Goal: Task Accomplishment & Management: Manage account settings

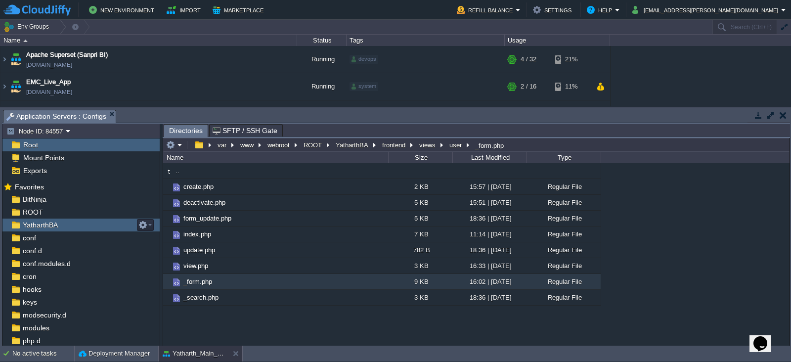
click at [32, 222] on span "YatharthBA" at bounding box center [40, 224] width 39 height 9
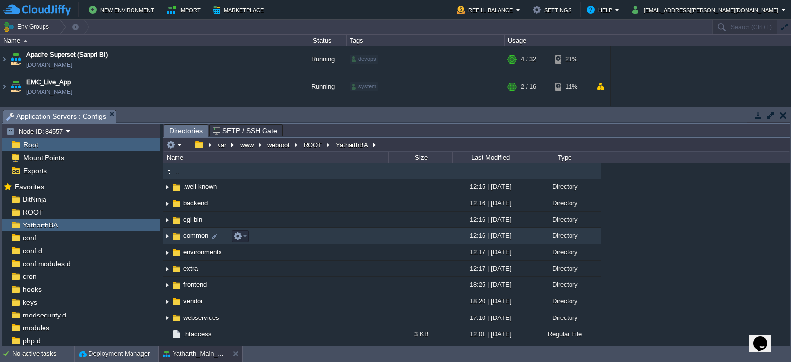
click at [193, 238] on span "common" at bounding box center [196, 235] width 28 height 8
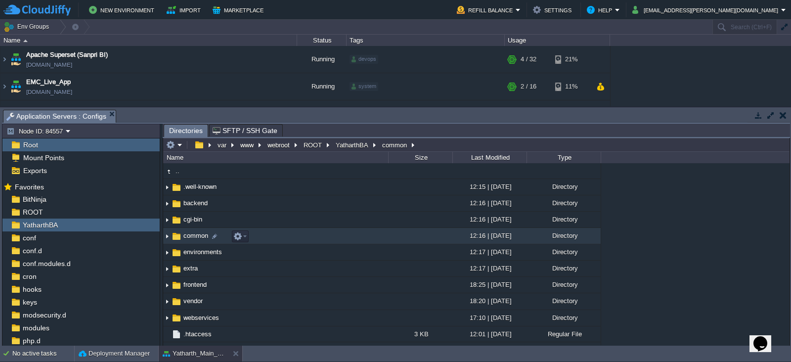
click at [193, 238] on span "common" at bounding box center [196, 235] width 28 height 8
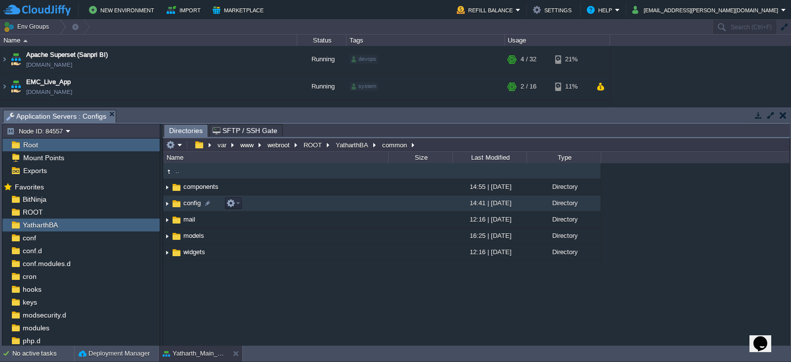
click at [193, 199] on span "config" at bounding box center [192, 203] width 20 height 8
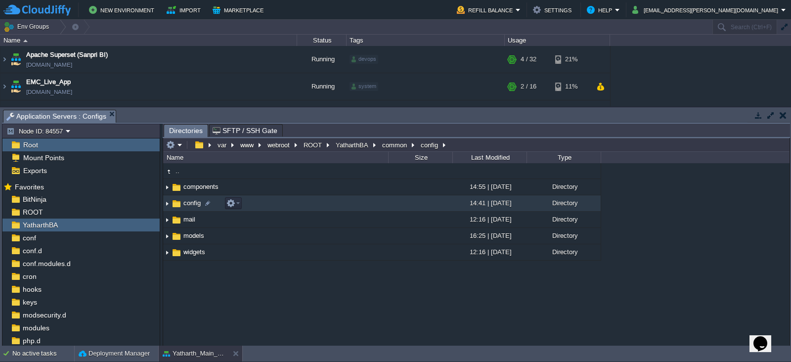
click at [193, 199] on span "config" at bounding box center [192, 203] width 20 height 8
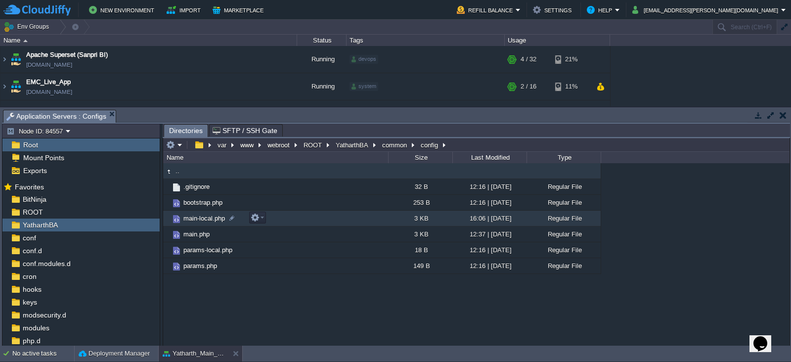
click at [198, 217] on span "main-local.php" at bounding box center [204, 218] width 44 height 8
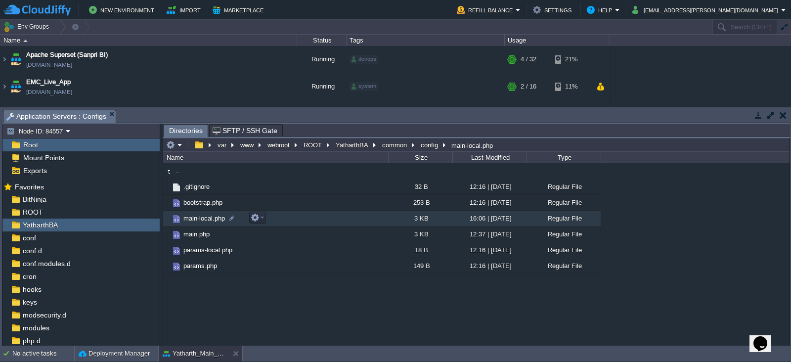
click at [198, 217] on span "main-local.php" at bounding box center [204, 218] width 44 height 8
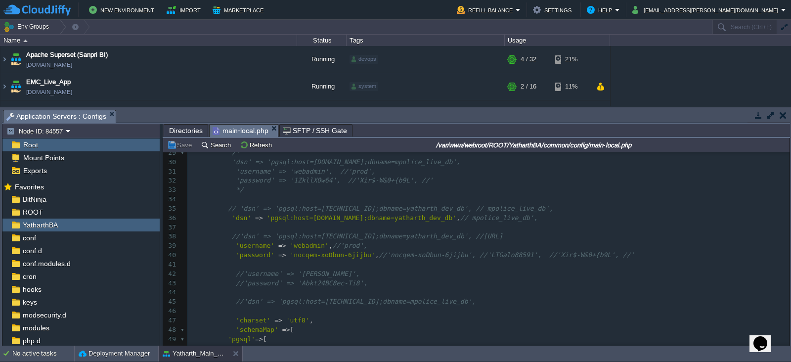
scroll to position [267, 0]
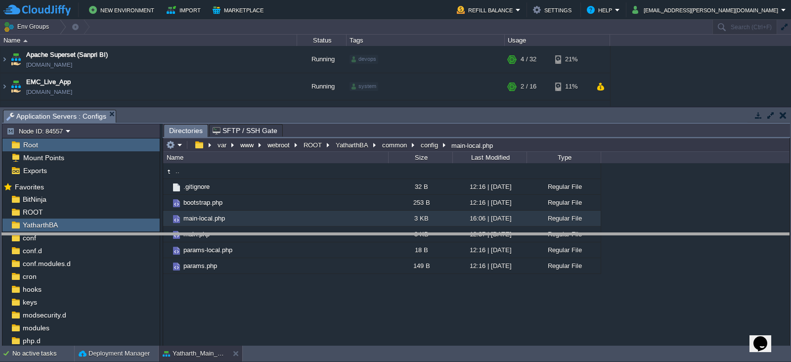
drag, startPoint x: 536, startPoint y: 119, endPoint x: 534, endPoint y: 249, distance: 130.0
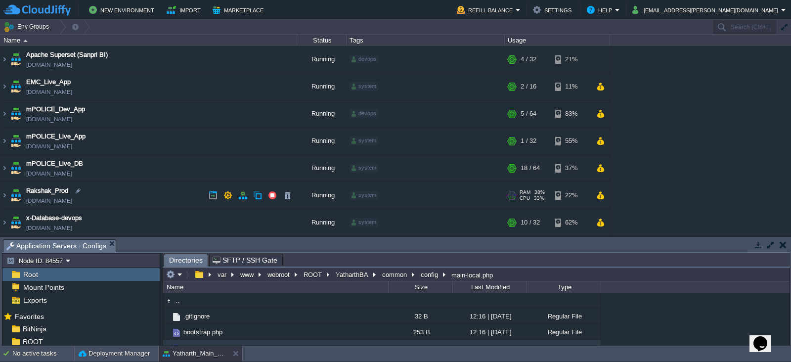
scroll to position [27, 0]
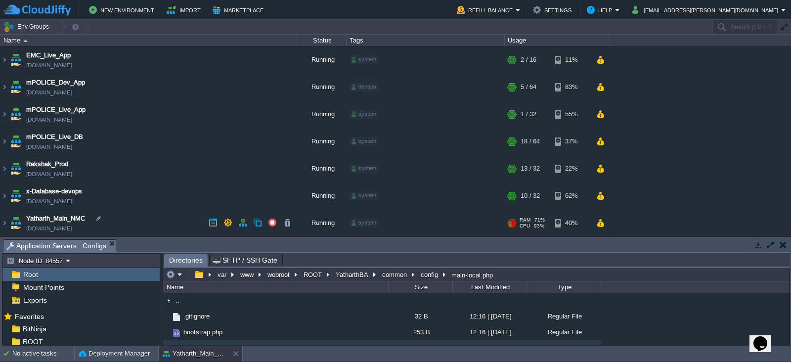
click at [70, 225] on link "[DOMAIN_NAME]" at bounding box center [49, 228] width 46 height 10
click at [189, 351] on button "Yatharth_Main_NMC" at bounding box center [194, 353] width 62 height 10
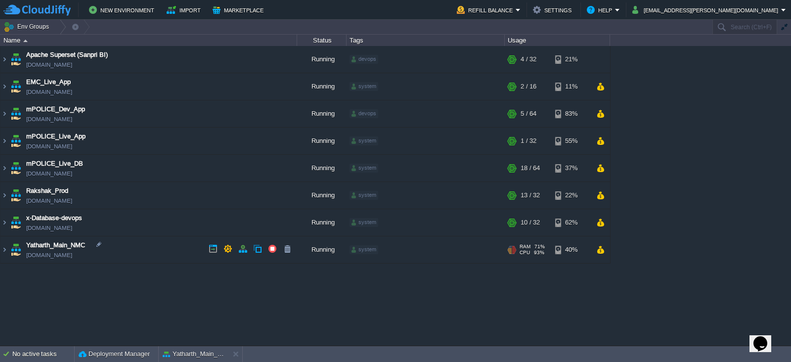
click at [76, 244] on span "Yatharth_Main_NMC" at bounding box center [55, 245] width 59 height 10
click at [124, 254] on td "Yatharth_Main_NMC [DOMAIN_NAME]" at bounding box center [148, 249] width 296 height 27
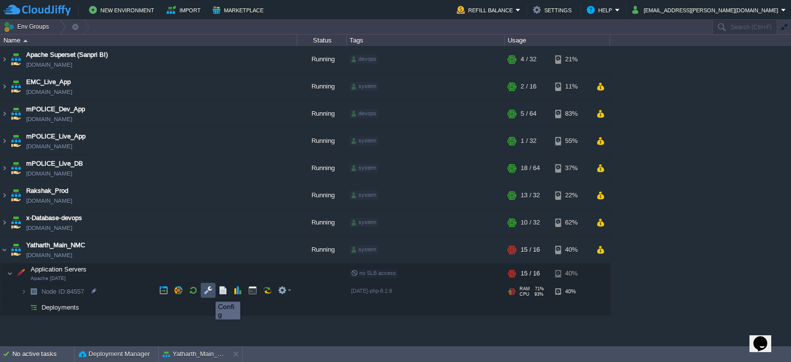
click at [208, 292] on button "button" at bounding box center [208, 290] width 9 height 9
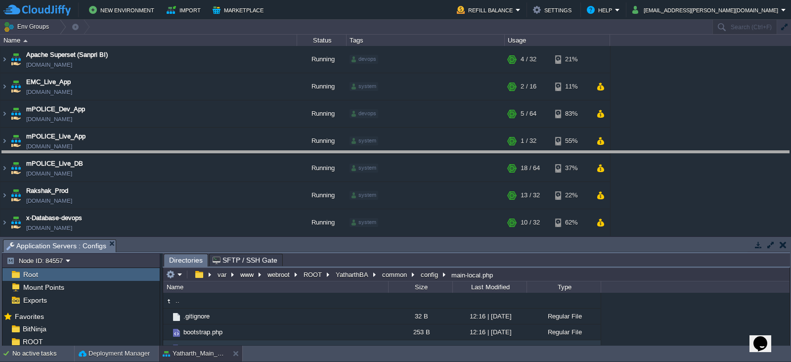
drag, startPoint x: 568, startPoint y: 247, endPoint x: 559, endPoint y: 147, distance: 100.7
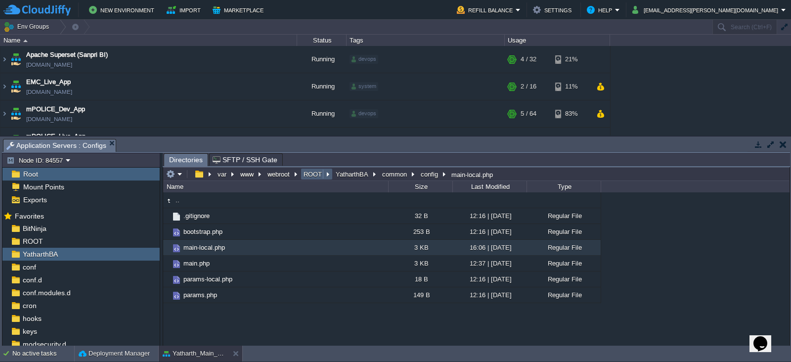
click at [310, 176] on button "ROOT" at bounding box center [313, 173] width 22 height 9
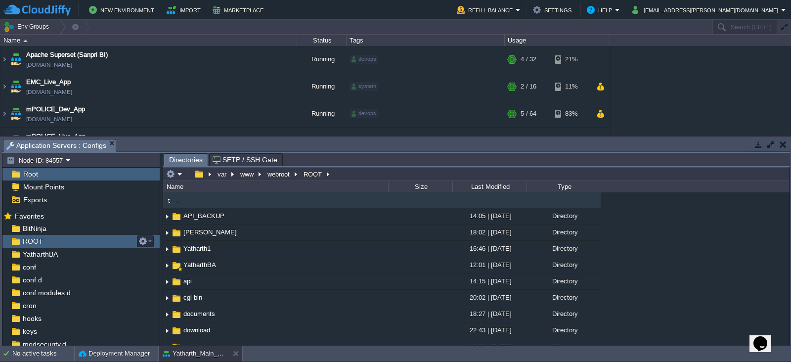
click at [32, 241] on span "ROOT" at bounding box center [33, 241] width 24 height 9
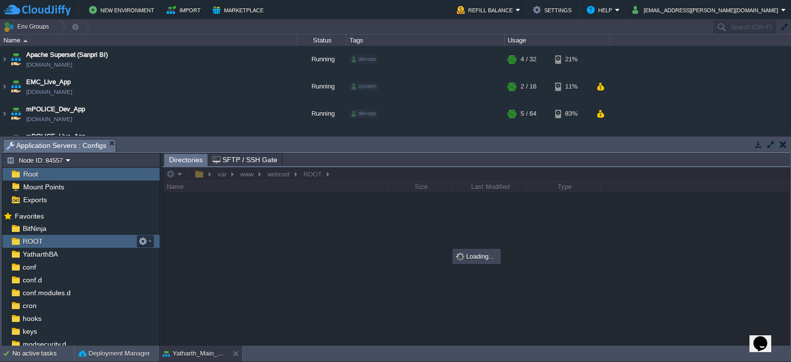
click at [32, 241] on span "ROOT" at bounding box center [33, 241] width 24 height 9
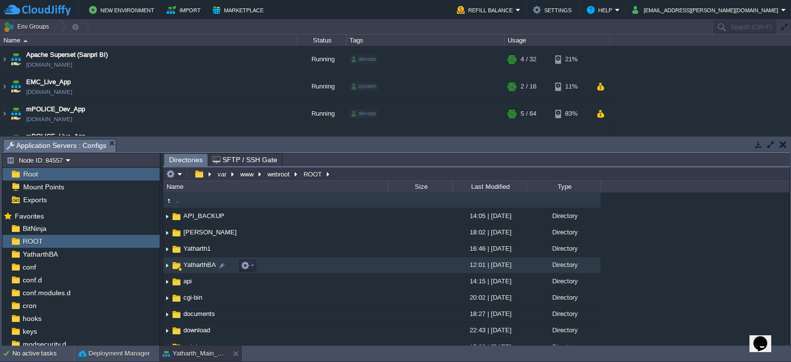
click at [195, 266] on span "YatharthBA" at bounding box center [200, 264] width 36 height 8
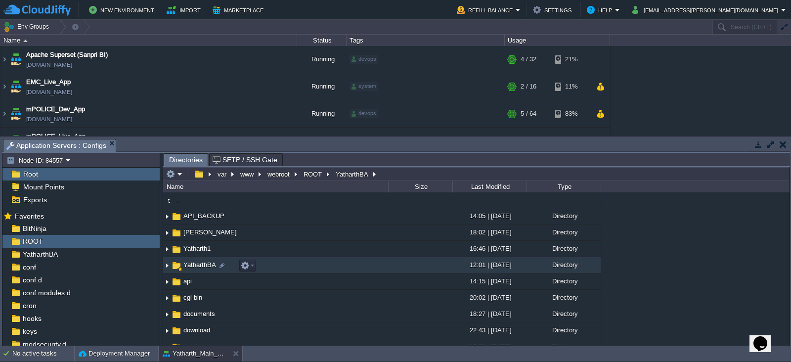
click at [195, 266] on span "YatharthBA" at bounding box center [200, 264] width 36 height 8
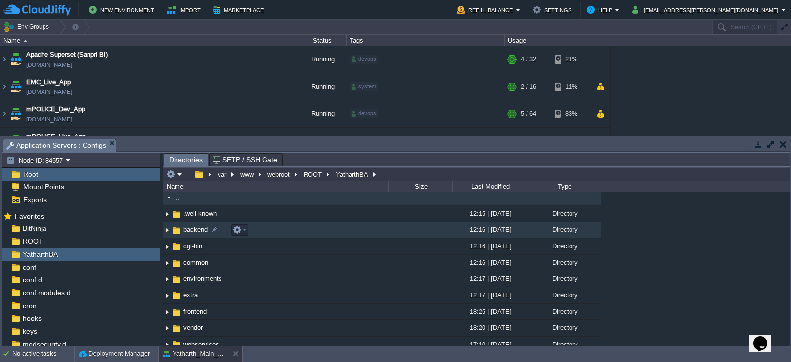
scroll to position [2, 0]
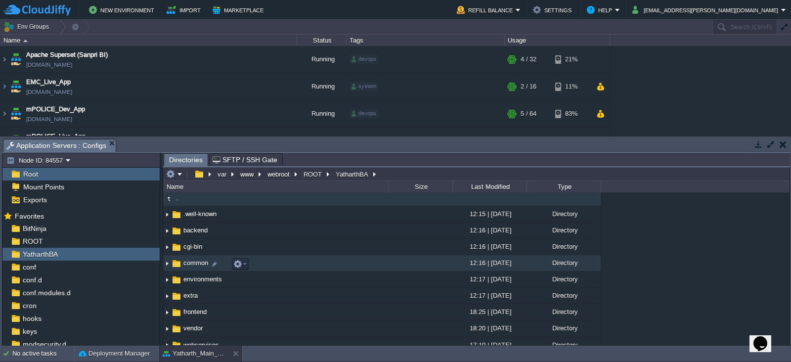
click at [192, 261] on span "common" at bounding box center [196, 262] width 28 height 8
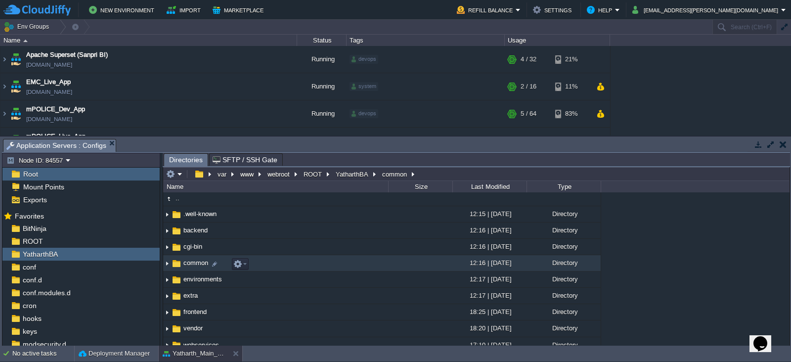
click at [192, 261] on span "common" at bounding box center [196, 262] width 28 height 8
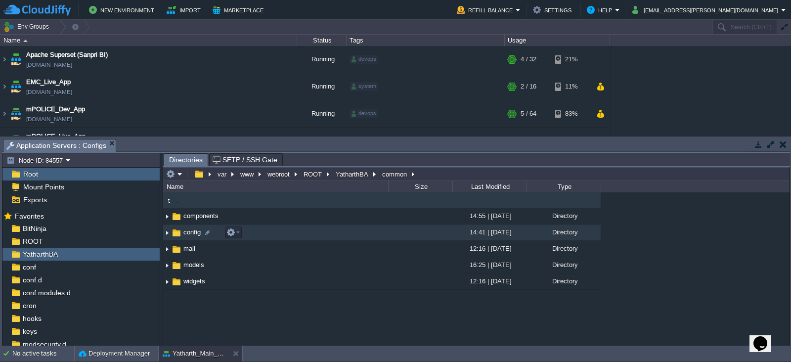
click at [188, 233] on span "config" at bounding box center [192, 232] width 20 height 8
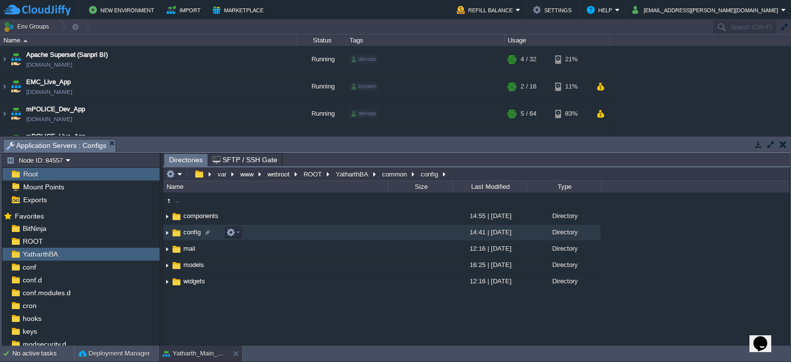
click at [188, 233] on span "config" at bounding box center [192, 232] width 20 height 8
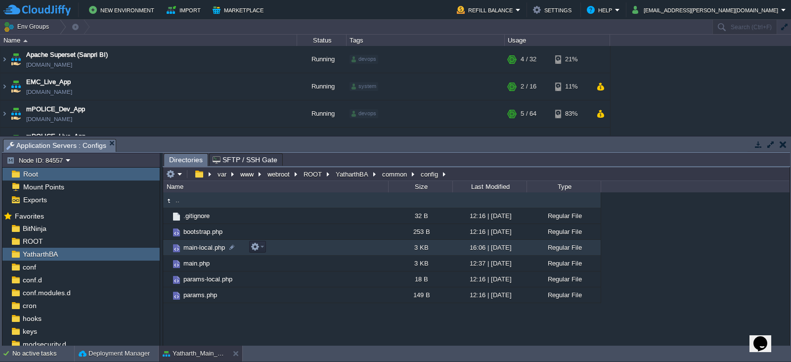
click at [193, 248] on span "main-local.php" at bounding box center [204, 247] width 44 height 8
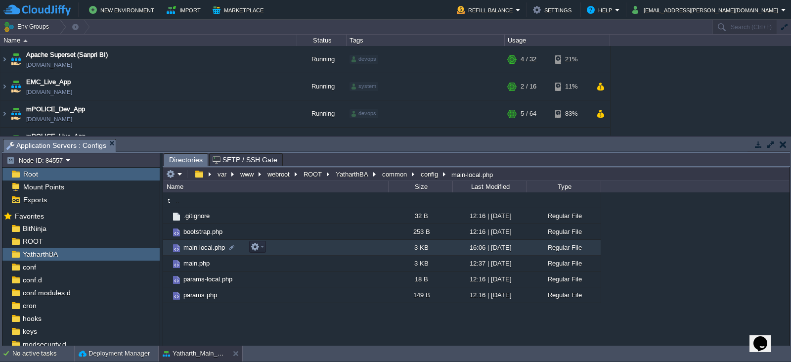
click at [193, 248] on span "main-local.php" at bounding box center [204, 247] width 44 height 8
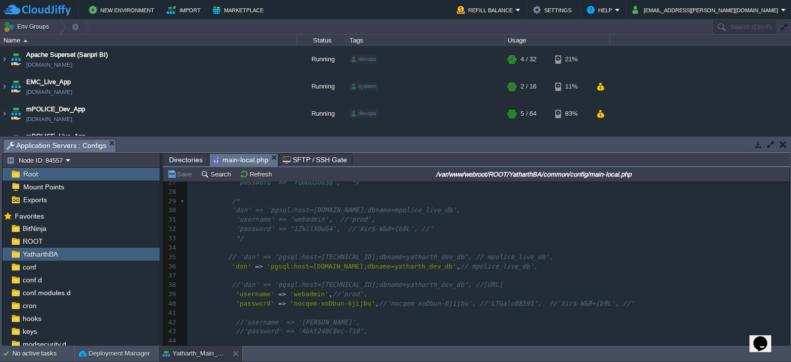
scroll to position [243, 0]
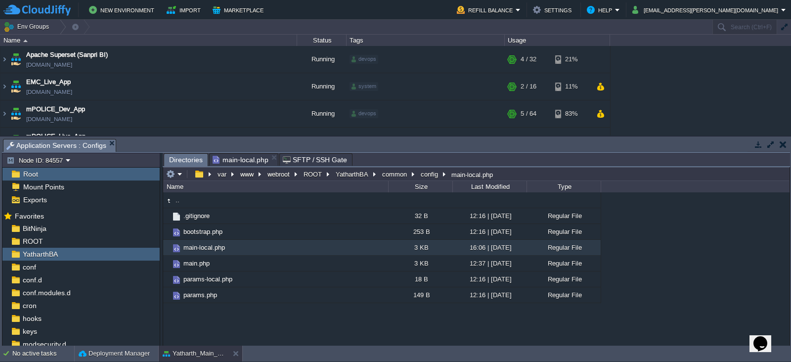
click at [177, 158] on span "Directories" at bounding box center [186, 160] width 34 height 12
click at [354, 172] on button "YatharthBA" at bounding box center [352, 173] width 37 height 9
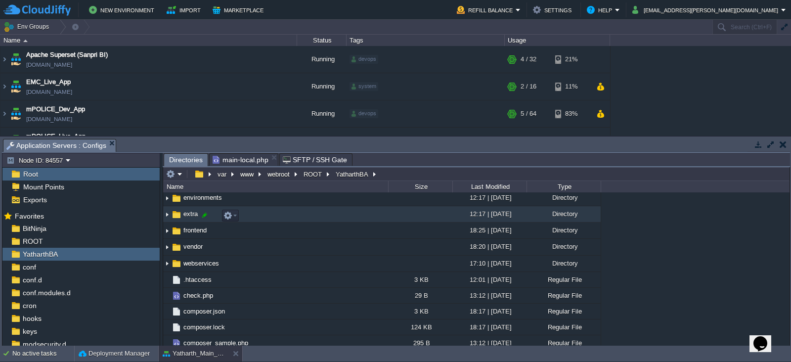
scroll to position [84, 0]
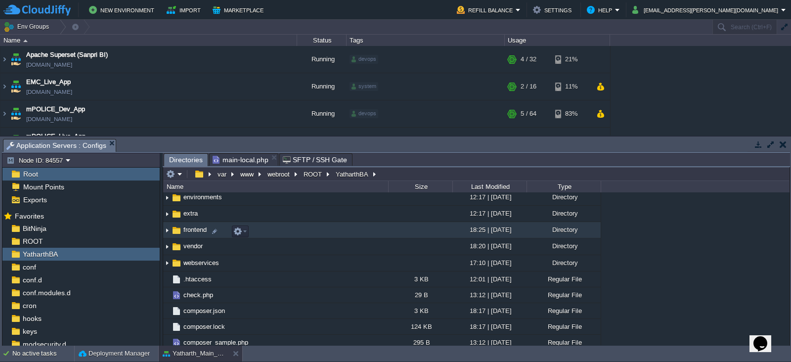
click at [190, 232] on span "frontend" at bounding box center [195, 229] width 26 height 8
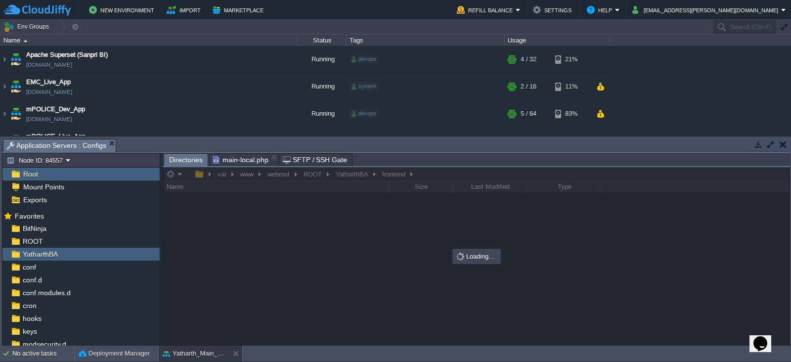
scroll to position [0, 0]
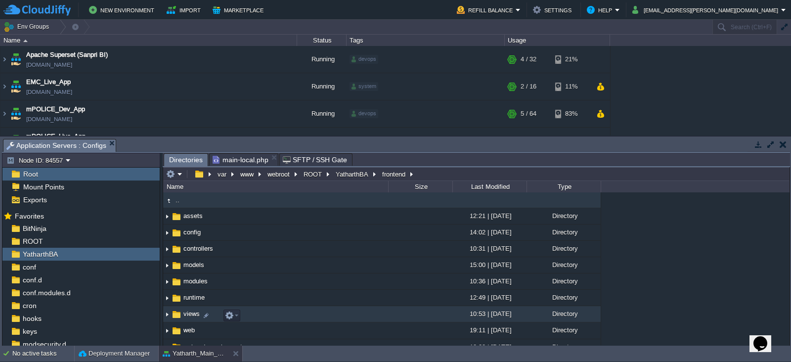
click at [187, 316] on span "views" at bounding box center [191, 313] width 19 height 8
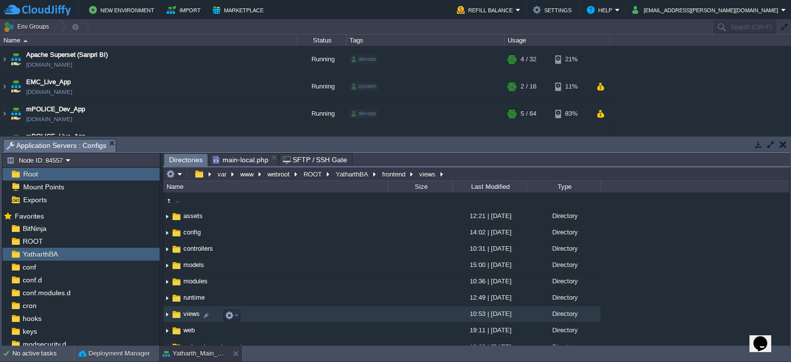
click at [187, 316] on span "views" at bounding box center [191, 313] width 19 height 8
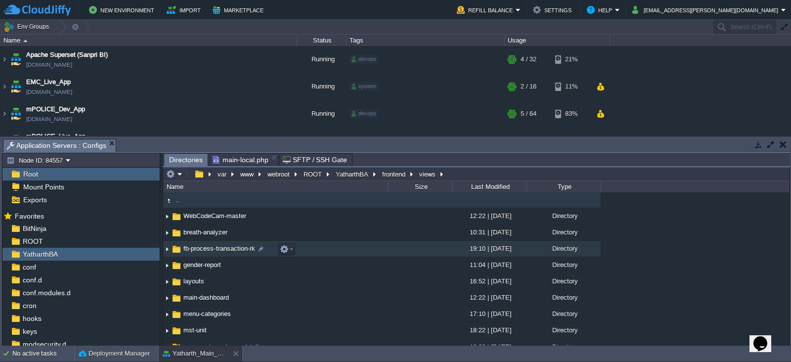
click at [208, 250] on span "fb-process-transaction-rk" at bounding box center [219, 248] width 75 height 8
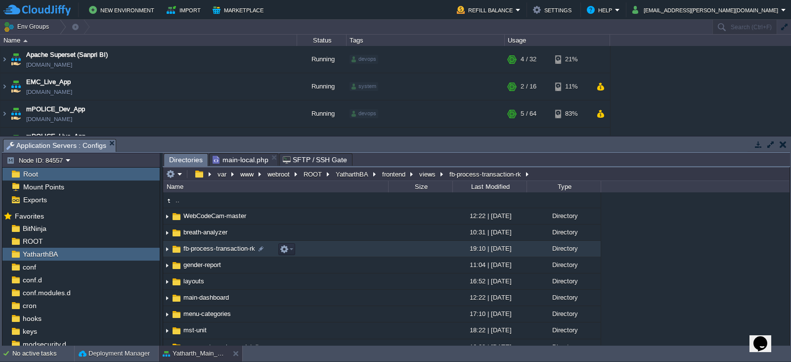
click at [208, 250] on span "fb-process-transaction-rk" at bounding box center [219, 248] width 75 height 8
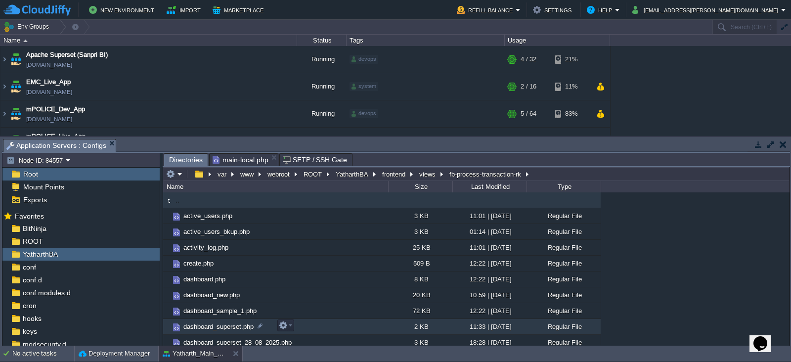
click at [221, 325] on span "dashboard_superset.php" at bounding box center [218, 326] width 73 height 8
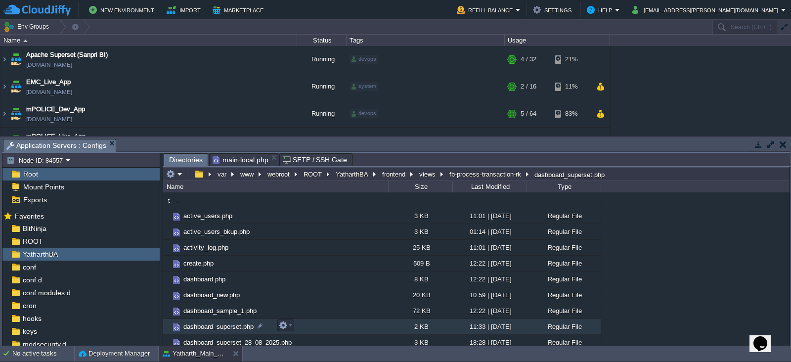
click at [221, 325] on span "dashboard_superset.php" at bounding box center [218, 326] width 73 height 8
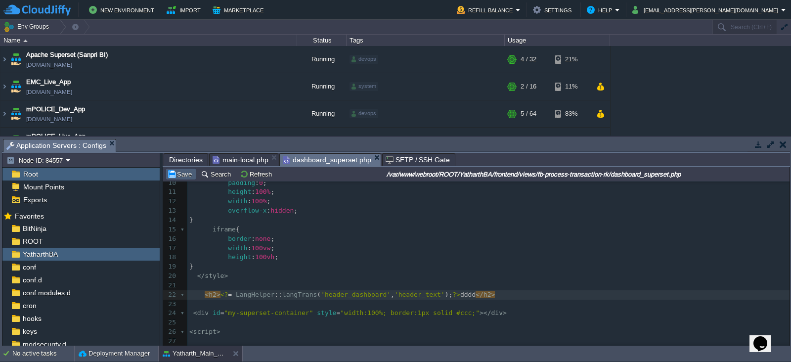
type textarea "dddd"
click at [184, 179] on td "Save" at bounding box center [181, 174] width 31 height 12
click at [460, 294] on span "dddd" at bounding box center [467, 294] width 15 height 7
click at [184, 175] on button "Save" at bounding box center [181, 173] width 28 height 9
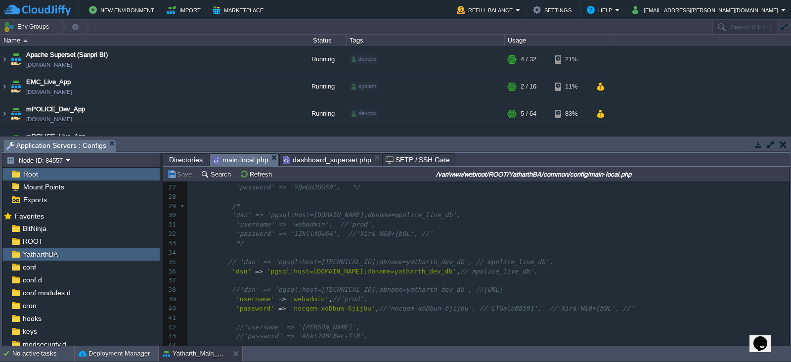
click at [238, 160] on span "main-local.php" at bounding box center [240, 160] width 56 height 12
click at [501, 272] on div "81 1 <?php 2 return [ 3 'components' => [ 4 5 /* 'db' => [ 6 'class' => 'yii\db…" at bounding box center [488, 188] width 602 height 494
click at [457, 273] on span "'pgsql:host=[DOMAIN_NAME];dbname=yatharth_dev_db'" at bounding box center [362, 270] width 190 height 7
type textarea "yatharth_dev_db"
click at [182, 175] on button "Save" at bounding box center [181, 173] width 28 height 9
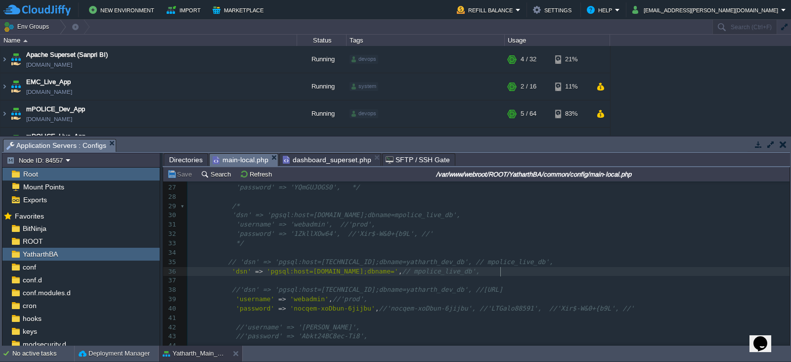
click at [501, 271] on div "xxxxxxxxxx 1 <?php 2 return [ 3 'components' => [ 4 5 /* 'db' => [ 6 'class' =>…" at bounding box center [488, 188] width 602 height 494
type textarea "yatharth_dev_db"
click at [512, 277] on pre at bounding box center [488, 280] width 602 height 9
click at [500, 272] on div "xxxxxxxxxx 1 <?php 2 return [ 3 'components' => [ 4 5 /* 'db' => [ 6 'class' =>…" at bounding box center [488, 188] width 602 height 494
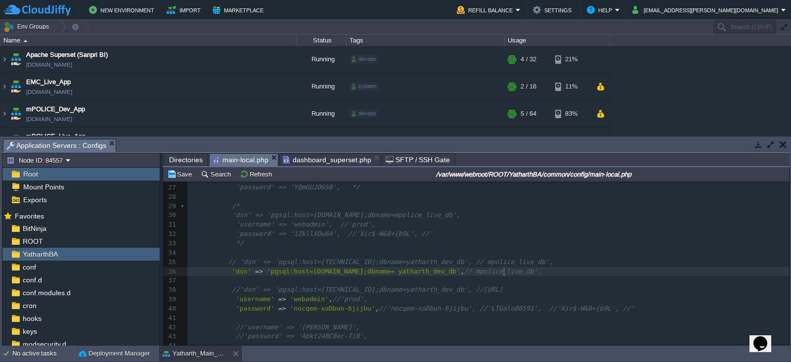
paste textarea
click at [585, 270] on div "xxxxxxxxxx 1 <?php 2 return [ 3 'components' => [ 4 5 /* 'db' => [ 6 'class' =>…" at bounding box center [488, 188] width 602 height 494
click at [526, 270] on span "'pgsql:host=[DOMAIN_NAME];dbname= alcosync_live_db yatharth_dev_db'" at bounding box center [396, 270] width 259 height 7
type textarea "yatharth_dev_db"
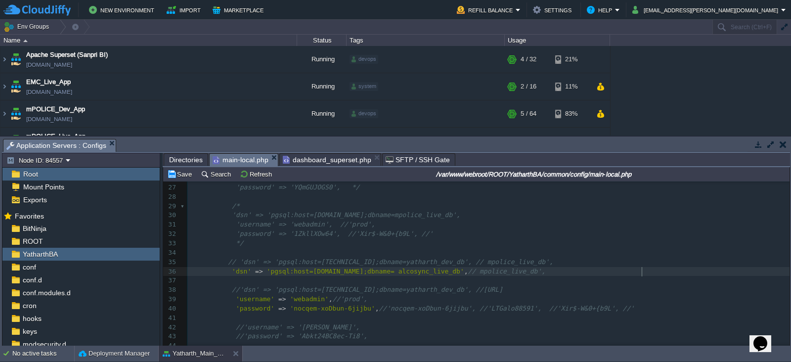
click at [649, 271] on pre "'dsn' => 'pgsql:host=[DOMAIN_NAME];dbname= alcosync_live_db' , // mpolice_live_…" at bounding box center [488, 271] width 602 height 9
paste textarea
click at [180, 174] on button "Save" at bounding box center [181, 173] width 28 height 9
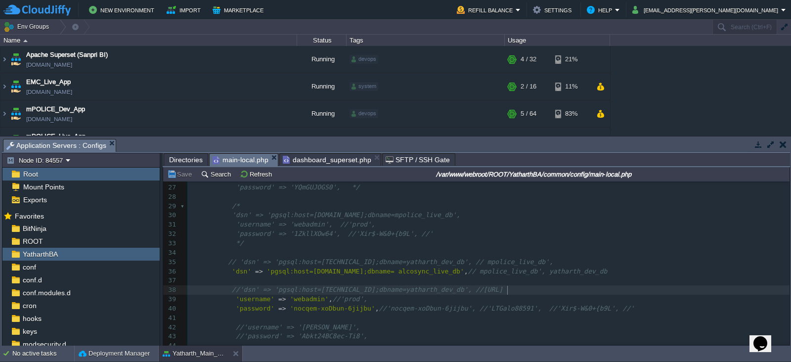
click at [606, 292] on pre "//'dsn' => 'pgsql:host=[TECHNICAL_ID];dbname=yatharth_dev_db', //[URL]" at bounding box center [488, 289] width 602 height 9
click at [667, 271] on div "xxxxxxxxxx 1 <?php 2 return [ 3 'components' => [ 4 5 /* 'db' => [ 6 'class' =>…" at bounding box center [488, 188] width 602 height 494
type textarea "yatharth_dev_db"
type textarea "alcosync_live_db"
click at [181, 174] on button "Save" at bounding box center [181, 173] width 28 height 9
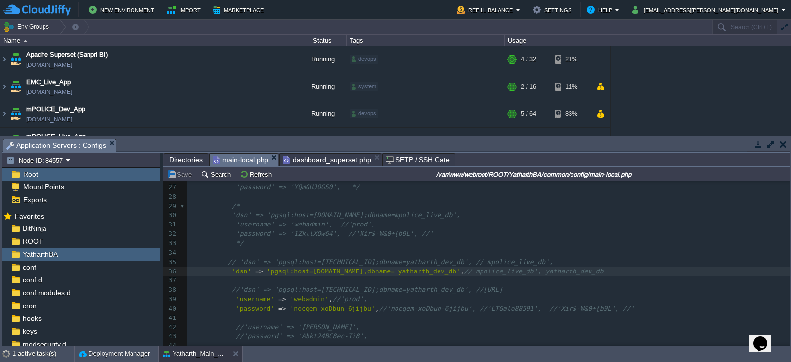
click at [543, 273] on div "xxxxxxxxxx 1 <?php 2 return [ 3 'components' => [ 4 5 /* 'db' => [ 6 'class' =>…" at bounding box center [488, 188] width 602 height 494
type textarea "alcosync_live_db"
paste textarea
click at [526, 273] on span "'pgsql:host=[DOMAIN_NAME];dbname= yatharth_dev_db alcosync_live_db'" at bounding box center [396, 270] width 259 height 7
type textarea "alcosync_live_db"
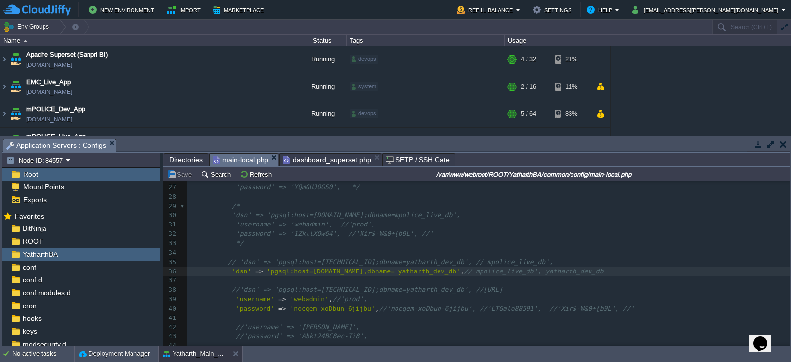
click at [704, 273] on pre "'dsn' => 'pgsql:host=[DOMAIN_NAME];dbname= yatharth_dev_db' , // mpolice_live_d…" at bounding box center [488, 271] width 602 height 9
paste textarea
type textarea ","
click at [186, 176] on button "Save" at bounding box center [181, 173] width 28 height 9
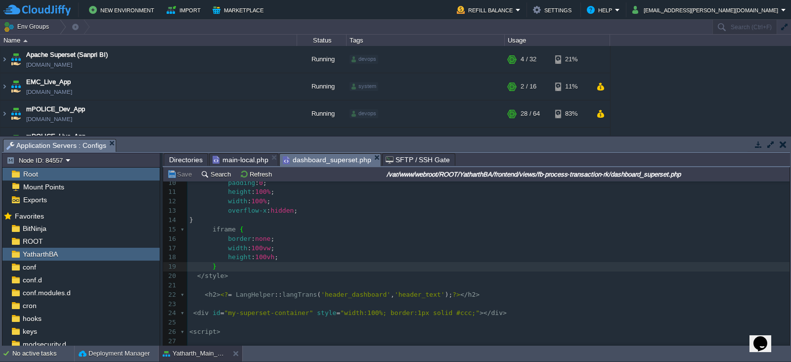
click at [319, 162] on span "dashboard_superset.php" at bounding box center [327, 160] width 88 height 12
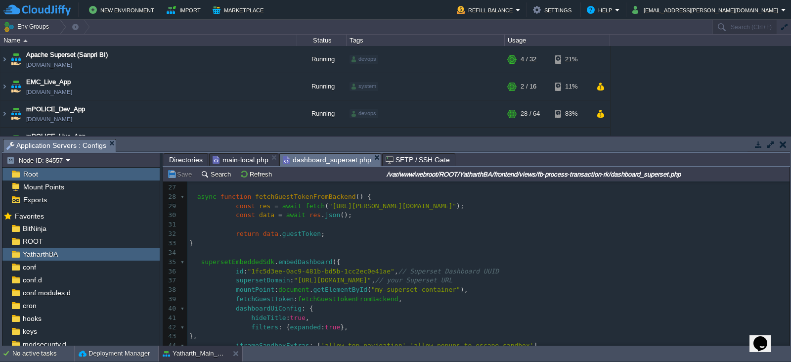
scroll to position [243, 0]
click at [287, 280] on div "xxxxxxxxxx 1 ​ 2 <?php 3 use common\components\LangHelper ; 4 ?> 5 ​ 6 < script…" at bounding box center [488, 172] width 602 height 465
type textarea """"
type textarea ", //"
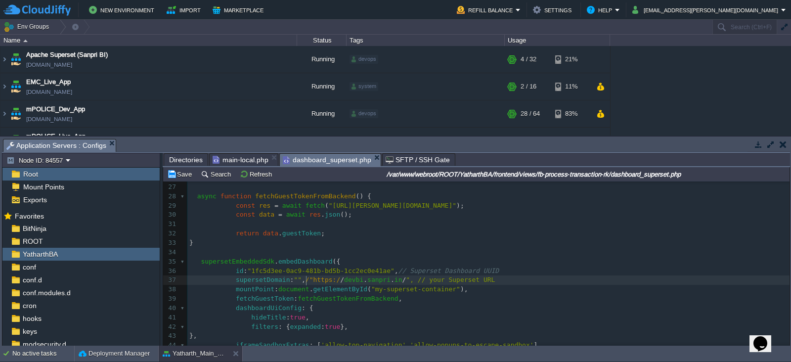
scroll to position [3, 13]
click at [292, 280] on div "xxxxxxxxxx 1 ​ 2 <?php 3 use common\components\LangHelper ; 4 ?> 5 ​ 6 < script…" at bounding box center [488, 172] width 602 height 465
click at [514, 297] on pre "fetchGuestToken : fetchGuestTokenFromBackend ," at bounding box center [488, 298] width 602 height 9
click at [181, 174] on button "Save" at bounding box center [181, 173] width 28 height 9
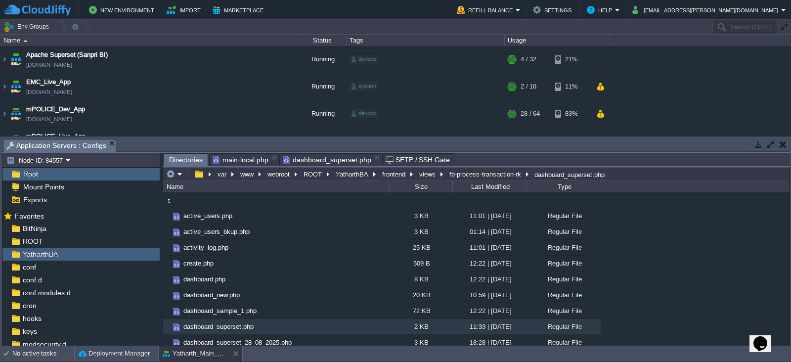
click at [186, 157] on span "Directories" at bounding box center [186, 160] width 34 height 12
click at [390, 171] on button "frontend" at bounding box center [393, 173] width 27 height 9
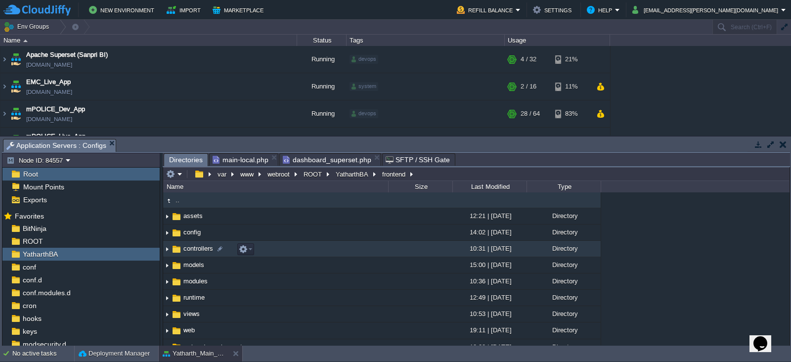
click at [191, 252] on span "controllers" at bounding box center [198, 248] width 33 height 8
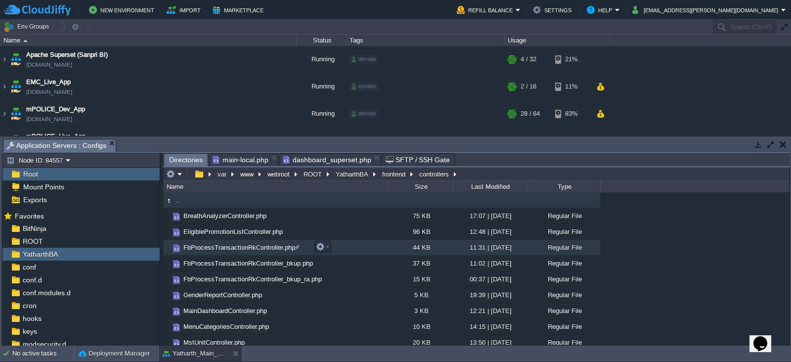
click at [235, 248] on span "FbProcessTransactionRkController.php" at bounding box center [239, 247] width 115 height 8
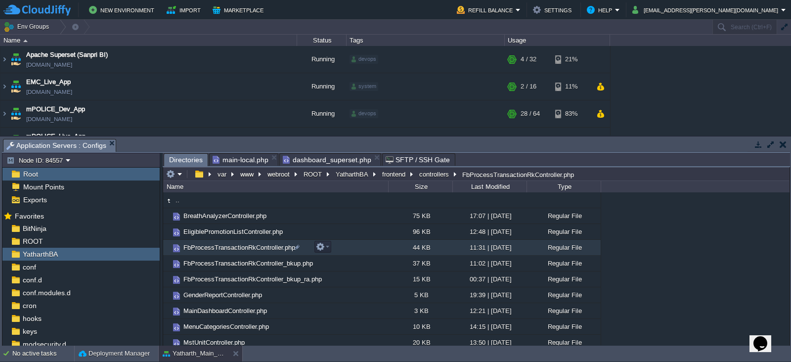
click at [235, 248] on span "FbProcessTransactionRkController.php" at bounding box center [239, 247] width 115 height 8
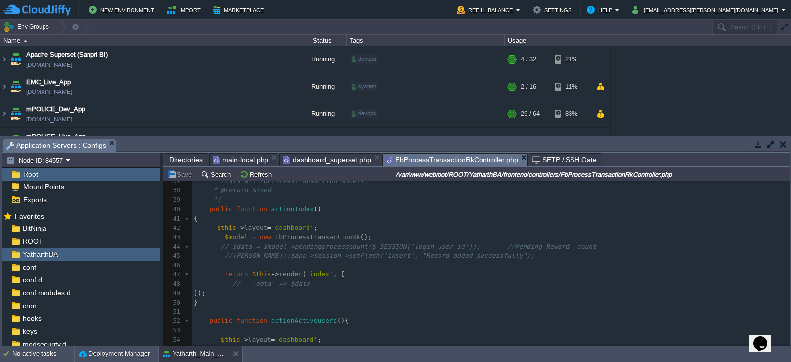
scroll to position [516, 0]
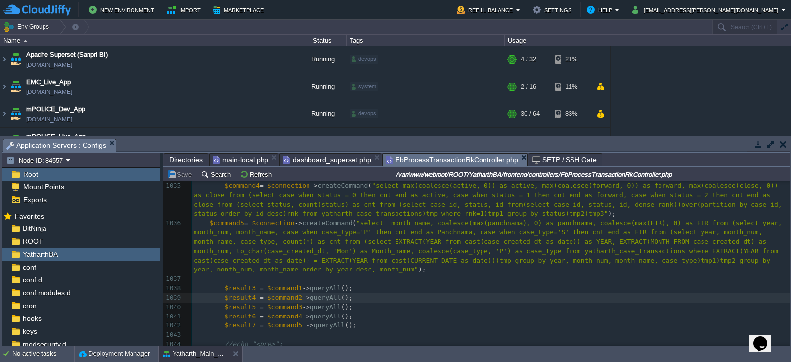
click at [416, 293] on pre "$result4 = $command2 -> queryAll ();" at bounding box center [490, 297] width 597 height 9
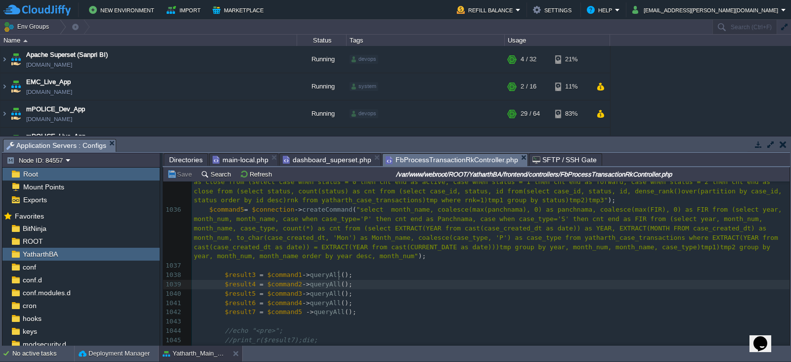
scroll to position [9756, 0]
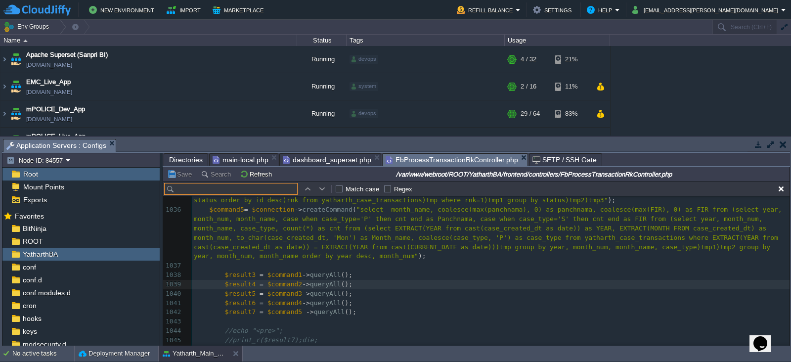
type input "supersetGuestToken"
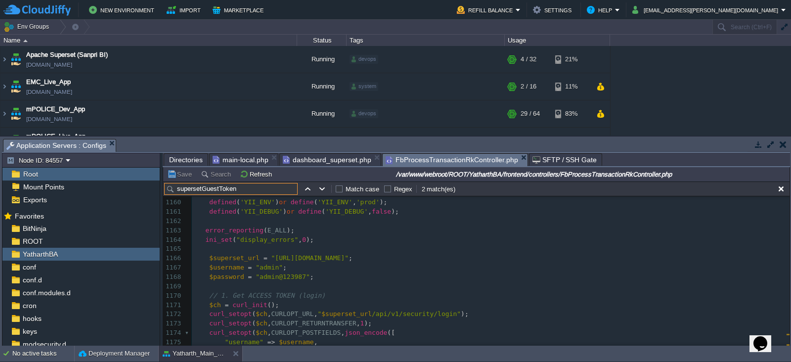
scroll to position [10964, 0]
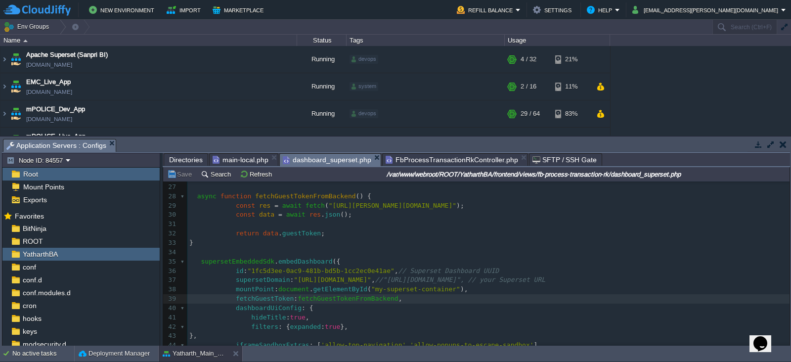
click at [334, 159] on span "dashboard_superset.php" at bounding box center [327, 160] width 88 height 12
type textarea "bi."
drag, startPoint x: 319, startPoint y: 281, endPoint x: 330, endPoint y: 280, distance: 11.4
type textarea "[URL][DOMAIN_NAME]"
drag, startPoint x: 291, startPoint y: 280, endPoint x: 367, endPoint y: 281, distance: 75.6
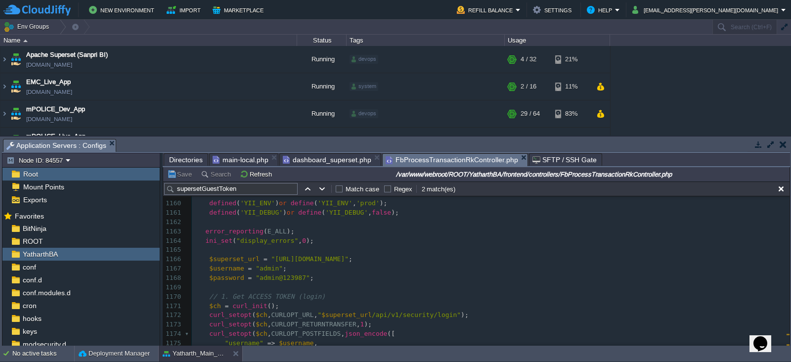
click at [462, 165] on span "FbProcessTransactionRkController.php" at bounding box center [451, 160] width 132 height 12
click at [271, 258] on span ""[URL][DOMAIN_NAME]"" at bounding box center [310, 258] width 78 height 7
click at [267, 258] on span at bounding box center [269, 258] width 4 height 7
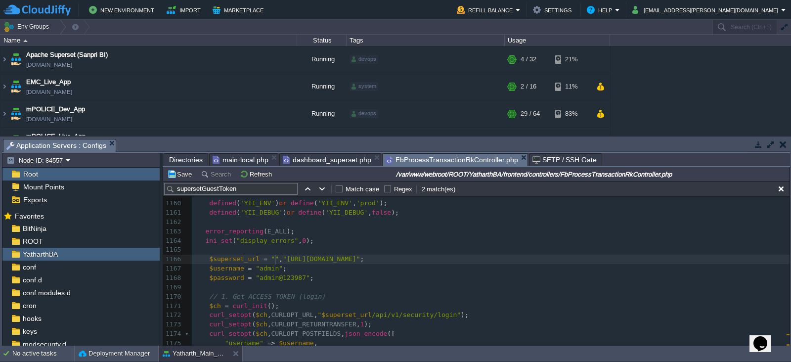
type textarea ""","
type textarea "; //"
click at [353, 283] on pre "​" at bounding box center [490, 287] width 597 height 9
click at [182, 171] on button "Save" at bounding box center [181, 173] width 28 height 9
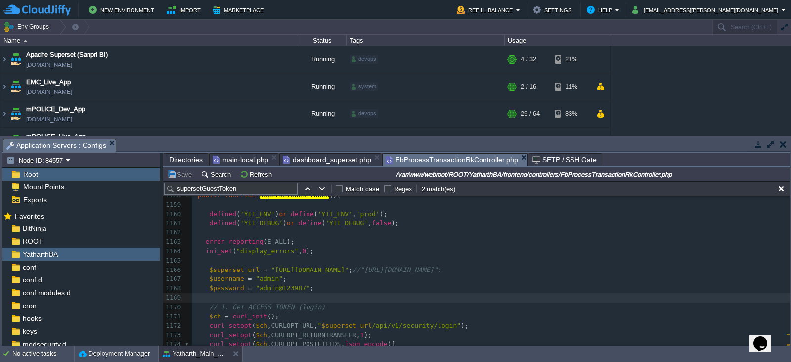
click at [207, 277] on span at bounding box center [201, 278] width 15 height 7
type textarea "//"
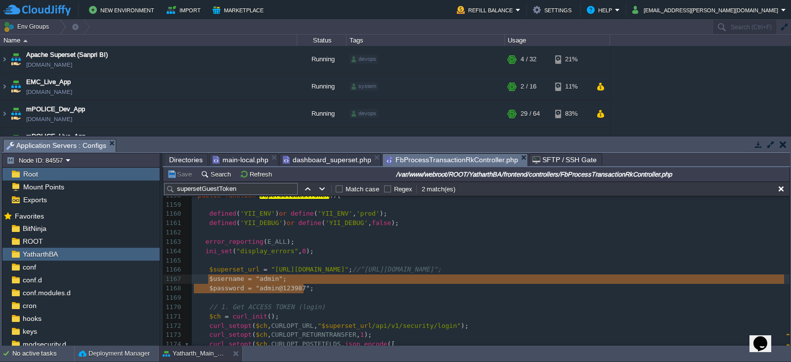
type textarea "$username = "admin"; $password = "admin@123987";"
drag, startPoint x: 304, startPoint y: 288, endPoint x: 206, endPoint y: 279, distance: 99.2
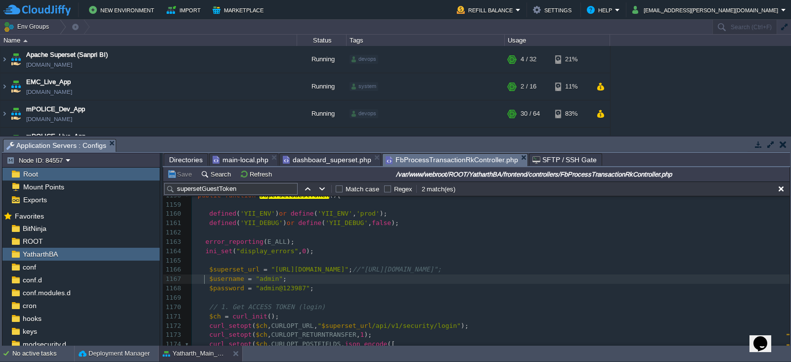
click at [205, 278] on div "xxxxxxxxxx 1148 return $this -> render ( 'device_alerts' , [ 1149 'model' => $m…" at bounding box center [490, 302] width 597 height 410
type textarea "//"
click at [205, 286] on div "xxxxxxxxxx 1148 return $this -> render ( 'device_alerts' , [ 1149 'model' => $m…" at bounding box center [490, 302] width 597 height 410
type textarea "//"
click at [316, 288] on div "xxxxxxxxxx 1148 return $this -> render ( 'device_alerts' , [ 1149 'model' => $m…" at bounding box center [490, 302] width 597 height 410
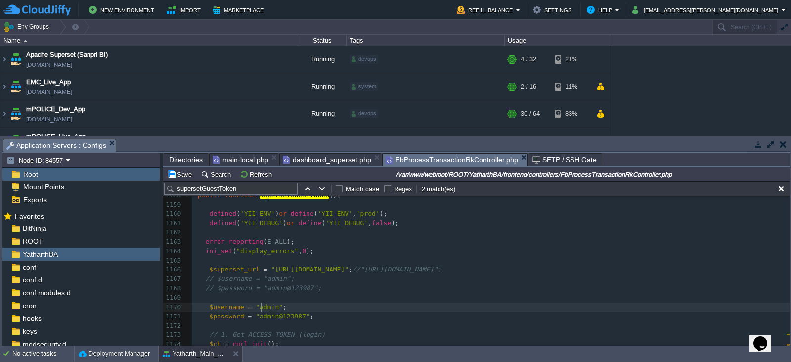
click at [262, 307] on div "xxxxxxxxxx 1148 return $this -> render ( 'device_alerts' , [ 1149 'model' => $m…" at bounding box center [490, 316] width 597 height 438
type textarea "admin"
type textarea "admin@123987"
drag, startPoint x: 296, startPoint y: 312, endPoint x: 255, endPoint y: 313, distance: 41.5
paste textarea
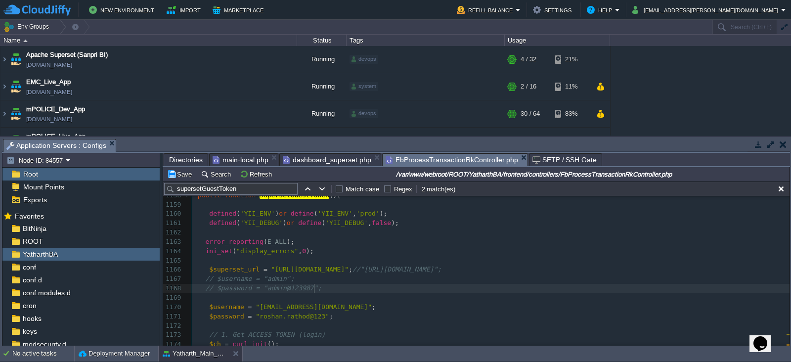
click at [417, 285] on pre "// $password = "admin@123987";" at bounding box center [490, 288] width 597 height 9
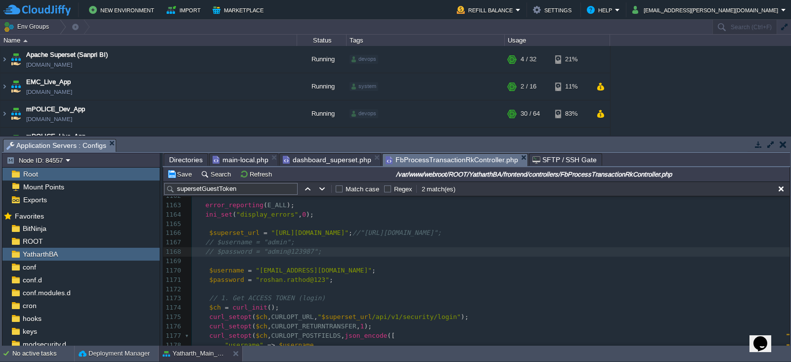
scroll to position [10991, 0]
click at [336, 287] on pre "​" at bounding box center [490, 288] width 597 height 9
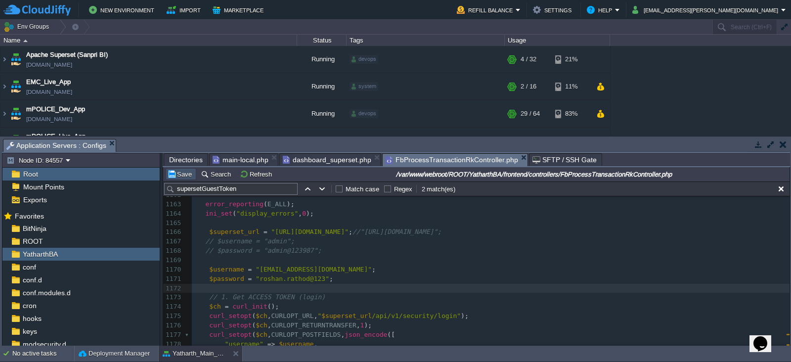
click at [184, 176] on button "Save" at bounding box center [181, 173] width 28 height 9
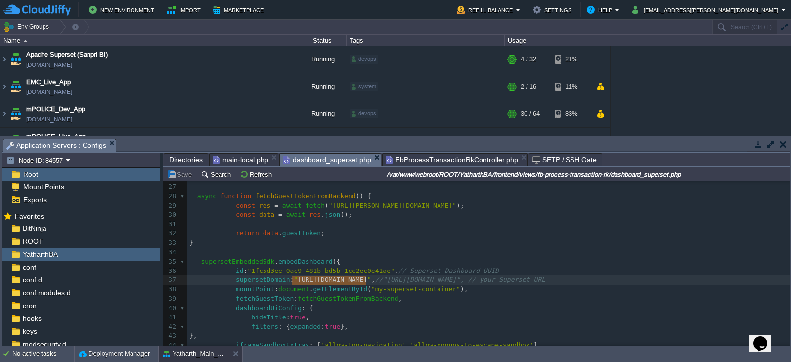
click at [301, 159] on span "dashboard_superset.php" at bounding box center [327, 160] width 88 height 12
click at [247, 271] on div "x 1 ​ 2 <?php 3 use common\components\LangHelper ; 4 ?> 5 ​ 6 < script src = "[…" at bounding box center [488, 172] width 602 height 465
type textarea "//"
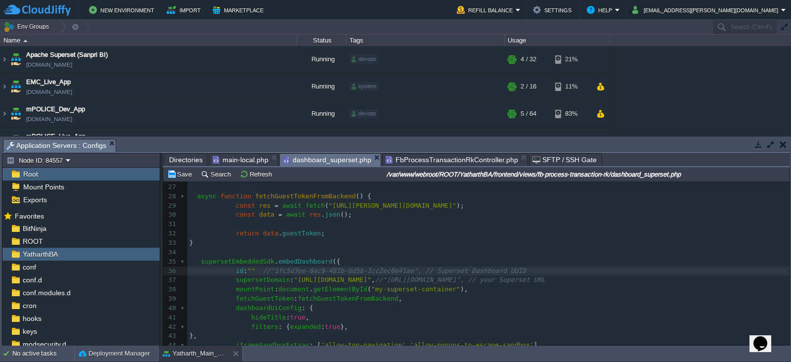
type textarea ""","
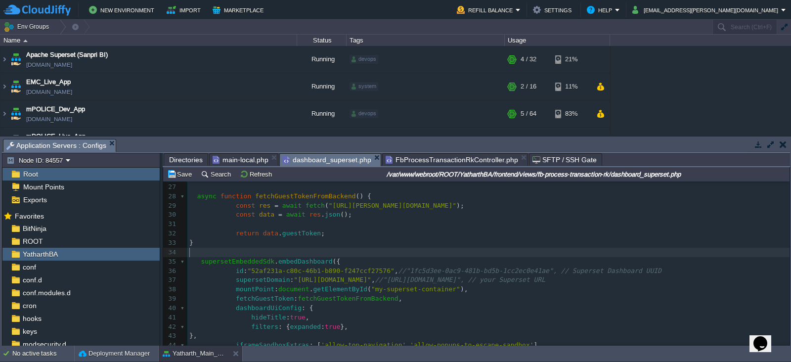
click at [500, 255] on pre "​" at bounding box center [488, 252] width 602 height 9
click at [180, 174] on button "Save" at bounding box center [181, 173] width 28 height 9
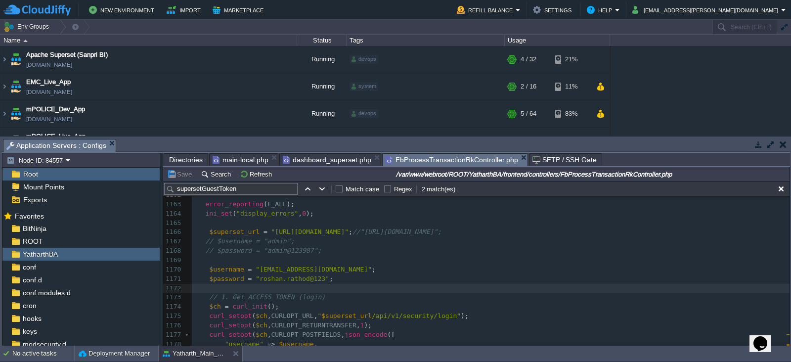
click at [430, 163] on span "FbProcessTransactionRkController.php" at bounding box center [451, 160] width 132 height 12
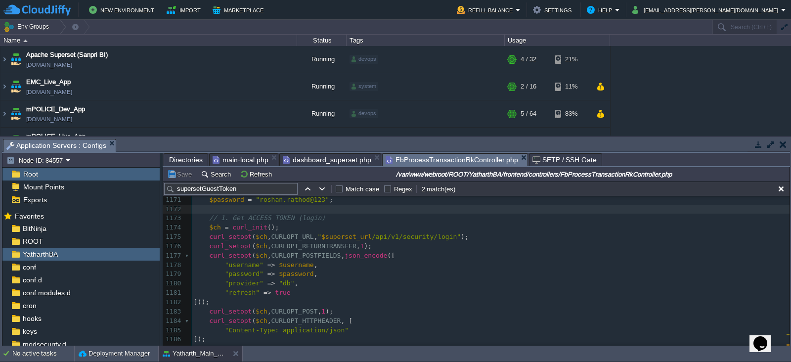
scroll to position [11089, 0]
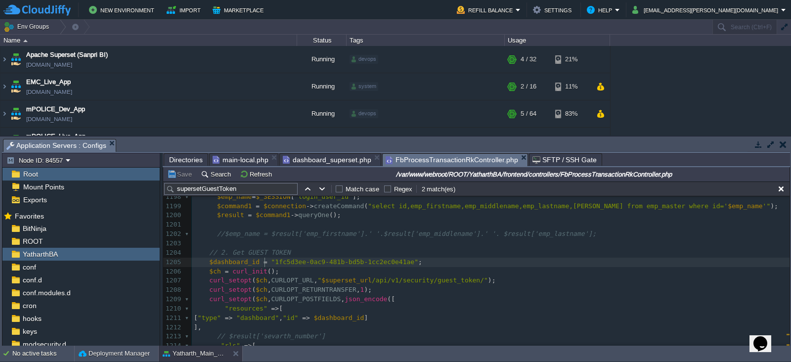
click at [263, 260] on div "xxxxxxxxxx ​ 1174 $ch = curl_init (); 1175 curl_setopt ( $ch , CURLOPT_URL , " …" at bounding box center [490, 201] width 597 height 465
type textarea """; //"
click at [268, 261] on div "xxxxxxxxxx ​ 1174 $ch = curl_init (); 1175 curl_setopt ( $ch , CURLOPT_URL , " …" at bounding box center [490, 201] width 597 height 465
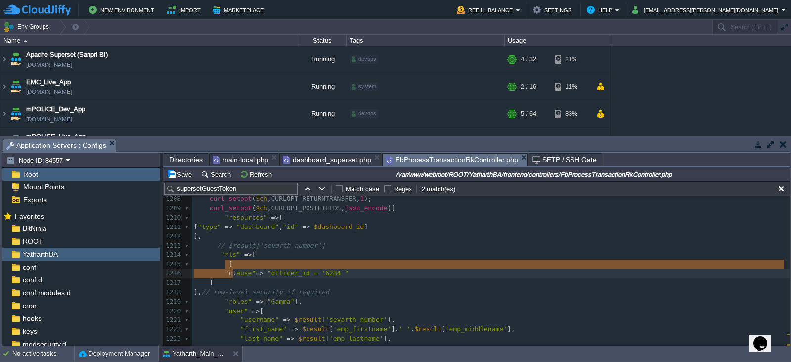
type textarea "[ "clause"=> "officer_id = '6284'" ]"
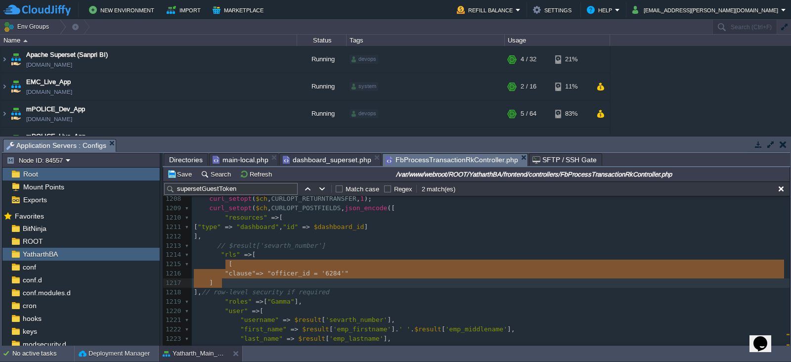
drag, startPoint x: 225, startPoint y: 263, endPoint x: 237, endPoint y: 280, distance: 20.6
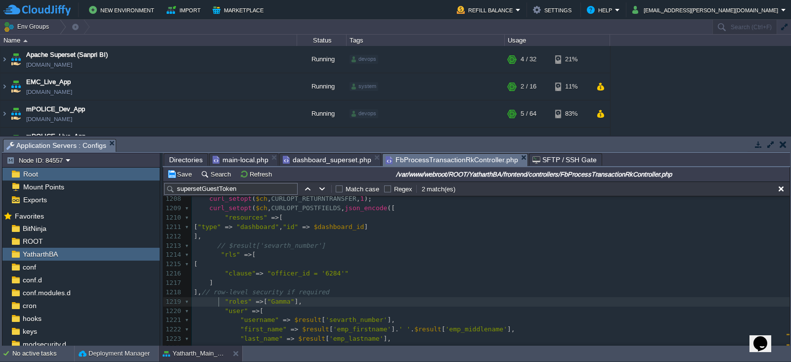
click at [219, 300] on div "xxxxxxxxxx ​ 1196 1197 $connection = Yii :: $app -> getDb (); 1198 $emp_name = …" at bounding box center [490, 264] width 597 height 363
type textarea "//"
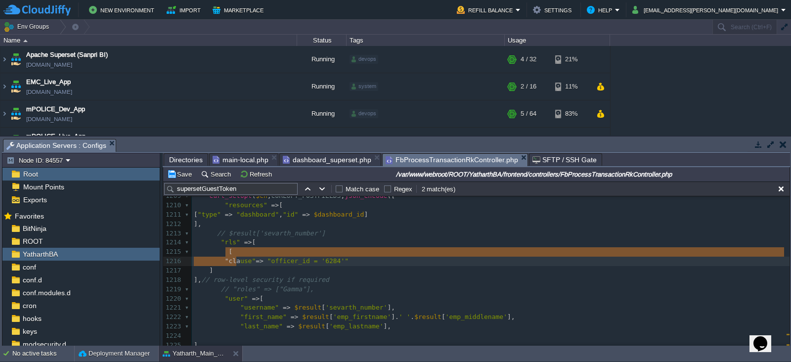
type textarea "[ "clause"=> "officer_id = '6284'" ]"
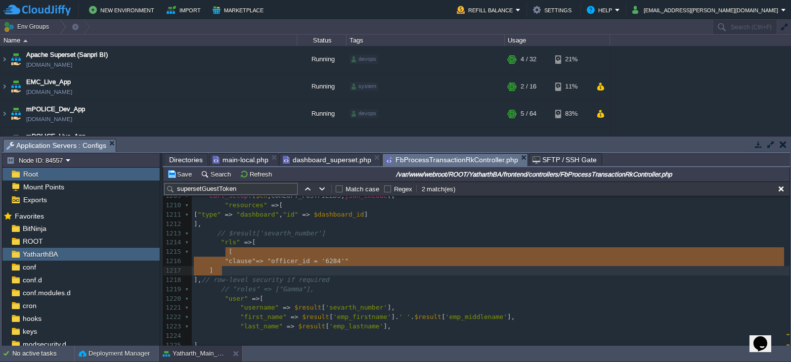
drag, startPoint x: 223, startPoint y: 250, endPoint x: 240, endPoint y: 269, distance: 24.9
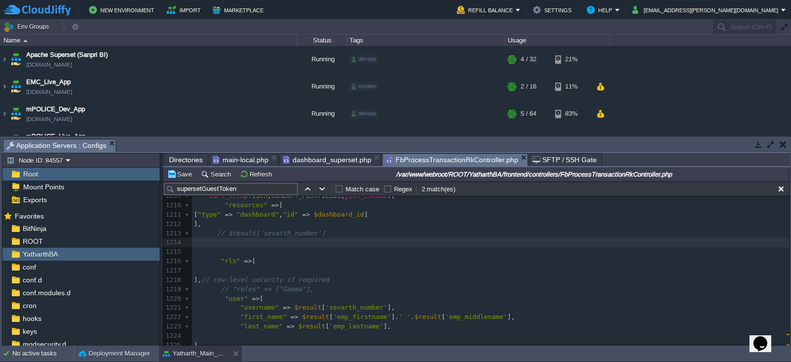
paste textarea "/"
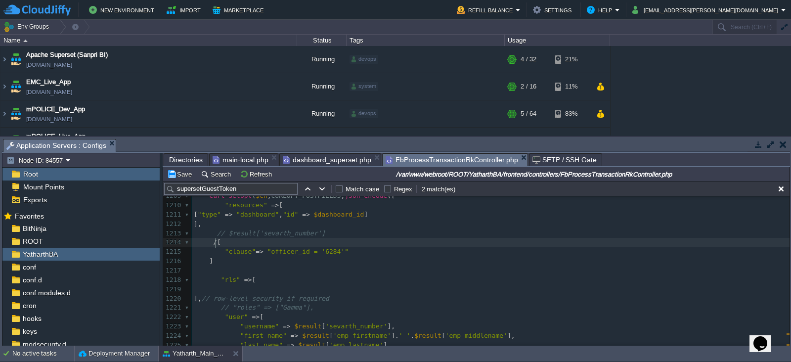
type textarea "/*"
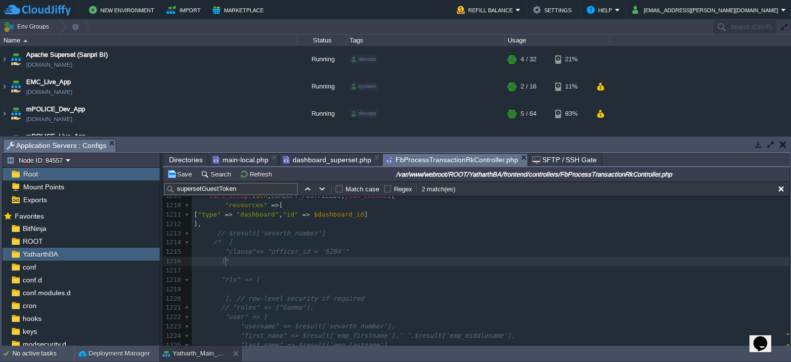
type textarea "*/"
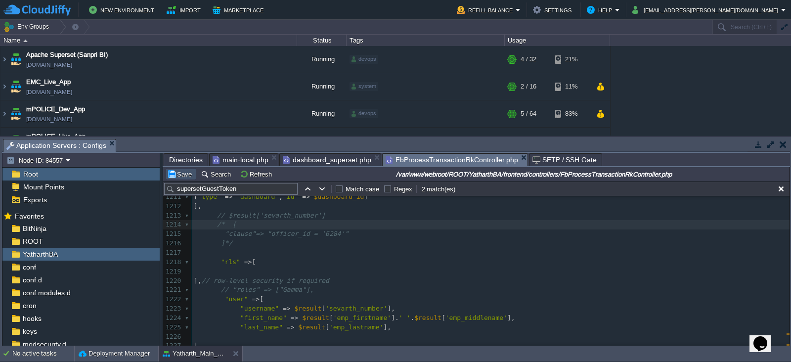
click at [183, 175] on button "Save" at bounding box center [181, 173] width 28 height 9
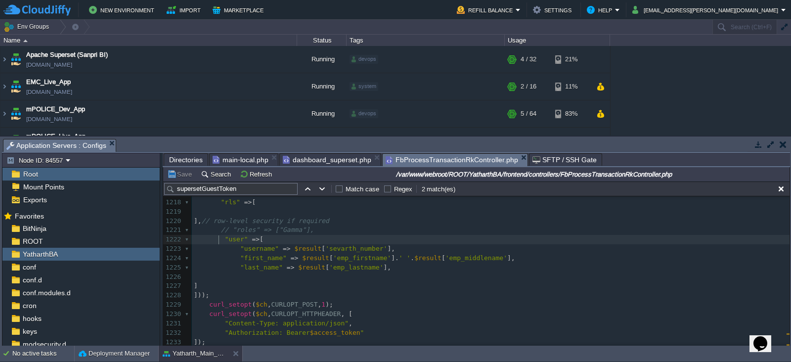
click at [218, 240] on div "xxxxxxxxxx ​ 1196 1197 $connection = Yii :: $app -> getDb (); 1198 $emp_name = …" at bounding box center [490, 212] width 597 height 438
type textarea "/*"
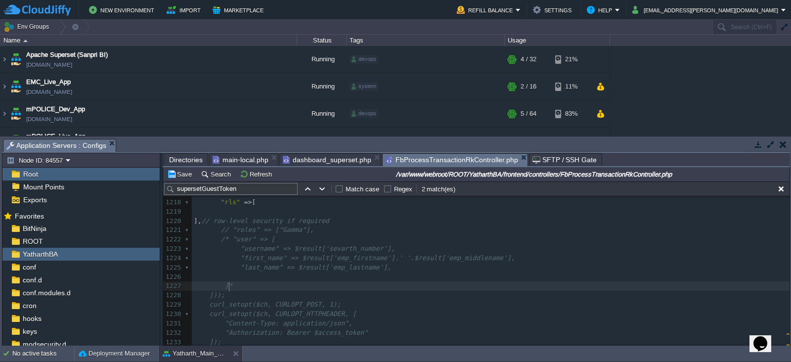
scroll to position [3, 7]
click at [271, 286] on pre "]*/" at bounding box center [490, 285] width 597 height 9
type textarea "*/"
click at [181, 175] on button "Save" at bounding box center [181, 173] width 28 height 9
type textarea "]"
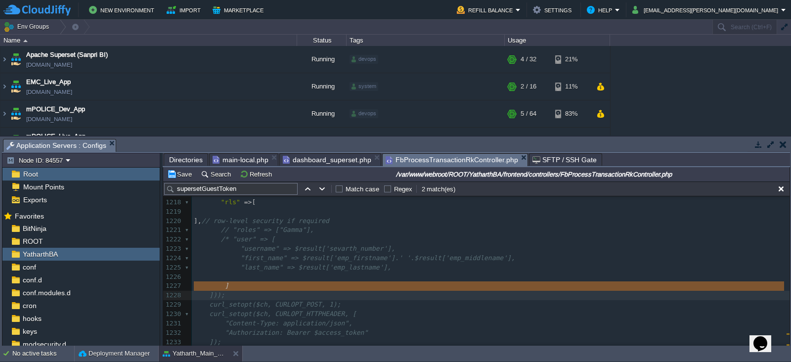
click at [289, 288] on pre "]" at bounding box center [490, 285] width 597 height 9
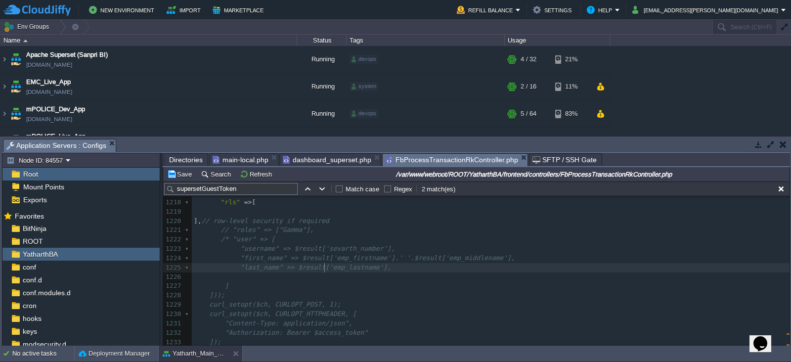
click at [323, 265] on span ""last_name" => $result['emp_lastname']," at bounding box center [315, 266] width 151 height 7
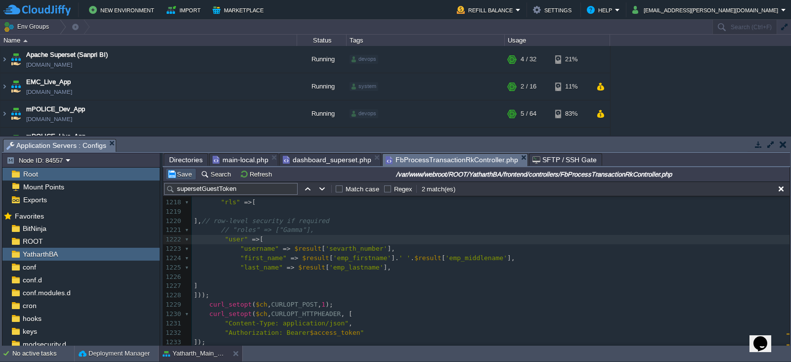
click at [187, 174] on button "Save" at bounding box center [181, 173] width 28 height 9
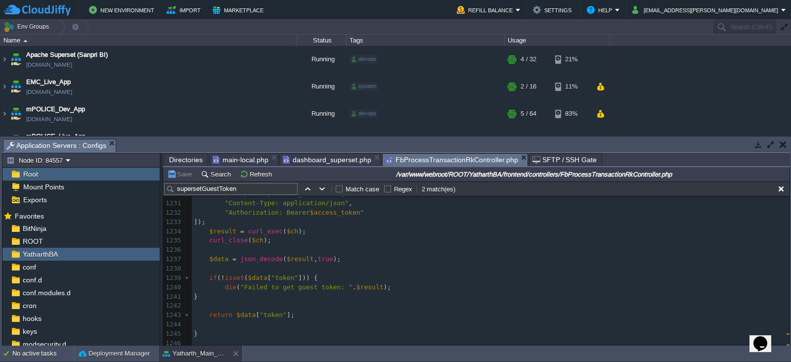
scroll to position [11598, 0]
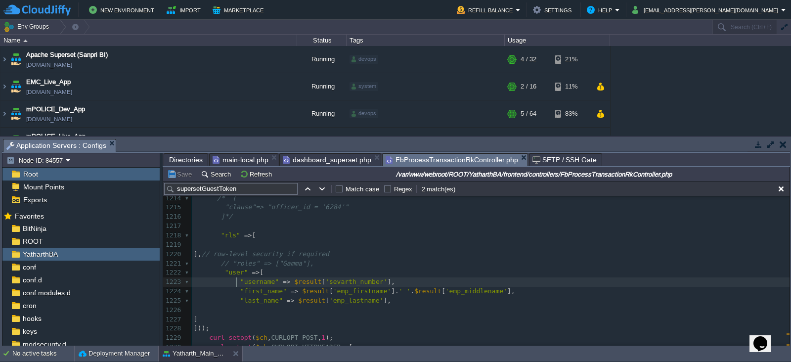
click at [235, 283] on span at bounding box center [217, 281] width 46 height 7
type textarea "//"
click at [233, 289] on div "xxxxxxxxxx ​ 1204 // 2. Get GUEST TOKEN 1205 $dashboard_id = "52af231a-c80c-46b…" at bounding box center [490, 267] width 597 height 335
type textarea "//"
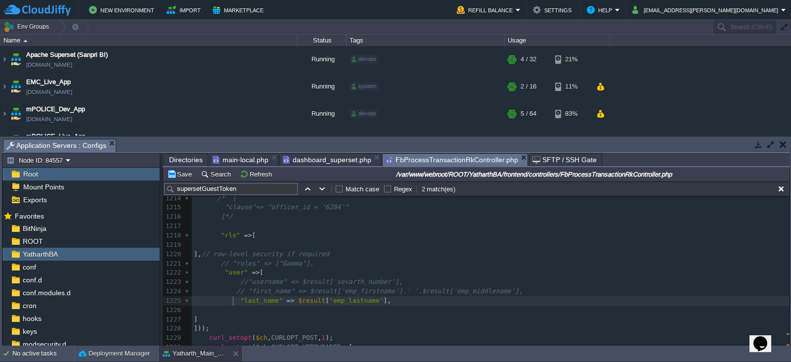
click at [232, 299] on div "xxxxxxxxxx ​ 1204 // 2. Get GUEST TOKEN 1205 $dashboard_id = "52af231a-c80c-46b…" at bounding box center [490, 267] width 597 height 335
type textarea "//"
click at [182, 173] on button "Save" at bounding box center [181, 173] width 28 height 9
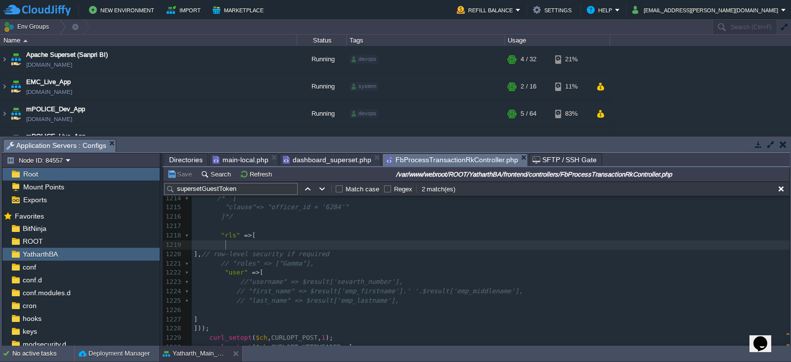
click at [411, 246] on pre at bounding box center [490, 244] width 597 height 9
click at [242, 285] on pre "//"username" => $result['sevarth_number']," at bounding box center [490, 281] width 597 height 9
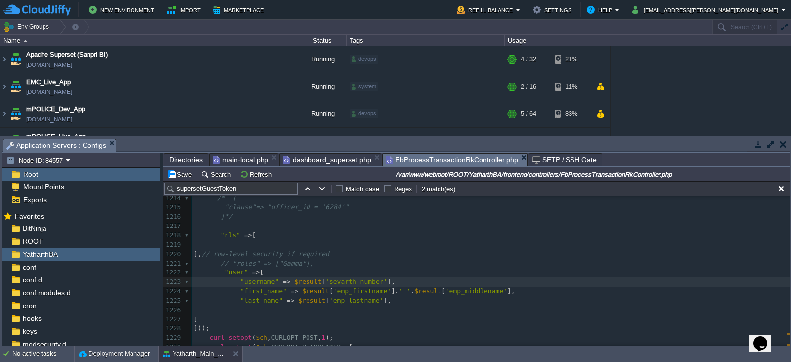
click at [279, 282] on span at bounding box center [281, 281] width 4 height 7
click at [283, 280] on div "xxxxxxxxxx ​ 1204 // 2. Get GUEST TOKEN 1205 $dashboard_id = "52af231a-c80c-46b…" at bounding box center [490, 267] width 597 height 335
type textarea """, //"
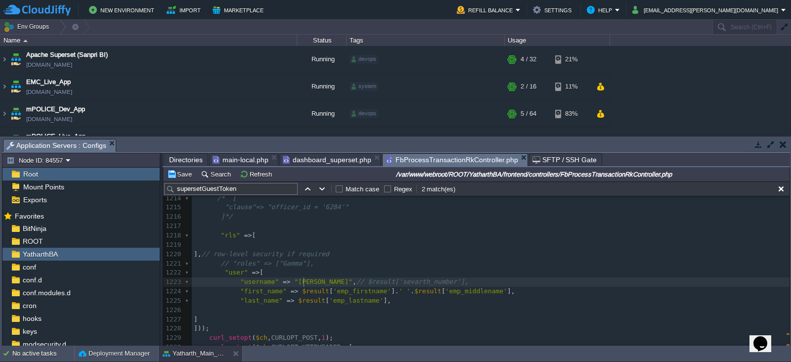
type textarea "krishna"
click at [298, 290] on span at bounding box center [300, 290] width 4 height 7
type textarea """, //"
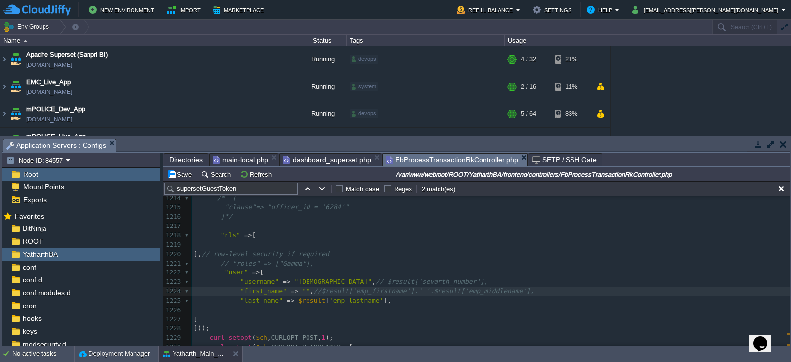
click at [296, 312] on pre at bounding box center [490, 309] width 597 height 9
click at [297, 283] on div "xxxxxxxxxx ​ 1204 // 2. Get GUEST TOKEN 1205 $dashboard_id = "52af231a-c80c-46b…" at bounding box center [490, 267] width 597 height 335
type textarea ")))!"
type textarea "001"
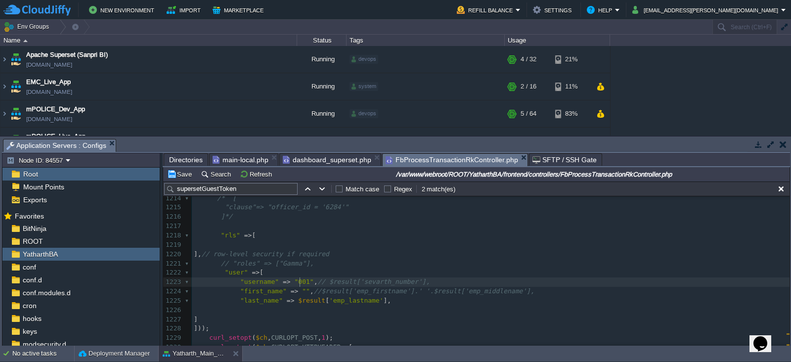
scroll to position [3, 10]
click at [302, 292] on span """" at bounding box center [306, 290] width 8 height 7
type textarea "krishna"
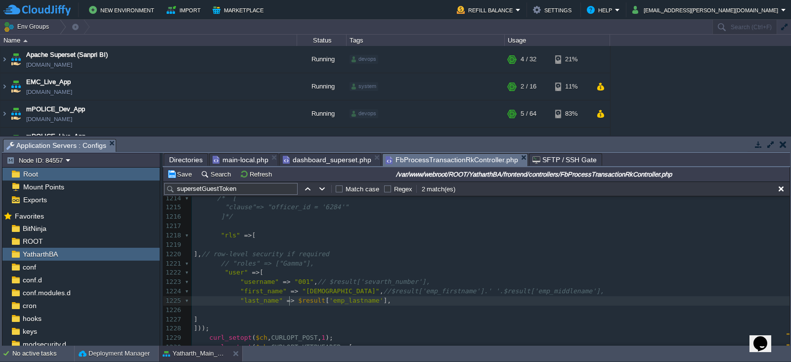
click at [289, 301] on div "xxxxxxxxxx ​ 1204 // 2. Get GUEST TOKEN 1205 $dashboard_id = "52af231a-c80c-46b…" at bounding box center [490, 267] width 597 height 335
type textarea """, //"
type textarea "[PERSON_NAME]"
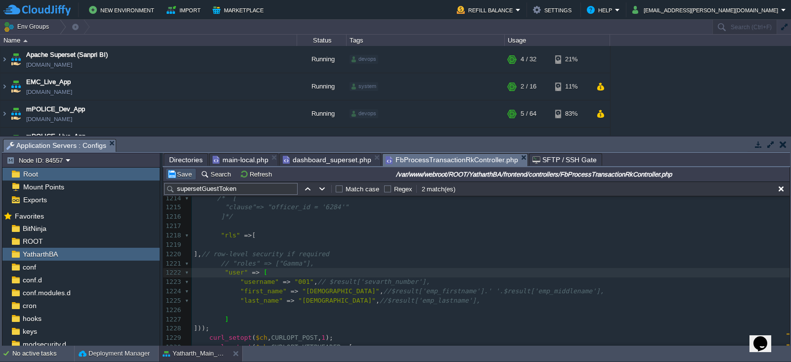
click at [178, 174] on button "Save" at bounding box center [181, 173] width 28 height 9
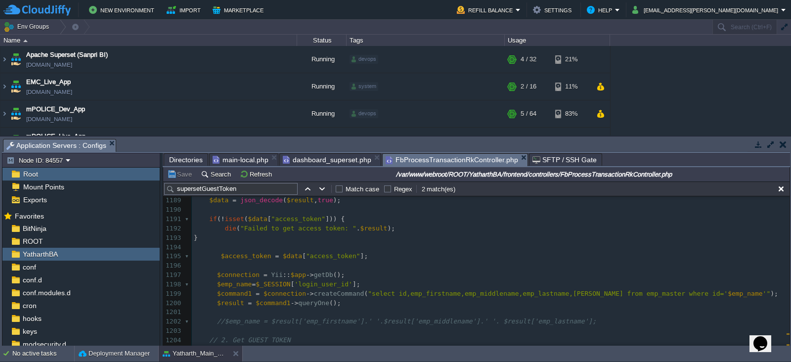
scroll to position [11224, 0]
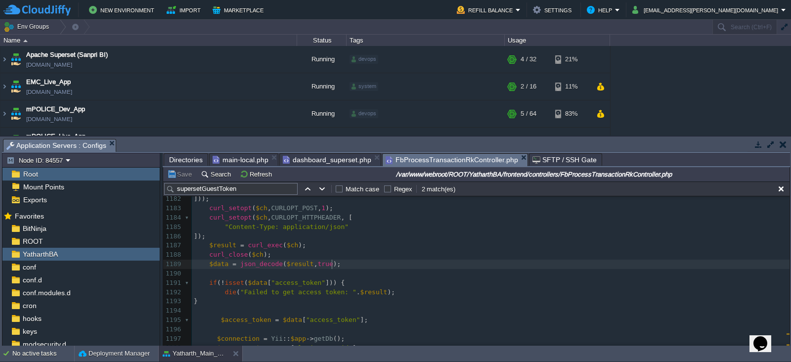
click at [347, 265] on pre "$data = json_decode ( $result , true );" at bounding box center [490, 263] width 597 height 9
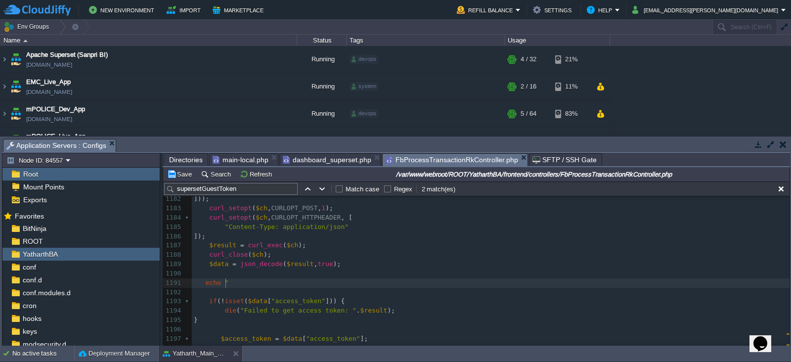
type textarea "echo """
type textarea "<pre>"
type textarea ";"
type textarea "print_r();"
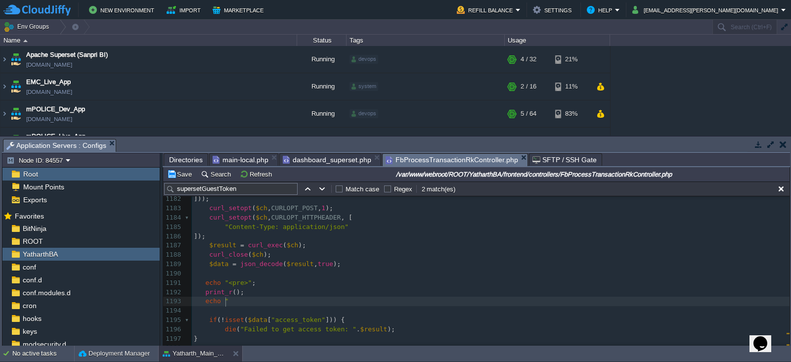
type textarea "echo """
type textarea "</pre>"
type textarea ";"
type textarea "exit;"
type textarea "$data"
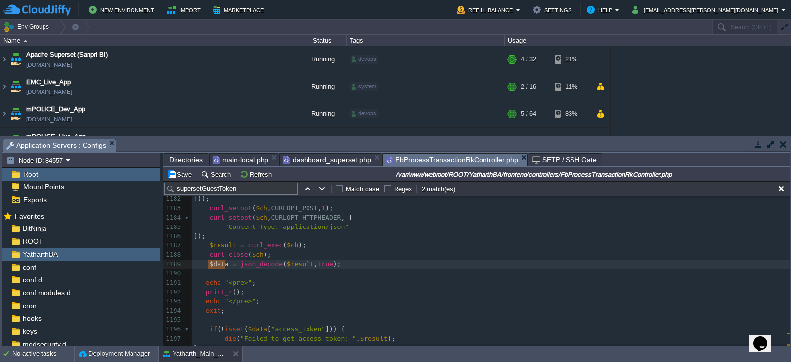
drag, startPoint x: 226, startPoint y: 263, endPoint x: 207, endPoint y: 266, distance: 18.9
click at [304, 263] on div "xxxxxxxxxx "user" => [ 1156 1157 1158 public function supersetGuestToken (){ 11…" at bounding box center [490, 217] width 597 height 531
click at [180, 173] on button "Save" at bounding box center [181, 173] width 28 height 9
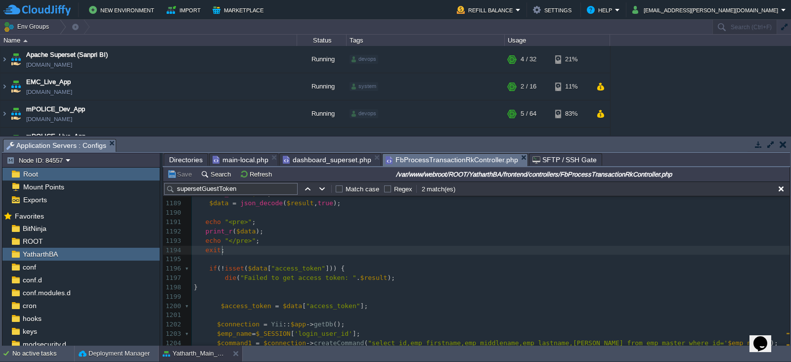
scroll to position [3, 0]
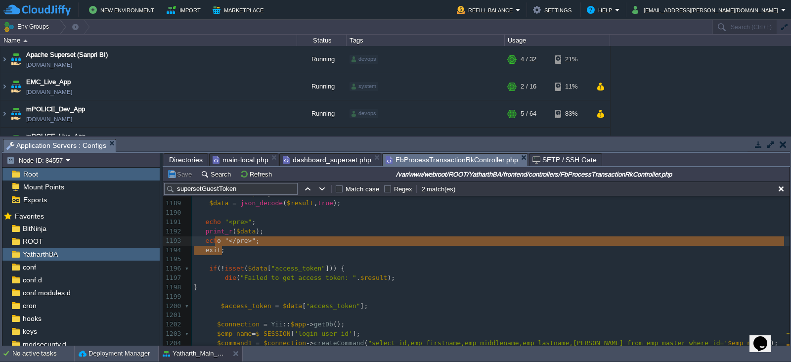
type textarea "echo "<pre>"; print_r($data); echo "</pre>"; exit;"
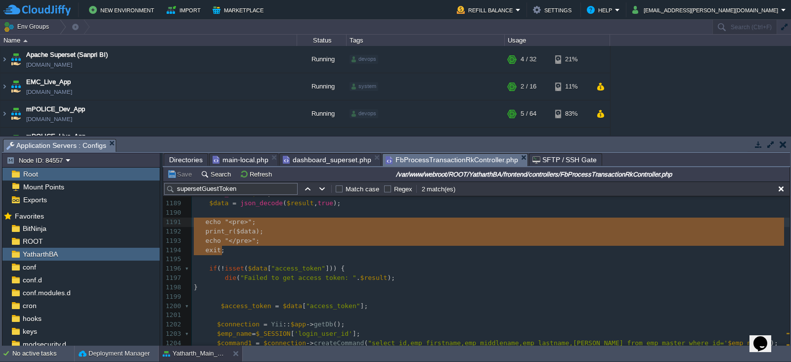
drag, startPoint x: 227, startPoint y: 251, endPoint x: 194, endPoint y: 223, distance: 43.8
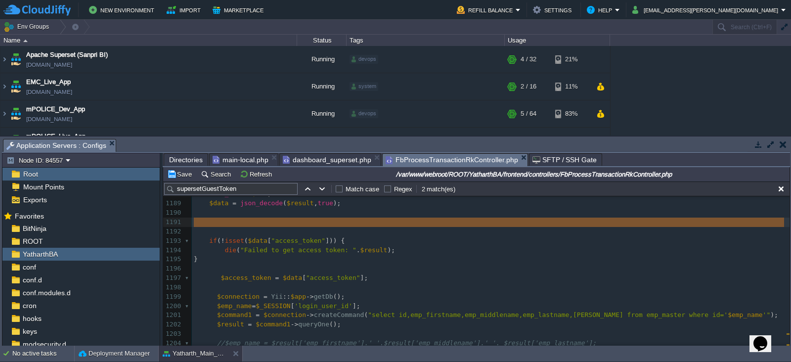
drag, startPoint x: 206, startPoint y: 229, endPoint x: 178, endPoint y: 224, distance: 28.2
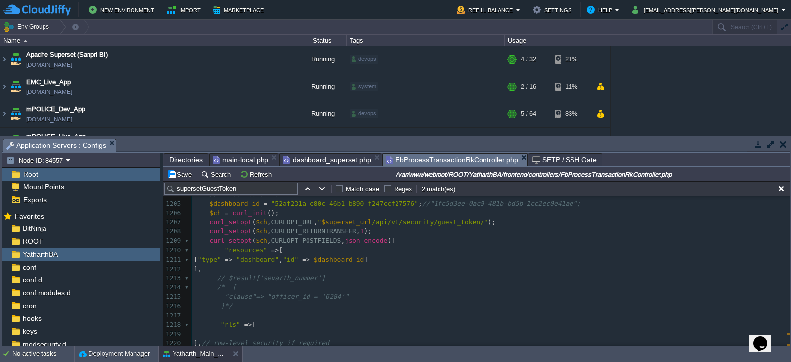
scroll to position [11389, 0]
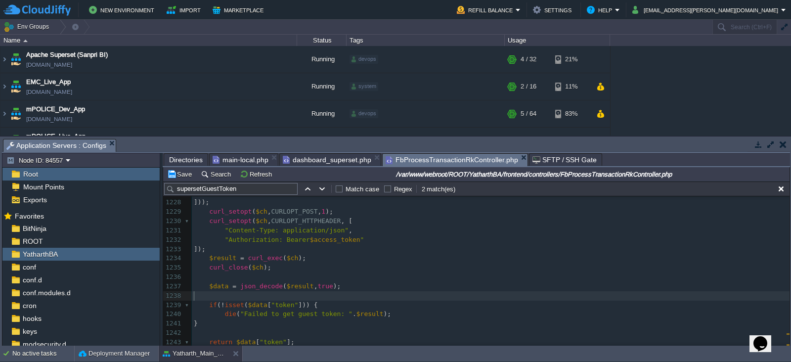
click at [281, 295] on pre "​" at bounding box center [490, 295] width 597 height 9
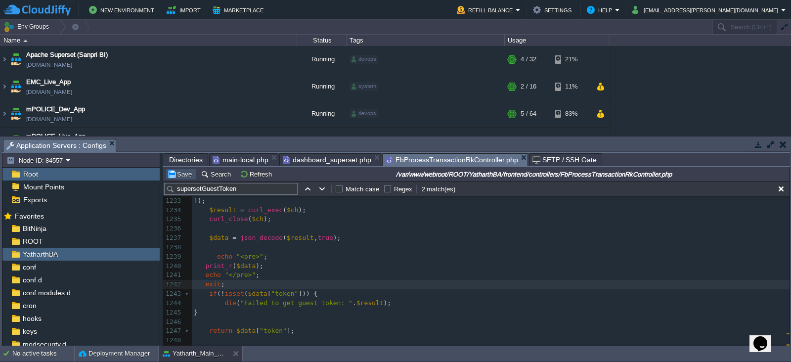
click at [182, 172] on button "Save" at bounding box center [181, 173] width 28 height 9
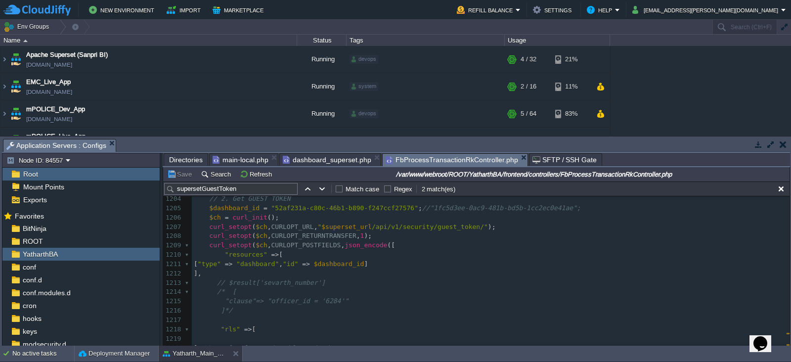
scroll to position [11355, 0]
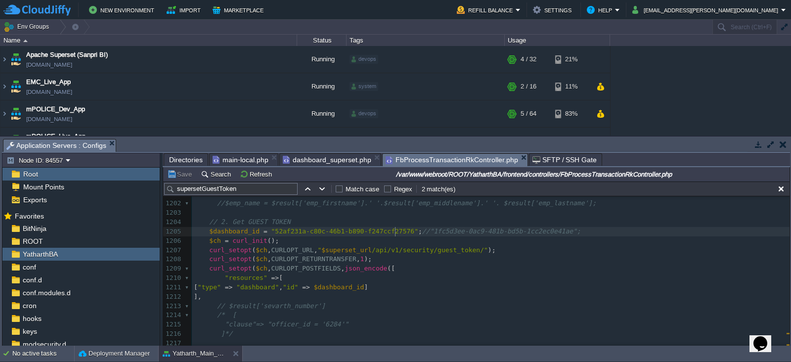
click at [396, 233] on div "xxxxxxxxxx exit ; 1189 $data = json_decode ( $result , true ); 1190 1191 if ( !…" at bounding box center [490, 310] width 597 height 465
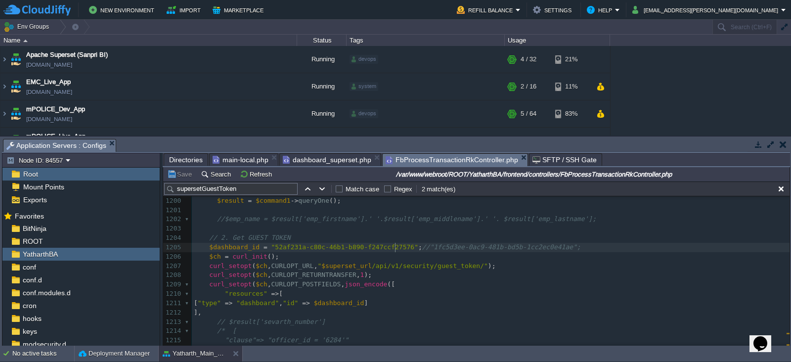
scroll to position [11339, 0]
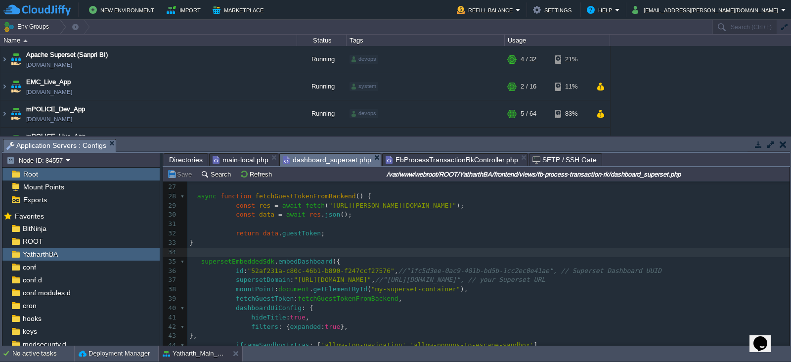
click at [330, 162] on span "dashboard_superset.php" at bounding box center [327, 160] width 88 height 12
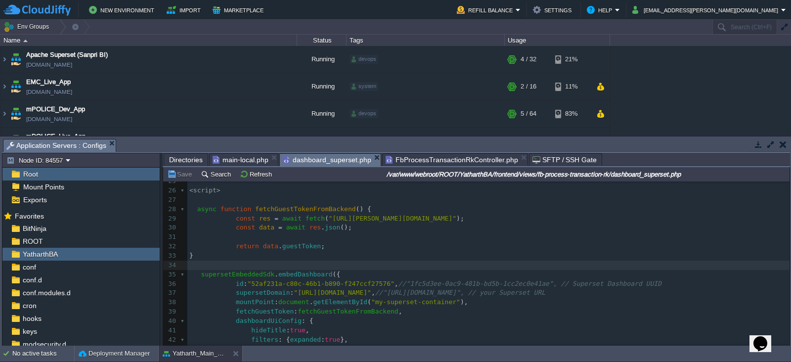
scroll to position [261, 0]
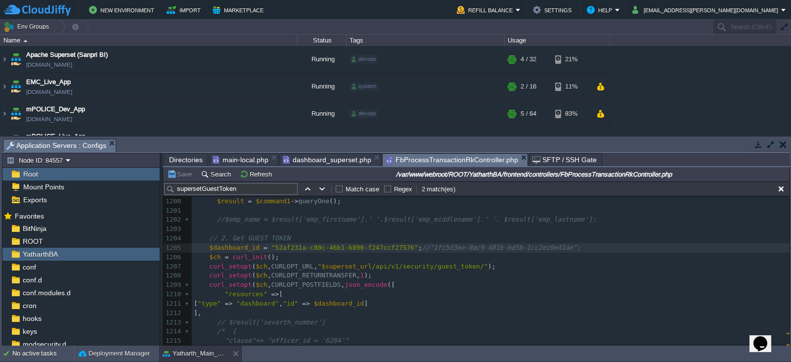
click at [431, 160] on span "FbProcessTransactionRkController.php" at bounding box center [451, 160] width 132 height 12
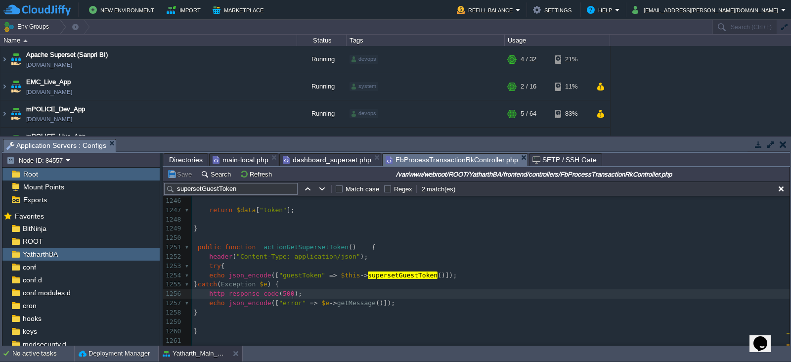
click at [385, 293] on pre "http_response_code ( 500 );" at bounding box center [490, 293] width 597 height 9
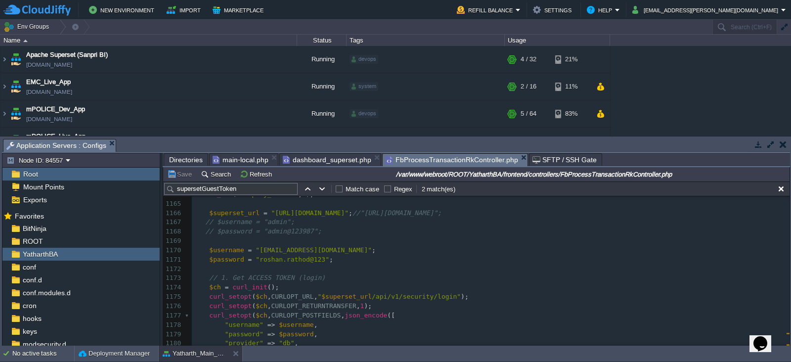
scroll to position [10932, 0]
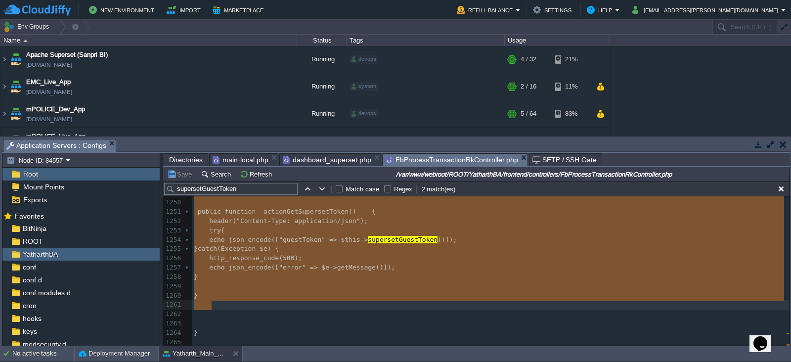
drag, startPoint x: 195, startPoint y: 250, endPoint x: 217, endPoint y: 302, distance: 56.4
type textarea "-"
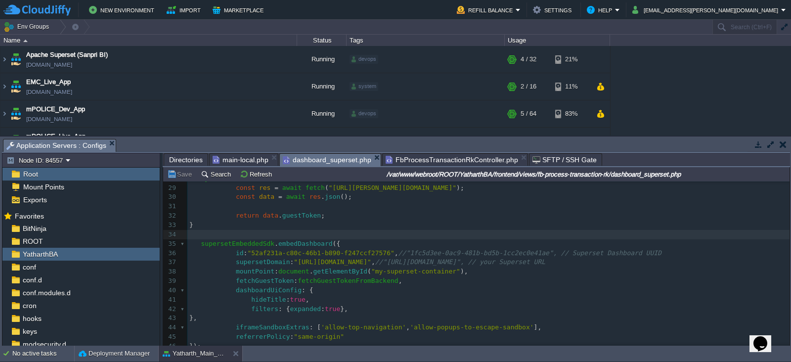
click at [318, 161] on span "dashboard_superset.php" at bounding box center [327, 160] width 88 height 12
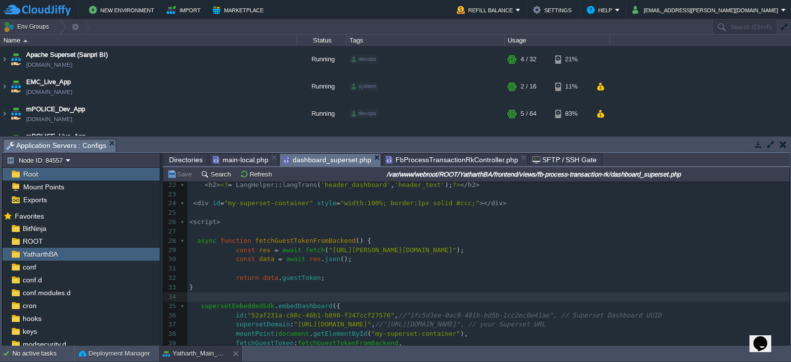
scroll to position [3, 0]
click at [193, 239] on div "x 1 ​ 2 <?php 3 use common\components\LangHelper ; 4 ?> 5 ​ 6 < script src = "[…" at bounding box center [488, 217] width 602 height 465
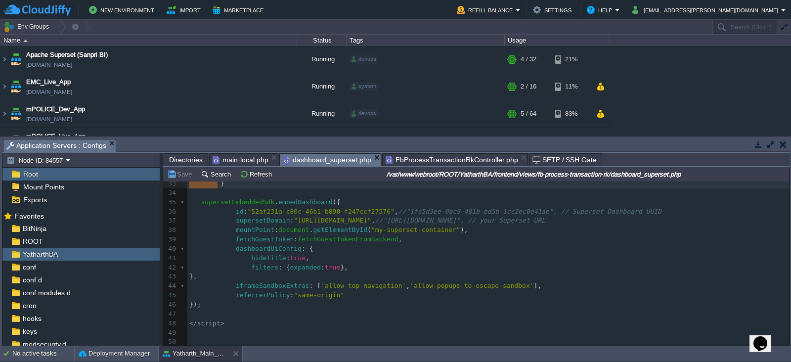
scroll to position [305, 0]
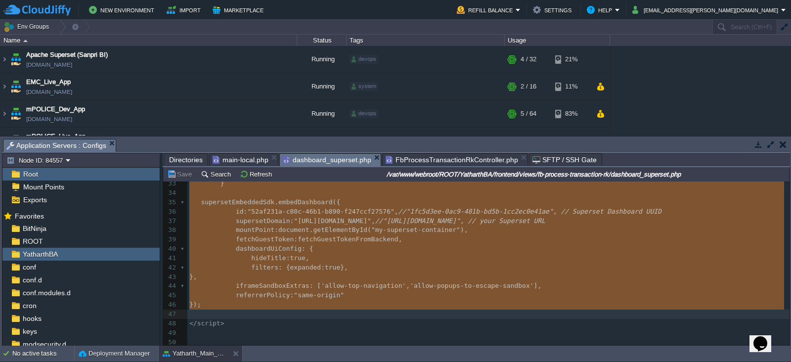
type textarea "<script> async function fetchGuestTokenFromBackend() { const res = await fetch(…"
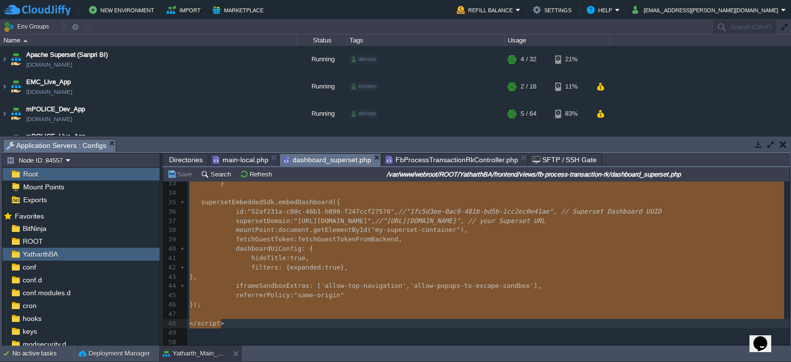
drag, startPoint x: 187, startPoint y: 223, endPoint x: 256, endPoint y: 318, distance: 116.7
click at [451, 244] on pre "da shboardUiConfig : {" at bounding box center [488, 248] width 602 height 9
click at [410, 246] on pre "da shboardUiConfig : {" at bounding box center [488, 248] width 602 height 9
click at [513, 272] on pre "}," at bounding box center [488, 276] width 602 height 9
click at [462, 249] on pre "da shboardUiConfig : {" at bounding box center [488, 248] width 602 height 9
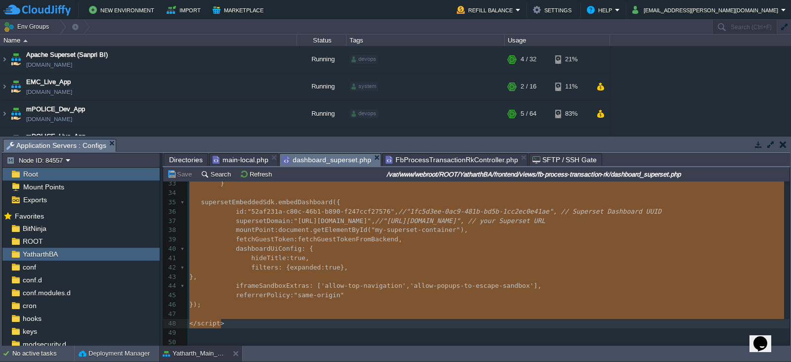
click at [444, 161] on span "FbProcessTransactionRkController.php" at bounding box center [451, 160] width 132 height 12
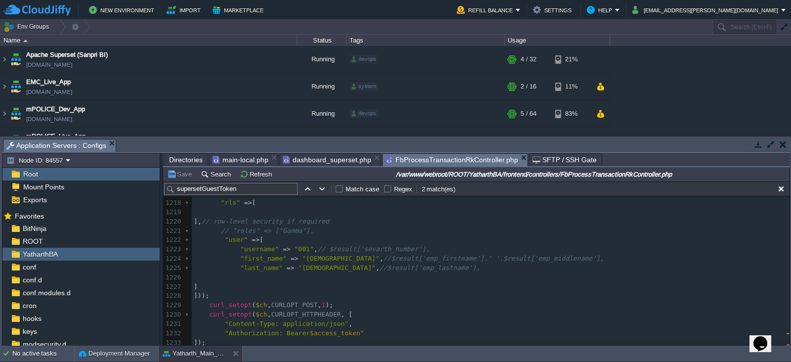
scroll to position [11476, 0]
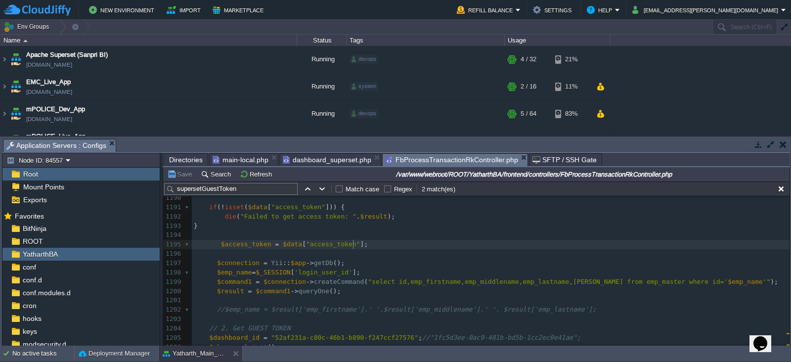
click at [373, 242] on pre "$access_token = $data [ "access_token" ];" at bounding box center [490, 244] width 597 height 9
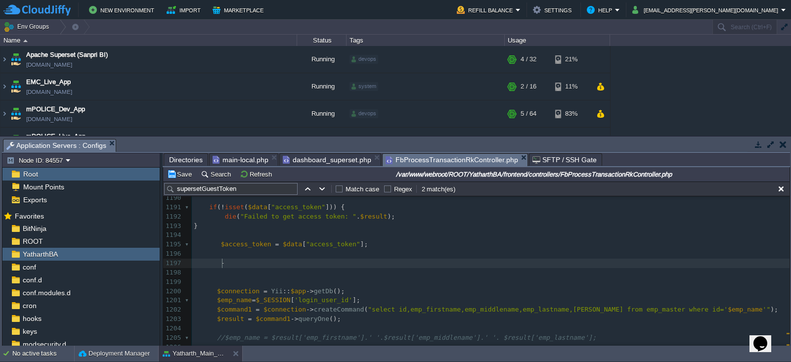
type textarea "---"
type textarea "//"
click at [352, 260] on pre "// ---" at bounding box center [490, 262] width 597 height 9
type textarea "====="
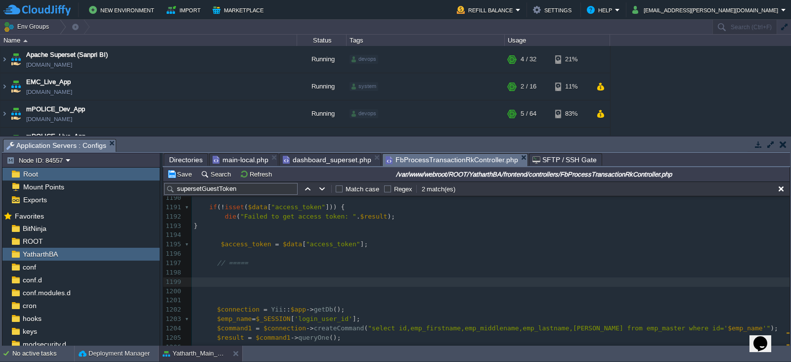
type textarea "=="
type textarea "// ====="
click at [262, 262] on pre "// =====" at bounding box center [490, 262] width 597 height 9
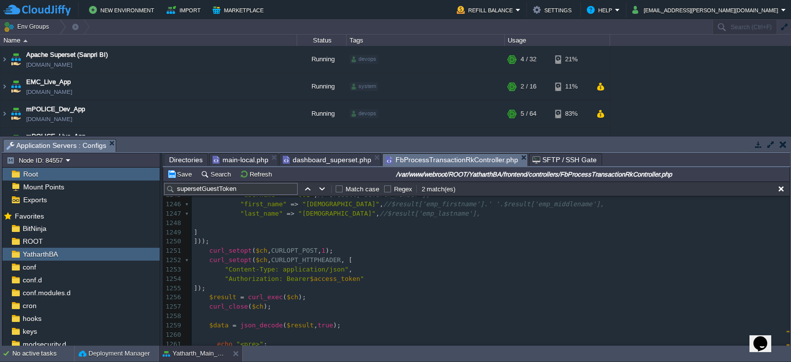
click at [359, 279] on pre ""Authorization: Bearer $access_token "" at bounding box center [490, 278] width 597 height 9
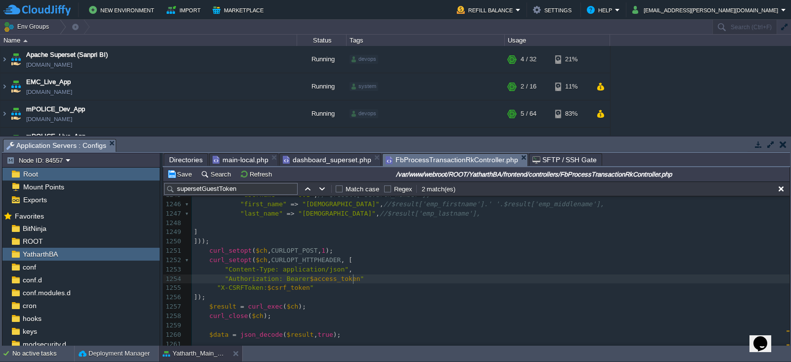
click at [356, 279] on pre ""Authorization: Bearer $access_token "" at bounding box center [490, 278] width 597 height 9
type textarea ","
click at [178, 176] on button "Save" at bounding box center [181, 173] width 28 height 9
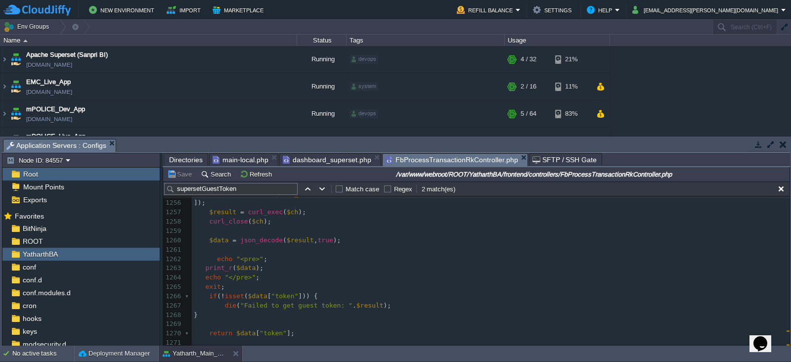
scroll to position [11867, 0]
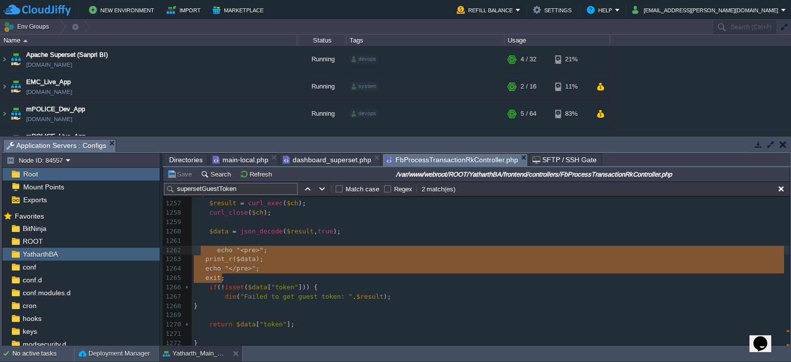
type textarea "echo "<pre>"; print_r($data); echo "</pre>"; exit;"
drag, startPoint x: 232, startPoint y: 278, endPoint x: 198, endPoint y: 251, distance: 43.3
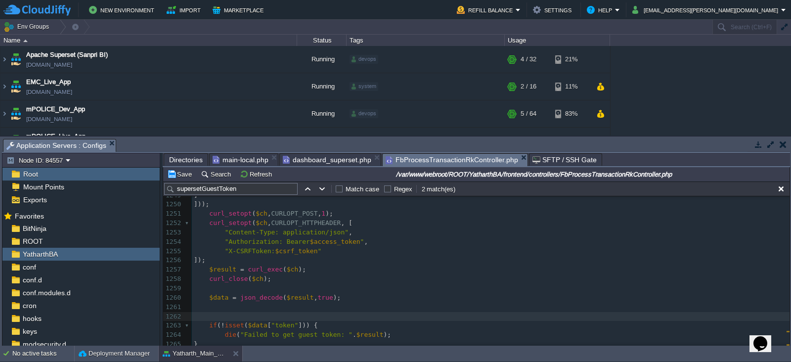
scroll to position [11719, 0]
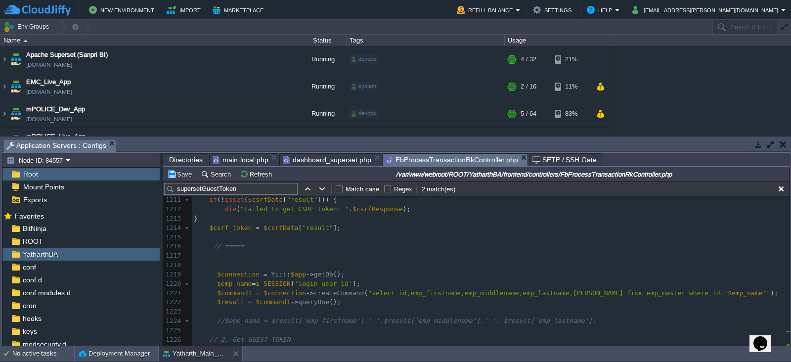
click at [261, 255] on pre at bounding box center [490, 255] width 597 height 9
paste textarea "$csrf_token"
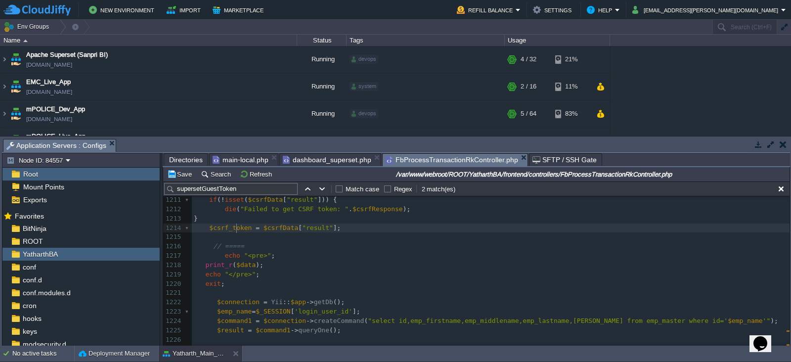
click at [237, 225] on div "xxxxxxxxxx 1201 curl_setopt ( $ch , CURLOPT_URL , " $superset_url /api/v1/secur…" at bounding box center [490, 283] width 597 height 363
type textarea "$csrf_token"
click at [242, 265] on div "xxxxxxxxxx 1201 curl_setopt ( $ch , CURLOPT_URL , " $superset_url /api/v1/secur…" at bounding box center [490, 283] width 597 height 363
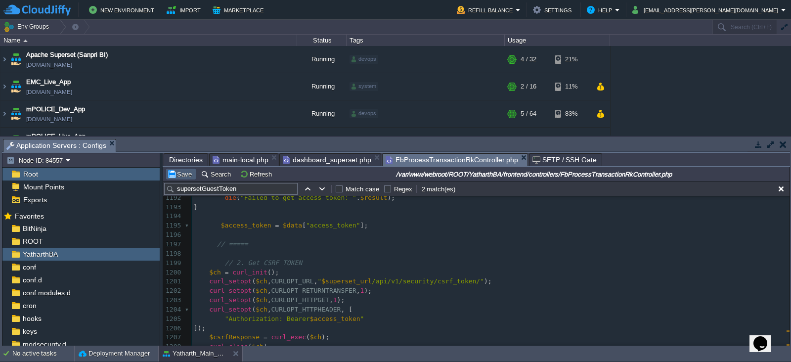
type textarea "$data"
click at [185, 174] on button "Save" at bounding box center [181, 173] width 28 height 9
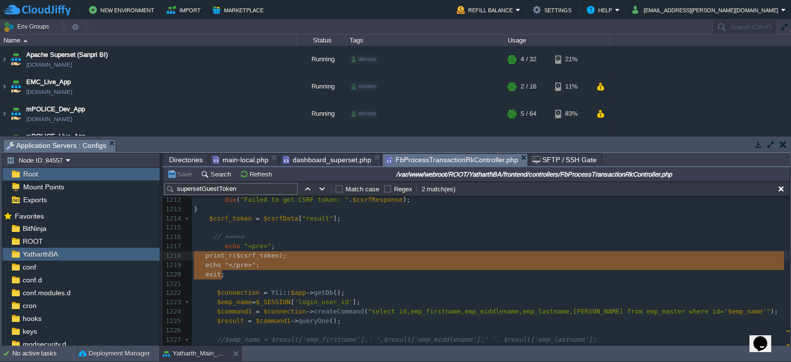
type textarea "echo "<pre>"; print_r($csrf_token); echo "</pre>"; exit;"
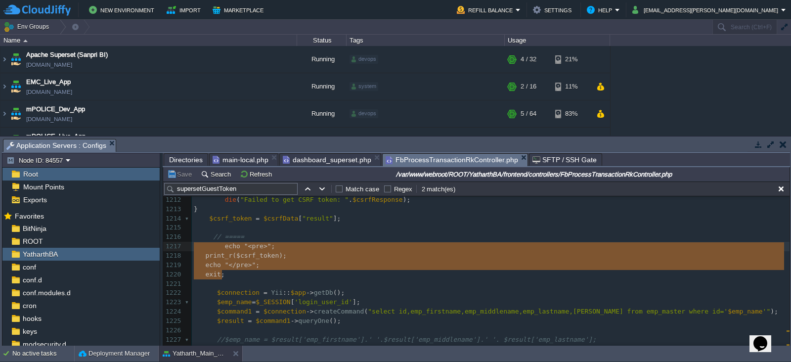
drag, startPoint x: 226, startPoint y: 275, endPoint x: 188, endPoint y: 250, distance: 45.4
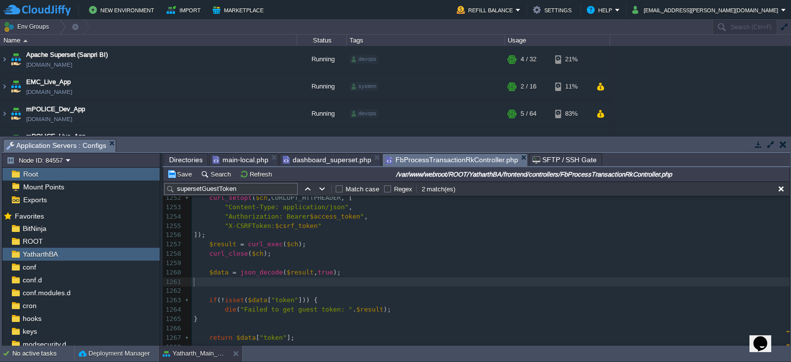
click at [238, 285] on pre "​" at bounding box center [490, 281] width 597 height 9
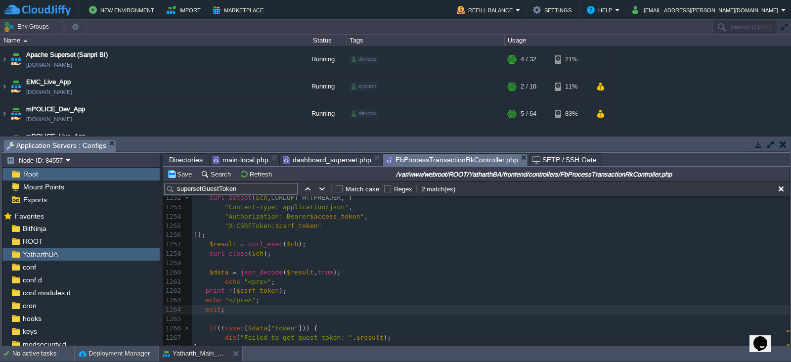
click at [289, 226] on div "xxxxxxxxxx ​ 1242 ], // row-level security if required 1243 // "roles" => ["Gam…" at bounding box center [490, 281] width 597 height 363
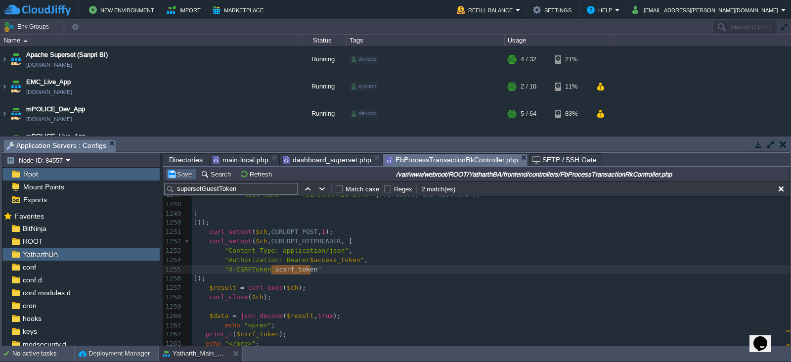
type textarea "$csrf_token"
click at [181, 173] on button "Save" at bounding box center [181, 173] width 28 height 9
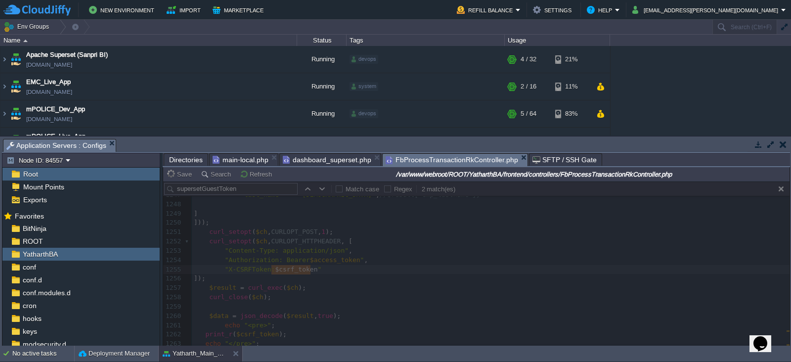
click at [414, 287] on div at bounding box center [476, 263] width 626 height 164
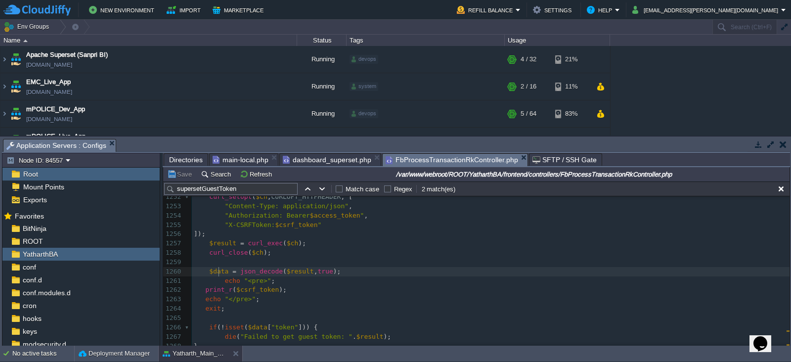
click at [217, 271] on span "$data" at bounding box center [218, 270] width 19 height 7
type textarea "$data"
click at [257, 291] on div "xxxxxxxxxx ​ 1242 ], // row-level security if required 1243 // "roles" => ["Gam…" at bounding box center [490, 280] width 597 height 363
type textarea "print_r($csrf_token);"
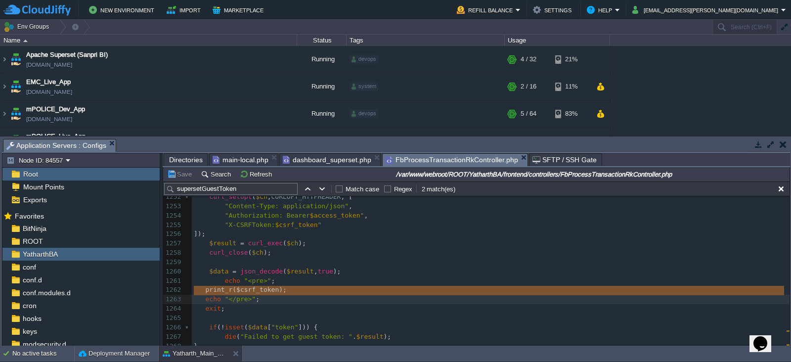
click at [265, 292] on span "$csrf_token" at bounding box center [257, 289] width 42 height 7
click at [253, 290] on span "$csrf_token" at bounding box center [257, 289] width 42 height 7
click at [264, 289] on span "$csrf_token" at bounding box center [257, 289] width 42 height 7
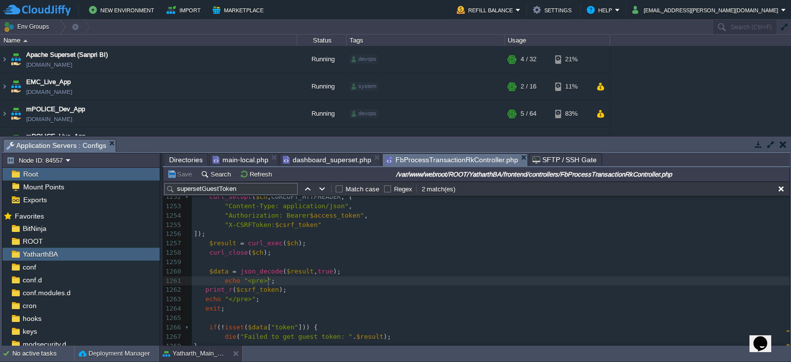
click at [277, 284] on pre "echo "<pre>" ;" at bounding box center [490, 280] width 597 height 9
click at [266, 290] on span "$csrf_token" at bounding box center [257, 289] width 42 height 7
type textarea "$csrf_token"
click at [183, 172] on button "Save" at bounding box center [181, 173] width 28 height 9
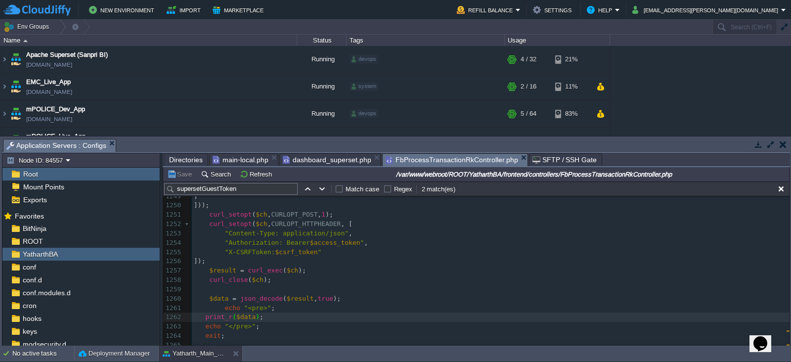
scroll to position [11786, 0]
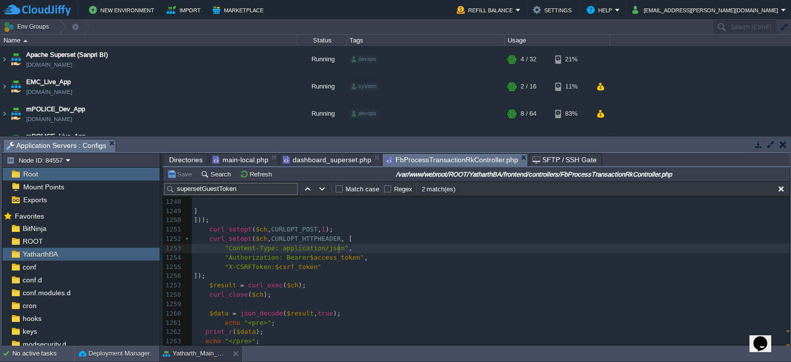
click at [343, 248] on pre ""Content-Type: application/json" ," at bounding box center [490, 248] width 597 height 9
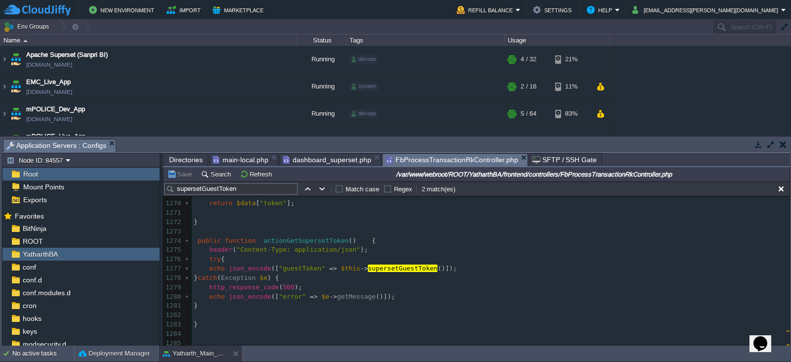
scroll to position [11895, 0]
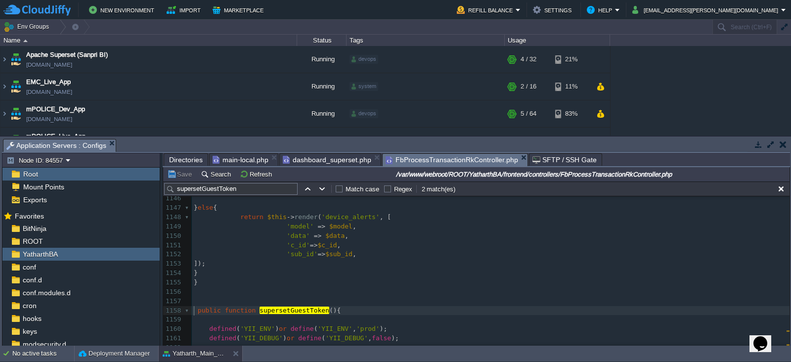
click at [195, 308] on div "xxxxxxxxxx "Content-Type: application/json" , 1121 } 1122 //echo $model->city_i…" at bounding box center [490, 208] width 597 height 494
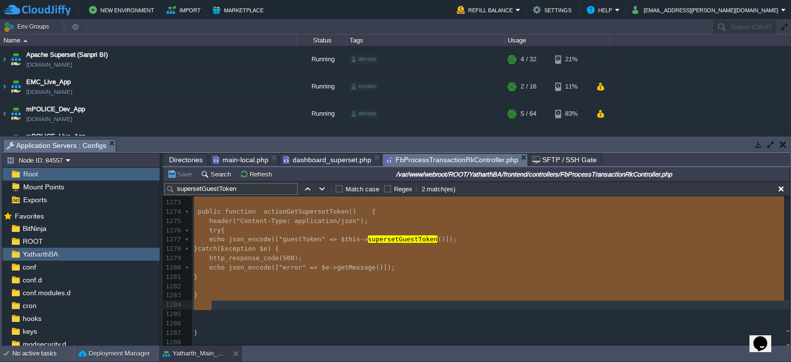
type textarea "-"
click at [401, 282] on pre "​" at bounding box center [490, 286] width 597 height 9
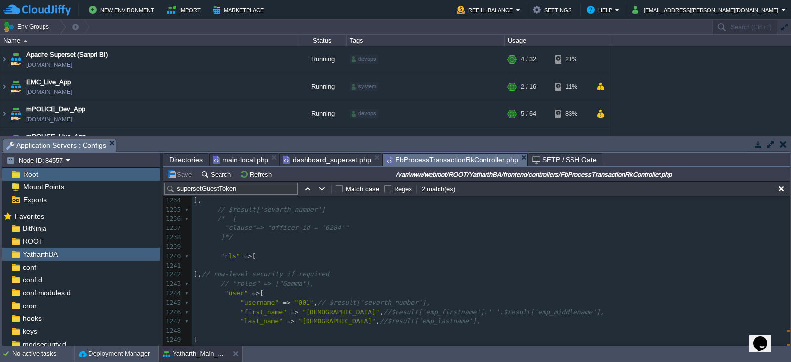
scroll to position [11640, 0]
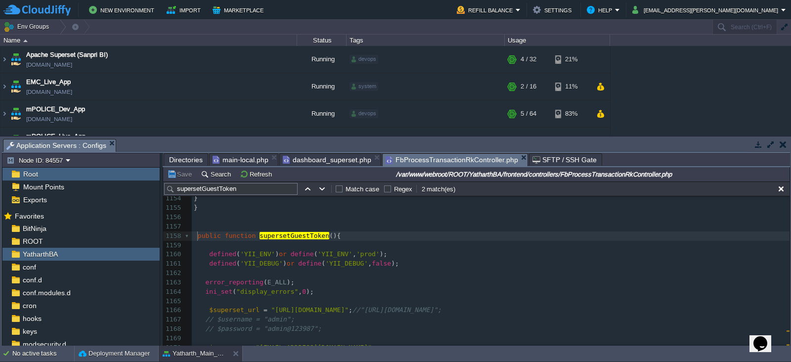
click at [196, 235] on div "xxxxxxxxxx if ( ! [PERSON_NAME] ( $data [ "token" ])) { 1144 'sub_id' => $sub_i…" at bounding box center [490, 343] width 597 height 484
type textarea "/"
click at [341, 280] on pre "error_reporting ( E_ALL );" at bounding box center [490, 282] width 597 height 9
type textarea "$csrf_token"
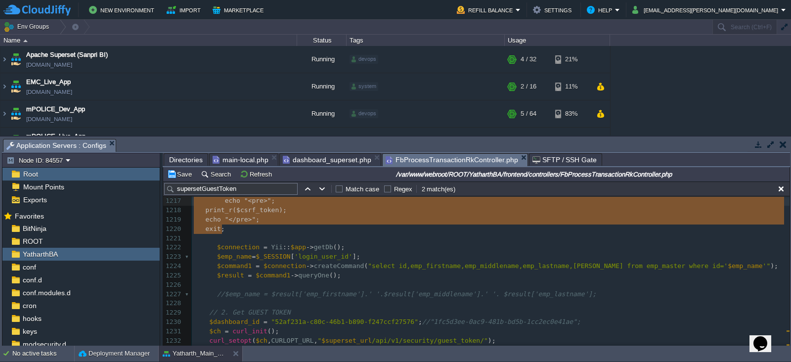
type textarea "$data"
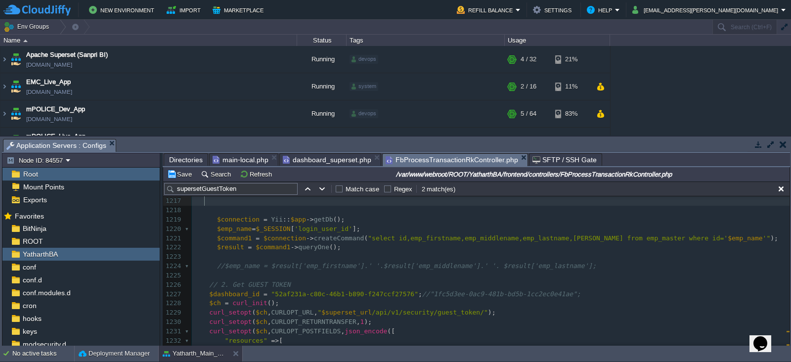
type textarea "echo "<pre>"; print_r($data); echo "</pre>"; exit;"
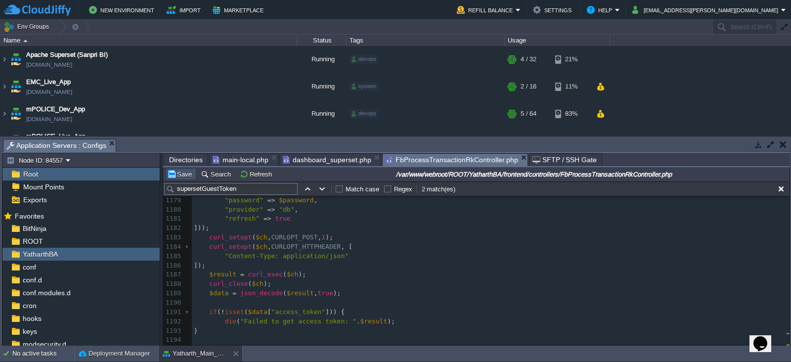
click at [183, 177] on button "Save" at bounding box center [181, 173] width 28 height 9
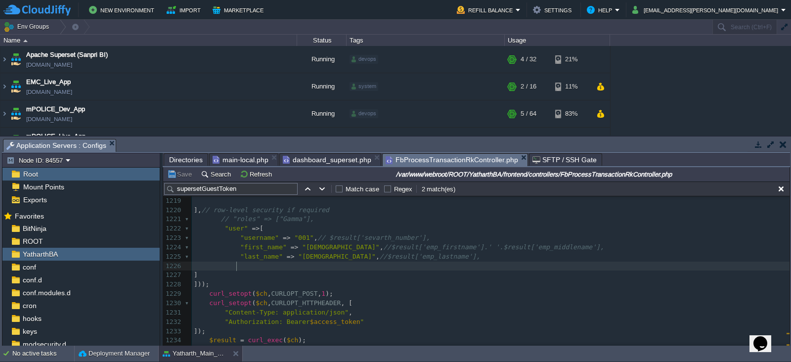
click at [285, 266] on pre at bounding box center [490, 265] width 597 height 9
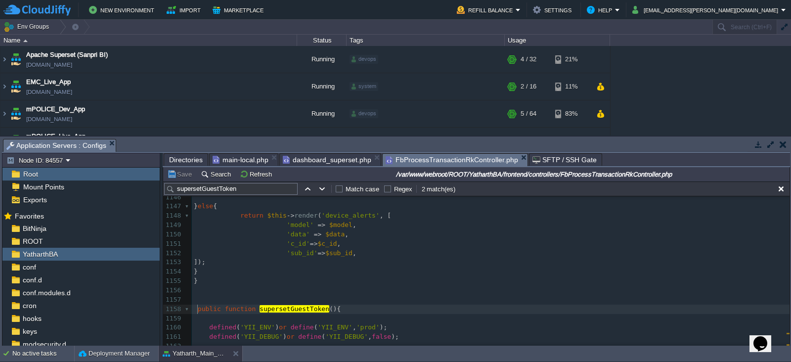
click at [197, 309] on div "xxxxxxxxxx 1136 } else { 1137 $data = array (); 1138 } 1139 return $this -> ren…" at bounding box center [490, 290] width 597 height 382
type textarea "/*"
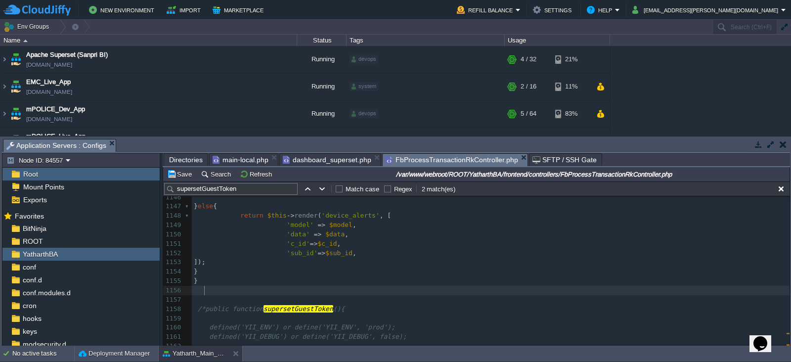
click at [246, 288] on pre at bounding box center [490, 290] width 597 height 9
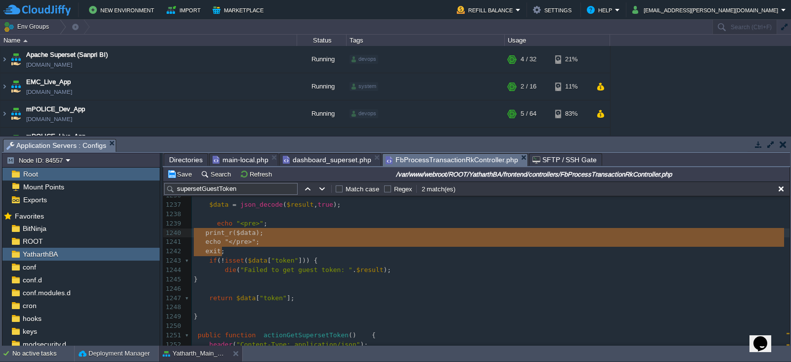
type textarea "echo "<pre>"; print_r($data); echo "</pre>"; exit;"
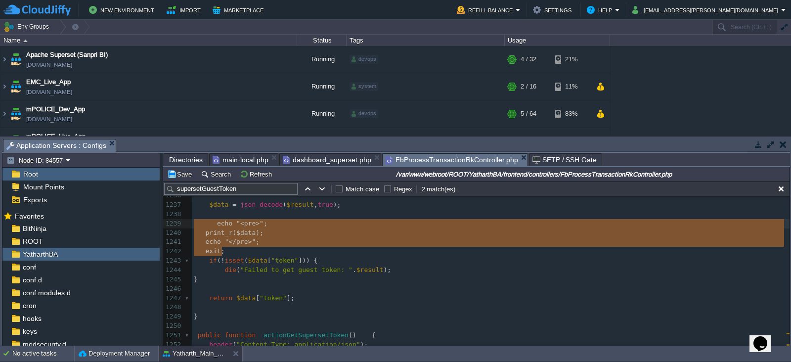
drag, startPoint x: 228, startPoint y: 250, endPoint x: 185, endPoint y: 220, distance: 52.6
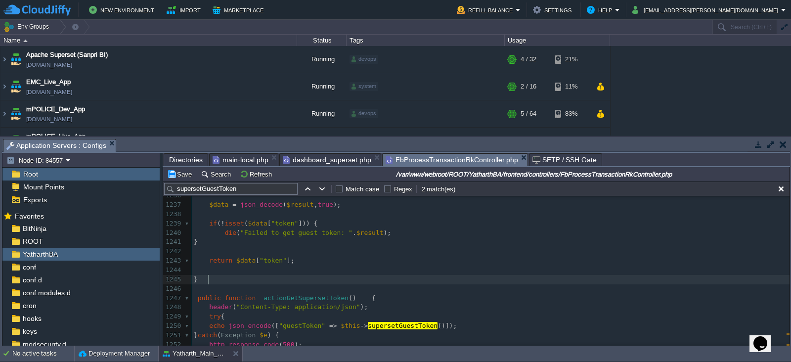
click at [213, 278] on pre "}" at bounding box center [490, 279] width 597 height 9
type textarea "*/"
click at [230, 298] on div "xxxxxxxxxx 1216 ]*/ 1217 1218 "rls" => [ 1219 1220 ], // row-level security if …" at bounding box center [490, 218] width 597 height 428
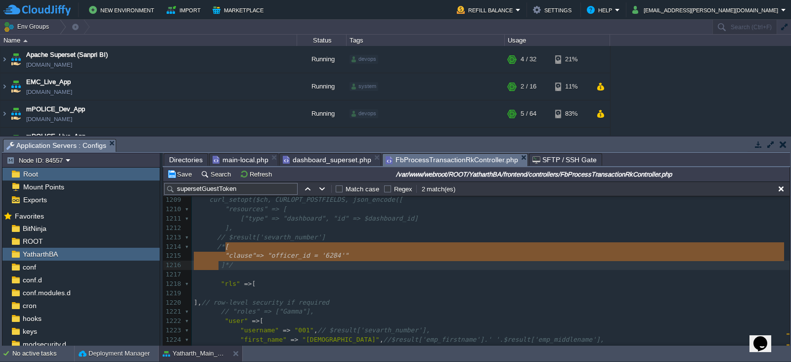
type textarea "[ "clause"=> "officer_id = '6284'" ]"
drag, startPoint x: 225, startPoint y: 249, endPoint x: 223, endPoint y: 263, distance: 14.5
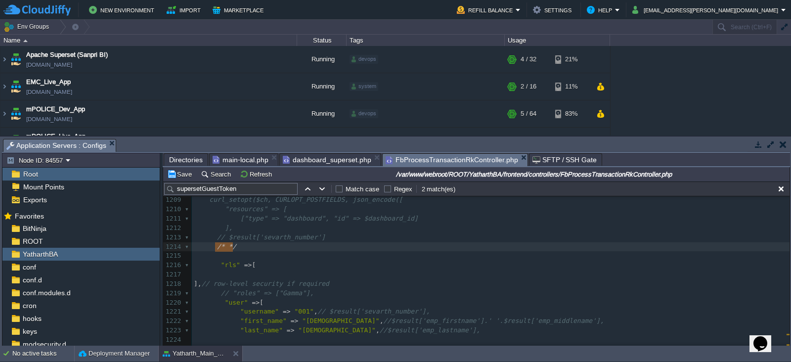
type textarea "/* */"
drag, startPoint x: 236, startPoint y: 249, endPoint x: 212, endPoint y: 248, distance: 23.2
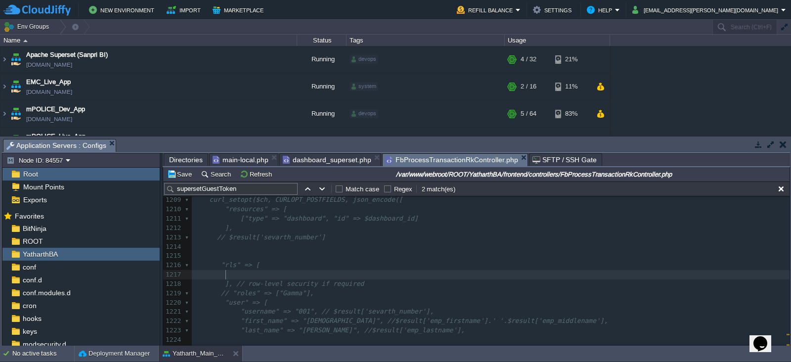
click at [245, 274] on pre at bounding box center [490, 274] width 597 height 9
click at [183, 174] on button "Save" at bounding box center [181, 173] width 28 height 9
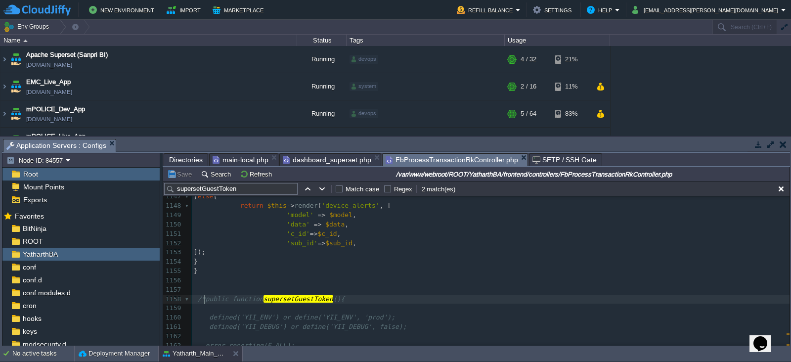
click at [205, 299] on div "xxxxxxxxxx "rls" => [ 1137 $data = array (); 1138 } 1139 return $this -> render…" at bounding box center [490, 290] width 597 height 382
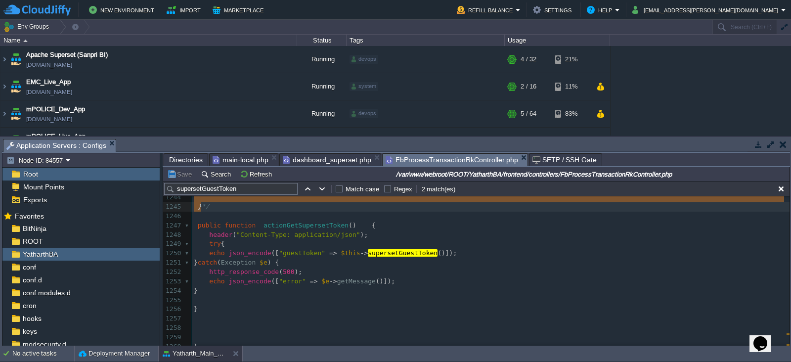
type textarea "public function supersetGuestToken(){ defined('YII_ENV') or define('YII_ENV', '…"
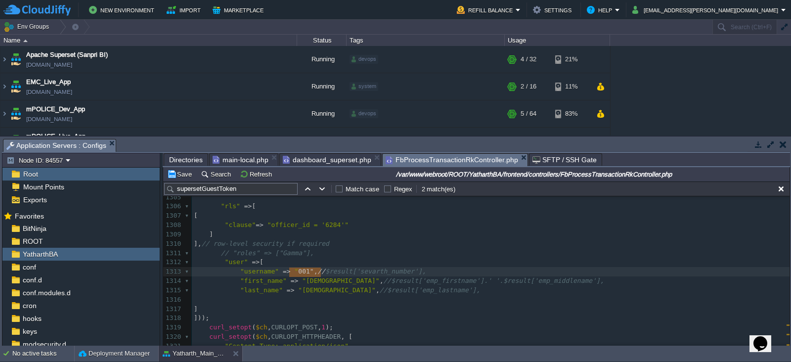
type textarea ""001", //"
drag, startPoint x: 320, startPoint y: 271, endPoint x: 285, endPoint y: 271, distance: 34.6
type textarea ""[DEMOGRAPHIC_DATA]", //"
drag, startPoint x: 338, startPoint y: 281, endPoint x: 291, endPoint y: 281, distance: 46.4
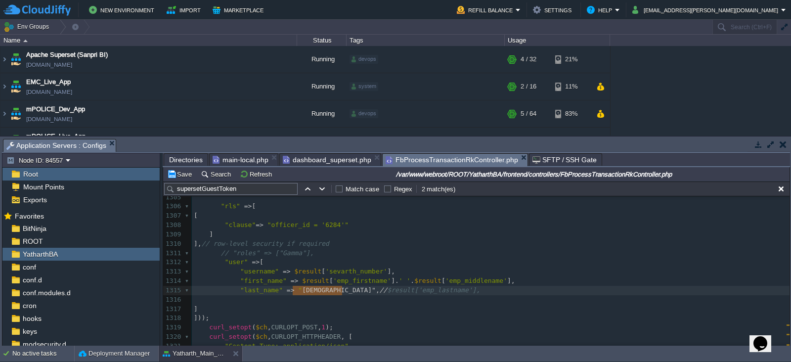
type textarea ""[PERSON_NAME]", //"
drag, startPoint x: 341, startPoint y: 292, endPoint x: 289, endPoint y: 290, distance: 52.4
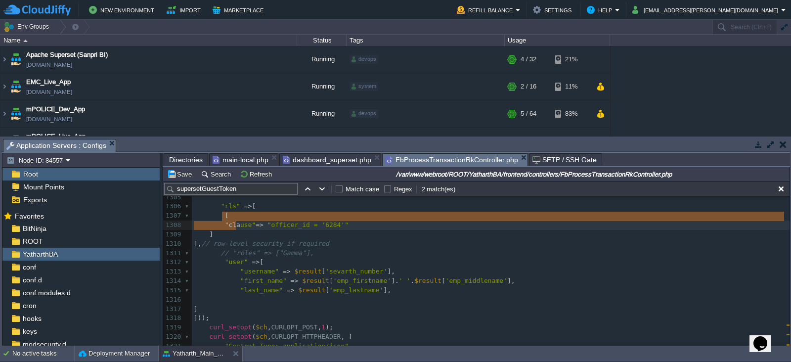
type textarea "[ "clause"=> "officer_id = '6284'" ]"
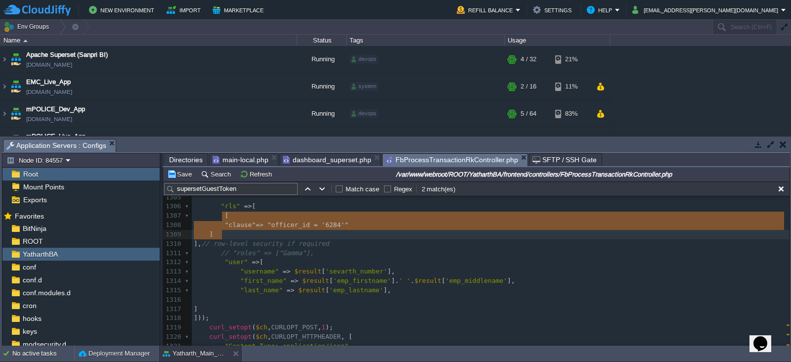
drag, startPoint x: 222, startPoint y: 216, endPoint x: 240, endPoint y: 232, distance: 24.1
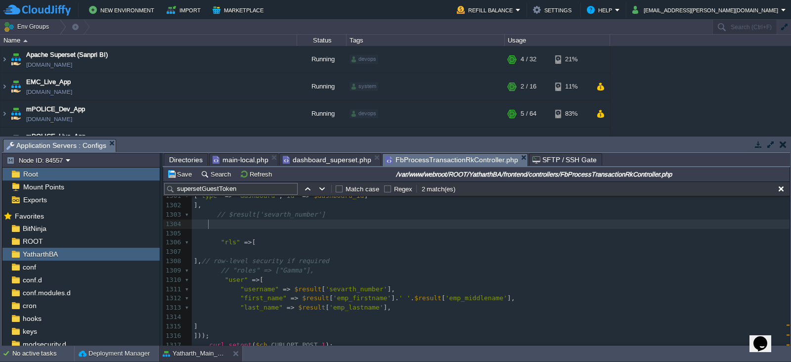
click at [250, 227] on pre at bounding box center [490, 223] width 597 height 9
paste textarea "/"
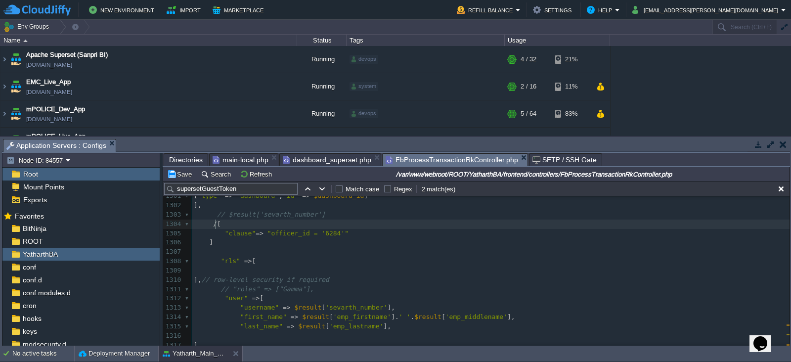
type textarea "/*"
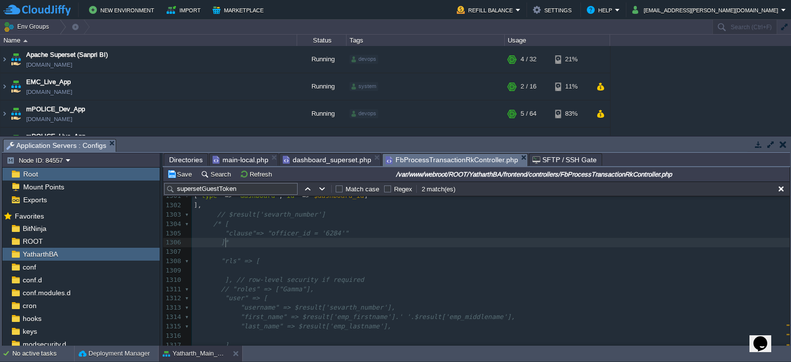
type textarea "*/"
click at [252, 247] on pre at bounding box center [490, 251] width 597 height 9
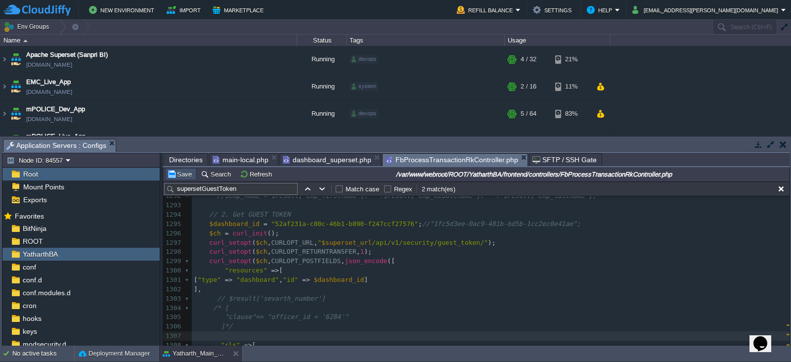
click at [182, 172] on button "Save" at bounding box center [181, 173] width 28 height 9
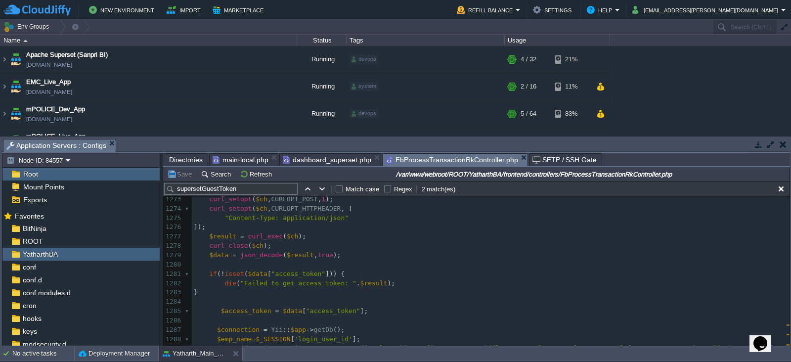
click at [370, 267] on pre at bounding box center [490, 264] width 597 height 9
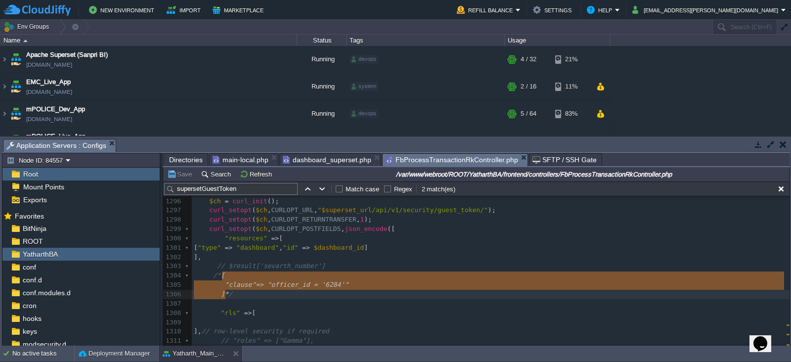
type textarea "[ "clause"=> "officer_id = '6284'" ]"
drag, startPoint x: 221, startPoint y: 277, endPoint x: 221, endPoint y: 292, distance: 15.3
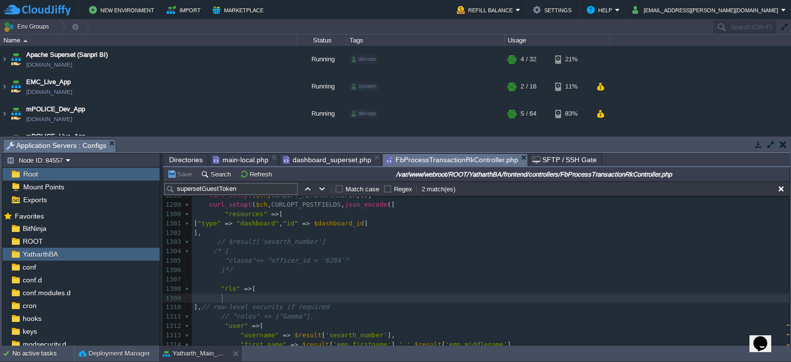
click at [237, 299] on pre at bounding box center [490, 297] width 597 height 9
paste textarea
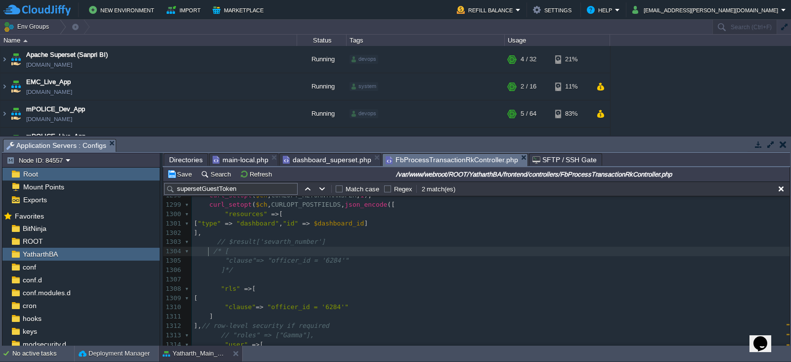
type textarea "/* [ "clause"=> "officer_id = '6284'" ]*/"
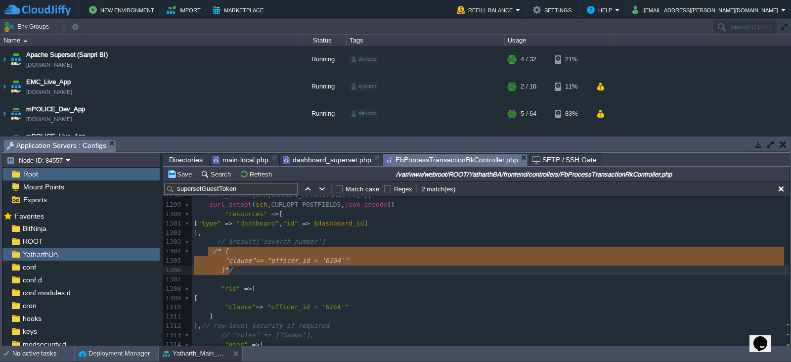
drag, startPoint x: 207, startPoint y: 252, endPoint x: 239, endPoint y: 272, distance: 38.4
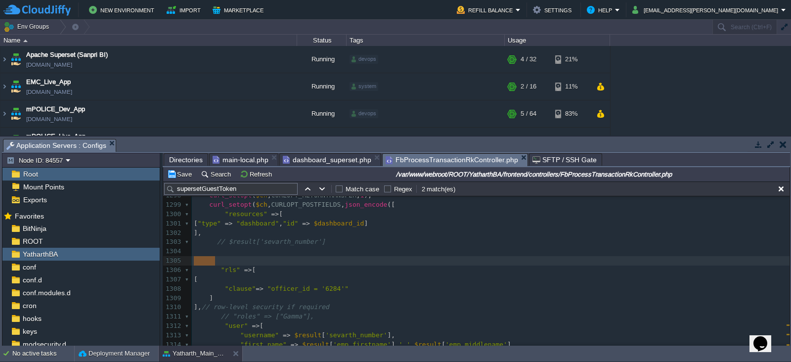
drag, startPoint x: 227, startPoint y: 262, endPoint x: 180, endPoint y: 256, distance: 47.3
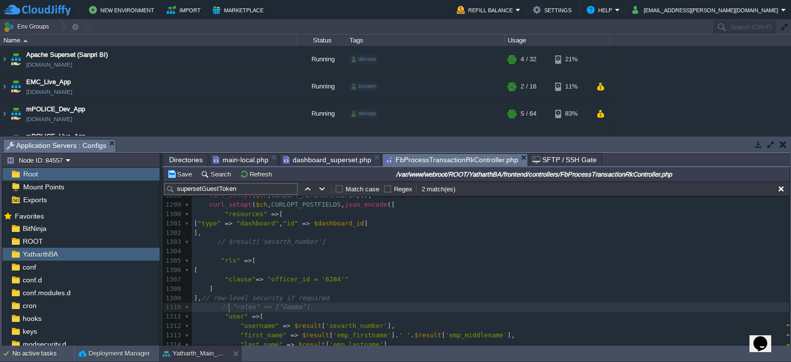
click at [227, 304] on span "// "roles" => ["Gamma"]," at bounding box center [267, 306] width 93 height 7
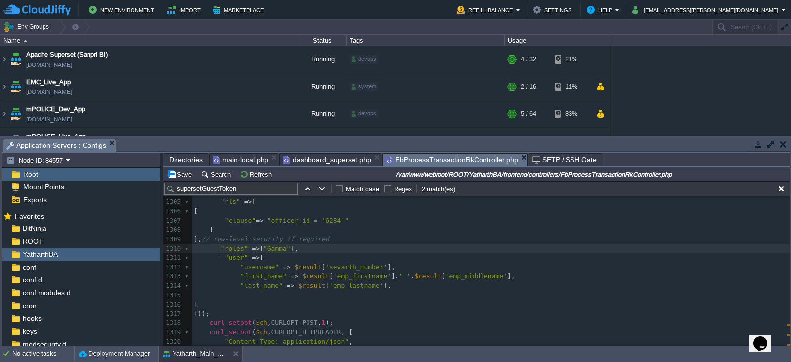
click at [274, 286] on span ""last_name"" at bounding box center [261, 285] width 42 height 7
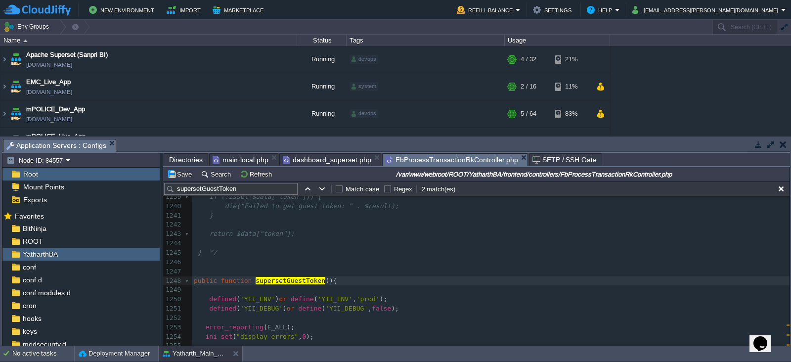
click at [193, 280] on div "xxxxxxxxxx "last_name" => $result [ 'emp_lastname' ], 1229 curl_setopt($ch, CUR…" at bounding box center [490, 341] width 597 height 484
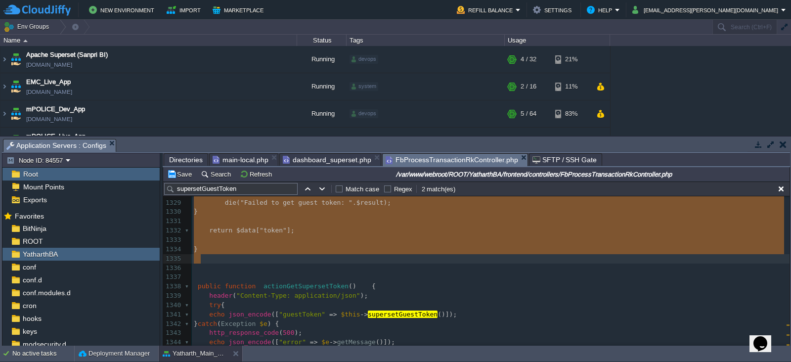
type textarea "public function supersetGuestToken(){ defined('YII_ENV') or define('YII_ENV', '…"
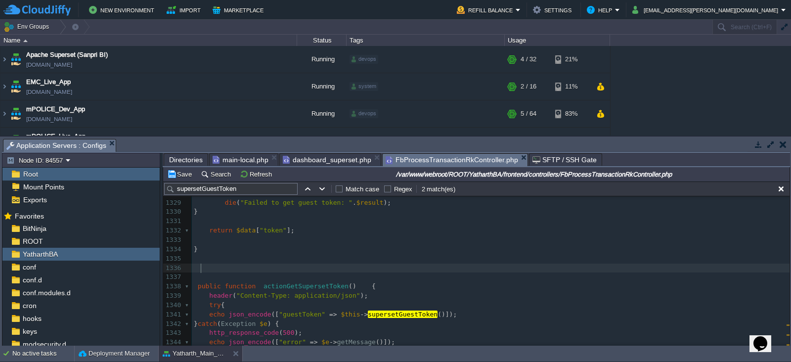
click at [227, 267] on pre at bounding box center [490, 267] width 597 height 9
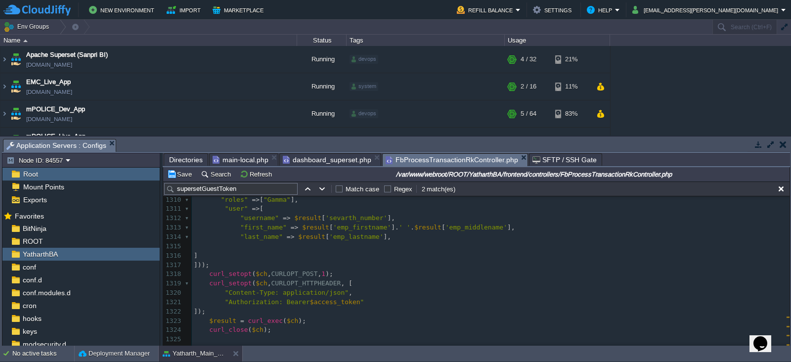
type textarea "​"
click at [307, 285] on div "xxxxxxxxxx 1300 "resources" => [ 1301 [ "type" => "dashboard" , "id" => $dashbo…" at bounding box center [490, 302] width 597 height 400
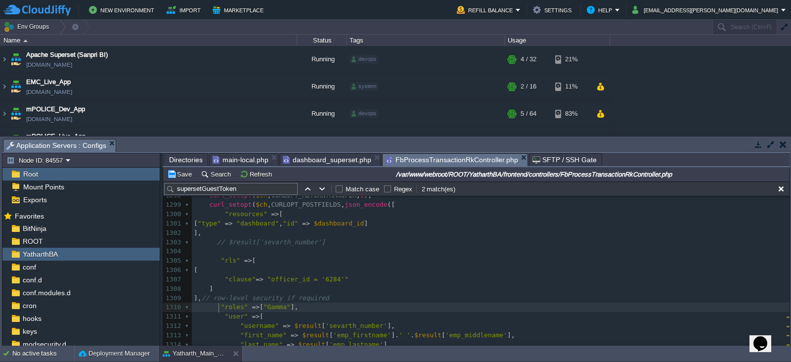
click at [219, 306] on div "xxxxxxxxxx 1288 $emp_name = $_SESSION [ 'login_user_id' ]; 1289 $command1 = $co…" at bounding box center [490, 289] width 597 height 382
type textarea "//"
click at [265, 295] on div "xxxxxxxxxx 1288 $emp_name = $_SESSION [ 'login_user_id' ]; 1289 $command1 = $co…" at bounding box center [490, 289] width 597 height 382
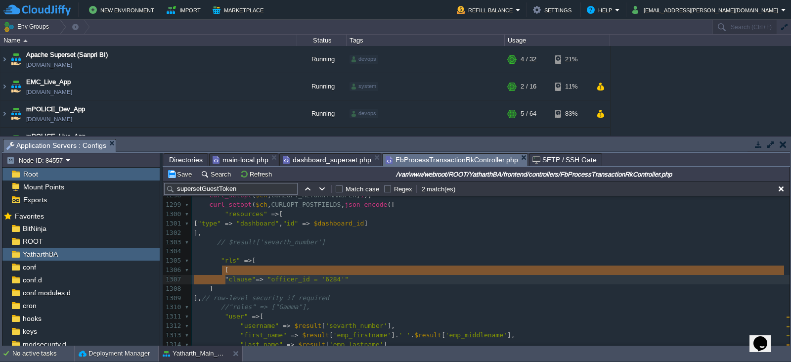
type textarea "[ "clause"=> "officer_id = '6284'" ]"
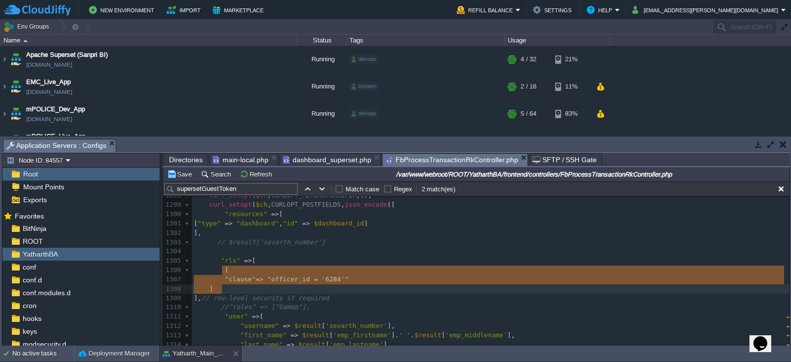
drag, startPoint x: 220, startPoint y: 268, endPoint x: 233, endPoint y: 287, distance: 22.9
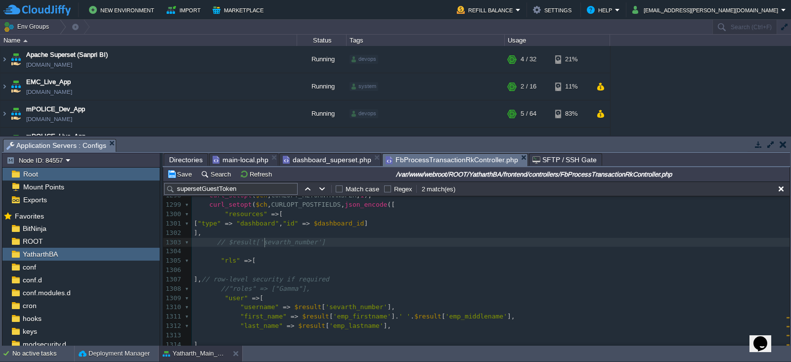
click at [264, 245] on div "xxxxxxxxxx 1288 $emp_name = $_SESSION [ 'login_user_id' ]; 1289 $command1 = $co…" at bounding box center [490, 279] width 597 height 363
click at [268, 250] on pre at bounding box center [490, 251] width 597 height 9
paste textarea
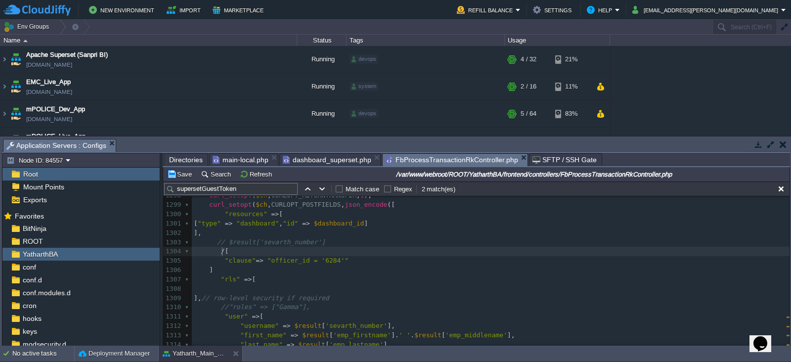
type textarea "/*"
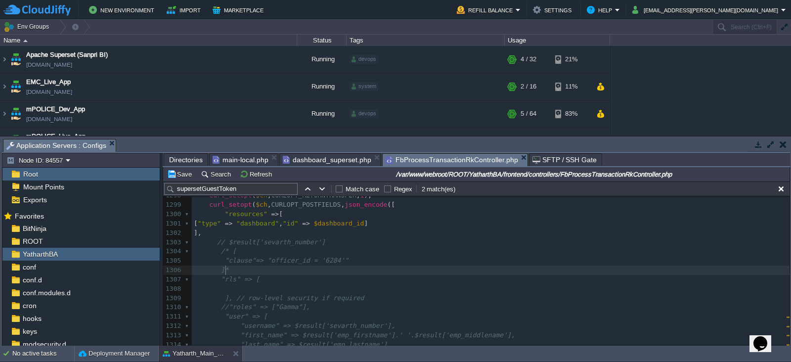
type textarea "*/"
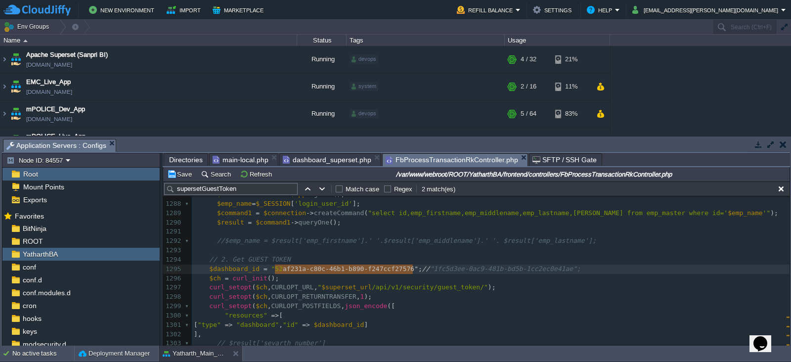
type textarea "52af231a-c80c-46b1-b890-f247ccf27576"; //"
drag, startPoint x: 413, startPoint y: 267, endPoint x: 272, endPoint y: 269, distance: 140.8
click at [438, 301] on pre "curl_setopt ( $ch , CURLOPT_POSTFIELDS , json_encode ([" at bounding box center [490, 305] width 597 height 9
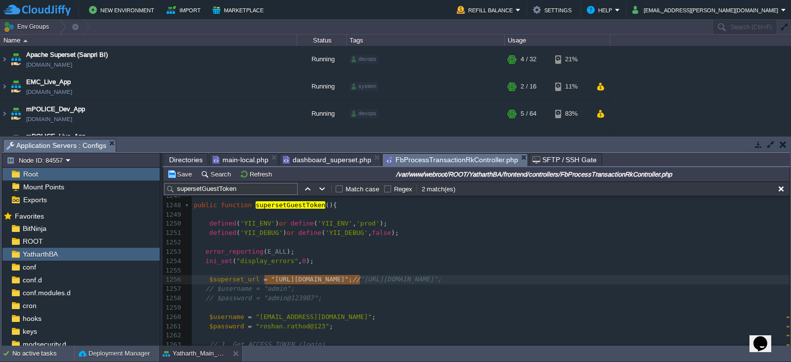
type textarea "[URL][DOMAIN_NAME]"; //"
drag, startPoint x: 360, startPoint y: 281, endPoint x: 269, endPoint y: 279, distance: 91.4
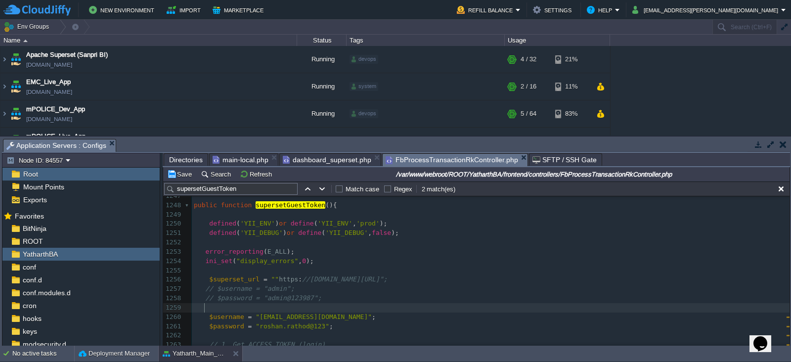
click at [338, 309] on pre at bounding box center [490, 307] width 597 height 9
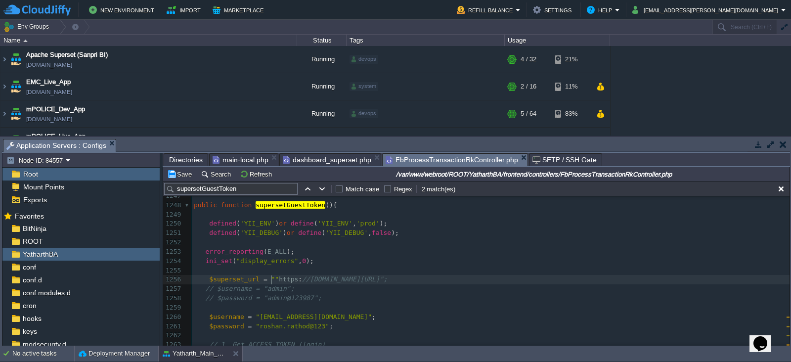
click at [271, 278] on div "xxxxxxxxxx curl_setopt ( $ch , CURLOPT_RETURNTRANSFER , 1 ); 1237 $data = json_…" at bounding box center [490, 321] width 597 height 447
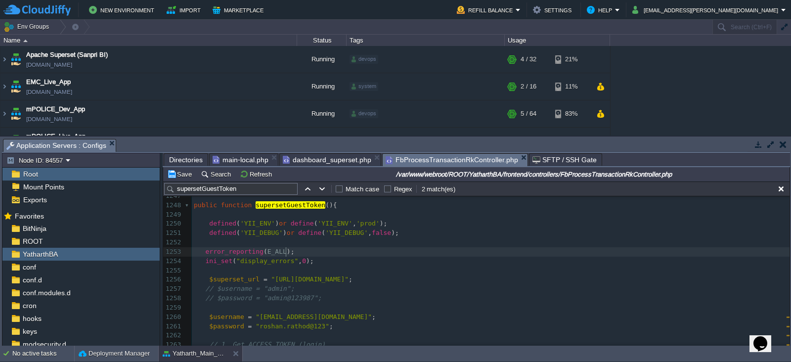
click at [383, 254] on pre "error_reporting ( E_ALL );" at bounding box center [490, 251] width 597 height 9
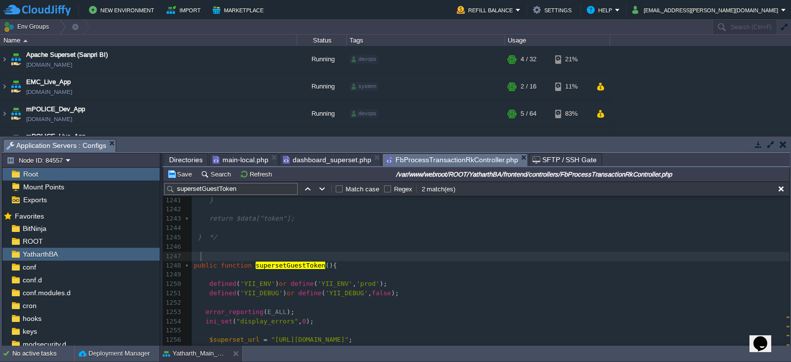
click at [346, 258] on pre at bounding box center [490, 255] width 597 height 9
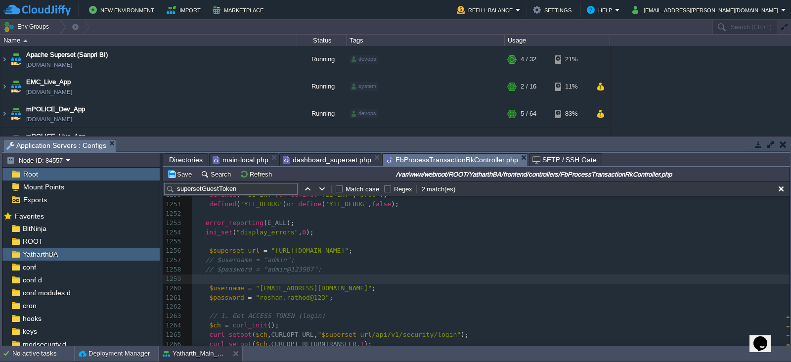
click at [201, 283] on div "xxxxxxxxxx curl_setopt ( $ch , CURLOPT_RETURNTRANSFER , 1 ); 1231 "Content-Type…" at bounding box center [490, 264] width 597 height 503
click at [205, 290] on div "xxxxxxxxxx curl_setopt ( $ch , CURLOPT_RETURNTRANSFER , 1 ); 1231 "Content-Type…" at bounding box center [490, 264] width 597 height 503
type textarea "''"
type textarea "//"
click at [205, 296] on div "xxxxxxxxxx curl_setopt ( $ch , CURLOPT_RETURNTRANSFER , 1 ); 1231 "Content-Type…" at bounding box center [490, 264] width 597 height 503
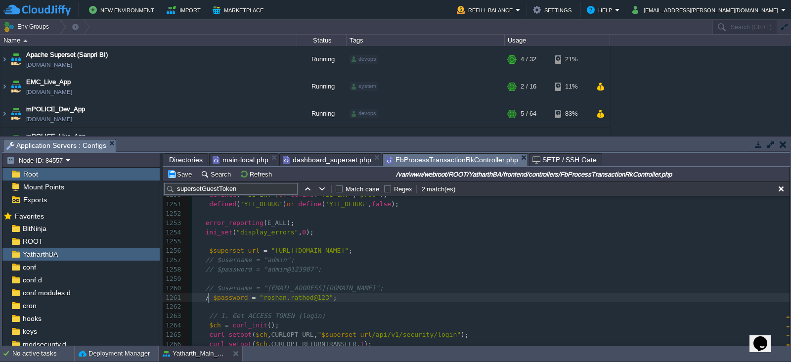
type textarea "//"
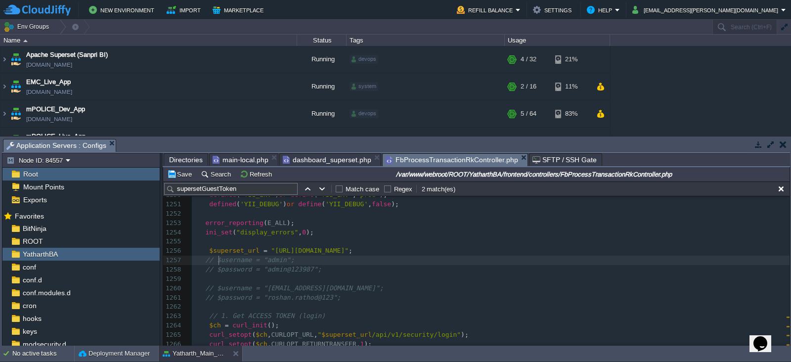
click at [217, 262] on div "xxxxxxxxxx curl_setopt ( $ch , CURLOPT_RETURNTRANSFER , 1 ); 1231 "Content-Type…" at bounding box center [490, 264] width 597 height 503
click at [214, 261] on div "xxxxxxxxxx curl_setopt ( $ch , CURLOPT_RETURNTRANSFER , 1 ); 1231 "Content-Type…" at bounding box center [490, 264] width 597 height 503
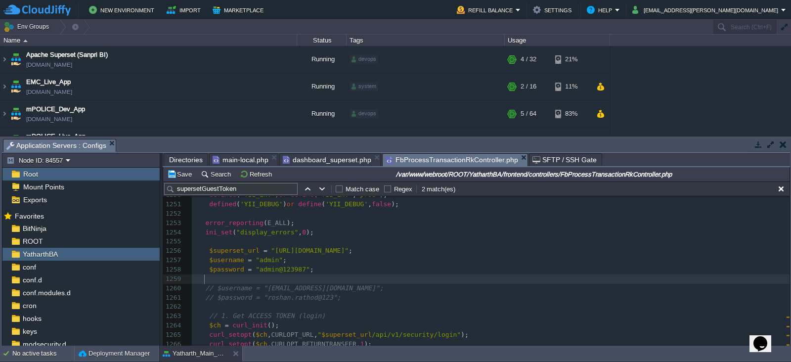
click at [331, 277] on pre at bounding box center [490, 278] width 597 height 9
click at [181, 174] on button "Save" at bounding box center [181, 173] width 28 height 9
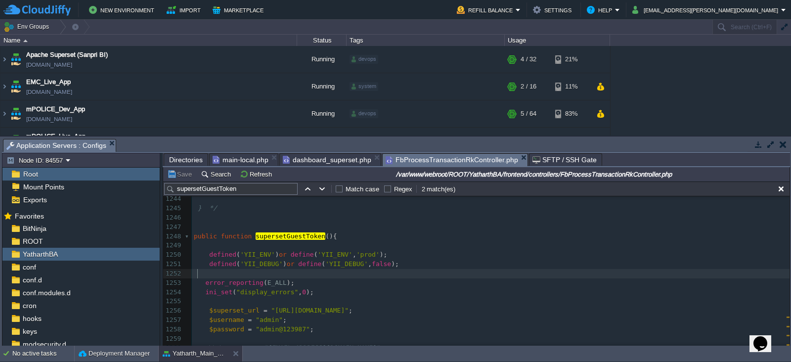
click at [311, 270] on pre at bounding box center [490, 273] width 597 height 9
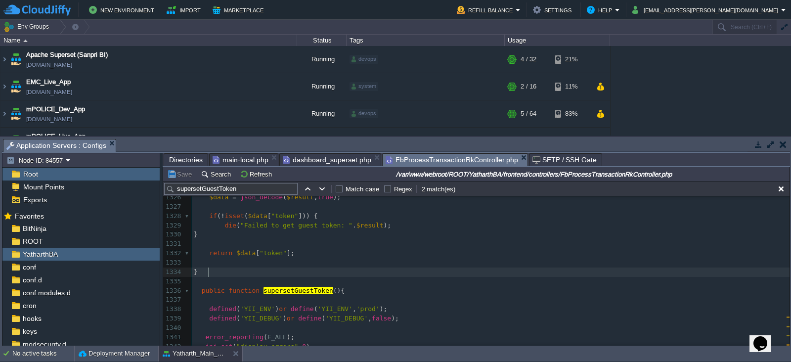
click at [210, 275] on div "xxxxxxxxxx 1299 curl_setopt ( $ch , CURLOPT_POSTFIELDS , json_encode ([ 1300 "r…" at bounding box center [490, 188] width 597 height 494
type textarea "/"
type textarea "*/"
click at [267, 260] on pre at bounding box center [490, 262] width 597 height 9
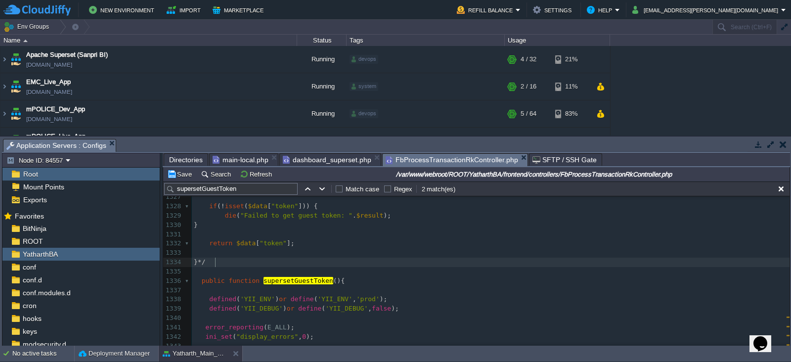
click at [215, 261] on div "xxxxxxxxxx 1317 ])); 1318 curl_setopt ( $ch , CURLOPT_POST , 1 ); 1319 curl_set…" at bounding box center [490, 346] width 597 height 494
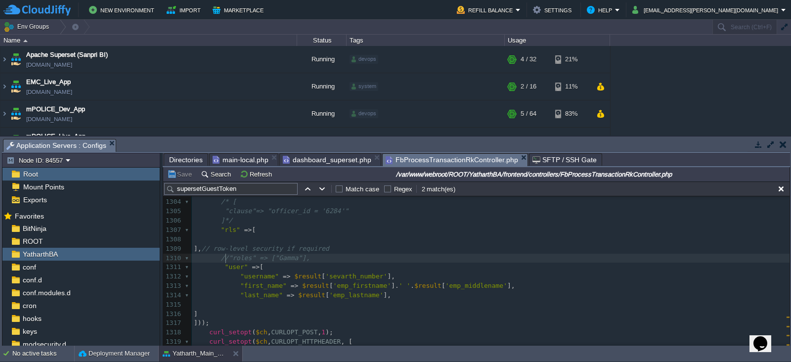
click at [225, 257] on div "xxxxxxxxxx 1293 ​ 1294 // 2. Get GUEST TOKEN 1295 $dashboard_id = "1fc5d3ee-0ac…" at bounding box center [490, 351] width 597 height 512
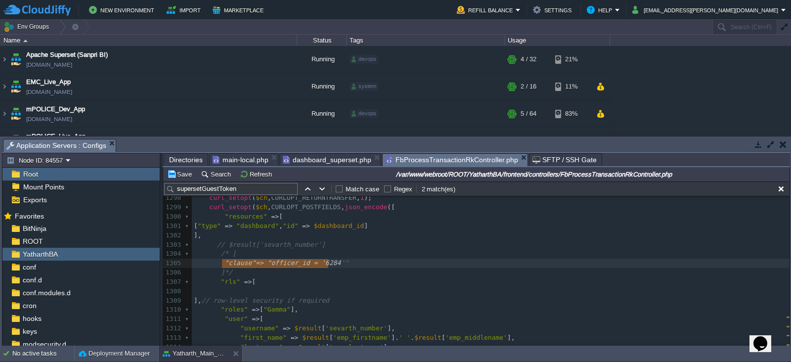
type textarea ""clause"=> "officer_id = '6284'""
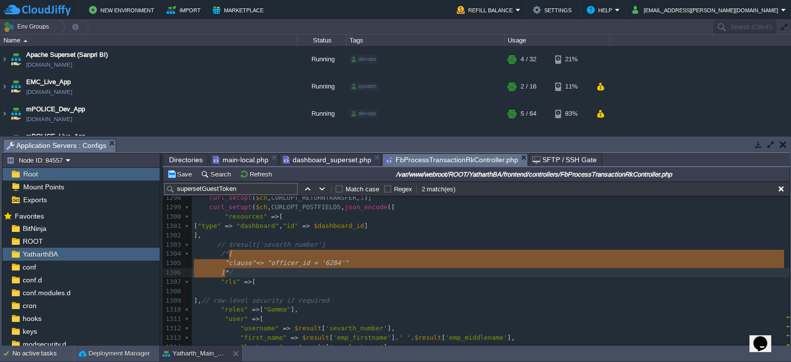
type textarea "[ "clause"=> "officer_id = '6284'" ]"
drag, startPoint x: 229, startPoint y: 255, endPoint x: 220, endPoint y: 270, distance: 17.3
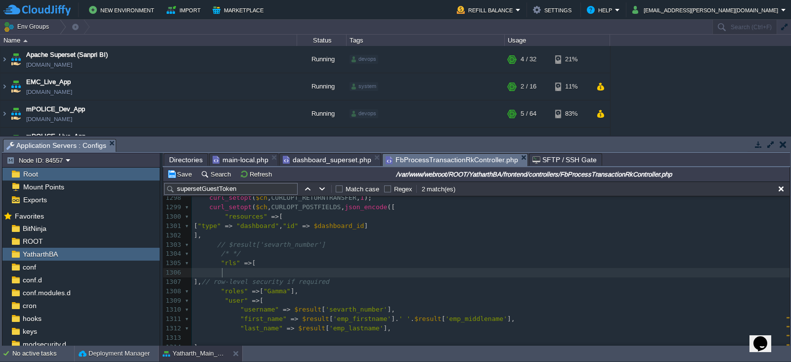
click at [236, 273] on pre at bounding box center [490, 272] width 597 height 9
paste textarea
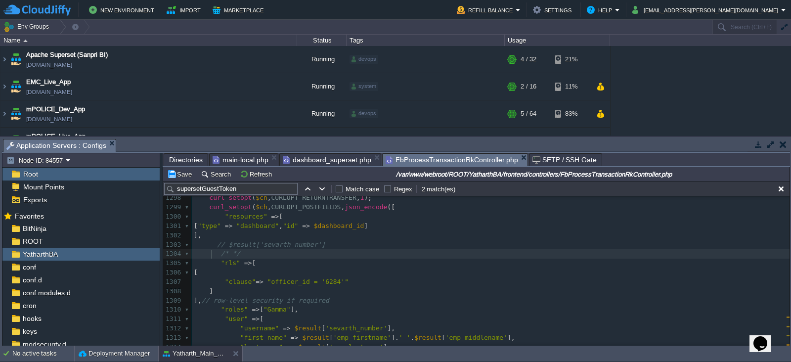
type textarea "/* */"
drag, startPoint x: 210, startPoint y: 253, endPoint x: 250, endPoint y: 254, distance: 40.0
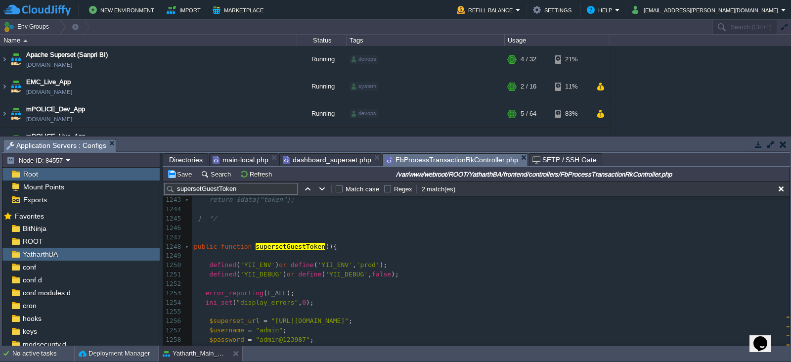
click at [193, 246] on div "xxxxxxxxxx 1231 "Content-Type: application/json", 1232 "Authorization: Bearer $…" at bounding box center [490, 325] width 597 height 484
type textarea "/*"
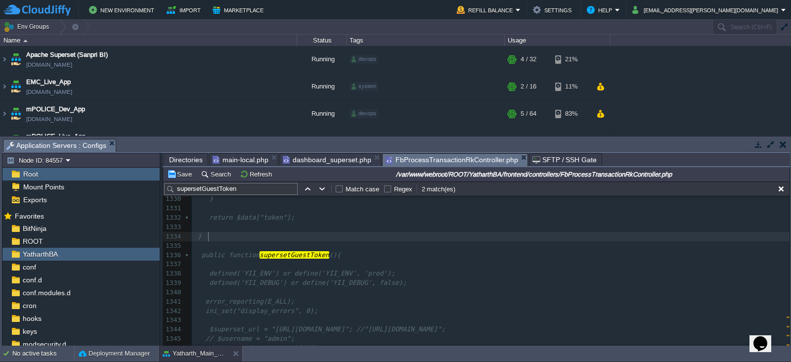
click at [210, 235] on div "xxxxxxxxxx /*public function supersetGuestToken (){ 1301 ["type" => "dashboard"…" at bounding box center [490, 180] width 597 height 512
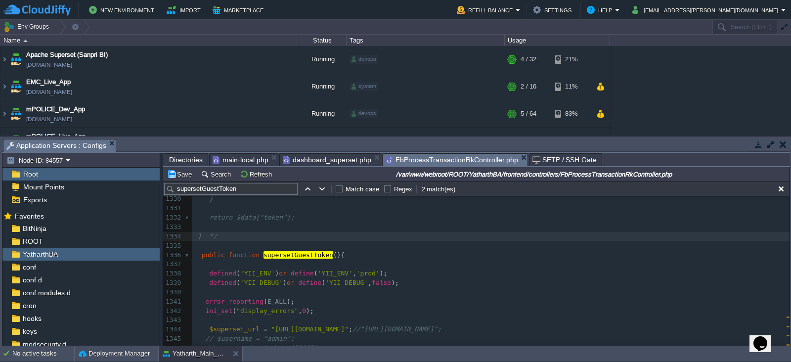
click at [248, 236] on pre "} */" at bounding box center [490, 236] width 597 height 9
type textarea "*/"
click at [180, 174] on button "Save" at bounding box center [181, 173] width 28 height 9
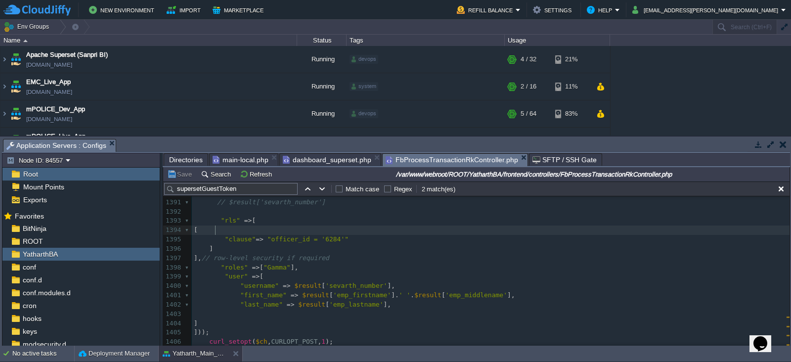
type textarea "[ "clause"=> "officer_id = '6284'" ]"
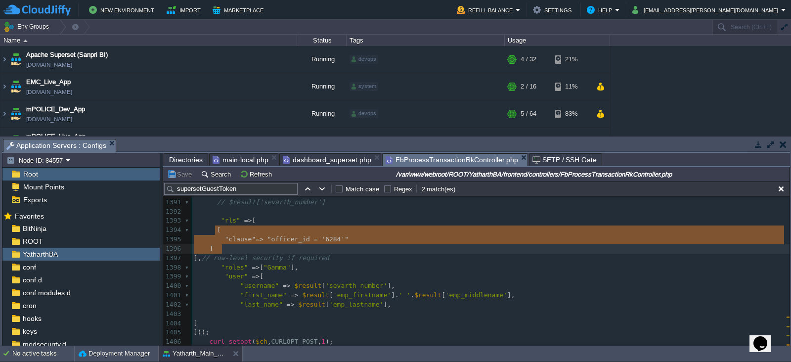
drag, startPoint x: 215, startPoint y: 229, endPoint x: 228, endPoint y: 245, distance: 20.3
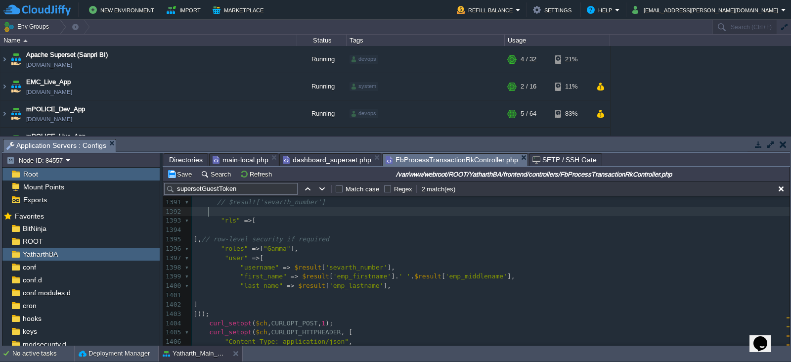
click at [282, 210] on pre at bounding box center [490, 211] width 597 height 9
paste textarea "/"
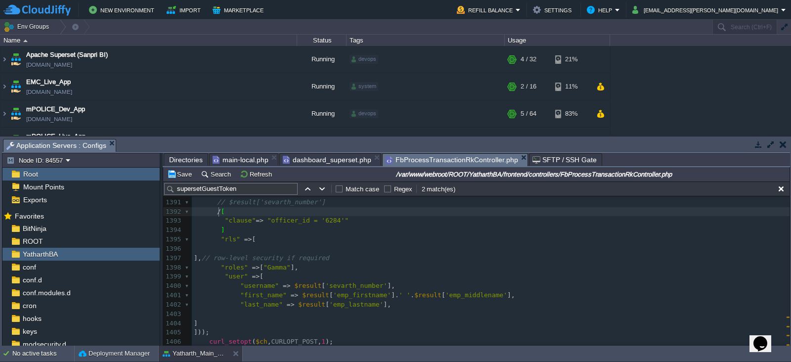
type textarea "/*"
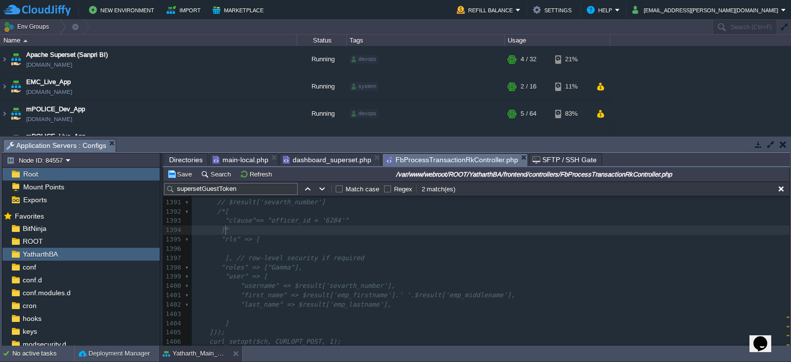
type textarea "*/"
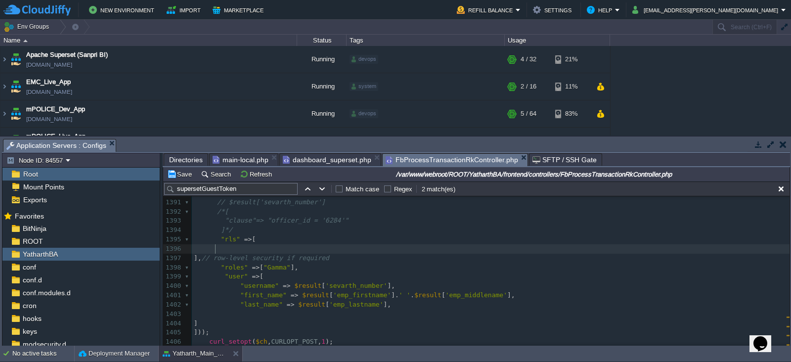
click at [301, 248] on pre at bounding box center [490, 248] width 597 height 9
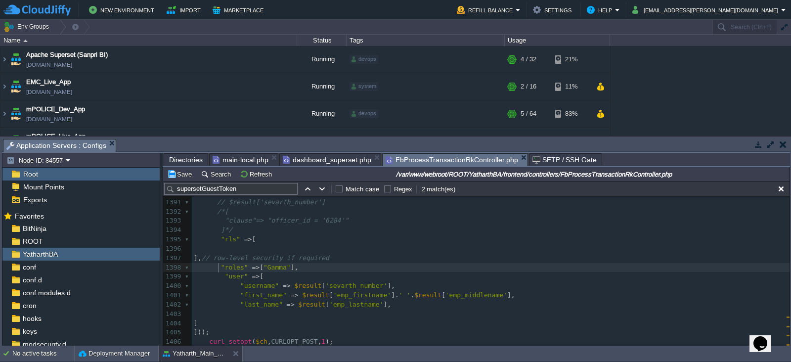
click at [217, 265] on span at bounding box center [207, 266] width 27 height 7
type textarea "//"
click at [305, 245] on pre at bounding box center [490, 248] width 597 height 9
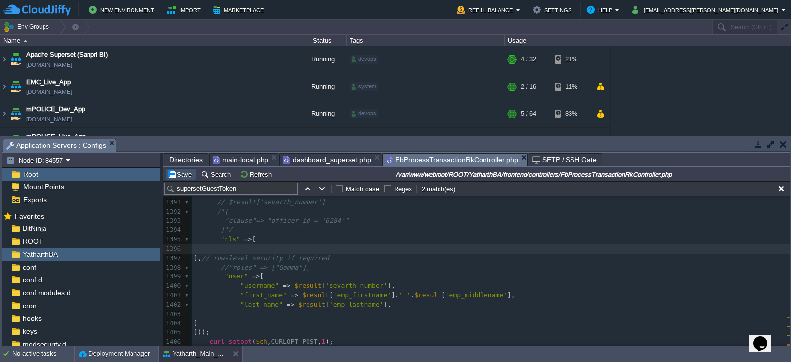
click at [183, 175] on button "Save" at bounding box center [181, 173] width 28 height 9
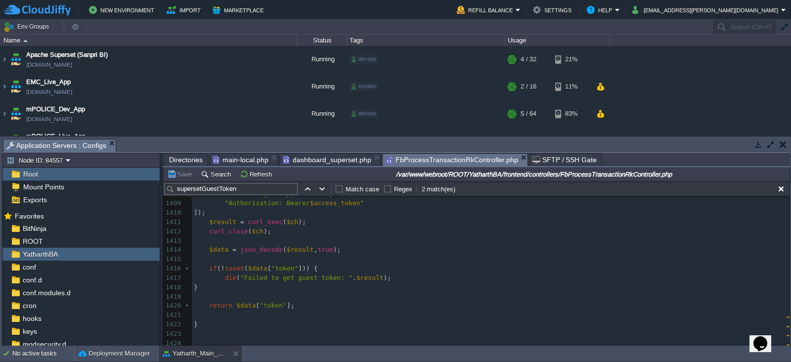
scroll to position [13263, 0]
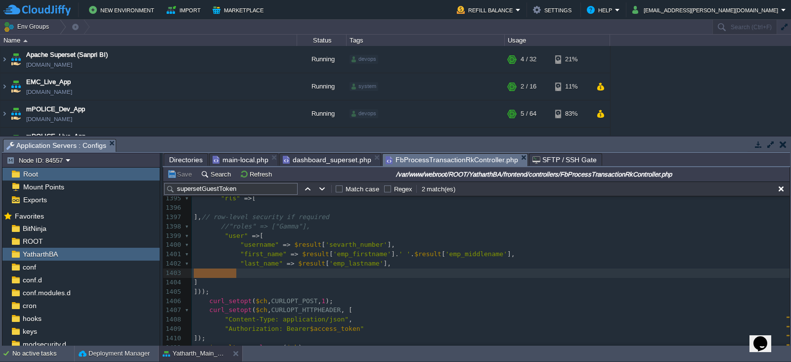
drag, startPoint x: 240, startPoint y: 273, endPoint x: 174, endPoint y: 273, distance: 65.2
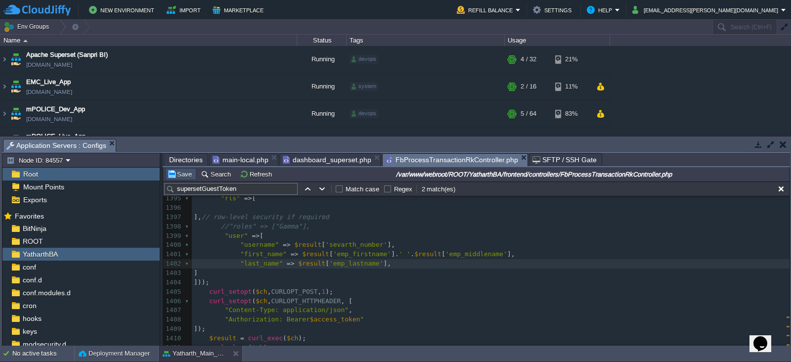
click at [184, 177] on button "Save" at bounding box center [181, 173] width 28 height 9
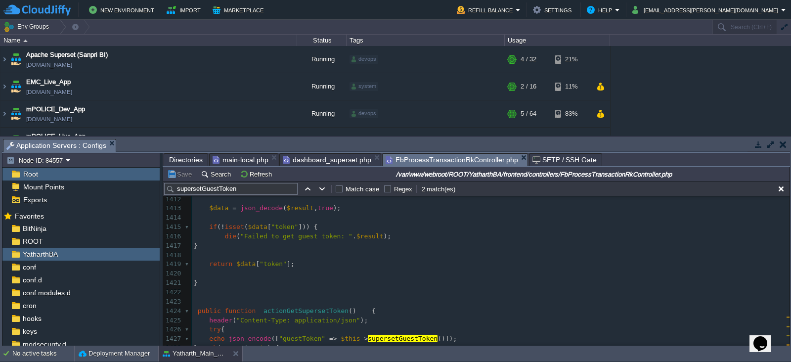
scroll to position [13418, 0]
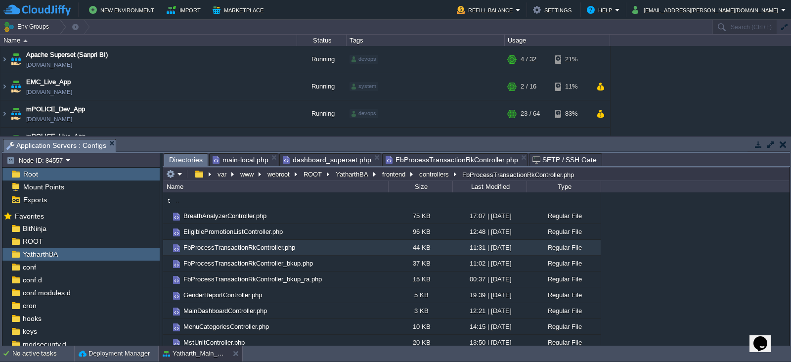
click at [180, 161] on span "Directories" at bounding box center [186, 160] width 34 height 12
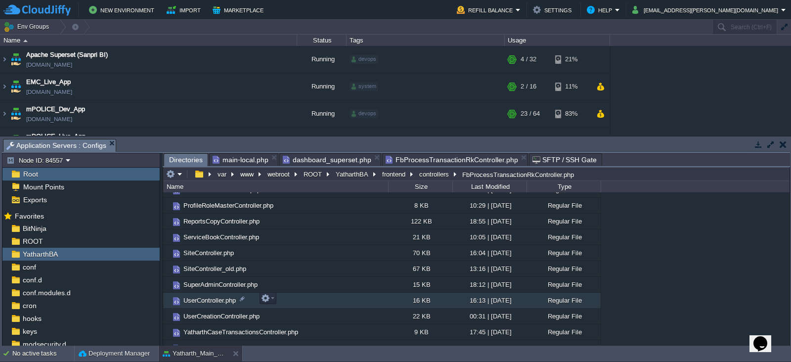
scroll to position [249, 0]
click at [184, 160] on span "Directories" at bounding box center [186, 160] width 34 height 12
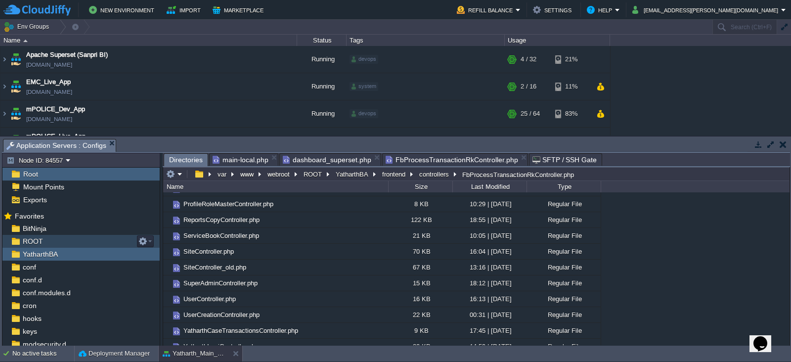
click at [35, 241] on span "ROOT" at bounding box center [33, 241] width 24 height 9
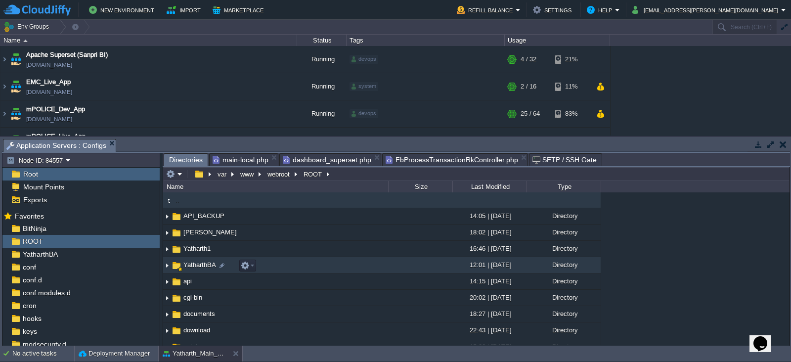
click at [197, 267] on span "YatharthBA" at bounding box center [200, 264] width 36 height 8
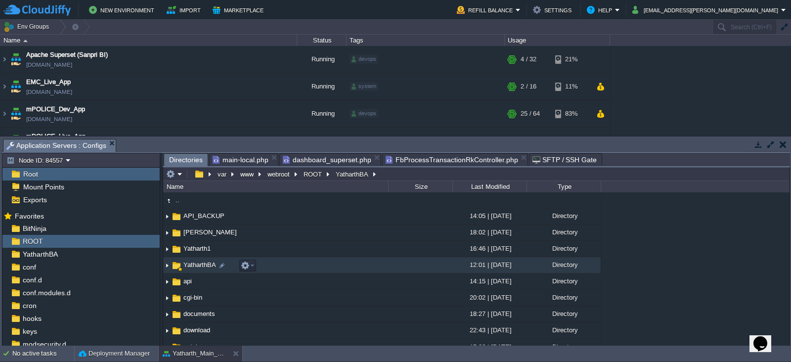
click at [197, 267] on span "YatharthBA" at bounding box center [200, 264] width 36 height 8
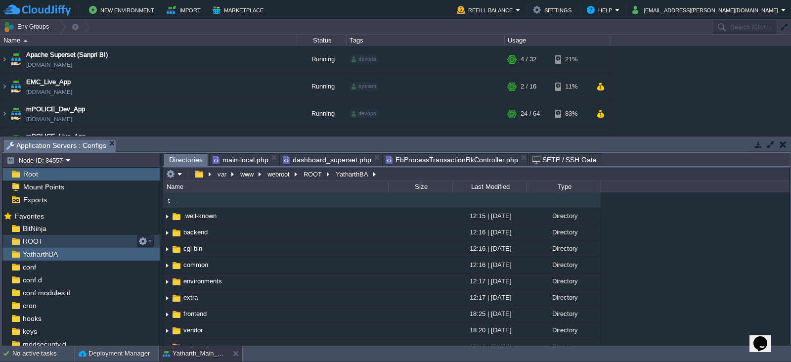
click at [39, 237] on span "ROOT" at bounding box center [33, 241] width 24 height 9
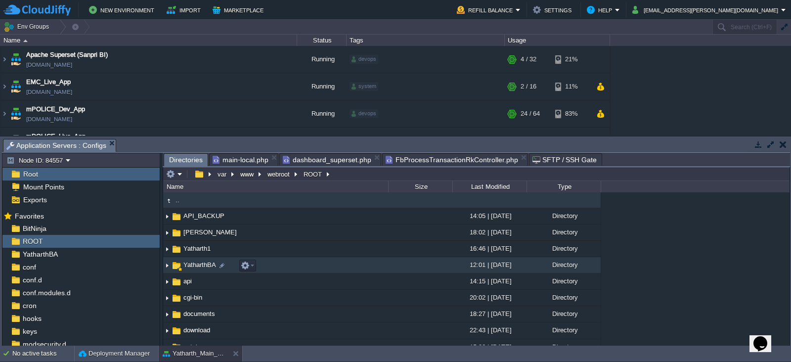
click at [205, 268] on span "YatharthBA" at bounding box center [200, 264] width 36 height 8
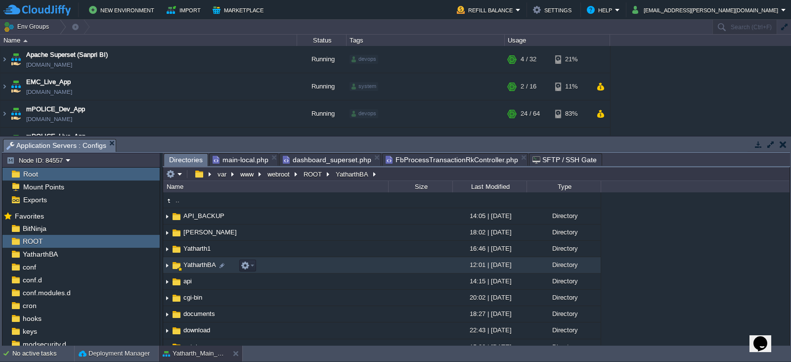
click at [205, 268] on span "YatharthBA" at bounding box center [200, 264] width 36 height 8
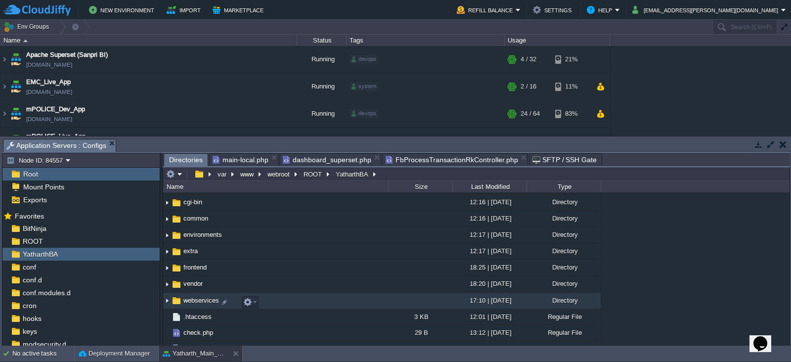
scroll to position [45, 0]
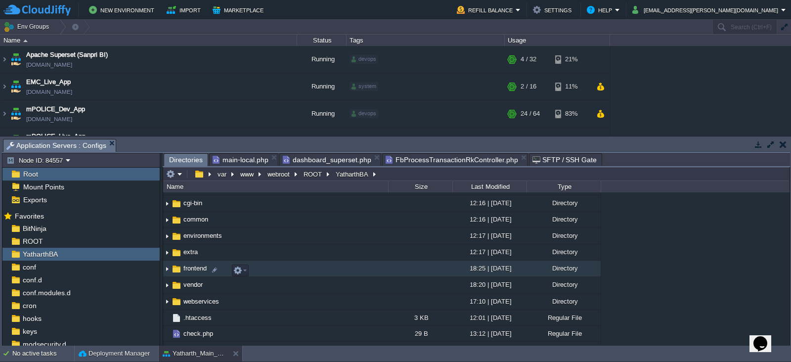
click at [190, 274] on td "frontend" at bounding box center [275, 268] width 225 height 16
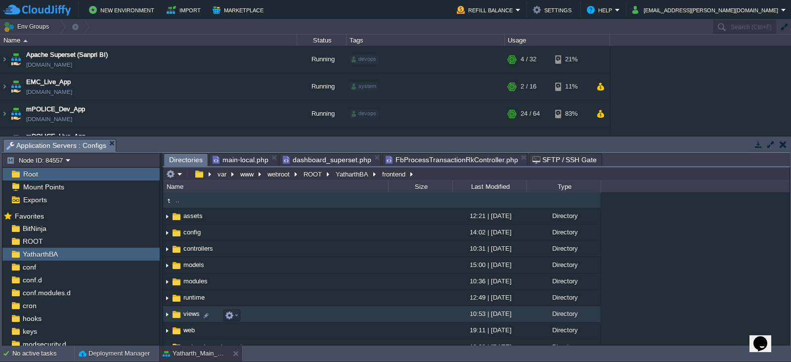
scroll to position [12, 0]
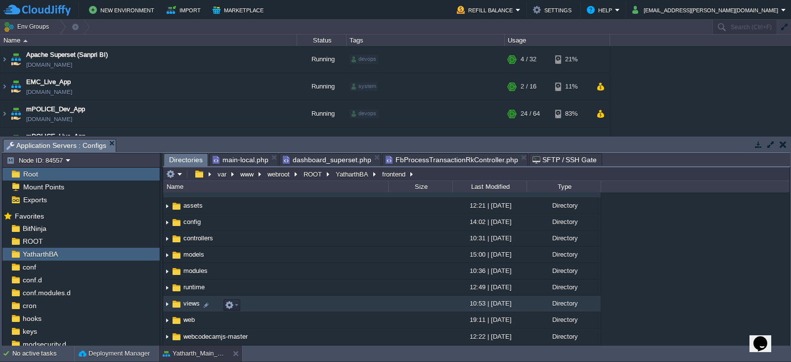
click at [185, 302] on span "views" at bounding box center [191, 303] width 19 height 8
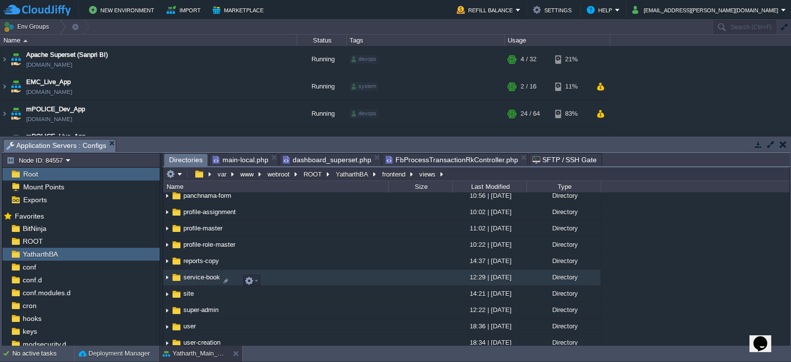
scroll to position [121, 0]
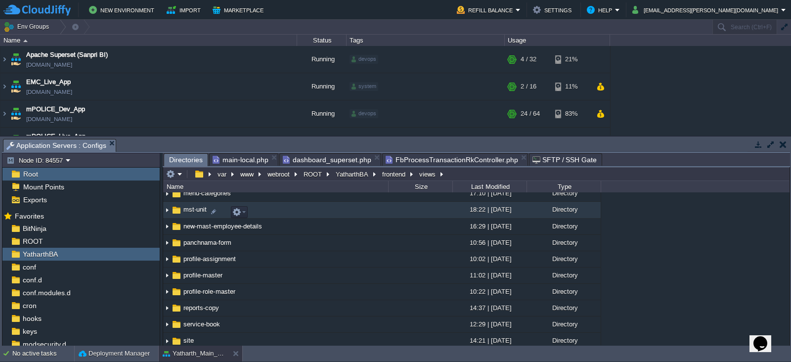
click at [194, 212] on span "mst-unit" at bounding box center [195, 209] width 26 height 8
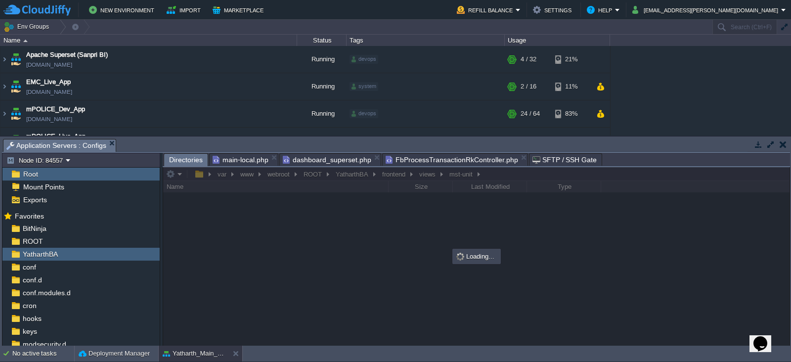
scroll to position [0, 0]
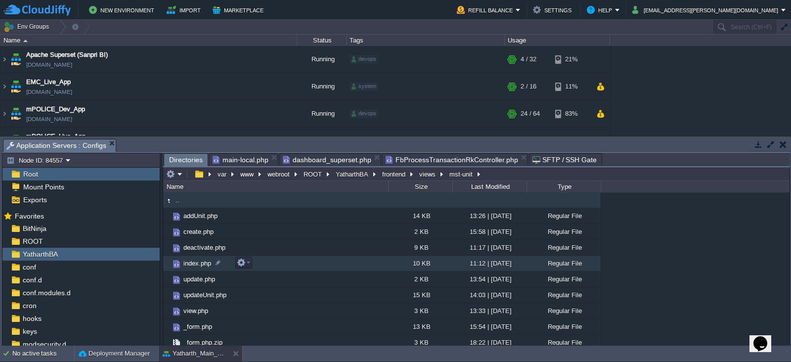
click at [197, 261] on span "index.php" at bounding box center [197, 263] width 31 height 8
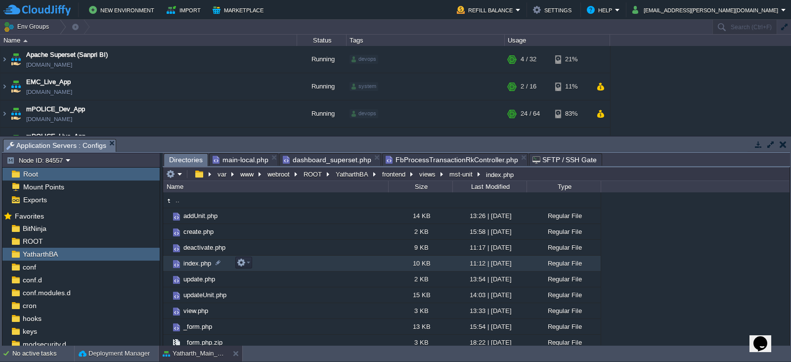
click at [197, 261] on span "index.php" at bounding box center [197, 263] width 31 height 8
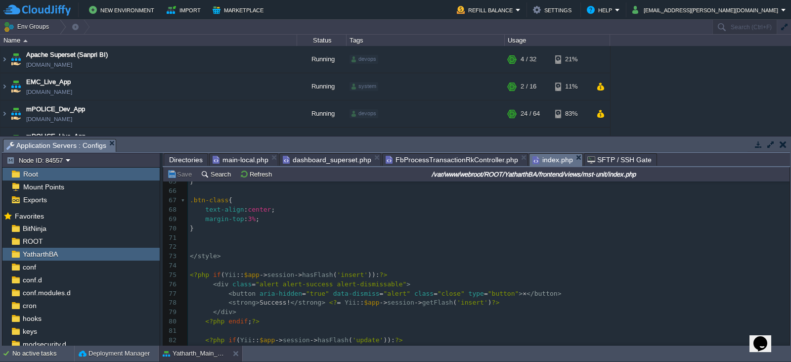
scroll to position [604, 0]
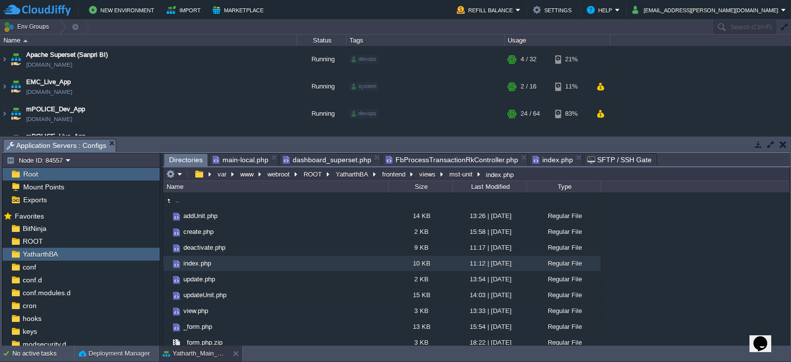
click at [181, 158] on span "Directories" at bounding box center [186, 160] width 34 height 12
click at [32, 238] on span "ROOT" at bounding box center [33, 241] width 24 height 9
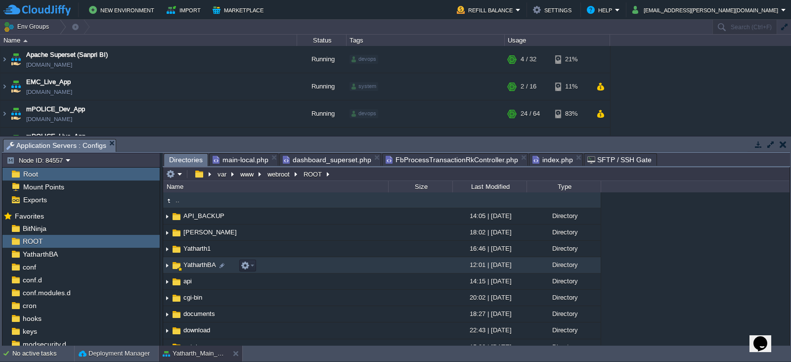
click at [205, 262] on span "YatharthBA" at bounding box center [200, 264] width 36 height 8
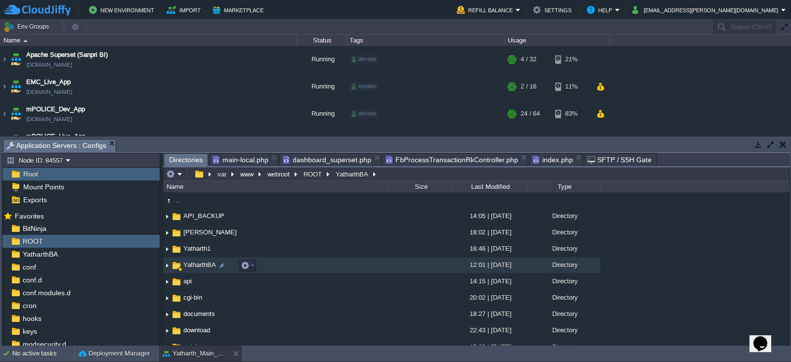
click at [205, 262] on span "YatharthBA" at bounding box center [200, 264] width 36 height 8
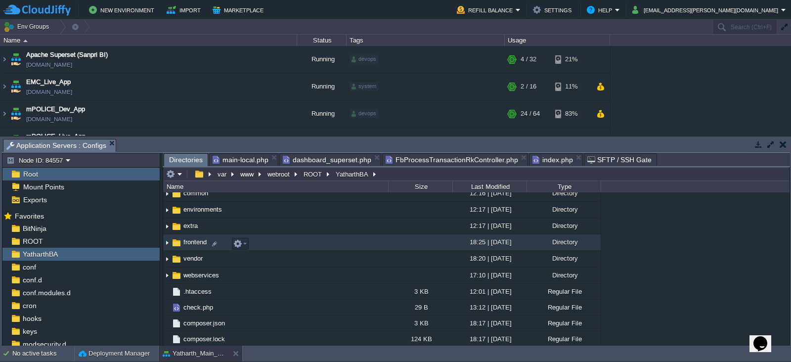
click at [196, 240] on span "frontend" at bounding box center [195, 242] width 26 height 8
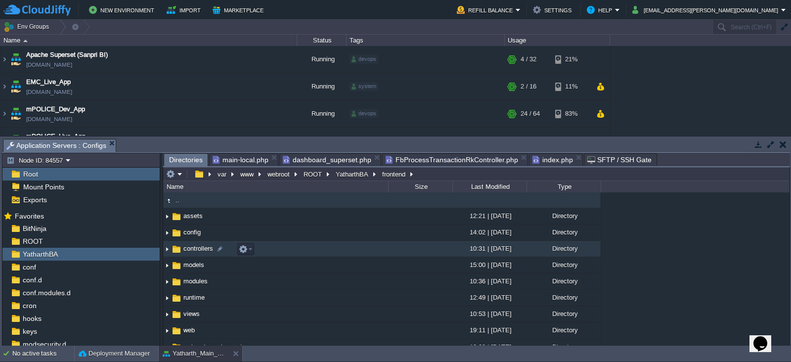
click at [192, 250] on span "controllers" at bounding box center [198, 248] width 33 height 8
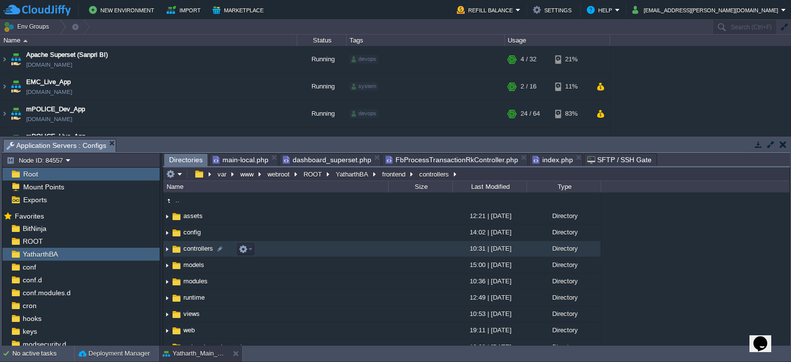
click at [192, 250] on span "controllers" at bounding box center [198, 248] width 33 height 8
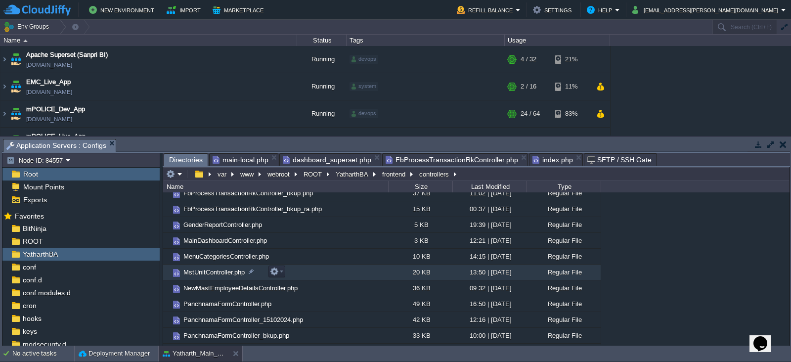
click at [212, 269] on span "MstUnitController.php" at bounding box center [214, 272] width 64 height 8
click at [185, 158] on span "Directories" at bounding box center [186, 160] width 34 height 12
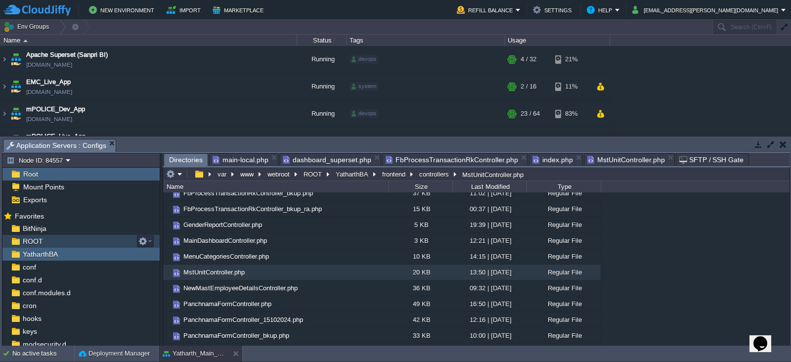
click at [32, 235] on div "ROOT" at bounding box center [80, 241] width 157 height 13
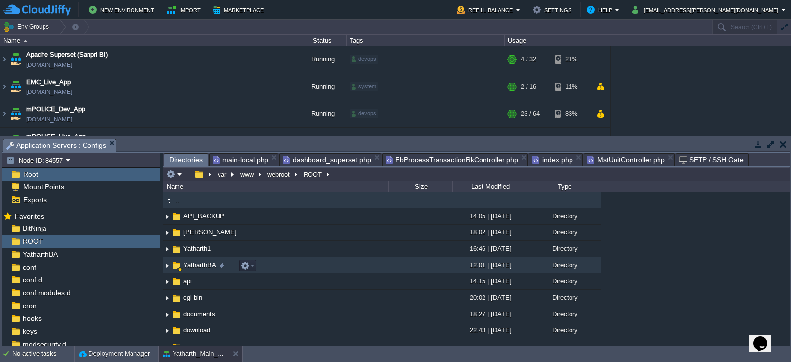
click at [195, 263] on span "YatharthBA" at bounding box center [200, 264] width 36 height 8
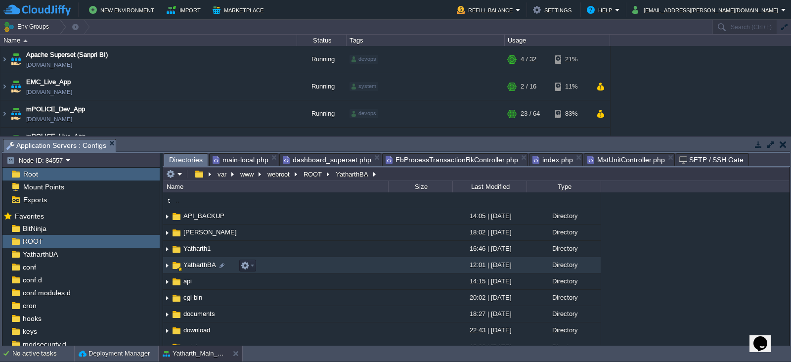
click at [195, 263] on span "YatharthBA" at bounding box center [200, 264] width 36 height 8
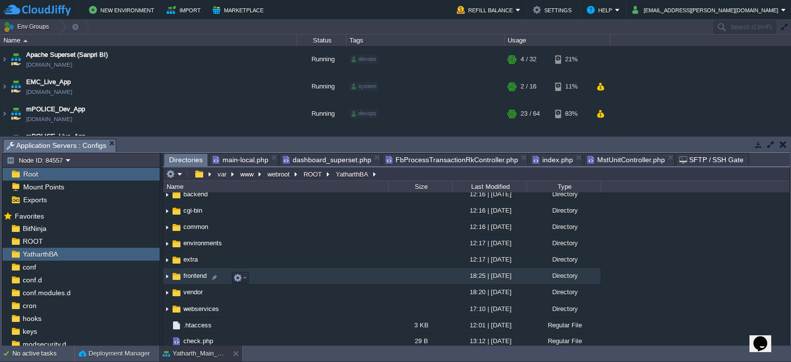
click at [193, 280] on span "frontend" at bounding box center [195, 275] width 26 height 8
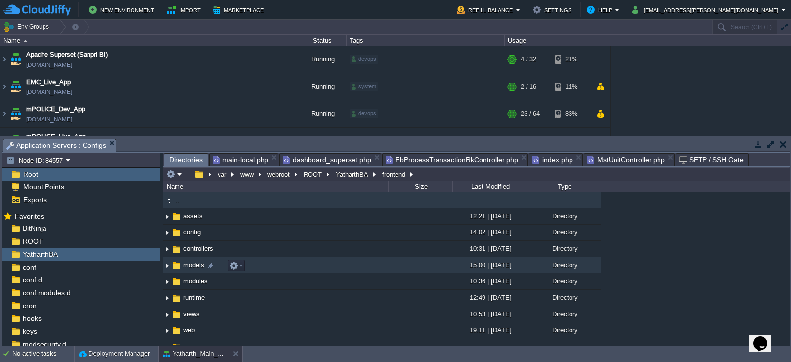
click at [192, 269] on span "models" at bounding box center [194, 264] width 24 height 8
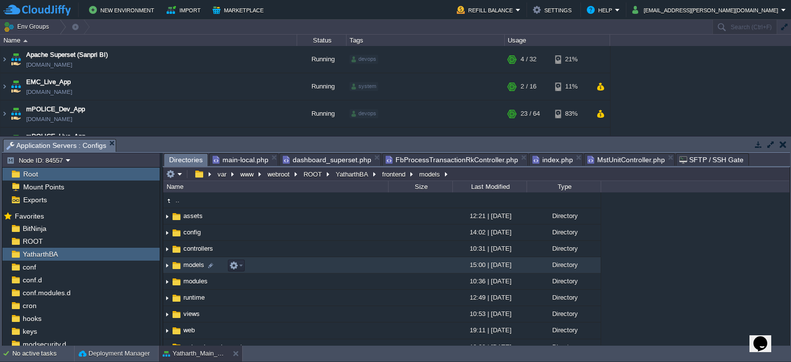
click at [192, 269] on span "models" at bounding box center [194, 264] width 24 height 8
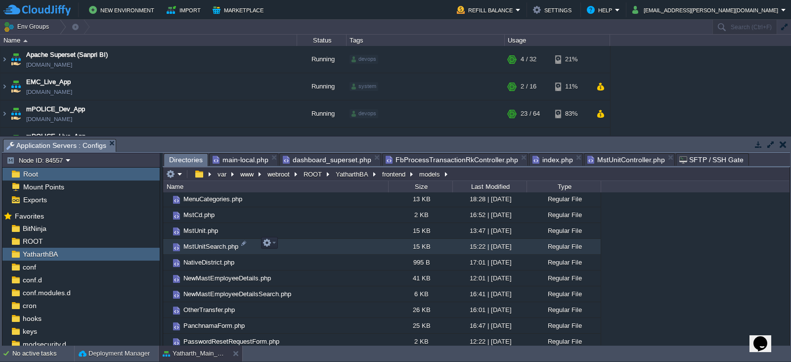
click at [208, 245] on span "MstUnitSearch.php" at bounding box center [211, 246] width 58 height 8
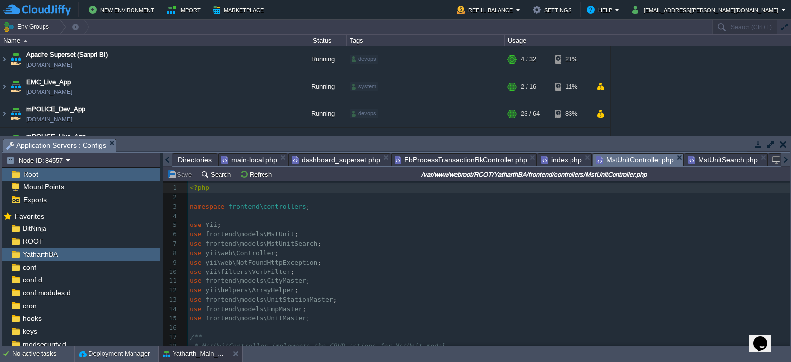
click at [615, 158] on span "MstUnitController.php" at bounding box center [635, 160] width 78 height 12
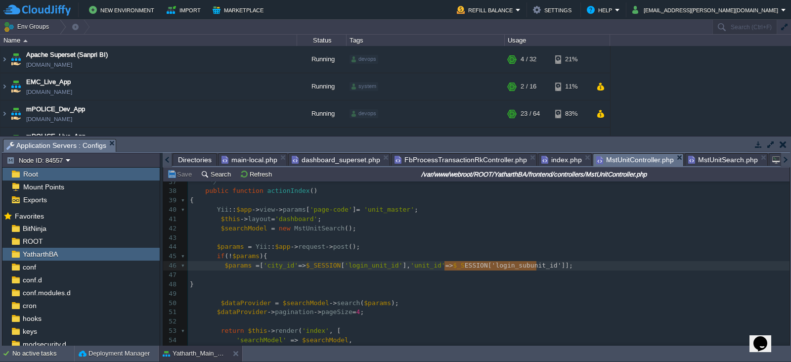
type textarea "$_SESSION['login_subunit_id']"
drag, startPoint x: 536, startPoint y: 265, endPoint x: 439, endPoint y: 264, distance: 97.3
type textarea "''"
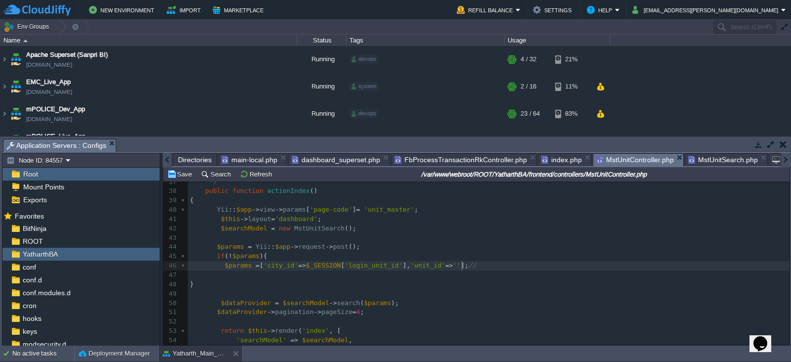
paste textarea
type textarea "//"
click at [184, 172] on button "Save" at bounding box center [181, 173] width 28 height 9
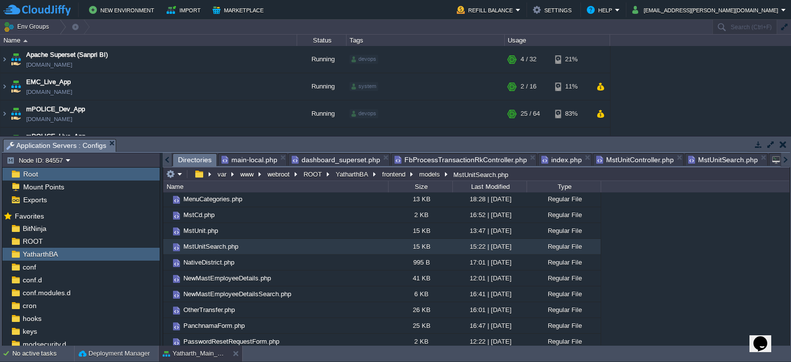
click at [190, 159] on span "Directories" at bounding box center [195, 160] width 34 height 12
click at [31, 239] on span "ROOT" at bounding box center [33, 241] width 24 height 9
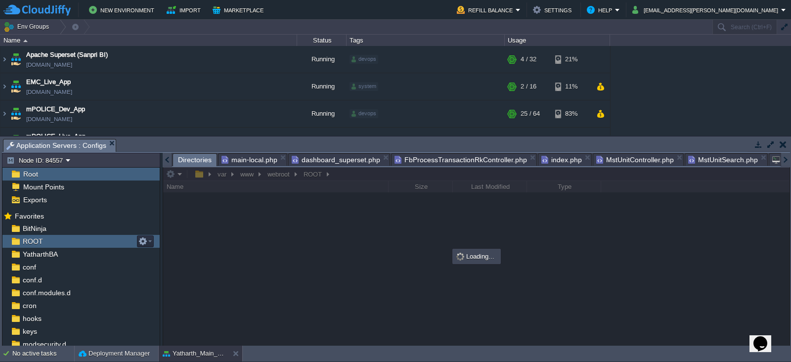
scroll to position [0, 0]
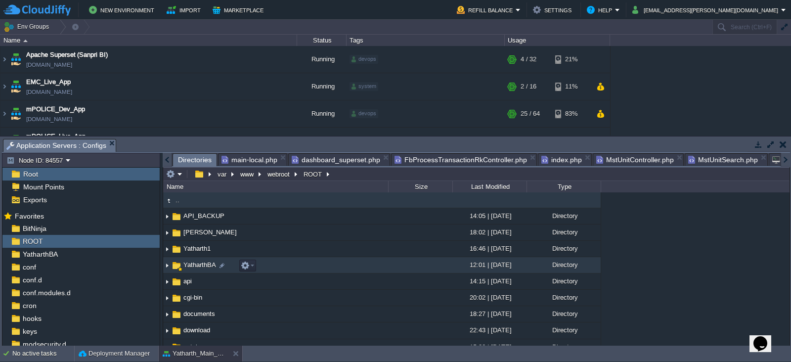
click at [194, 266] on span "YatharthBA" at bounding box center [200, 264] width 36 height 8
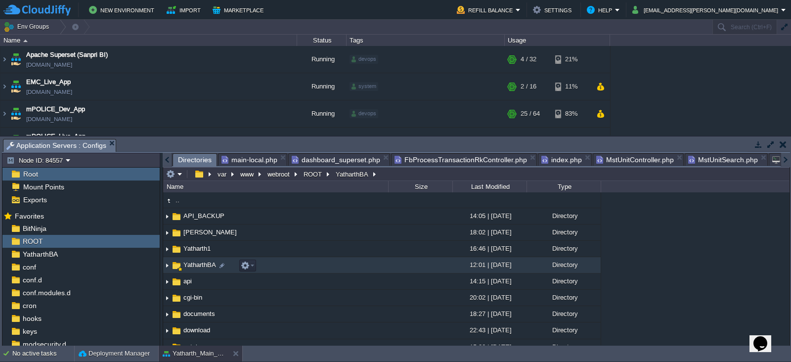
click at [194, 266] on span "YatharthBA" at bounding box center [200, 264] width 36 height 8
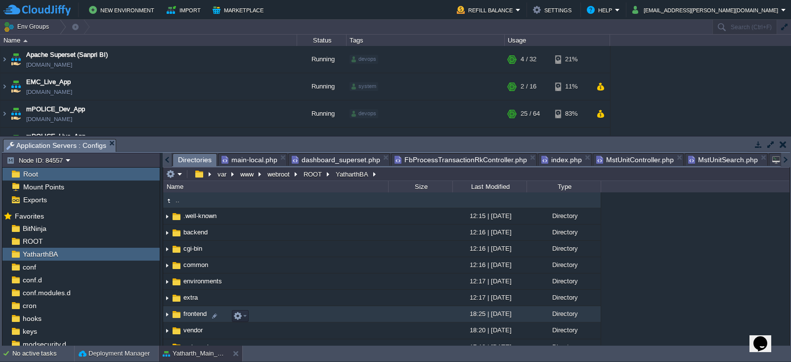
scroll to position [35, 0]
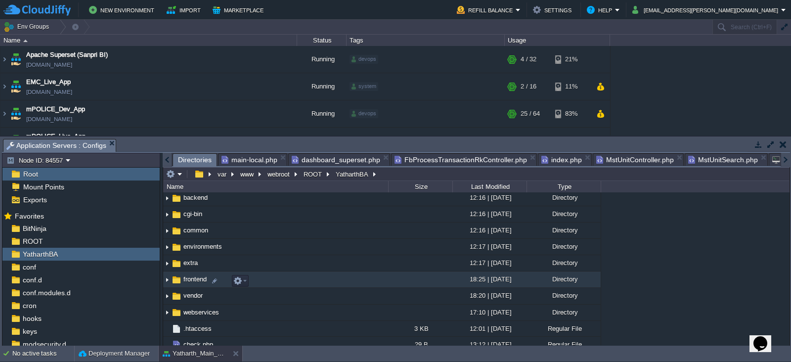
click at [195, 283] on span "frontend" at bounding box center [195, 279] width 26 height 8
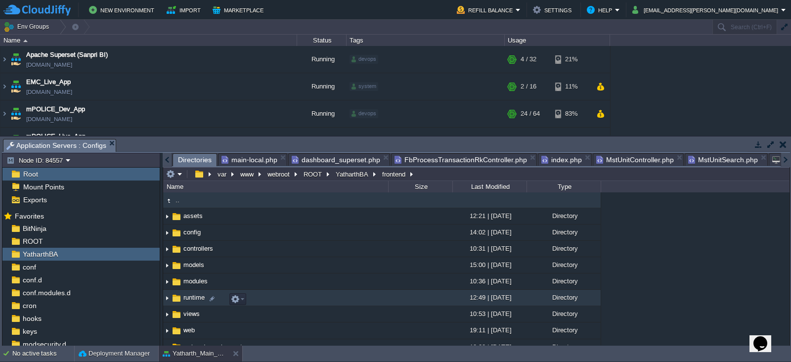
scroll to position [12, 0]
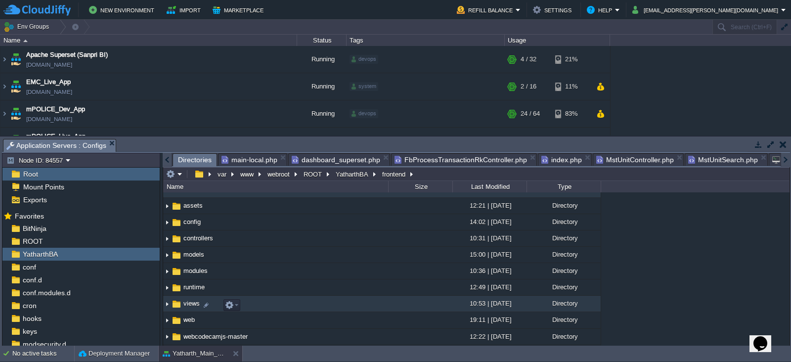
click at [184, 304] on span "views" at bounding box center [191, 303] width 19 height 8
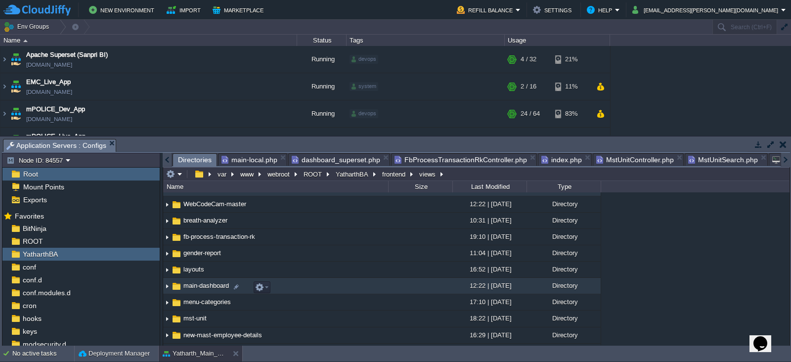
scroll to position [0, 0]
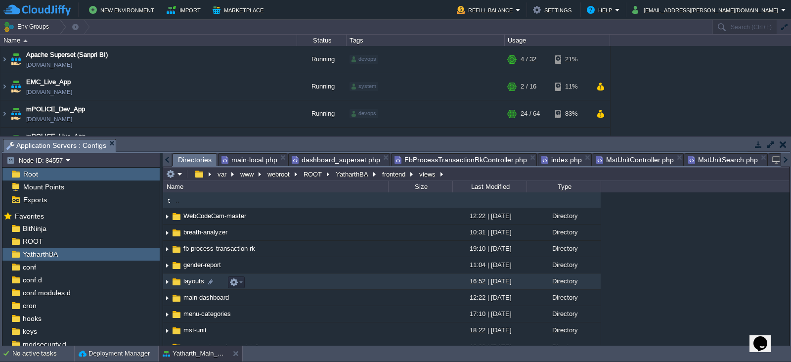
click at [193, 283] on span "layouts" at bounding box center [194, 281] width 24 height 8
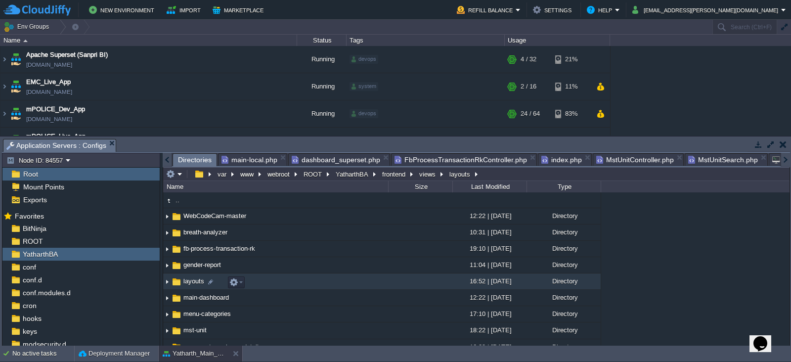
click at [193, 283] on span "layouts" at bounding box center [194, 281] width 24 height 8
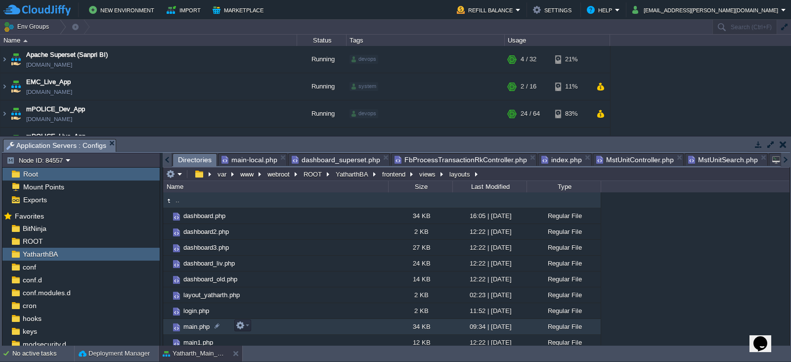
click at [191, 329] on span "main.php" at bounding box center [196, 326] width 29 height 8
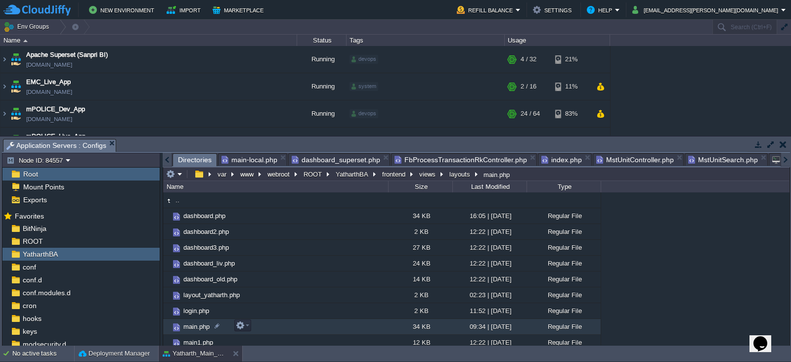
click at [191, 329] on span "main.php" at bounding box center [196, 326] width 29 height 8
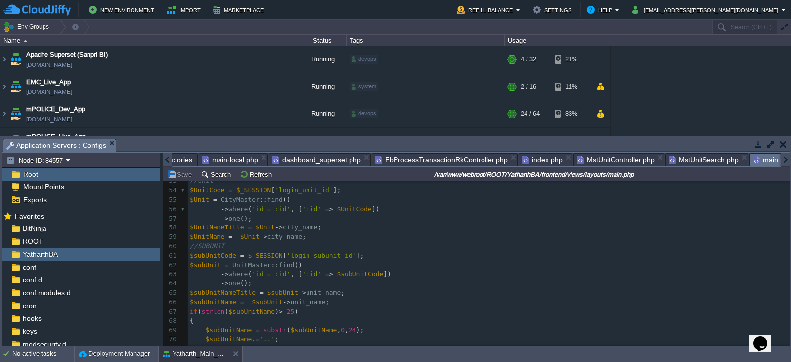
scroll to position [614, 0]
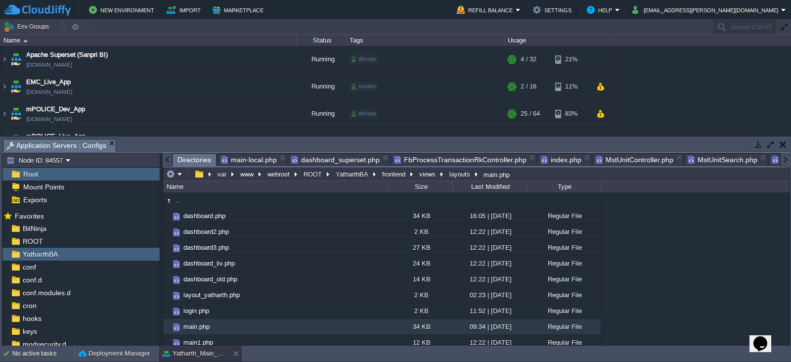
click at [181, 159] on span "Directories" at bounding box center [194, 160] width 34 height 12
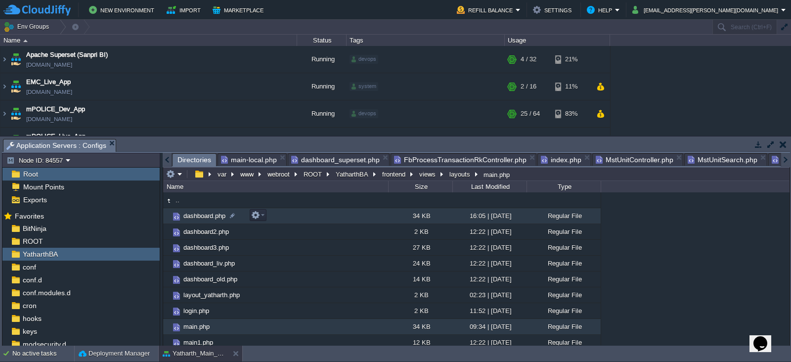
click at [196, 215] on span "dashboard.php" at bounding box center [204, 215] width 45 height 8
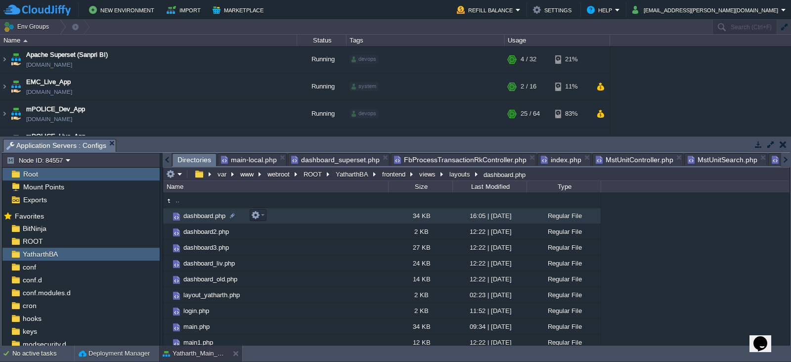
click at [196, 215] on span "dashboard.php" at bounding box center [204, 215] width 45 height 8
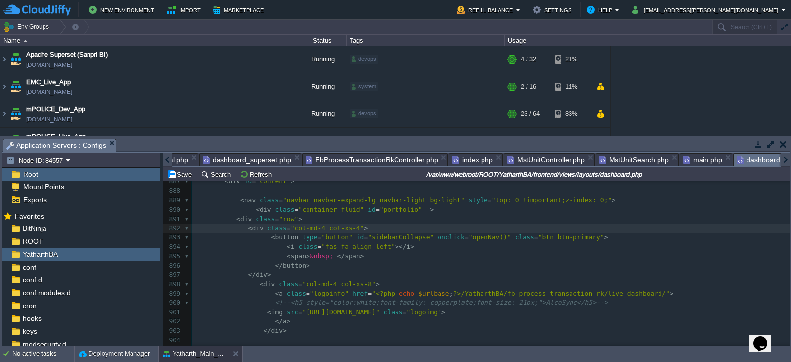
click at [530, 231] on pre "< div class = "col-md-4 col-xs-4" >" at bounding box center [490, 228] width 597 height 9
click at [186, 174] on button "Save" at bounding box center [181, 173] width 28 height 9
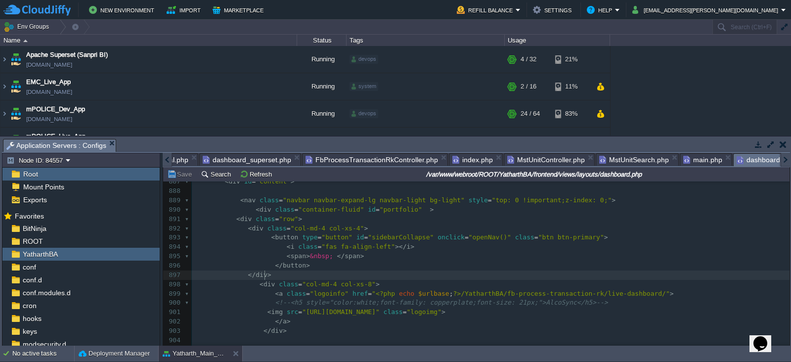
click at [357, 270] on pre "</ div >" at bounding box center [490, 274] width 597 height 9
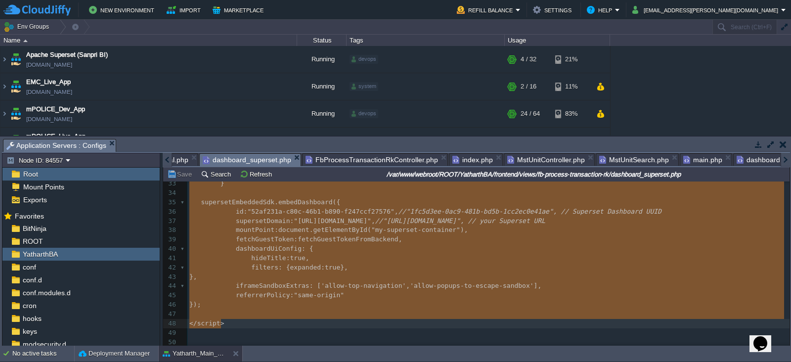
click at [264, 159] on span "dashboard_superset.php" at bounding box center [247, 160] width 88 height 12
click at [316, 281] on pre "iframeSandboxExtras : [ 'allow-top-navigation' , 'allow-popups-to-escape-sandbo…" at bounding box center [488, 285] width 602 height 9
click at [346, 272] on pre "}," at bounding box center [488, 276] width 602 height 9
type textarea ","
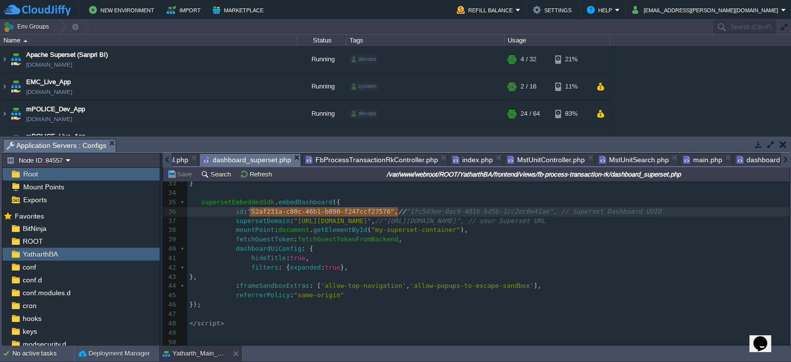
type textarea ""52af231a-c80c-46b1-b890-f247ccf27576", //"
drag, startPoint x: 398, startPoint y: 208, endPoint x: 247, endPoint y: 208, distance: 151.2
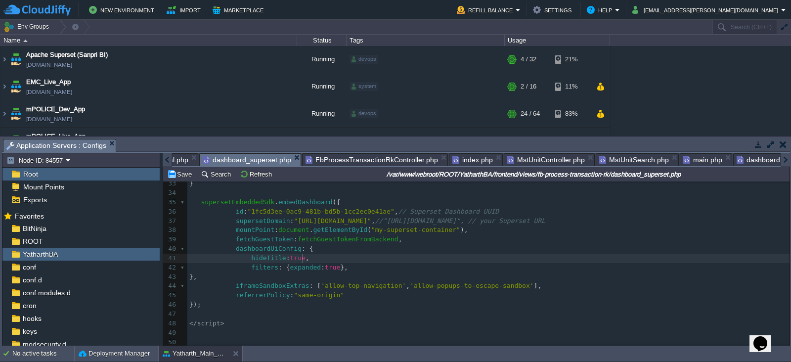
click at [393, 258] on pre "hideTitle : true ," at bounding box center [488, 257] width 602 height 9
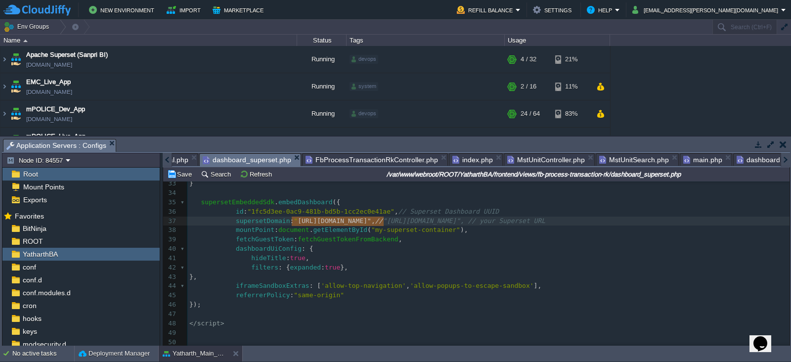
type textarea ""[URL][DOMAIN_NAME]", //"
drag, startPoint x: 383, startPoint y: 217, endPoint x: 289, endPoint y: 218, distance: 93.9
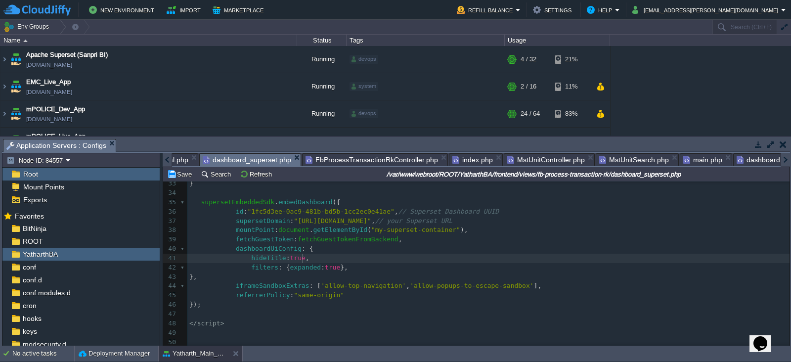
click at [398, 255] on pre "hideTitle : true ," at bounding box center [488, 257] width 602 height 9
click at [184, 176] on button "Save" at bounding box center [181, 173] width 28 height 9
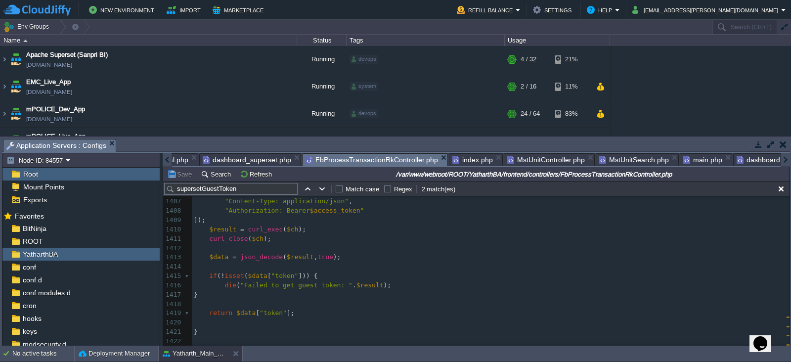
click at [378, 164] on span "FbProcessTransactionRkController.php" at bounding box center [371, 160] width 132 height 12
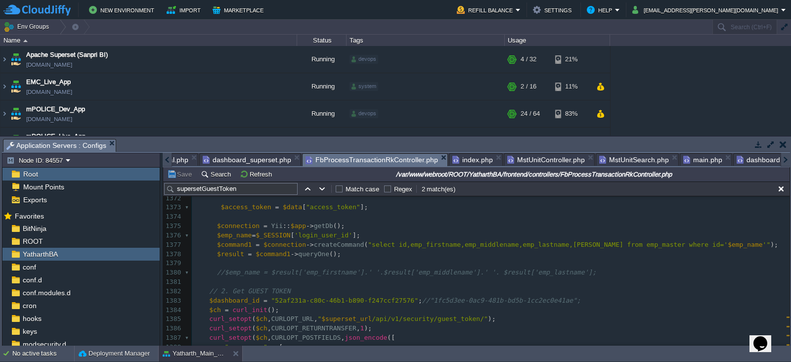
scroll to position [12930, 0]
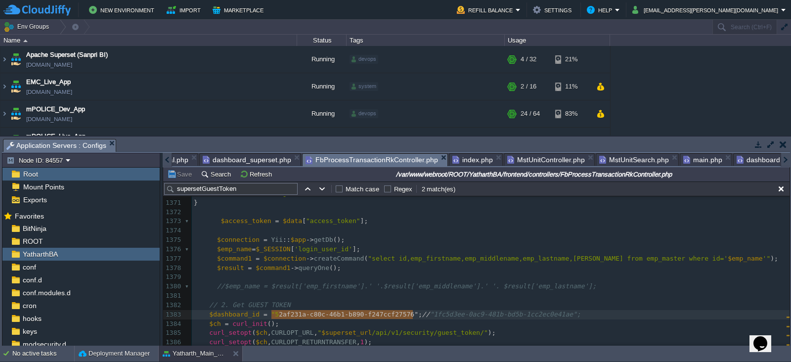
type textarea "52af231a-c80c-46b1-b890-f247ccf27576"; //"
drag, startPoint x: 412, startPoint y: 314, endPoint x: 268, endPoint y: 312, distance: 143.8
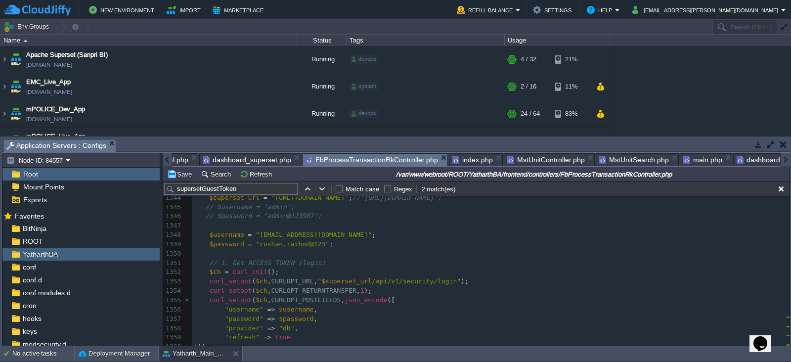
scroll to position [12684, 0]
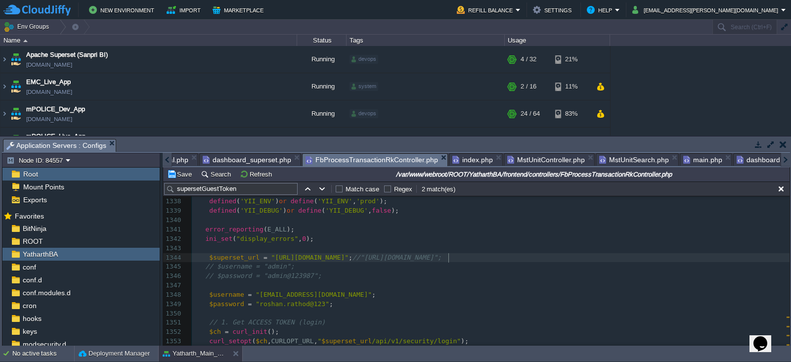
type textarea "/"
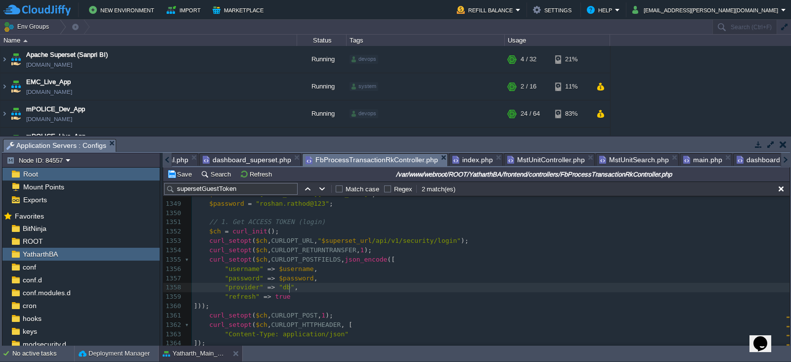
click at [394, 290] on pre ""provider" => "db" ," at bounding box center [490, 287] width 597 height 9
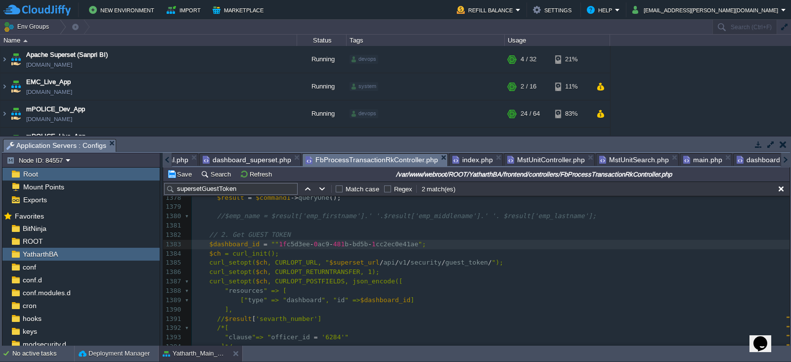
type textarea "52af231a-c80c-46b1-b890-f247ccf27576"; //"
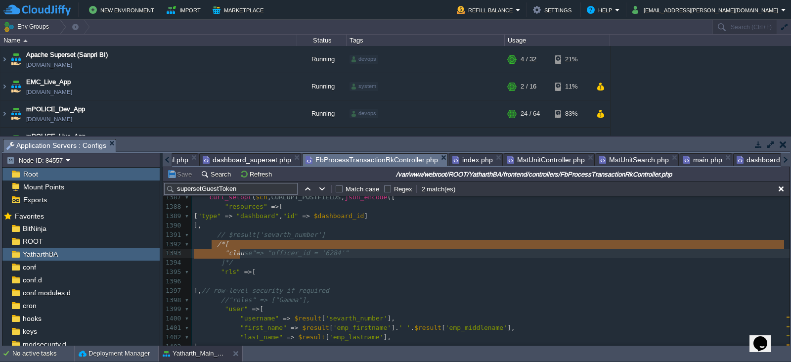
type textarea "/*[ "clause"=> "officer_id = '6284'" ]*/"
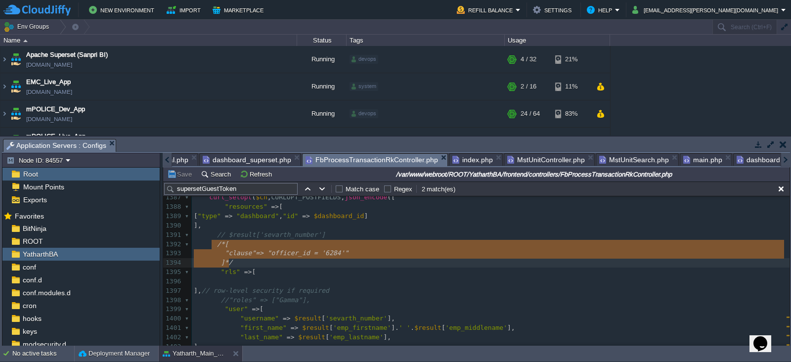
drag, startPoint x: 212, startPoint y: 245, endPoint x: 243, endPoint y: 260, distance: 33.8
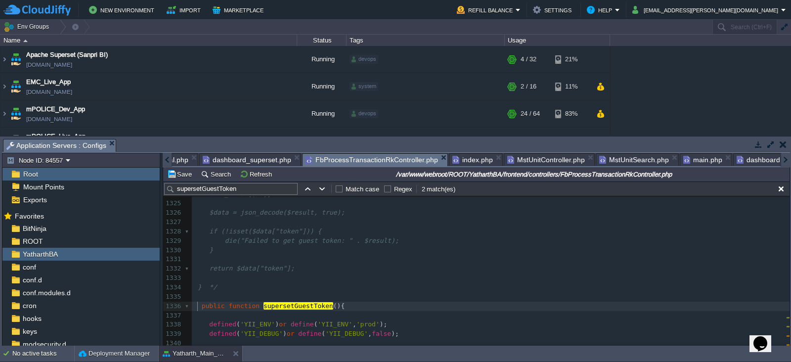
click at [195, 305] on span at bounding box center [198, 305] width 8 height 7
type textarea "/*"
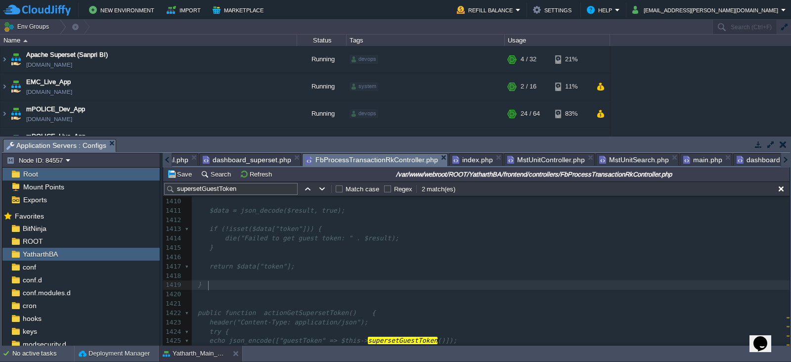
click at [202, 286] on span "}" at bounding box center [200, 284] width 4 height 7
type textarea "*/"
click at [306, 273] on pre at bounding box center [490, 275] width 597 height 9
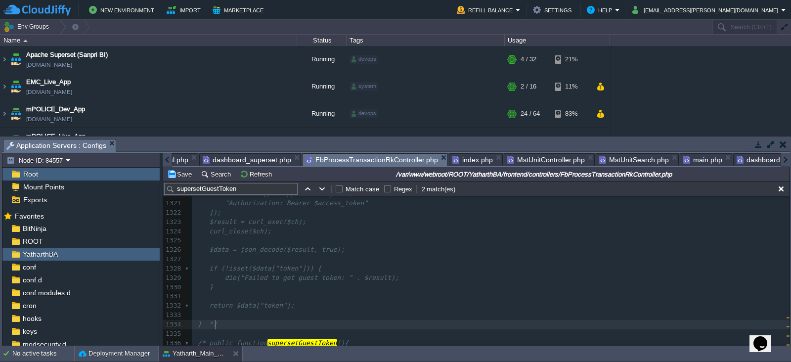
click at [221, 322] on pre "} */" at bounding box center [490, 324] width 597 height 9
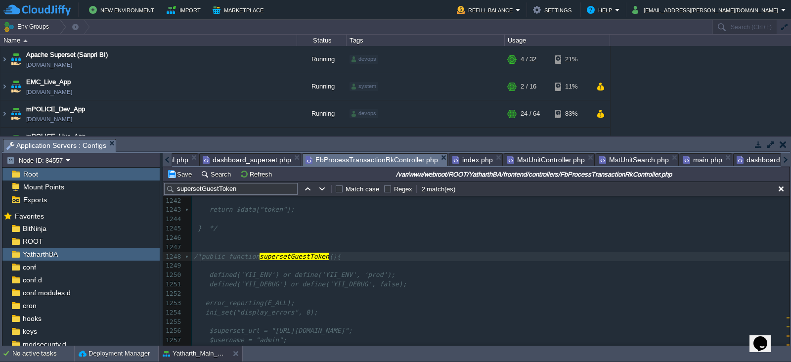
click at [202, 255] on div "xxxxxxxxxx } 1232 "Authorization: Bearer $access_token" 1233 ]); 1234 $result =…" at bounding box center [490, 298] width 597 height 391
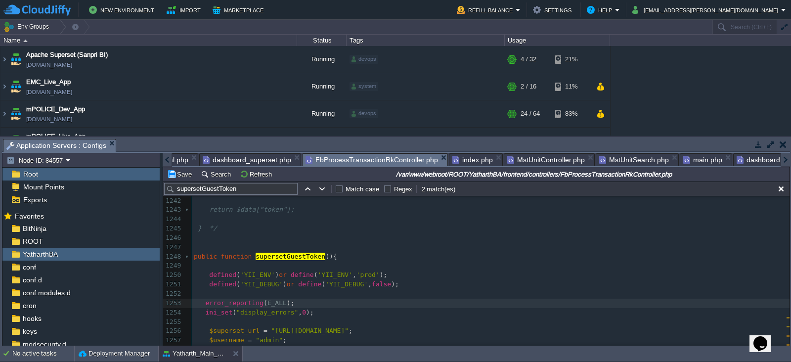
click at [326, 299] on pre "error_reporting ( E_ALL );" at bounding box center [490, 302] width 597 height 9
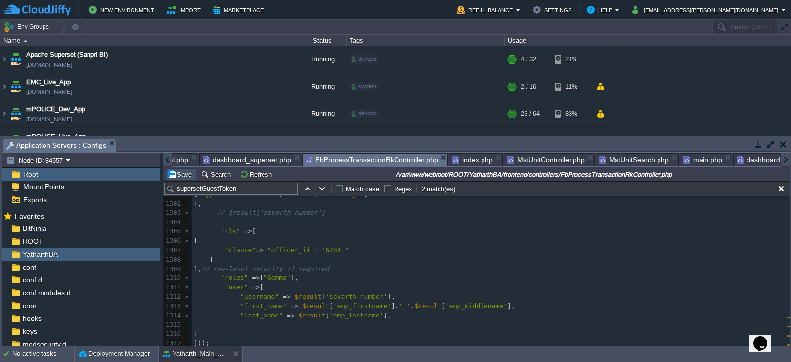
click at [180, 175] on button "Save" at bounding box center [181, 173] width 28 height 9
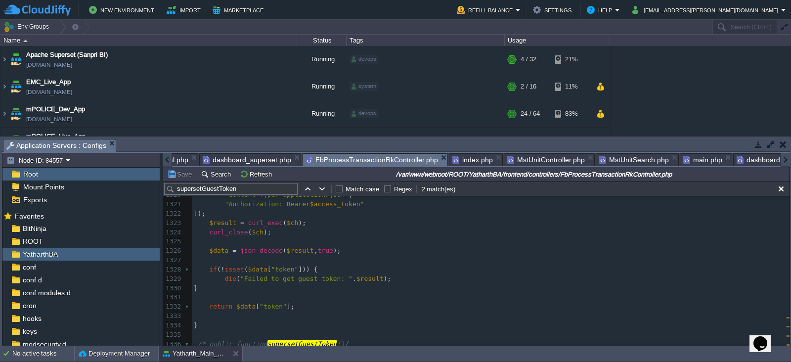
click at [165, 159] on div at bounding box center [167, 160] width 9 height 14
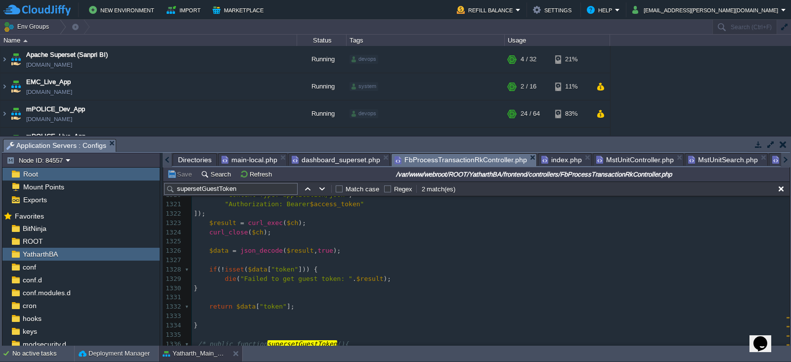
click at [165, 159] on div at bounding box center [167, 160] width 9 height 14
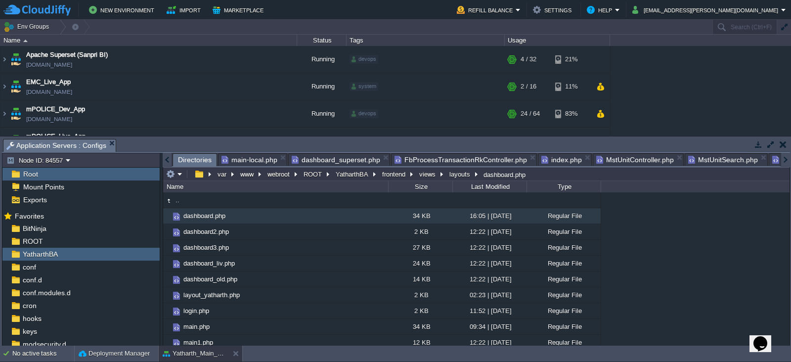
click at [198, 158] on span "Directories" at bounding box center [195, 160] width 34 height 12
click at [34, 242] on span "ROOT" at bounding box center [33, 241] width 24 height 9
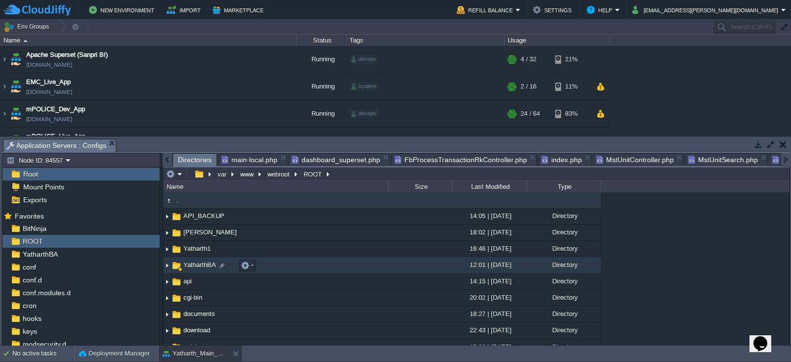
click at [197, 265] on span "YatharthBA" at bounding box center [200, 264] width 36 height 8
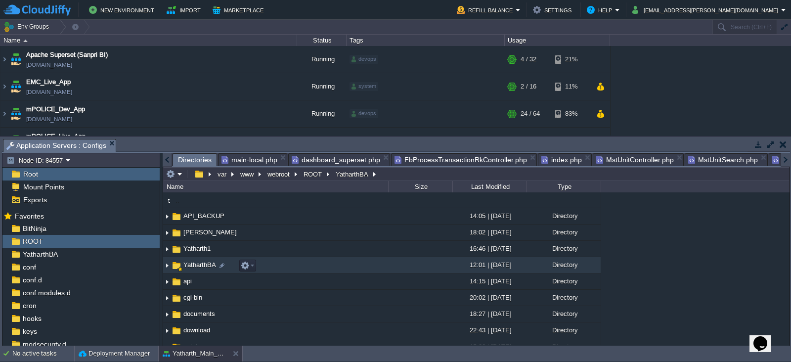
click at [197, 265] on span "YatharthBA" at bounding box center [200, 264] width 36 height 8
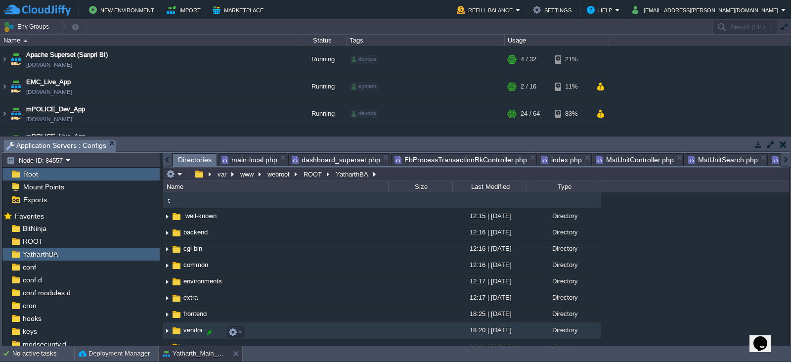
scroll to position [65, 0]
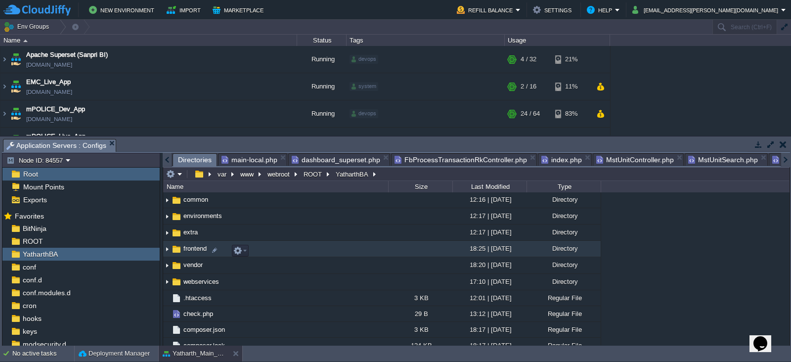
click at [185, 250] on span "frontend" at bounding box center [195, 248] width 26 height 8
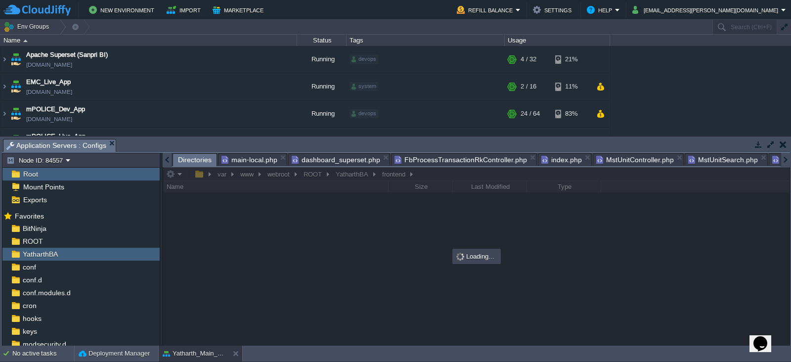
scroll to position [0, 0]
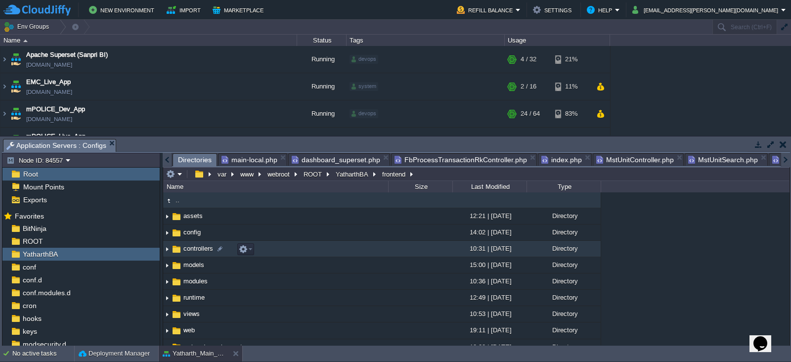
click at [197, 249] on span "controllers" at bounding box center [198, 248] width 33 height 8
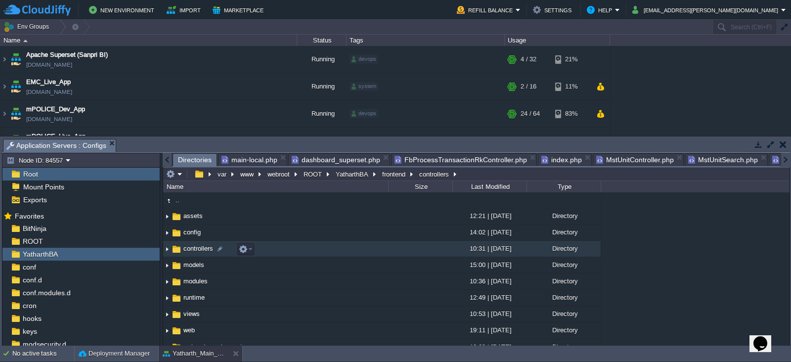
click at [197, 249] on span "controllers" at bounding box center [198, 248] width 33 height 8
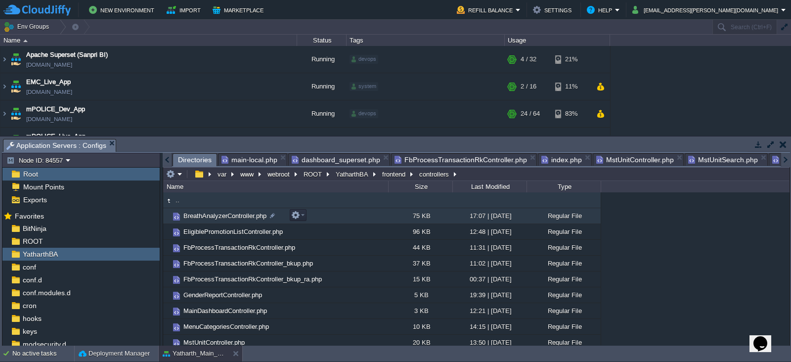
click at [224, 212] on span "BreathAnalyzerController.php" at bounding box center [225, 215] width 86 height 8
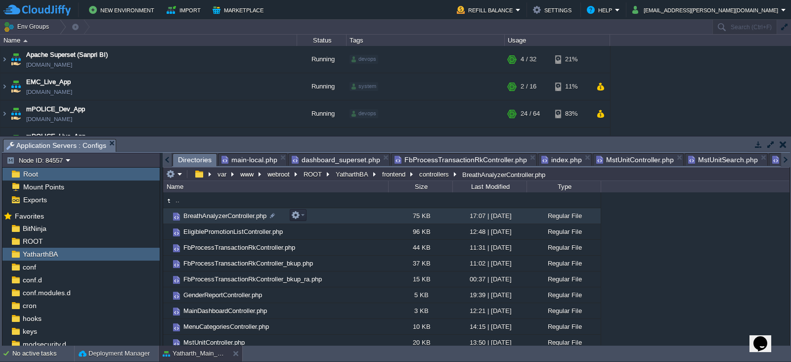
click at [224, 212] on span "BreathAnalyzerController.php" at bounding box center [225, 215] width 86 height 8
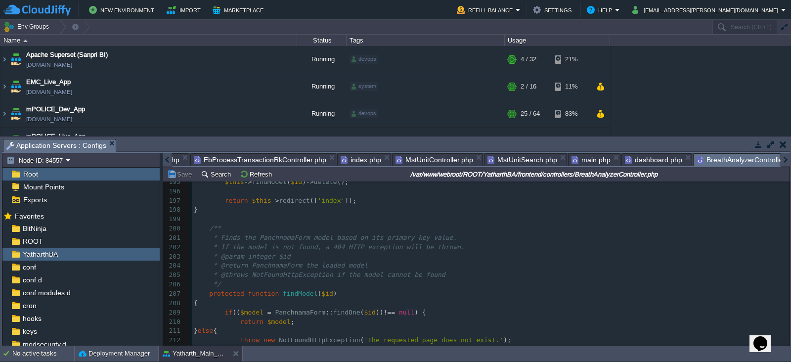
scroll to position [2196, 0]
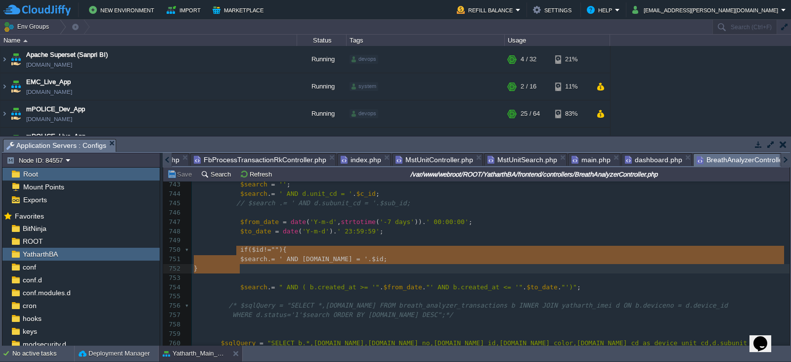
type textarea "if($id!=""){ $search .= ' AND [DOMAIN_NAME] = '.$id; }"
drag, startPoint x: 234, startPoint y: 248, endPoint x: 254, endPoint y: 267, distance: 27.6
paste textarea
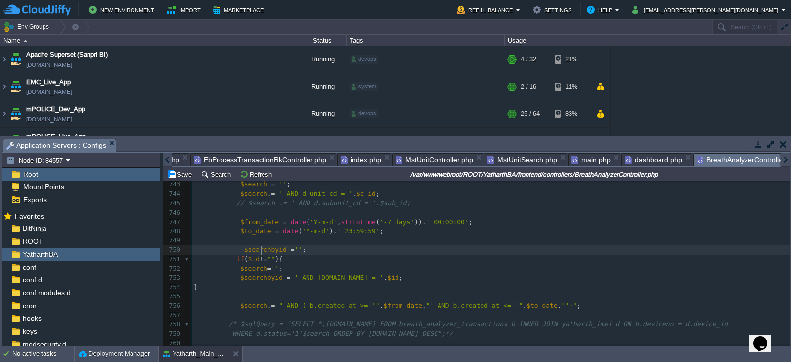
click at [259, 250] on span "$searchbyid" at bounding box center [265, 249] width 42 height 7
type textarea "$searchbyid"
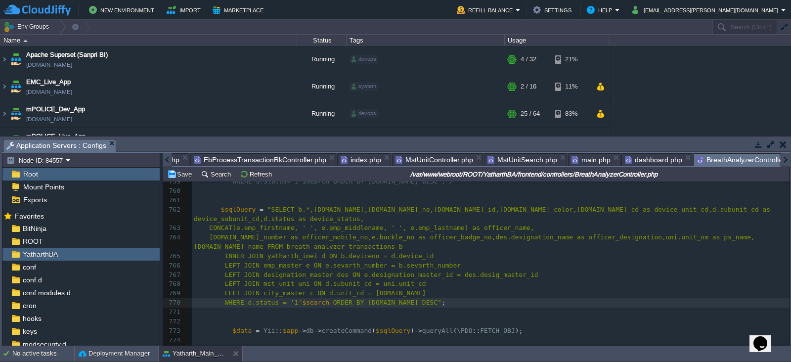
click at [322, 293] on div "xxxxxxxxxx <?php 744 $search . = ' AND d.unit_cd = ' . $c_id ; 745 // $search .…" at bounding box center [490, 243] width 597 height 410
type textarea "$"
paste textarea
click at [332, 292] on div "xxxxxxxxxx <?php 744 $search . = ' AND d.unit_cd = ' . $c_id ; 745 // $search .…" at bounding box center [490, 243] width 597 height 410
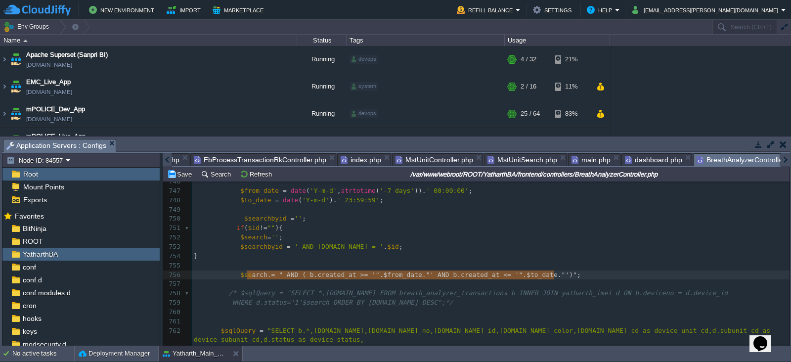
type textarea "$search .= " AND ( b.created_at >= '".$from_date."' AND b.created_at <= '".$to_…"
drag, startPoint x: 563, startPoint y: 278, endPoint x: 236, endPoint y: 275, distance: 327.6
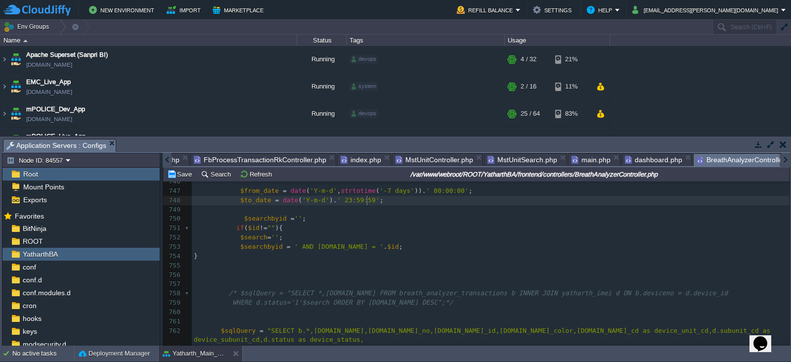
click at [379, 202] on pre "$to_date = date ( 'Y-m-d' ). ' 23:59:59' ;" at bounding box center [490, 200] width 597 height 9
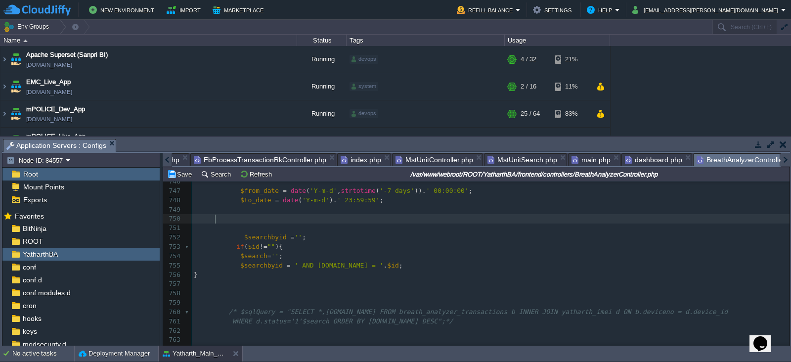
paste textarea
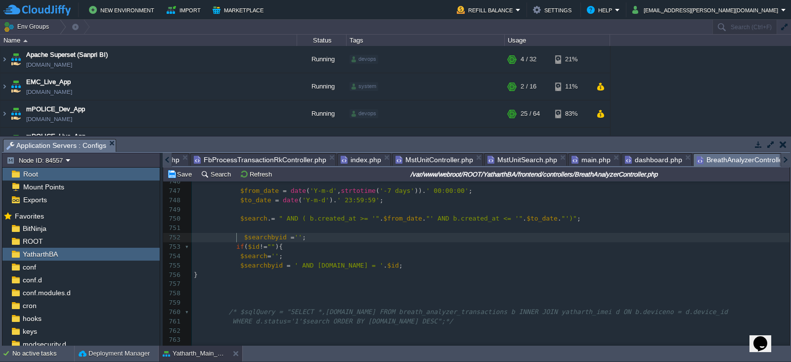
click at [237, 236] on div "xxxxxxxxxx <?php 733 }*/ 734 735 $model = new BreathAnalyzerTransactions (); 73…" at bounding box center [490, 321] width 597 height 531
click at [186, 174] on button "Save" at bounding box center [181, 173] width 28 height 9
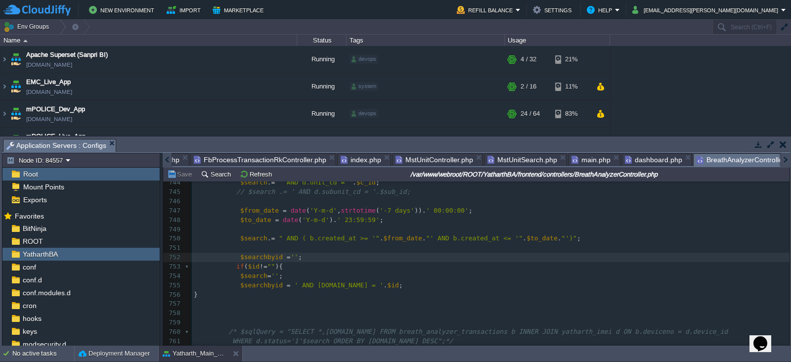
scroll to position [7054, 0]
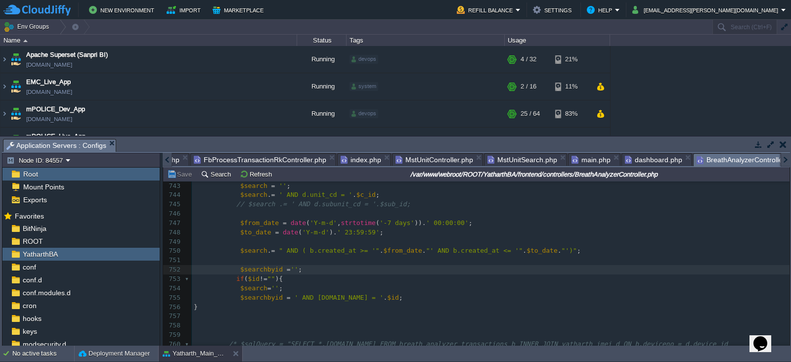
click at [166, 159] on div at bounding box center [167, 160] width 9 height 14
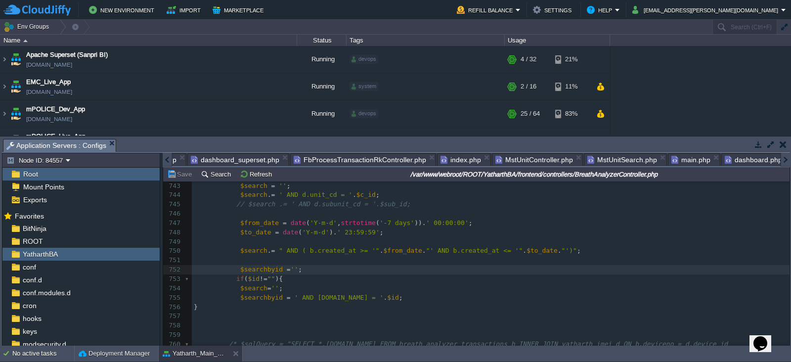
click at [166, 159] on div at bounding box center [167, 160] width 9 height 14
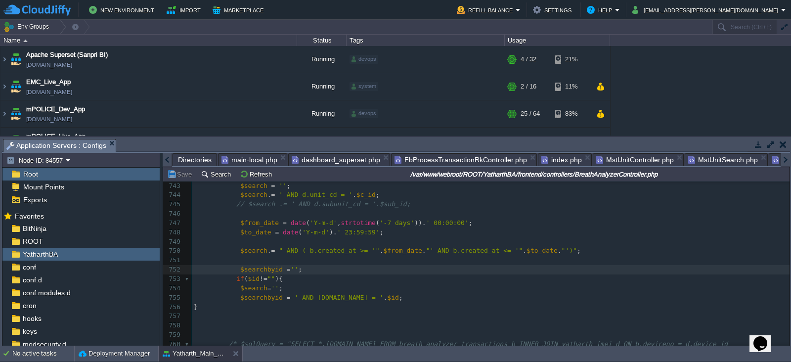
click at [166, 159] on div at bounding box center [167, 160] width 9 height 14
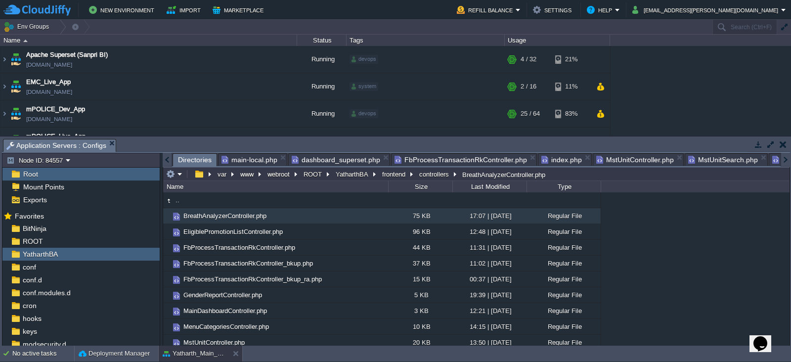
click at [196, 160] on span "Directories" at bounding box center [195, 160] width 34 height 12
click at [33, 246] on div "ROOT" at bounding box center [80, 241] width 157 height 13
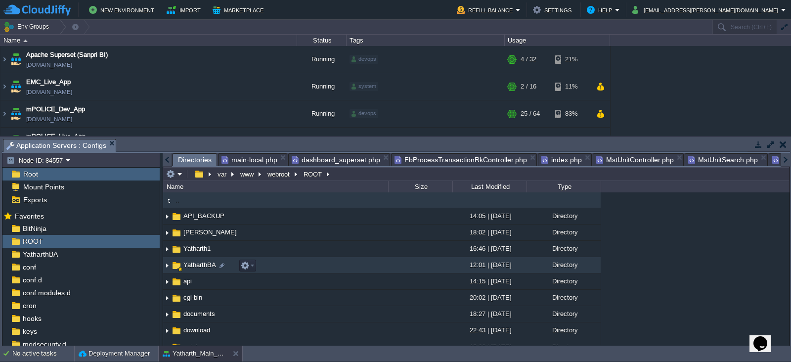
click at [199, 265] on span "YatharthBA" at bounding box center [200, 264] width 36 height 8
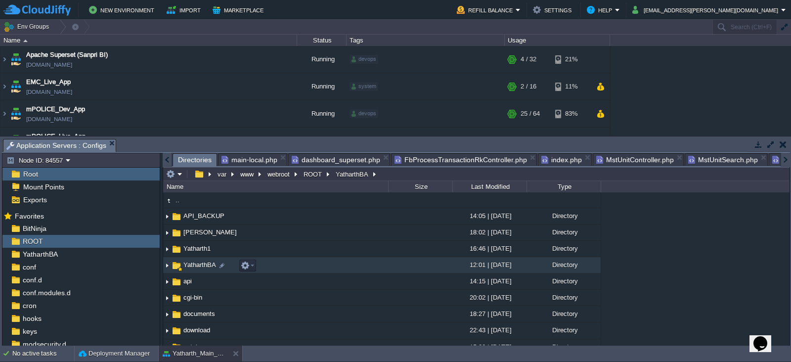
click at [199, 265] on span "YatharthBA" at bounding box center [200, 264] width 36 height 8
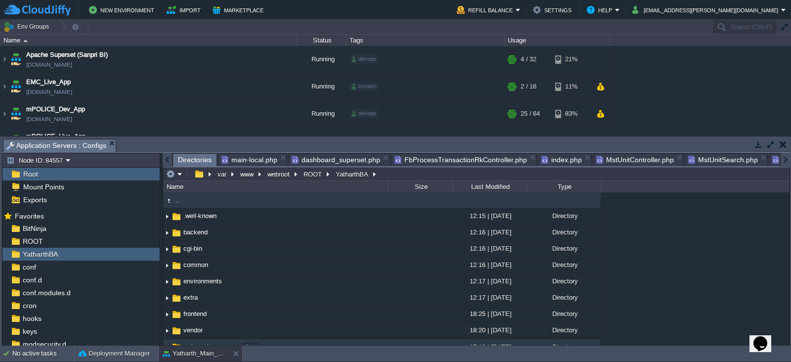
scroll to position [75, 0]
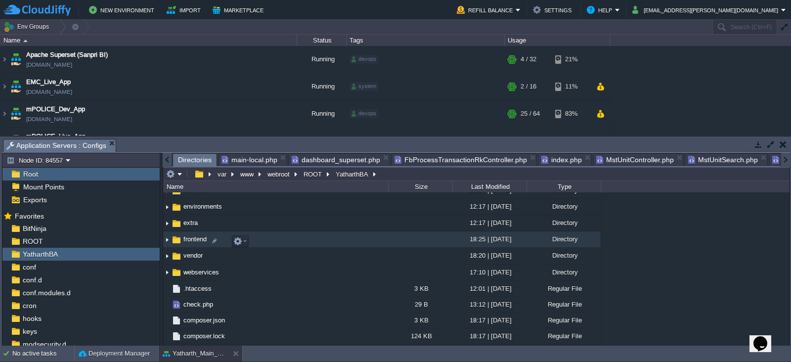
click at [188, 243] on span "frontend" at bounding box center [195, 239] width 26 height 8
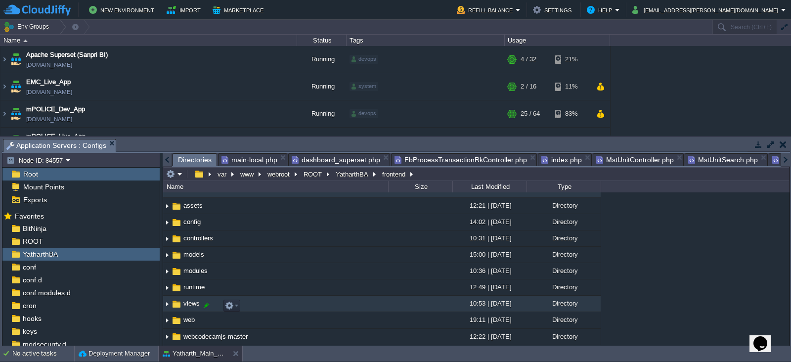
scroll to position [12, 0]
click at [190, 303] on span "views" at bounding box center [191, 303] width 19 height 8
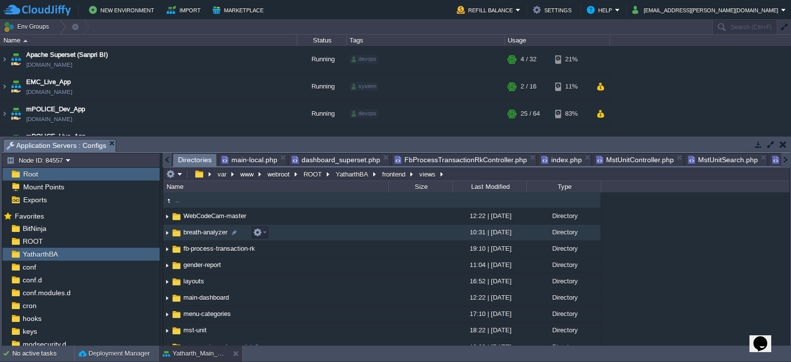
click at [205, 233] on span "breath-analyzer" at bounding box center [205, 232] width 47 height 8
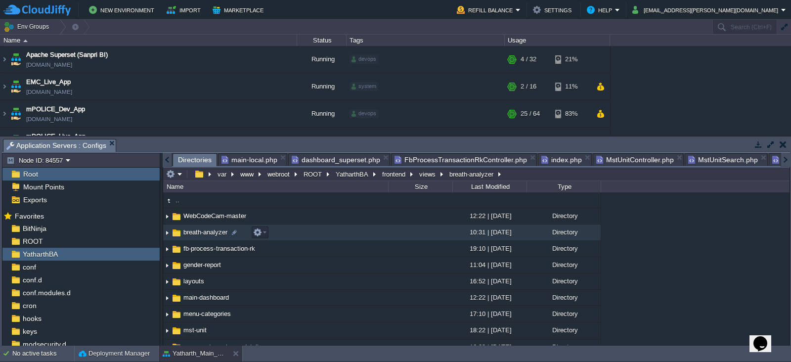
click at [205, 233] on span "breath-analyzer" at bounding box center [205, 232] width 47 height 8
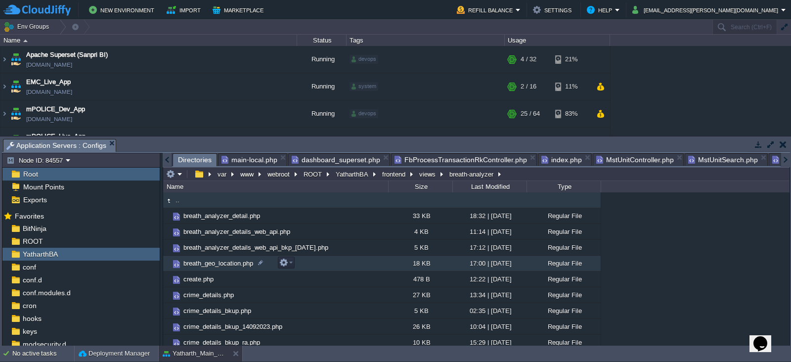
click at [219, 261] on span "breath_geo_location.php" at bounding box center [218, 263] width 73 height 8
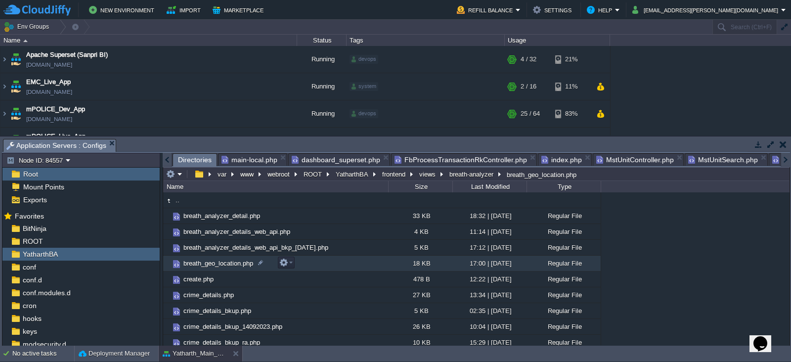
click at [219, 261] on span "breath_geo_location.php" at bounding box center [218, 263] width 73 height 8
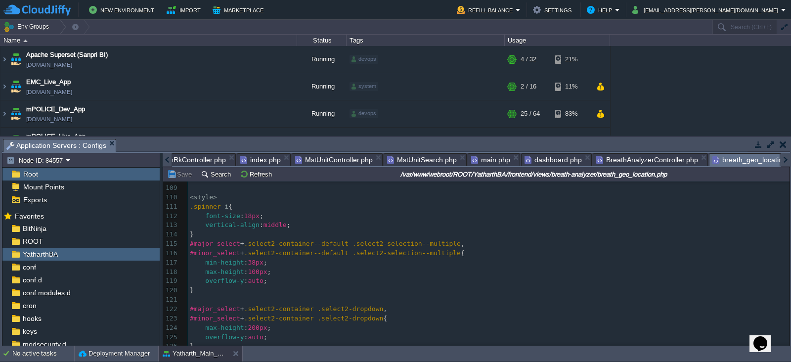
scroll to position [1007, 0]
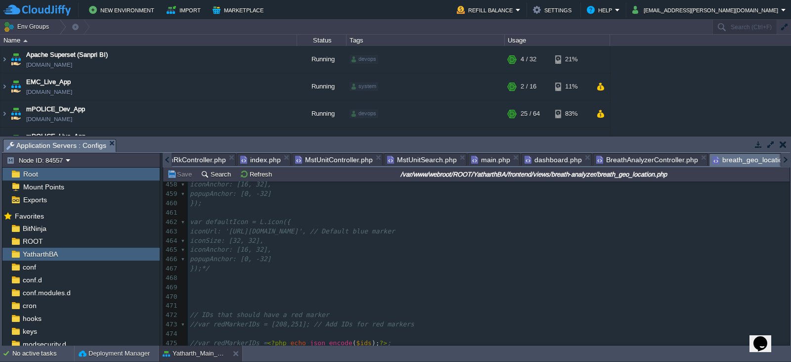
click at [716, 160] on span "breath_geo_location.php" at bounding box center [756, 160] width 88 height 12
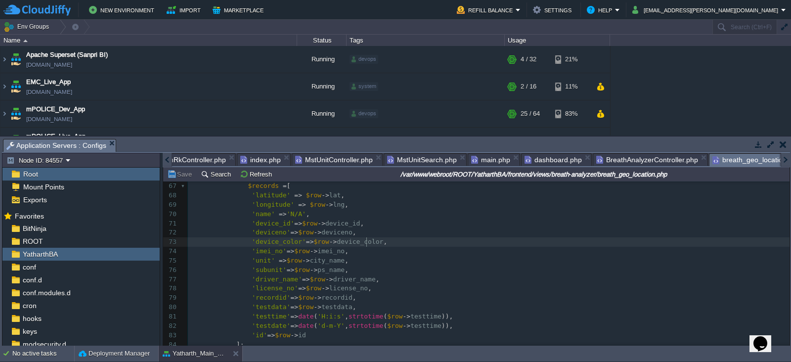
click at [365, 243] on span "device_color" at bounding box center [359, 241] width 46 height 7
type textarea "??blue"
click at [185, 176] on button "Save" at bounding box center [181, 173] width 28 height 9
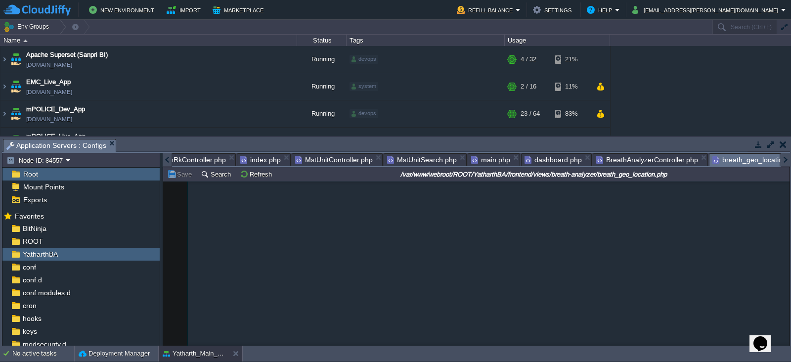
scroll to position [617, 0]
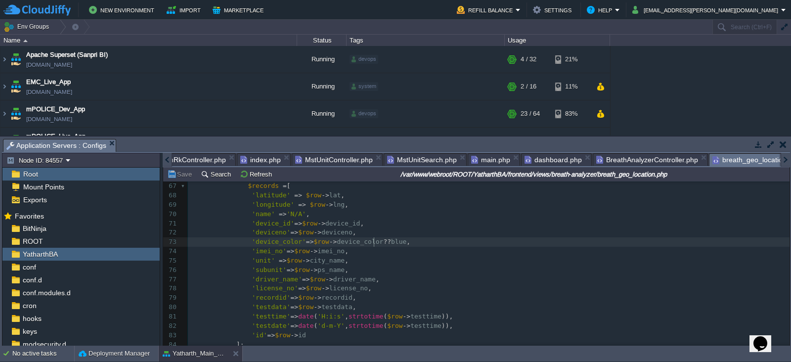
click at [374, 241] on div "xxxxxxxxxx <?php 47 ​ 48 /*foreach ($per_data as $key => $value) { 49 if (isset…" at bounding box center [488, 214] width 601 height 438
click at [183, 173] on button "Save" at bounding box center [181, 173] width 28 height 9
click at [376, 241] on div "xxxxxxxxxx <?php 47 ​ 48 /*foreach ($per_data as $key => $value) { 49 if (isset…" at bounding box center [488, 214] width 601 height 438
type textarea """
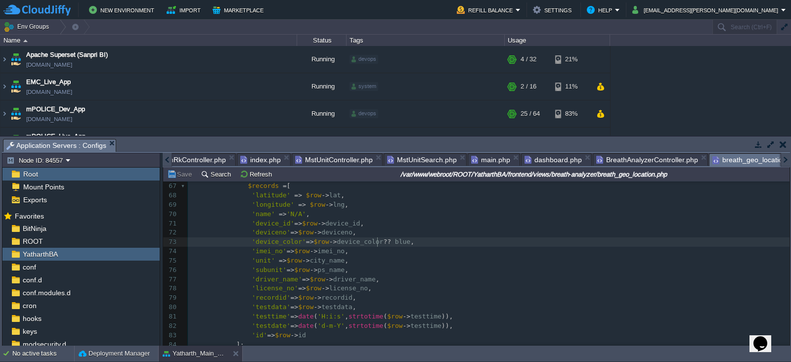
scroll to position [3, 6]
type textarea "'"
click at [180, 176] on button "Save" at bounding box center [181, 173] width 28 height 9
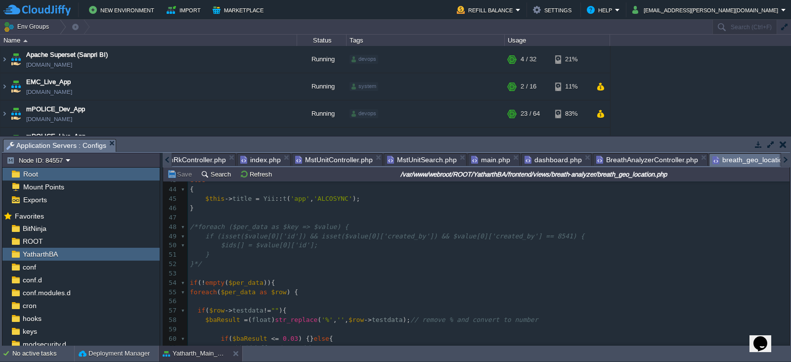
scroll to position [405, 0]
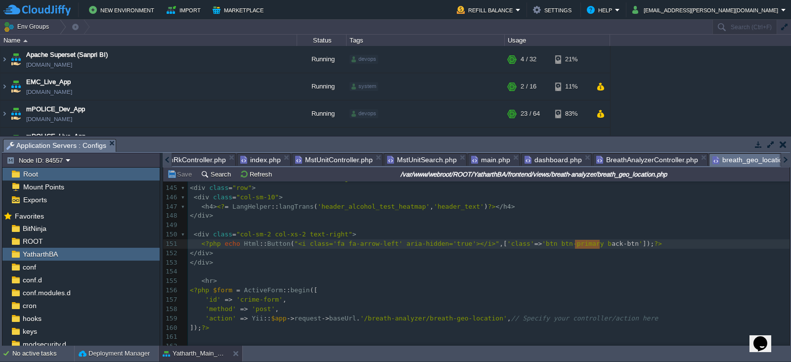
type textarea "back-btn"
drag, startPoint x: 600, startPoint y: 244, endPoint x: 571, endPoint y: 244, distance: 29.6
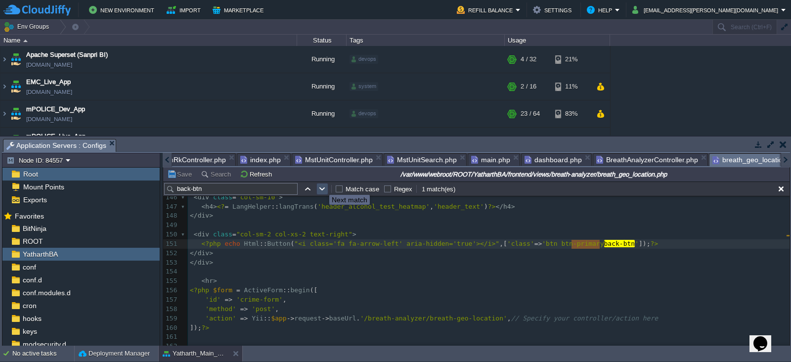
click at [322, 186] on button "button" at bounding box center [322, 188] width 9 height 9
click at [309, 186] on button "button" at bounding box center [307, 188] width 9 height 9
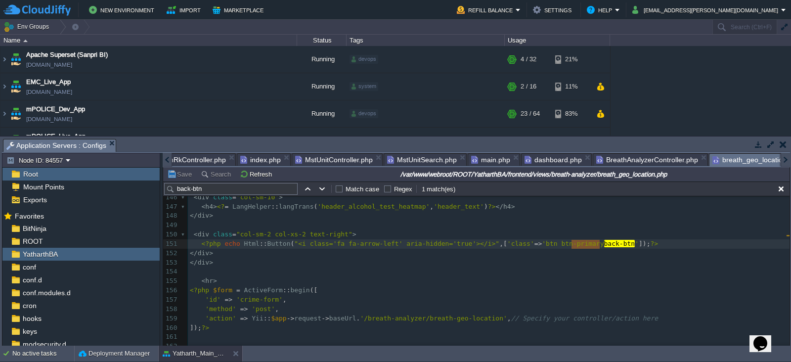
click at [604, 241] on span "back-btn" at bounding box center [619, 243] width 31 height 7
click at [576, 259] on pre "</ div >" at bounding box center [488, 262] width 601 height 9
click at [597, 243] on div "x 134 ​ 135 .datepicker { 136 z-index : 9999 !important ; /* Make sure calendar…" at bounding box center [488, 258] width 601 height 354
click at [599, 245] on div "x 134 ​ 135 .datepicker { 136 z-index : 9999 !important ; /* Make sure calendar…" at bounding box center [488, 258] width 601 height 354
type textarea "ck-btn"
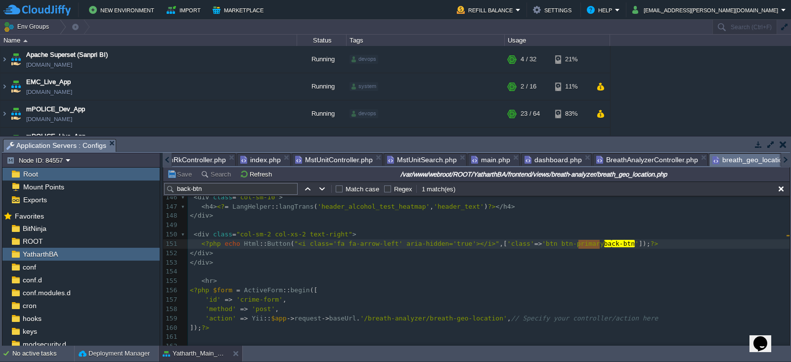
drag, startPoint x: 599, startPoint y: 245, endPoint x: 578, endPoint y: 243, distance: 20.8
click at [569, 217] on pre "</ div >" at bounding box center [488, 215] width 601 height 9
click at [320, 190] on button "button" at bounding box center [322, 188] width 9 height 9
type textarea "back-btn"
click at [305, 189] on button "button" at bounding box center [307, 188] width 9 height 9
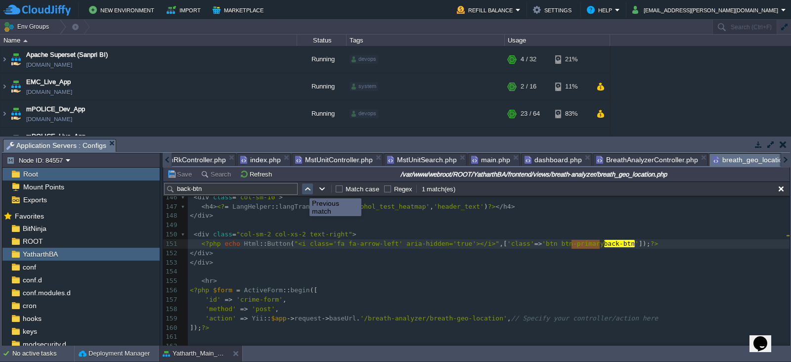
click at [305, 189] on button "button" at bounding box center [307, 188] width 9 height 9
drag, startPoint x: 272, startPoint y: 188, endPoint x: 171, endPoint y: 187, distance: 101.3
click at [171, 187] on input "back-btn" at bounding box center [230, 189] width 133 height 12
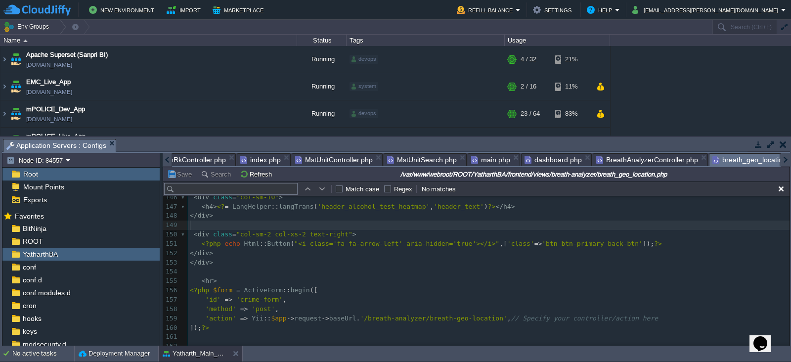
click at [400, 228] on pre "​" at bounding box center [488, 224] width 601 height 9
type textarea "back-btn"
drag, startPoint x: 599, startPoint y: 244, endPoint x: 570, endPoint y: 242, distance: 29.3
click at [494, 278] on pre "< hr >" at bounding box center [488, 280] width 601 height 9
type textarea "back-btn"
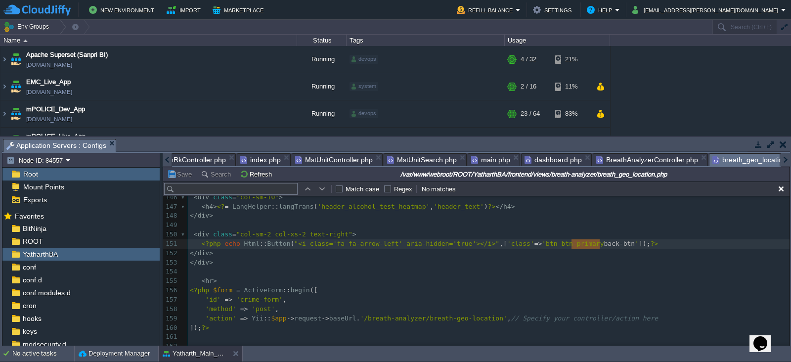
drag, startPoint x: 598, startPoint y: 246, endPoint x: 569, endPoint y: 242, distance: 29.4
click at [179, 174] on button "Save" at bounding box center [181, 173] width 28 height 9
click at [557, 240] on div "x 136 z-index : 9999 !important ; /* Make sure calendar stays on top */ 137 } 1…" at bounding box center [488, 266] width 601 height 335
type textarea "back-btn"
click at [572, 260] on pre "</ div >" at bounding box center [488, 262] width 601 height 9
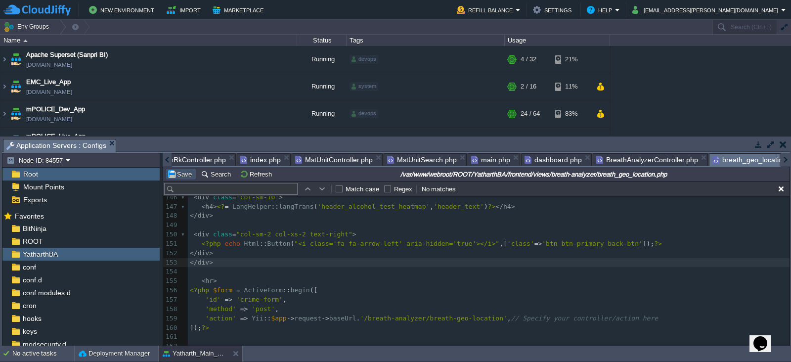
click at [183, 176] on button "Save" at bounding box center [181, 173] width 28 height 9
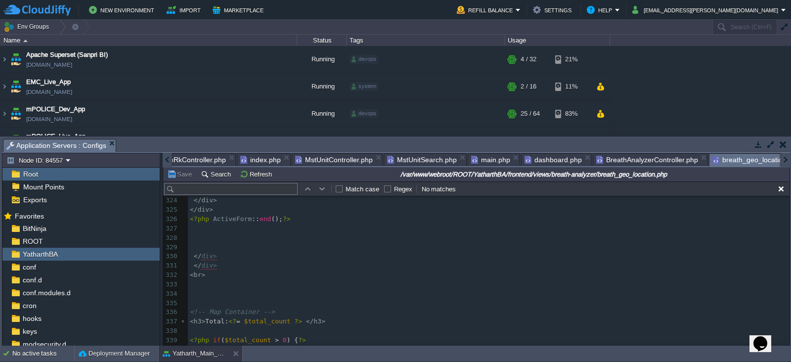
scroll to position [2972, 0]
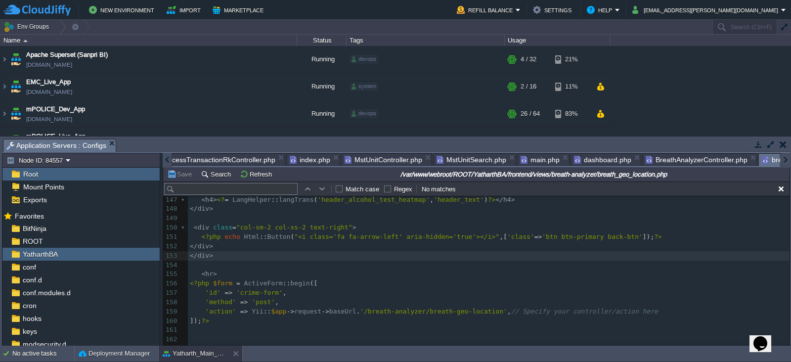
click at [166, 161] on div at bounding box center [167, 160] width 9 height 14
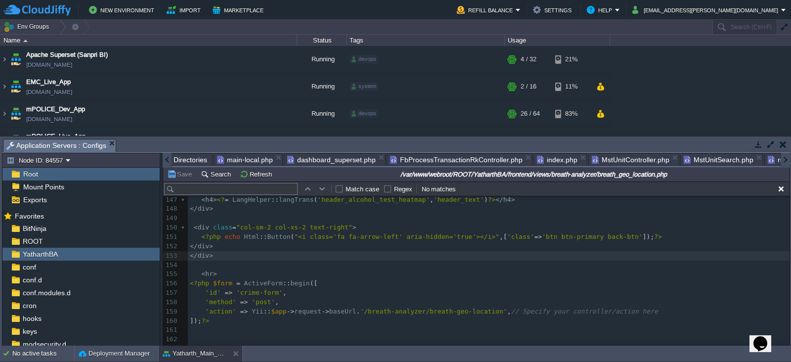
click at [166, 161] on div at bounding box center [167, 160] width 9 height 14
click at [190, 159] on span "Directories" at bounding box center [195, 160] width 34 height 12
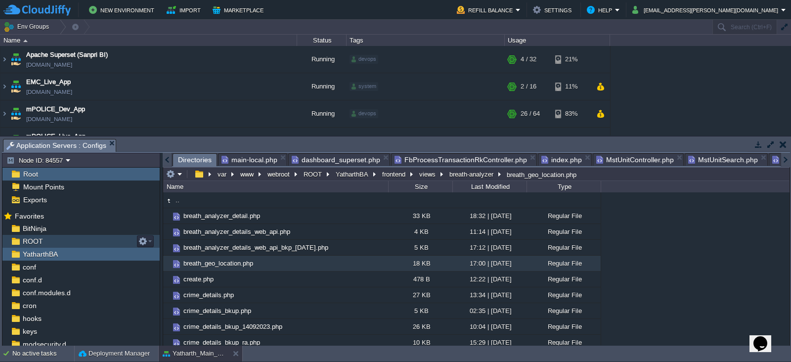
click at [32, 243] on span "ROOT" at bounding box center [33, 241] width 24 height 9
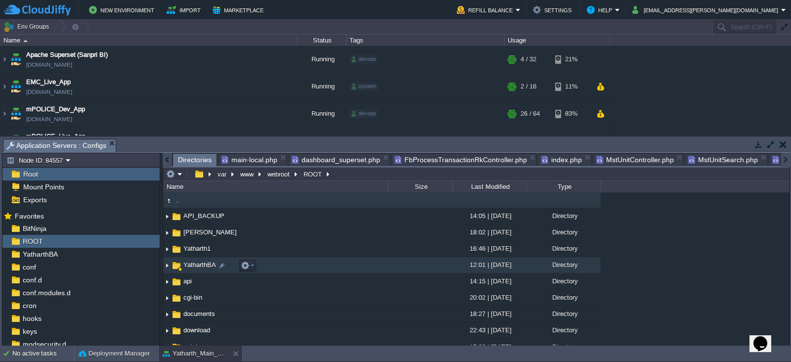
click at [198, 266] on span "YatharthBA" at bounding box center [200, 264] width 36 height 8
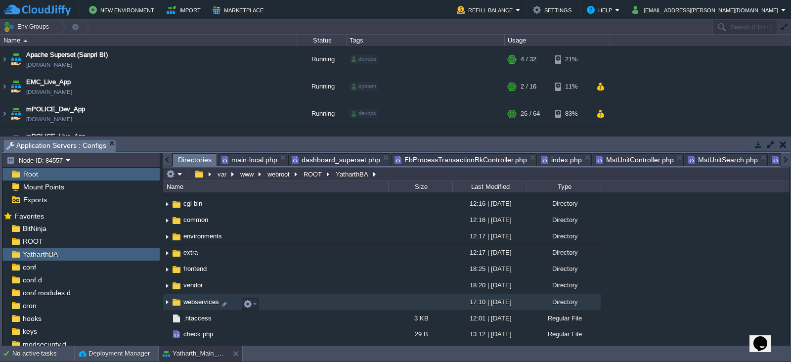
scroll to position [46, 0]
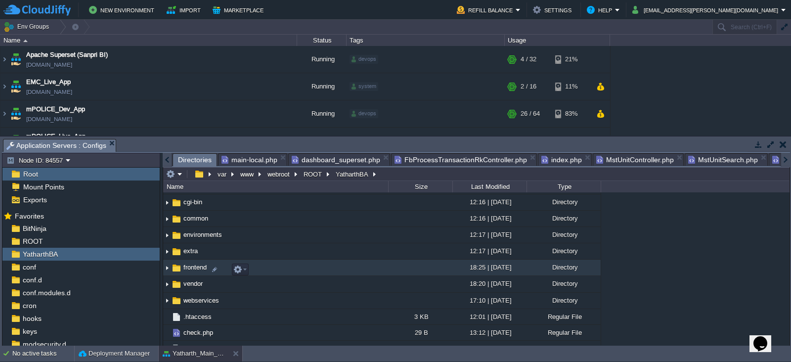
click at [193, 271] on span "frontend" at bounding box center [195, 267] width 26 height 8
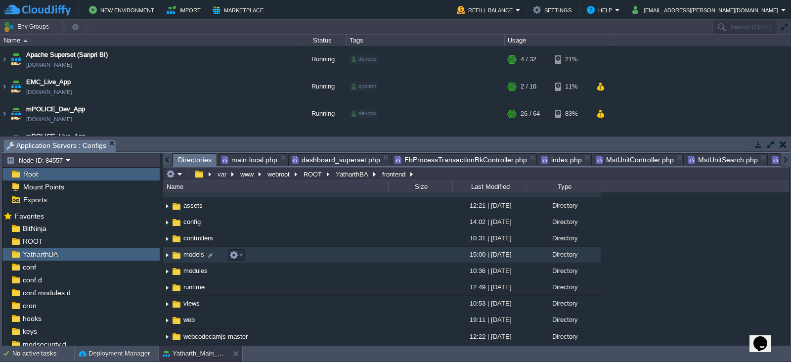
scroll to position [0, 0]
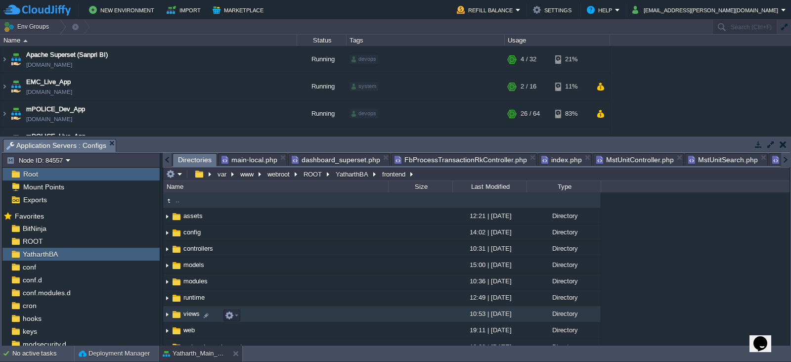
click at [189, 316] on span "views" at bounding box center [191, 313] width 19 height 8
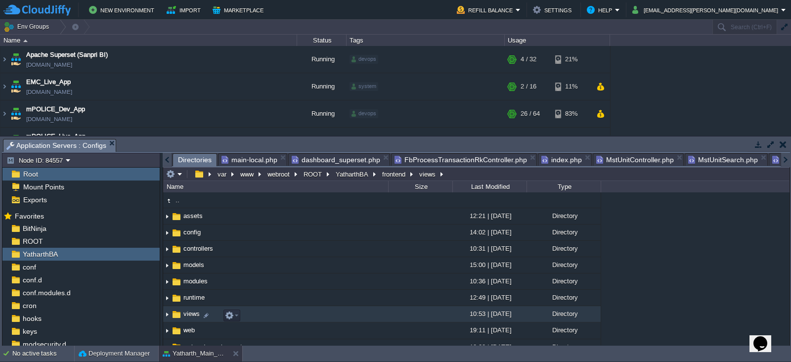
click at [189, 316] on span "views" at bounding box center [191, 313] width 19 height 8
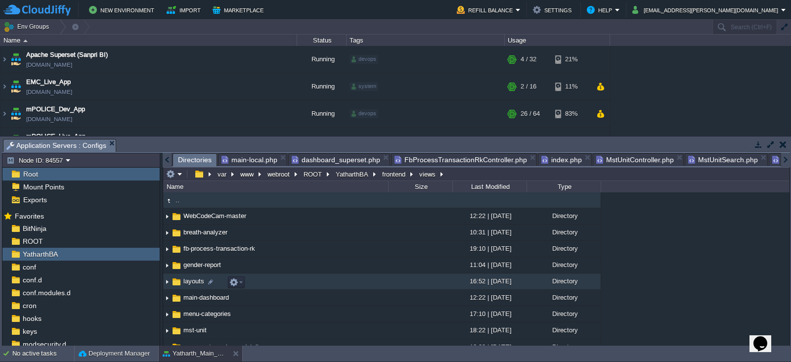
click at [193, 283] on span "layouts" at bounding box center [194, 281] width 24 height 8
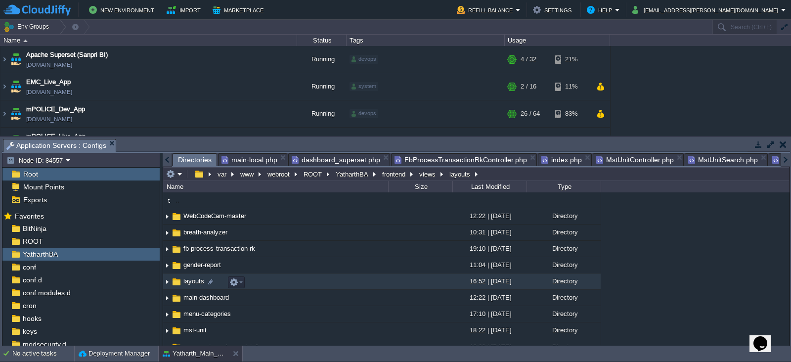
click at [193, 283] on span "layouts" at bounding box center [194, 281] width 24 height 8
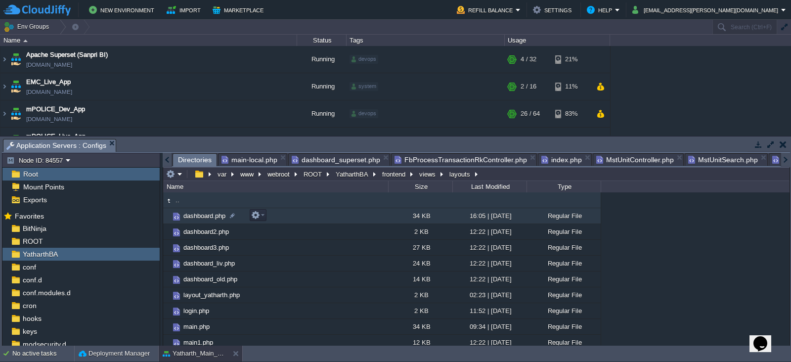
click at [198, 217] on span "dashboard.php" at bounding box center [204, 215] width 45 height 8
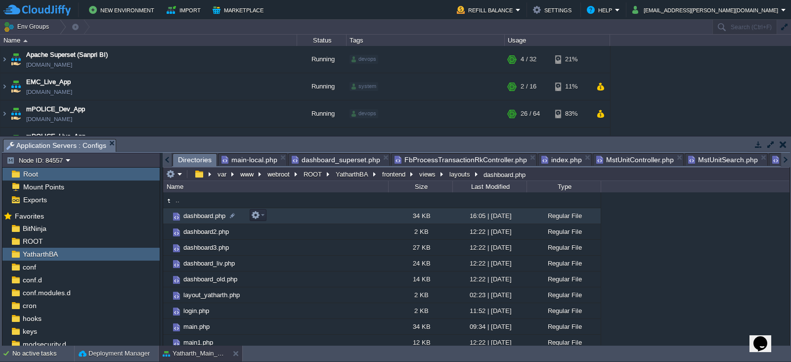
click at [198, 217] on span "dashboard.php" at bounding box center [204, 215] width 45 height 8
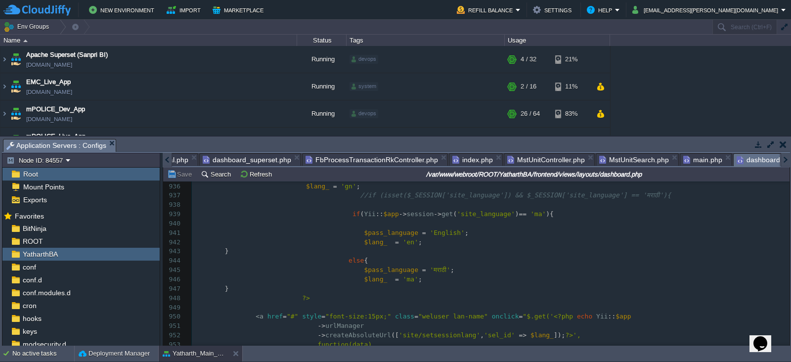
scroll to position [8837, 0]
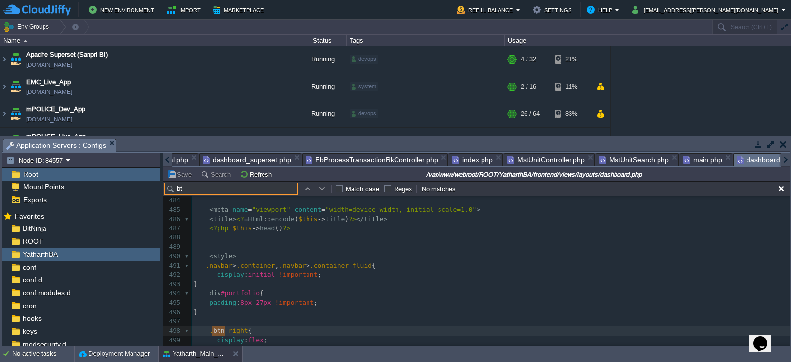
type input "b"
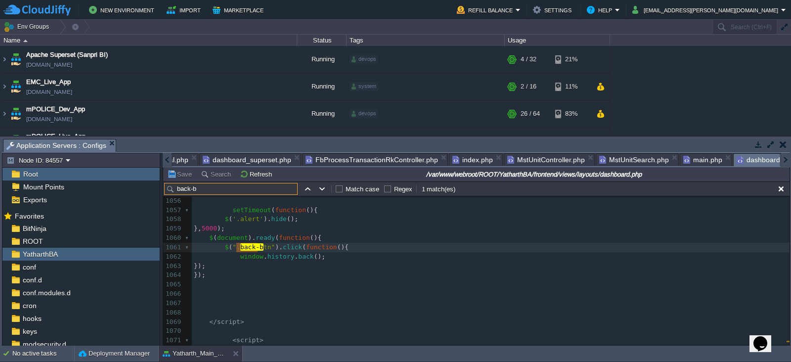
type input "back-b"
type textarea "e"
click at [359, 293] on pre at bounding box center [490, 293] width 597 height 9
click at [184, 173] on button "Save" at bounding box center [181, 173] width 28 height 9
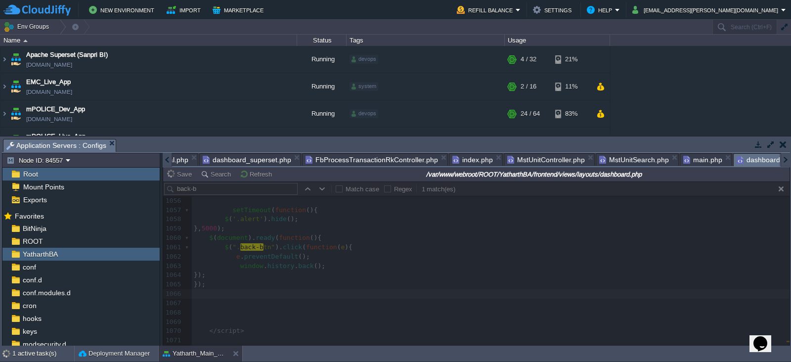
click at [352, 270] on div at bounding box center [476, 263] width 626 height 164
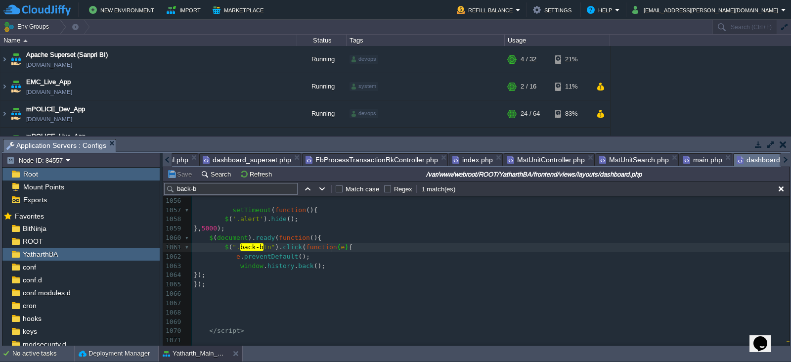
scroll to position [3, 0]
click at [227, 256] on span at bounding box center [215, 255] width 42 height 7
type textarea "//"
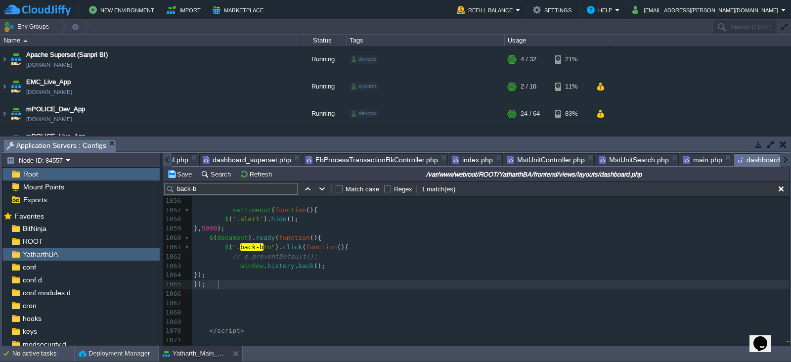
click at [260, 289] on pre at bounding box center [490, 293] width 597 height 9
click at [183, 176] on button "Save" at bounding box center [181, 173] width 28 height 9
click at [168, 158] on div at bounding box center [167, 160] width 9 height 14
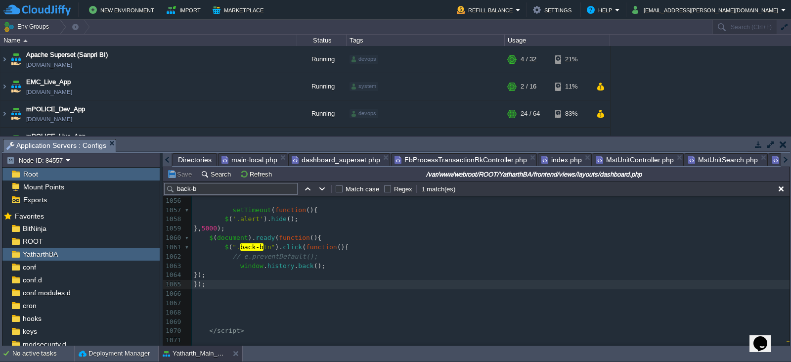
click at [168, 158] on div at bounding box center [167, 160] width 9 height 14
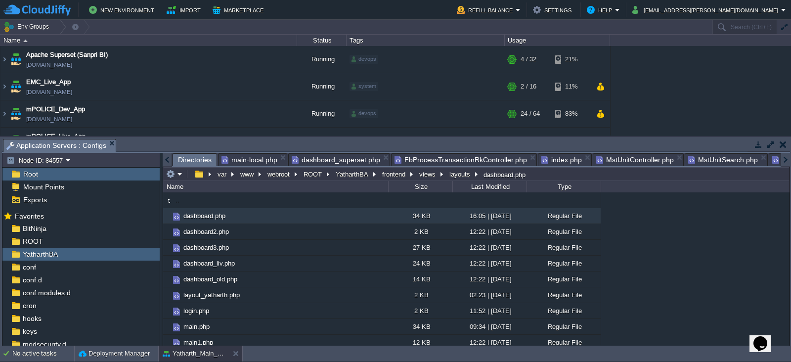
click at [182, 159] on span "Directories" at bounding box center [195, 160] width 34 height 12
click at [33, 241] on span "ROOT" at bounding box center [33, 241] width 24 height 9
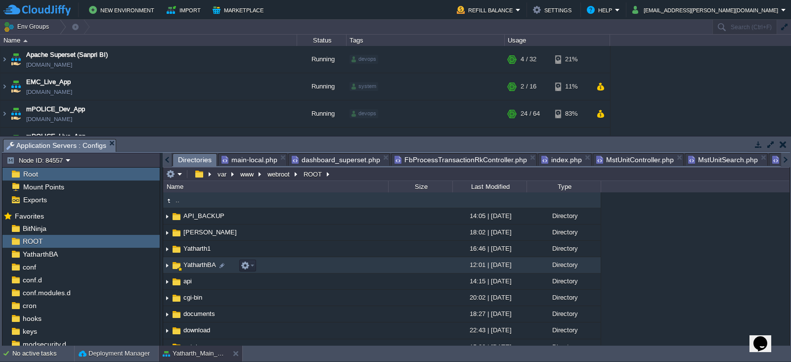
click at [194, 264] on span "YatharthBA" at bounding box center [200, 264] width 36 height 8
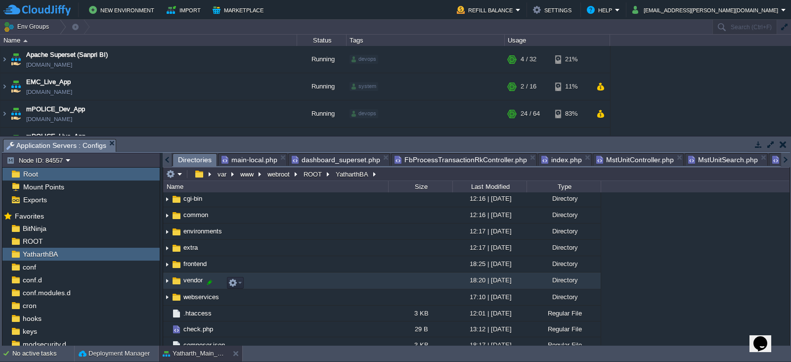
scroll to position [51, 0]
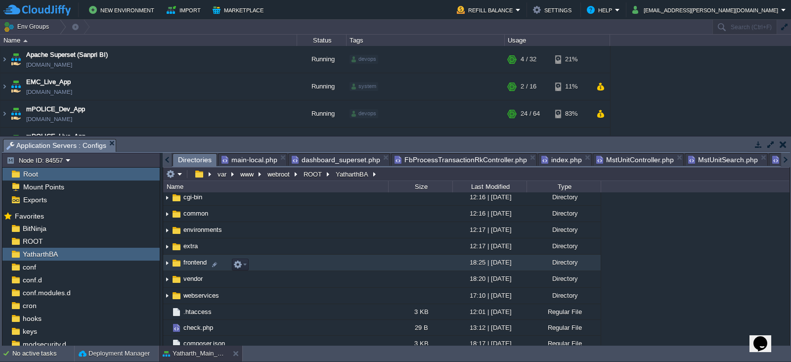
click at [195, 266] on span "frontend" at bounding box center [195, 262] width 26 height 8
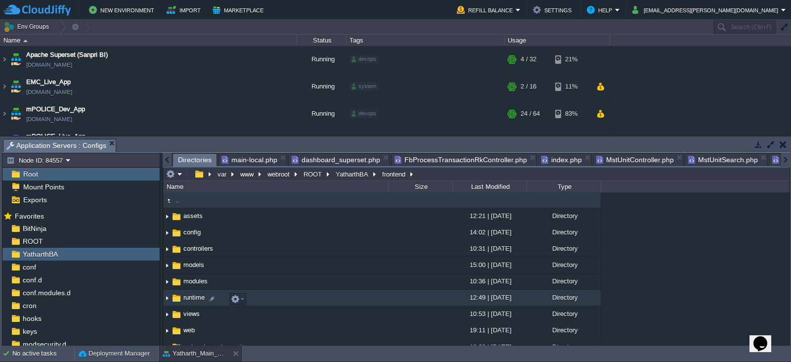
scroll to position [12, 0]
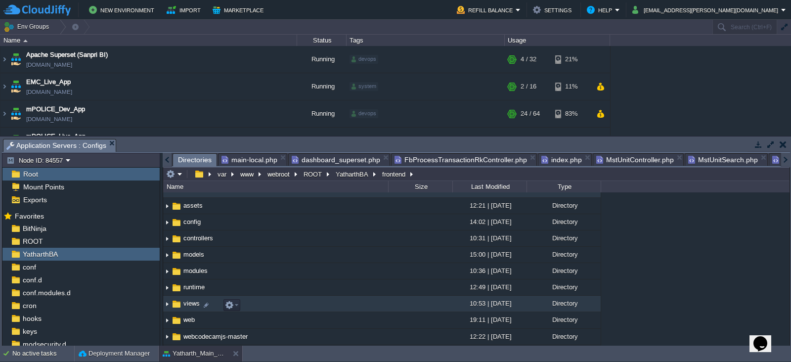
click at [193, 302] on span "views" at bounding box center [191, 303] width 19 height 8
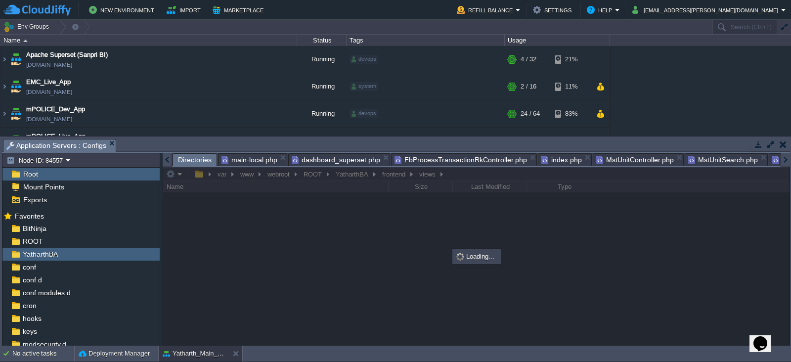
scroll to position [0, 0]
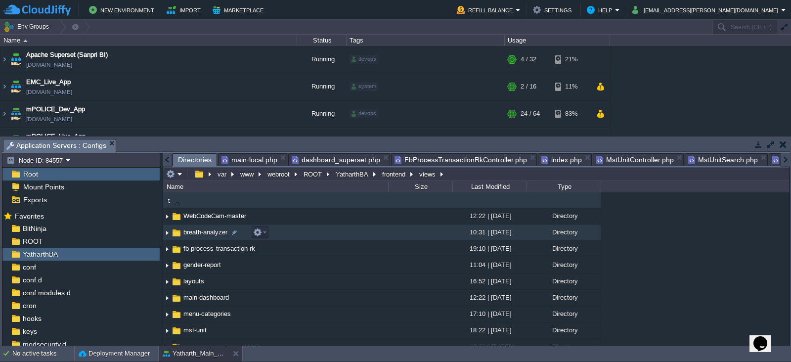
click at [212, 231] on span "breath-analyzer" at bounding box center [205, 232] width 47 height 8
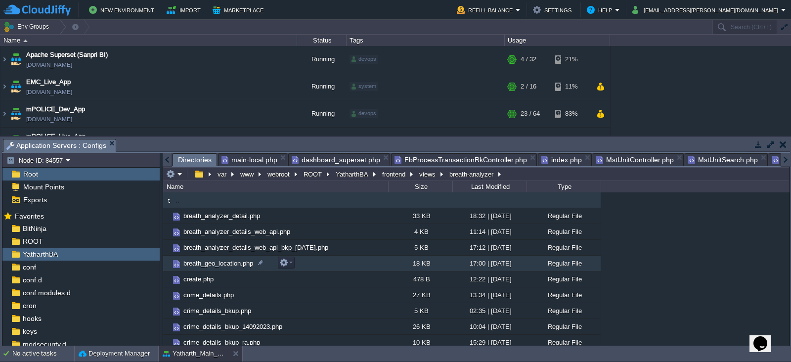
click at [217, 261] on span "breath_geo_location.php" at bounding box center [218, 263] width 73 height 8
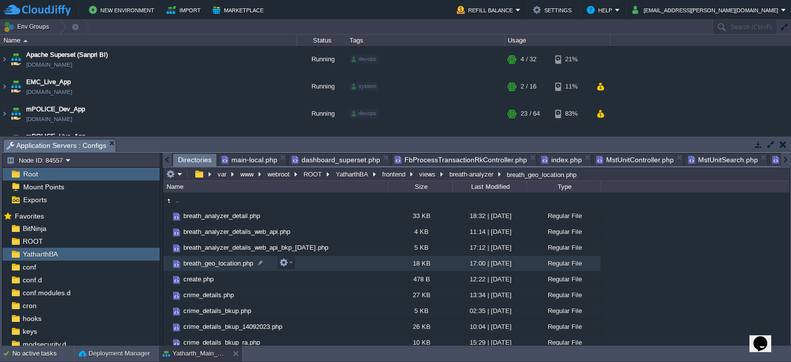
click at [217, 261] on span "breath_geo_location.php" at bounding box center [218, 263] width 73 height 8
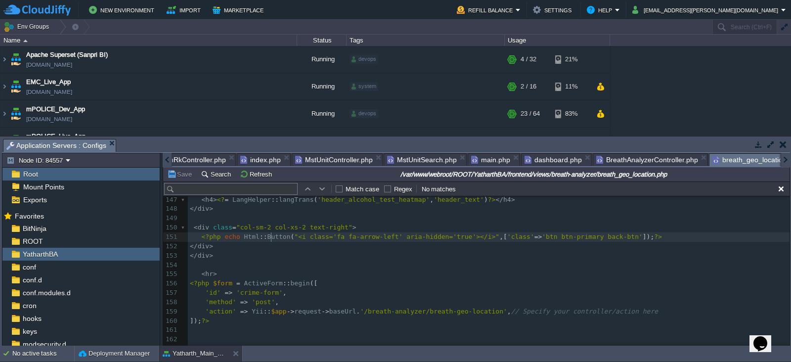
click at [272, 238] on div "x 137 } 138 139 140 </ style > 141 ​ 142 < div class = "medal-recommendation-de…" at bounding box center [488, 316] width 601 height 428
type textarea "Button"
type textarea "submit"
click at [291, 251] on pre "</ div >" at bounding box center [488, 255] width 601 height 9
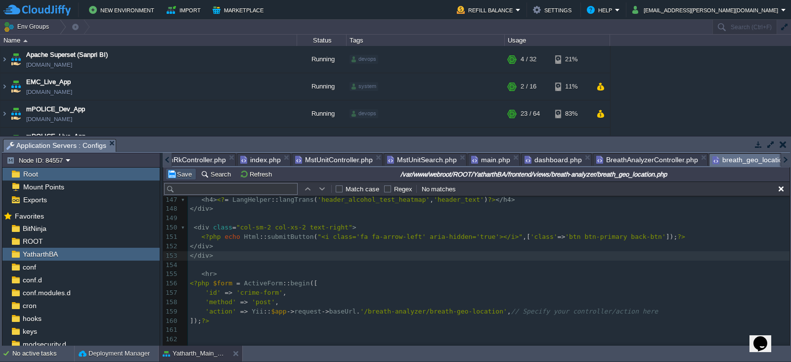
click at [185, 176] on button "Save" at bounding box center [181, 173] width 28 height 9
click at [394, 263] on pre "​" at bounding box center [488, 264] width 601 height 9
click at [403, 251] on pre "</ div >" at bounding box center [488, 255] width 601 height 9
click at [456, 265] on pre "​" at bounding box center [488, 264] width 601 height 9
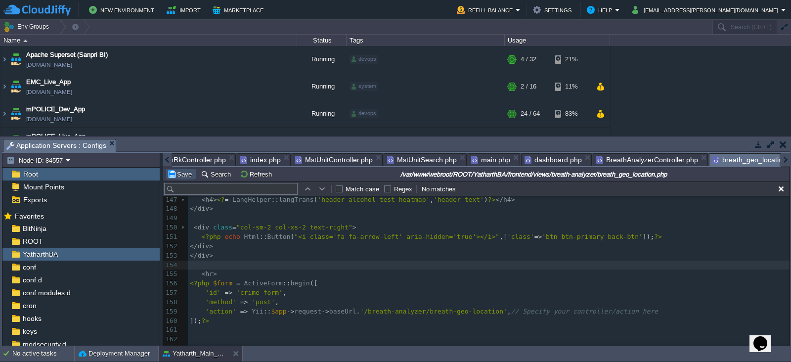
click at [180, 176] on button "Save" at bounding box center [181, 173] width 28 height 9
click at [198, 237] on div "x 137 } 138 139 140 </ style > 141 ​ 142 < div class = "medal-recommendation-de…" at bounding box center [488, 316] width 601 height 428
click at [598, 237] on div "x 137 } 138 139 140 </ style > 141 ​ 142 < div class = "medal-recommendation-de…" at bounding box center [488, 316] width 601 height 428
click at [255, 261] on pre "​" at bounding box center [488, 264] width 601 height 9
type textarea "back-btn"
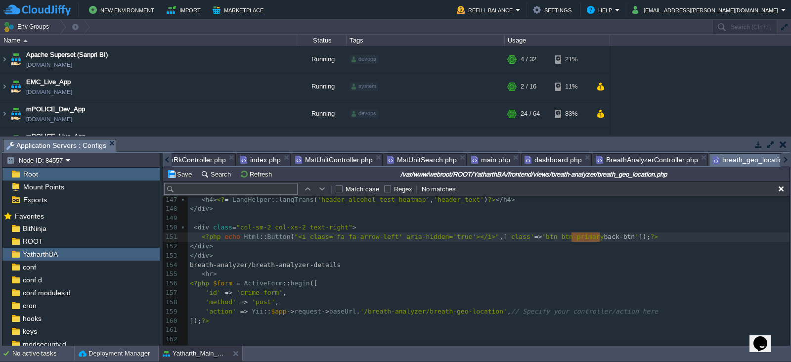
drag, startPoint x: 600, startPoint y: 236, endPoint x: 571, endPoint y: 236, distance: 29.2
click at [576, 249] on pre "</ div >" at bounding box center [488, 246] width 601 height 9
type textarea "breath-analyzer/breath-analyzer-details"
drag, startPoint x: 329, startPoint y: 264, endPoint x: 189, endPoint y: 264, distance: 139.8
click at [198, 238] on div "x 137 } 138 139 140 </ style > 141 ​ 142 < div class = "medal-recommendation-de…" at bounding box center [488, 316] width 601 height 428
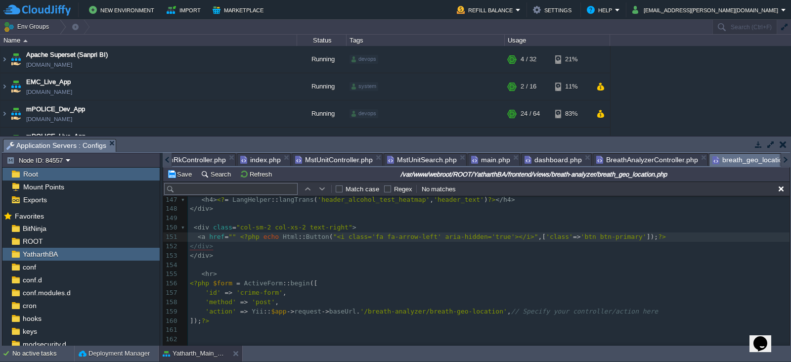
type textarea "<a href="">"
click at [671, 235] on pre "< a href = "" > <?php echo Html :: Button ( "<i class='fa fa-arrow-left' aria-h…" at bounding box center [488, 236] width 601 height 9
type textarea "</a>"
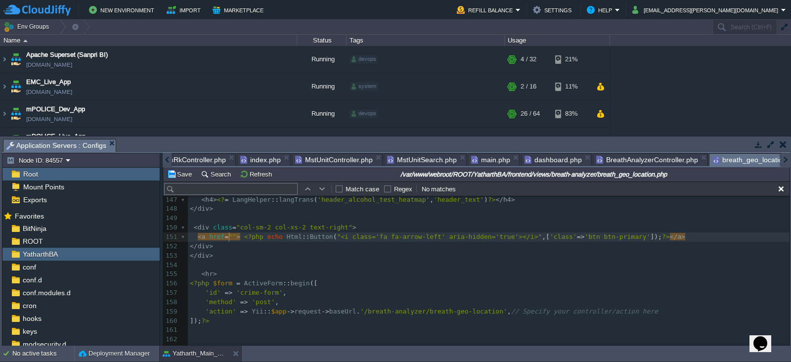
paste textarea "h-analyzer"
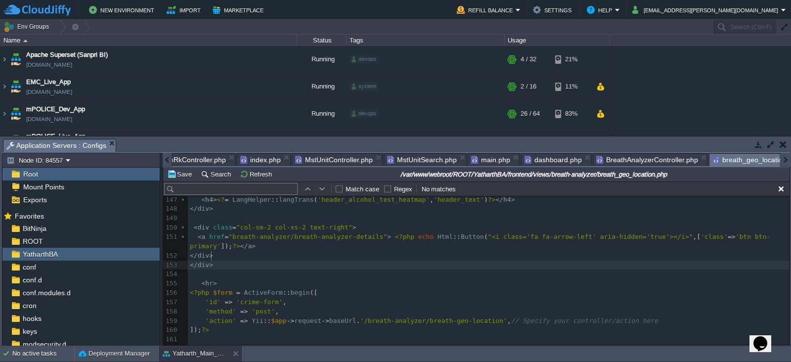
click at [269, 260] on pre "</ div >" at bounding box center [488, 264] width 601 height 9
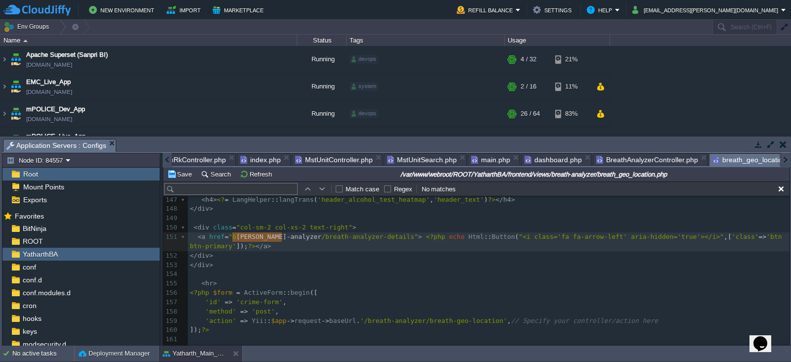
type textarea "breath-analyzer"
drag, startPoint x: 280, startPoint y: 238, endPoint x: 230, endPoint y: 238, distance: 50.4
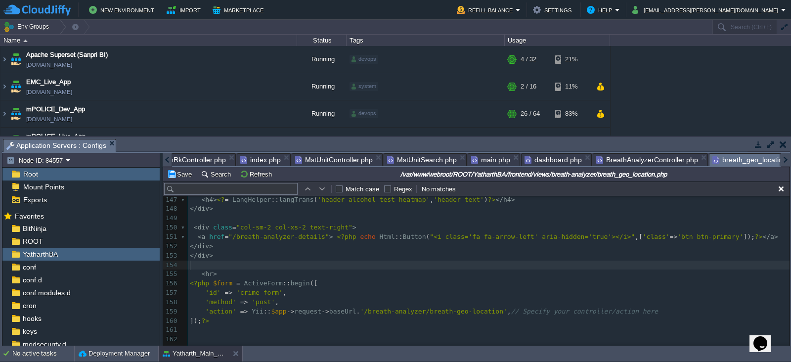
click at [288, 264] on pre "​" at bounding box center [488, 264] width 601 height 9
click at [182, 176] on button "Save" at bounding box center [181, 173] width 28 height 9
click at [272, 238] on div "x 137 } 138 139 140 </ style > 141 ​ 142 < div class = "medal-recommendation-de…" at bounding box center [488, 316] width 601 height 428
type textarea "breath-analyzer"
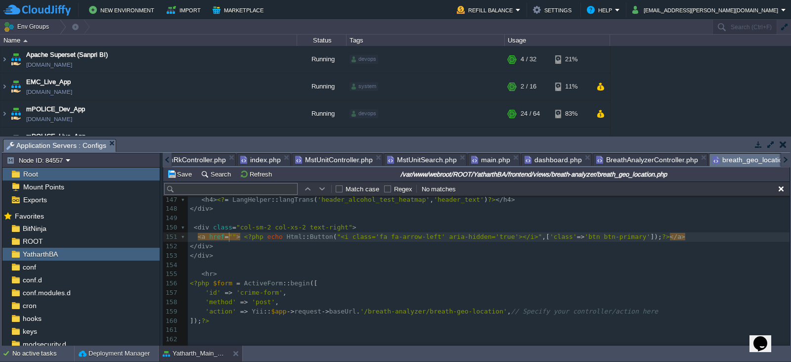
paste textarea "/"
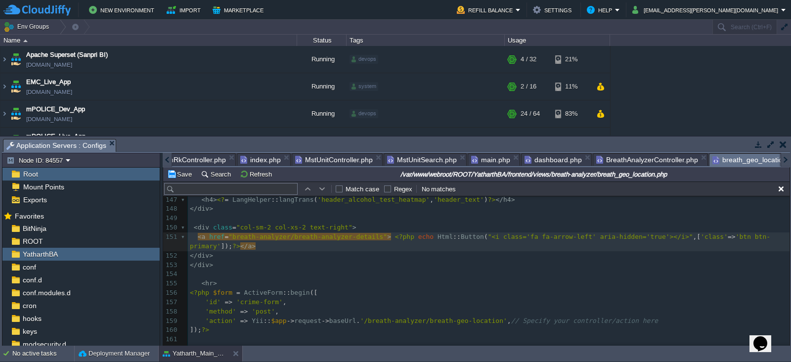
type textarea "/"
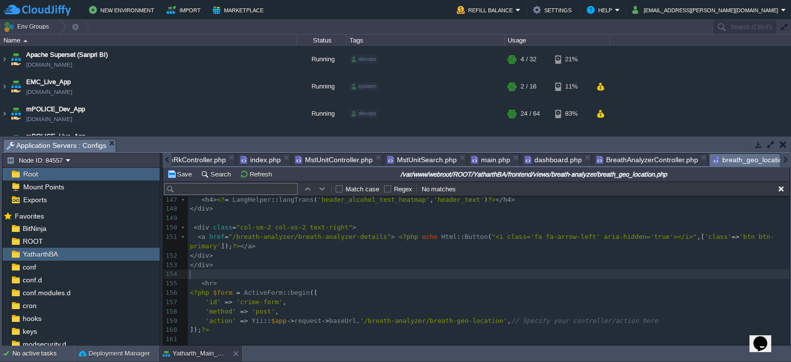
click at [277, 273] on pre "​" at bounding box center [488, 273] width 601 height 9
click at [180, 176] on button "Save" at bounding box center [181, 173] width 28 height 9
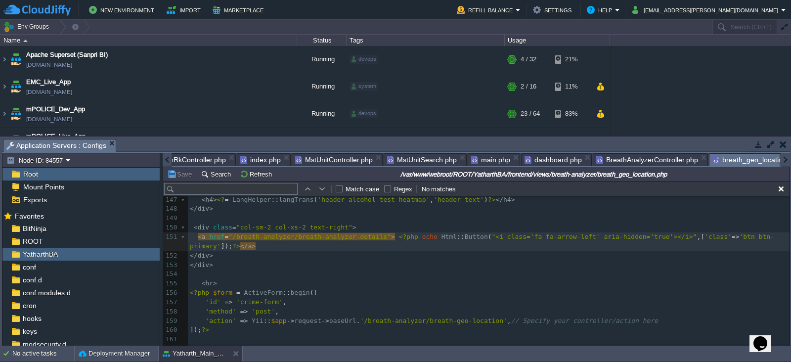
type textarea "/"
paste textarea
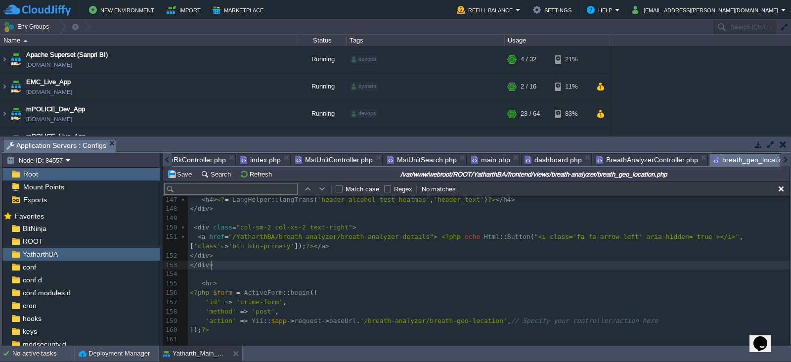
click at [280, 264] on pre "</ div >" at bounding box center [488, 264] width 601 height 9
click at [182, 179] on td "Save" at bounding box center [181, 174] width 31 height 12
click at [166, 159] on div at bounding box center [167, 160] width 9 height 14
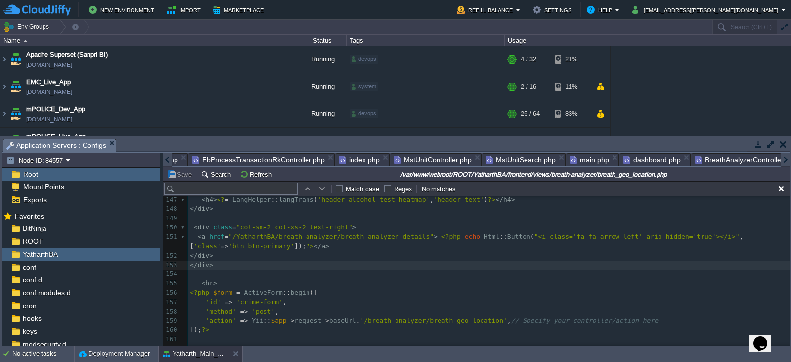
click at [166, 159] on div at bounding box center [167, 160] width 9 height 14
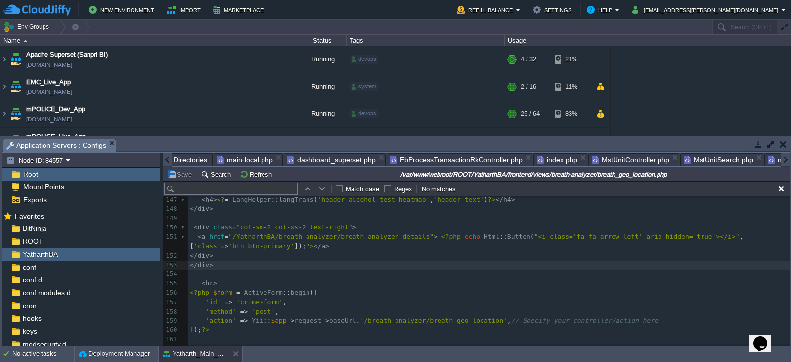
click at [166, 159] on div at bounding box center [167, 160] width 9 height 14
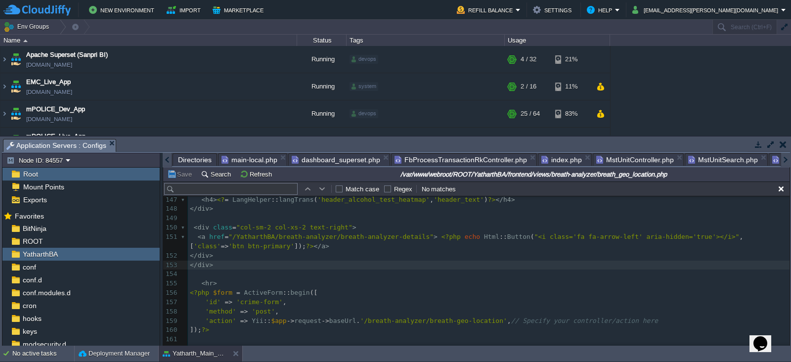
click at [188, 159] on span "Directories" at bounding box center [195, 160] width 34 height 12
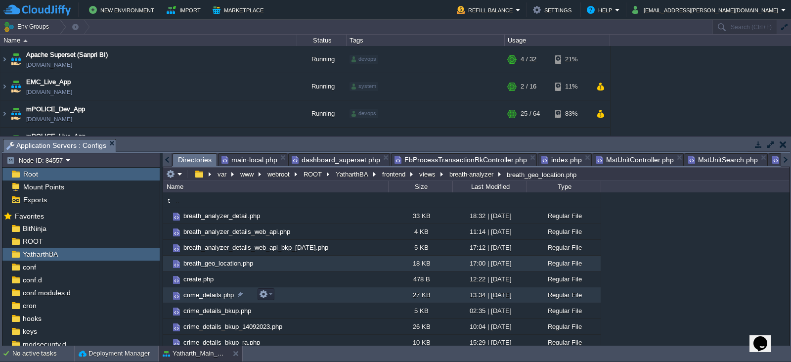
scroll to position [78, 0]
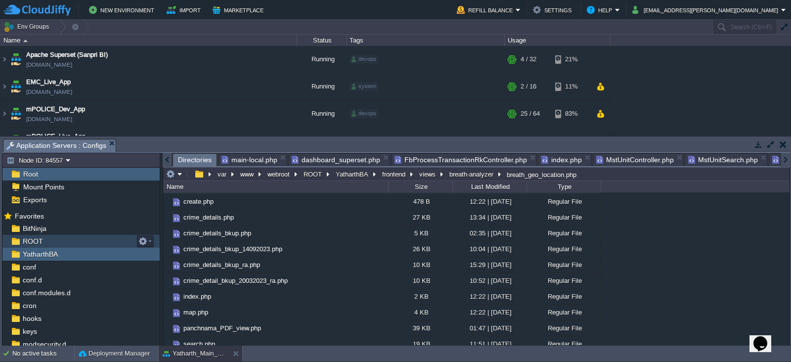
click at [26, 240] on span "ROOT" at bounding box center [33, 241] width 24 height 9
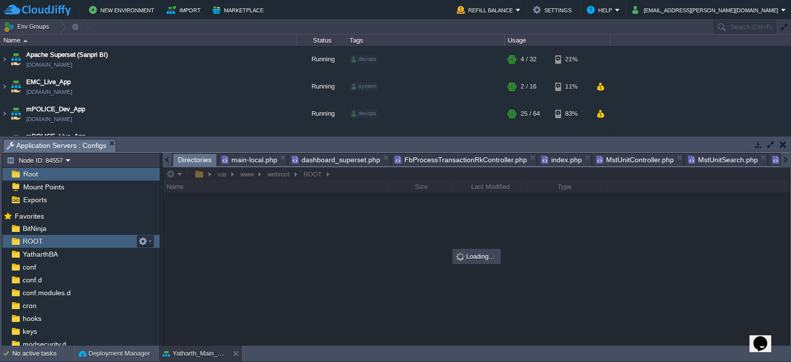
scroll to position [0, 0]
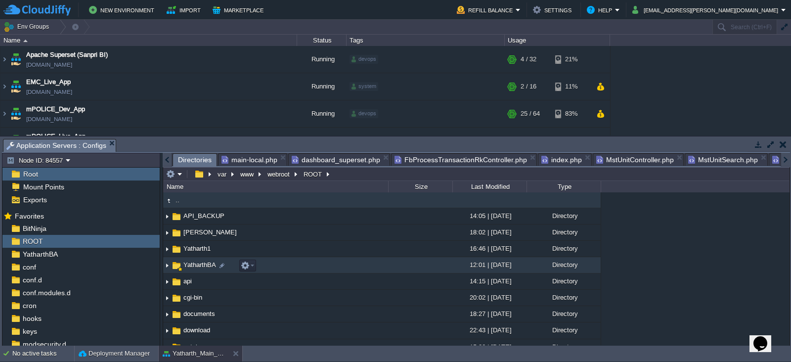
click at [193, 263] on span "YatharthBA" at bounding box center [200, 264] width 36 height 8
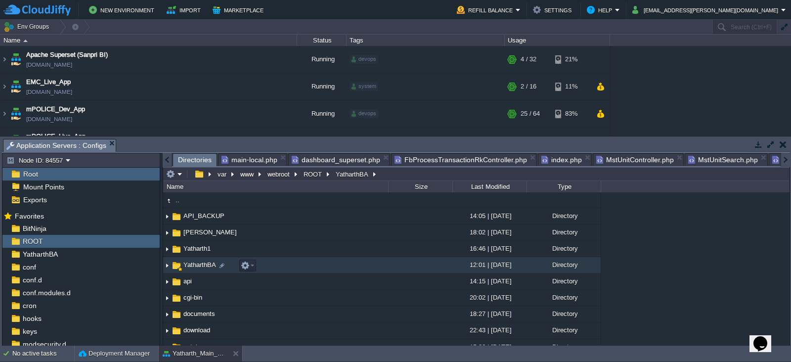
click at [193, 263] on span "YatharthBA" at bounding box center [200, 264] width 36 height 8
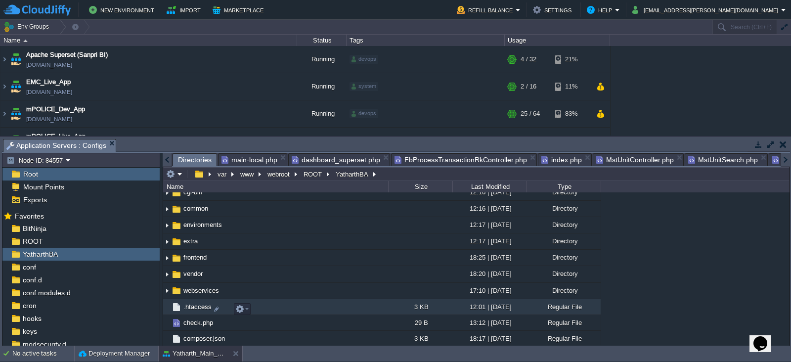
scroll to position [57, 0]
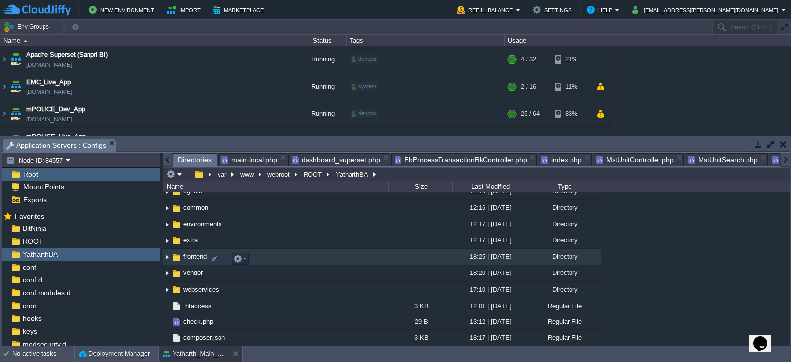
click at [192, 259] on span "frontend" at bounding box center [195, 256] width 26 height 8
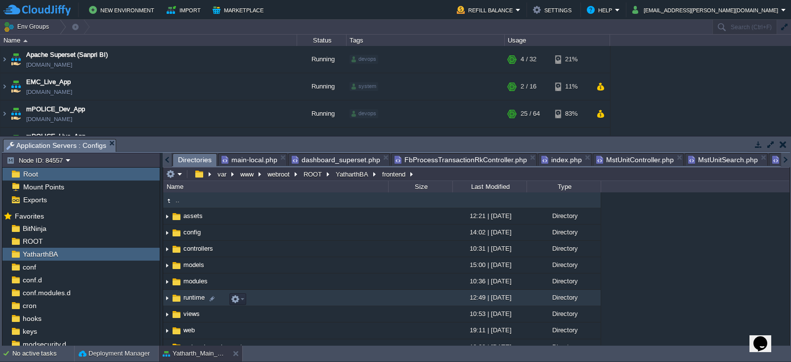
scroll to position [12, 0]
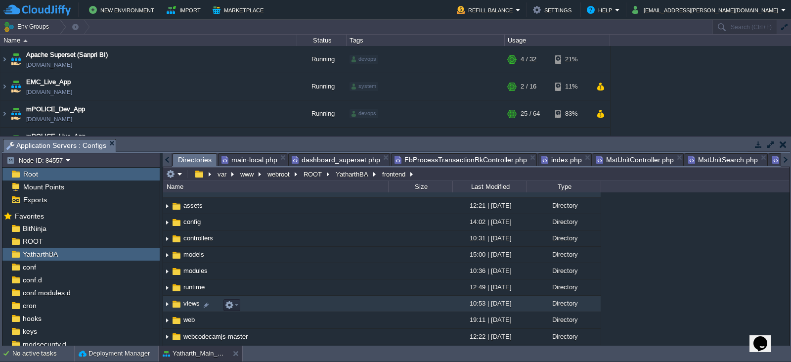
click at [185, 304] on span "views" at bounding box center [191, 303] width 19 height 8
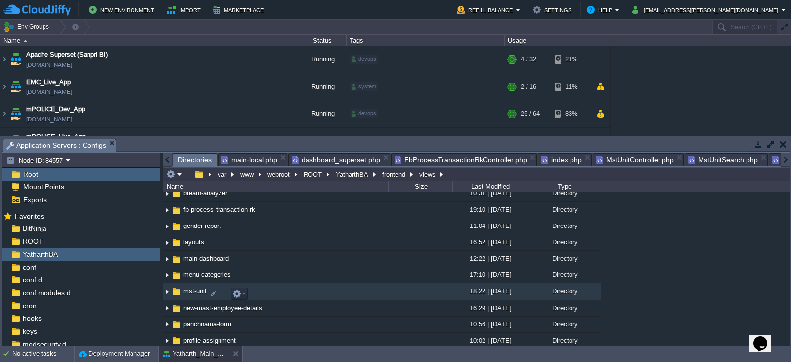
scroll to position [71, 0]
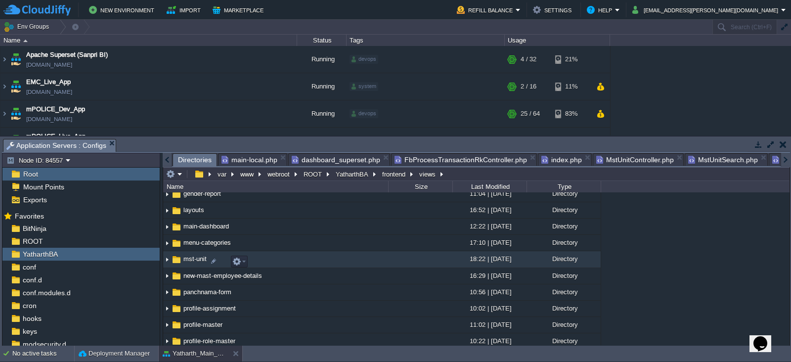
click at [199, 262] on span "mst-unit" at bounding box center [195, 258] width 26 height 8
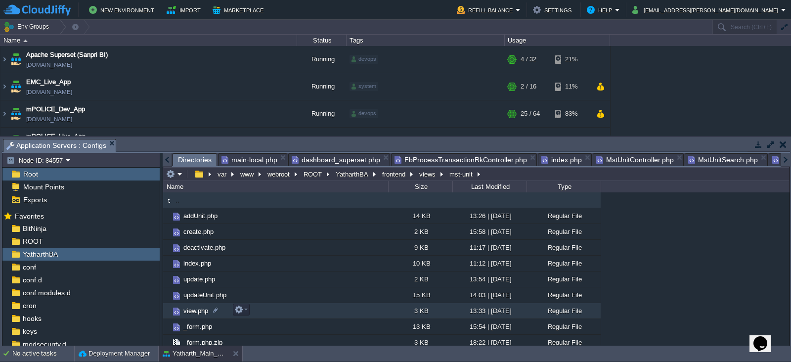
scroll to position [20, 0]
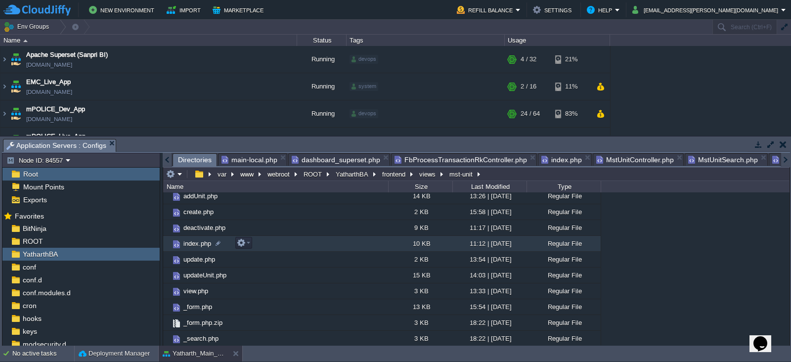
click at [193, 244] on span "index.php" at bounding box center [197, 243] width 31 height 8
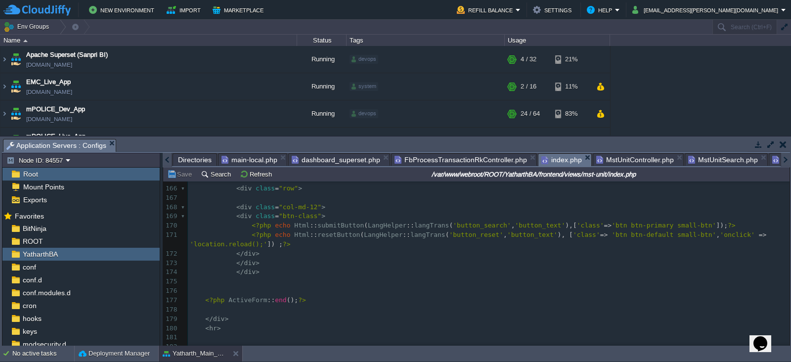
scroll to position [1534, 0]
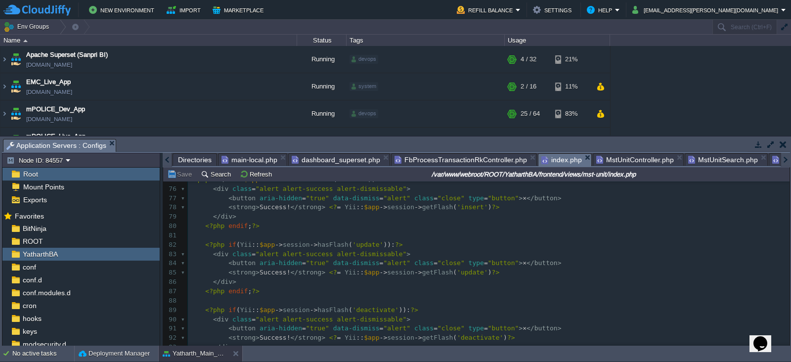
click at [167, 159] on div at bounding box center [167, 160] width 9 height 14
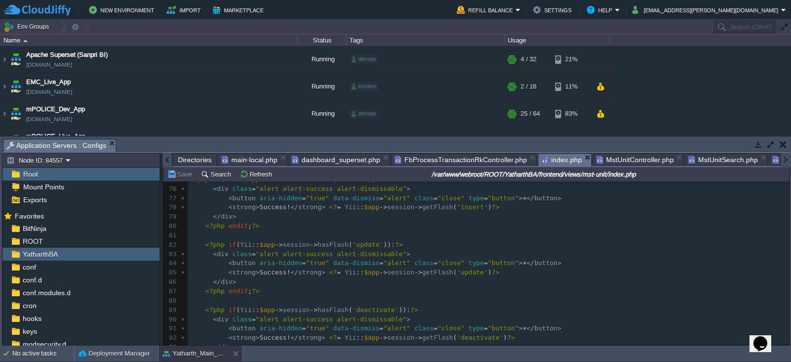
click at [167, 159] on div at bounding box center [167, 160] width 9 height 14
drag, startPoint x: 167, startPoint y: 159, endPoint x: 190, endPoint y: 159, distance: 23.2
click at [190, 159] on div "Directories main-local.php dashboard_superset.php FbProcessTransactionRkControl…" at bounding box center [476, 160] width 627 height 14
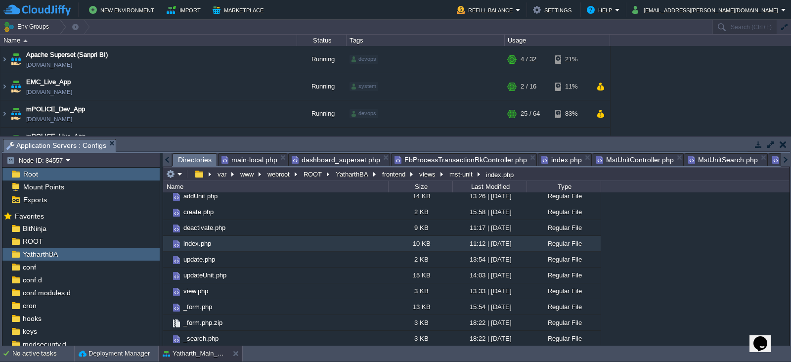
click at [190, 159] on span "Directories" at bounding box center [195, 160] width 34 height 12
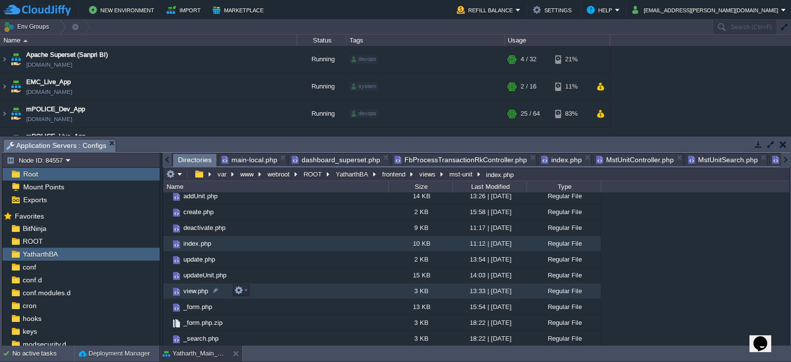
click at [191, 291] on span "view.php" at bounding box center [196, 291] width 28 height 8
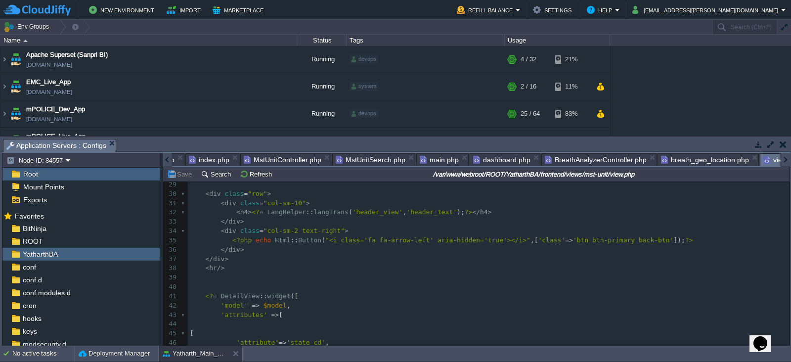
click at [628, 238] on div "114 <?php 22 .table-striped tbody tr : nth-of-type ( even ) { 23 background-col…" at bounding box center [488, 310] width 601 height 391
click at [225, 242] on div "xxxxxxxxxx <?php 19 background-color : #f2f9ff !important ; /* light blue */ 20…" at bounding box center [488, 295] width 601 height 419
type textarea "<a href="">"
click at [672, 240] on pre "< a href = "" > <?php echo Html :: Button ( "<i class='fa fa-arrow-left' aria-h…" at bounding box center [488, 240] width 601 height 9
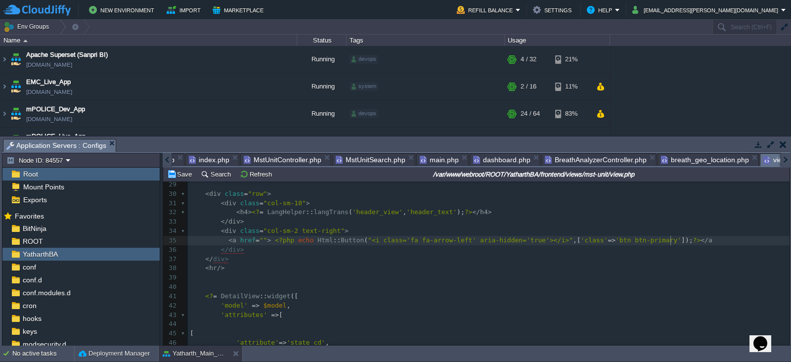
type textarea "</a>"
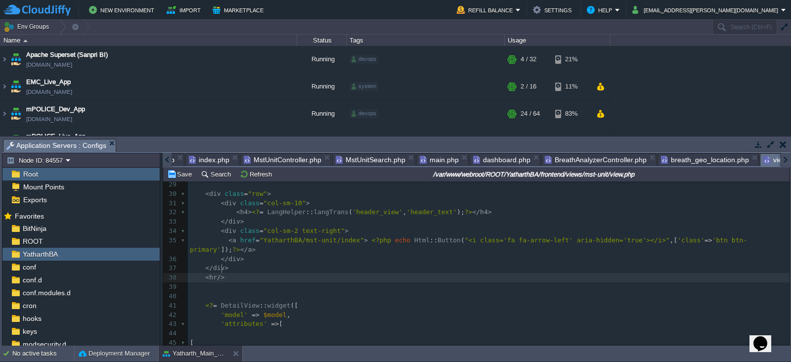
click at [318, 273] on pre "< hr />" at bounding box center [488, 277] width 601 height 9
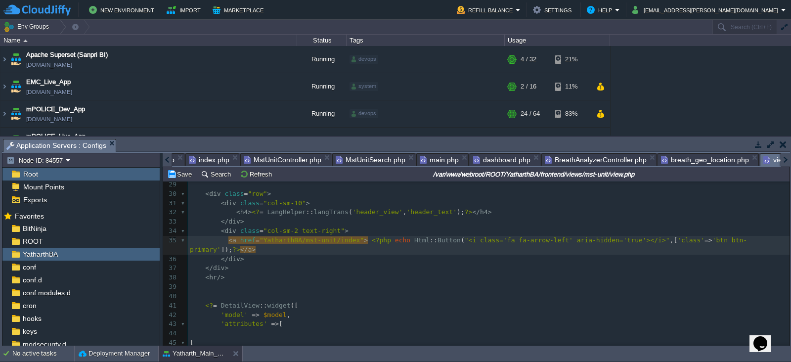
type textarea "/"
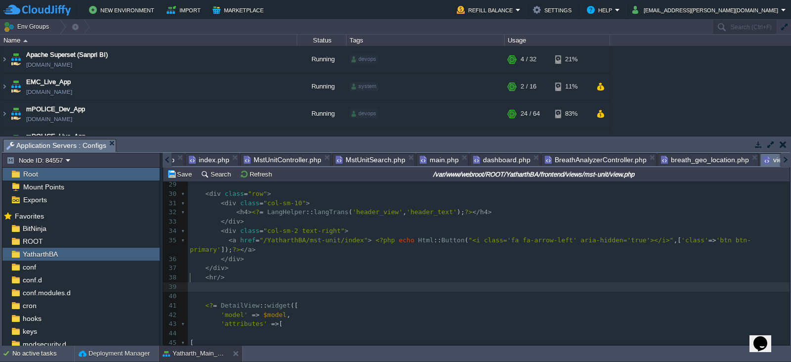
click at [300, 291] on pre "​" at bounding box center [488, 295] width 601 height 9
click at [180, 173] on button "Save" at bounding box center [181, 173] width 28 height 9
click at [165, 159] on div at bounding box center [167, 160] width 9 height 14
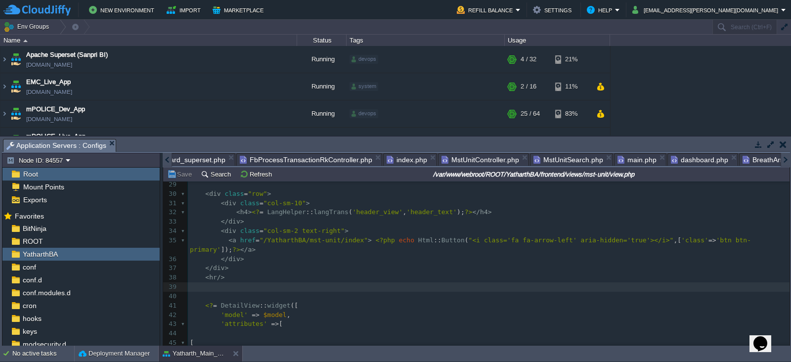
click at [165, 159] on div at bounding box center [167, 160] width 9 height 14
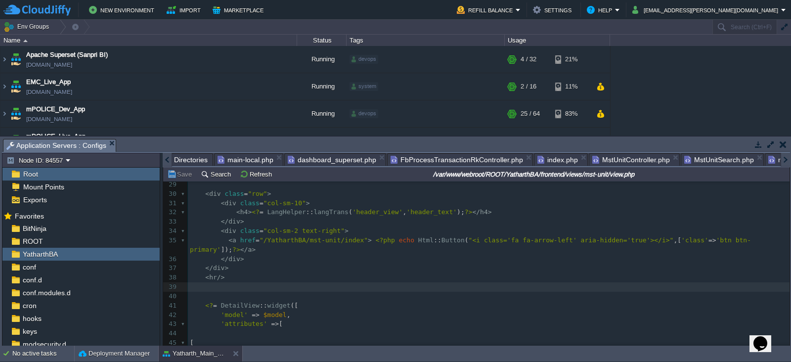
click at [165, 159] on div at bounding box center [167, 160] width 9 height 14
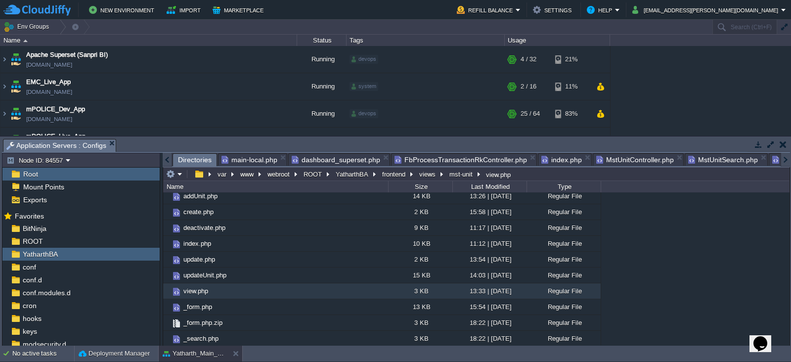
click at [186, 157] on span "Directories" at bounding box center [195, 160] width 34 height 12
click at [195, 259] on span "update.php" at bounding box center [199, 259] width 35 height 8
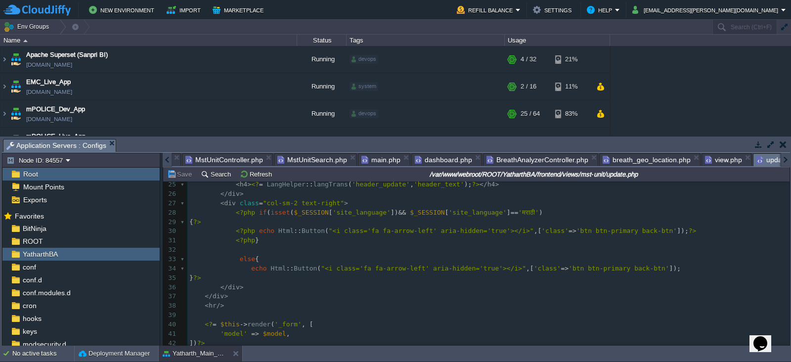
scroll to position [224, 0]
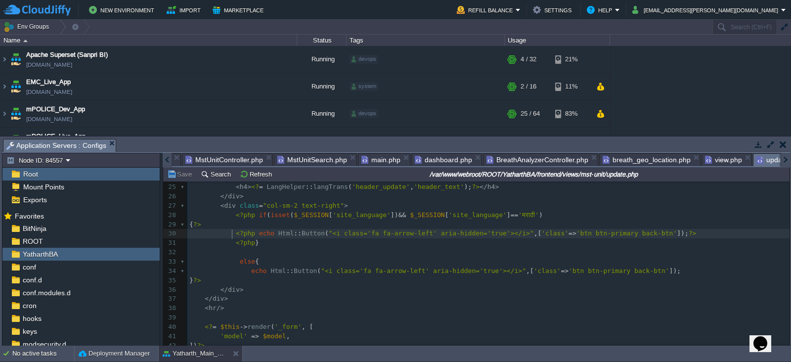
click at [230, 233] on span at bounding box center [212, 232] width 46 height 7
type textarea "<a href="">"
click at [716, 234] on pre "< a href = "" > <?php echo Html :: Button ( "<i class='fa fa-arrow-left' aria-h…" at bounding box center [488, 233] width 602 height 9
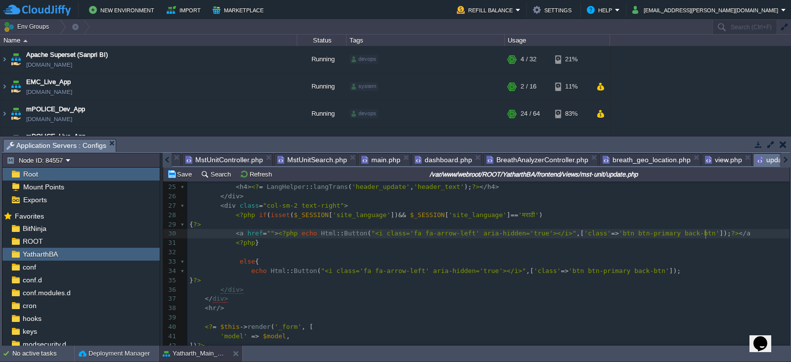
type textarea "</a>"
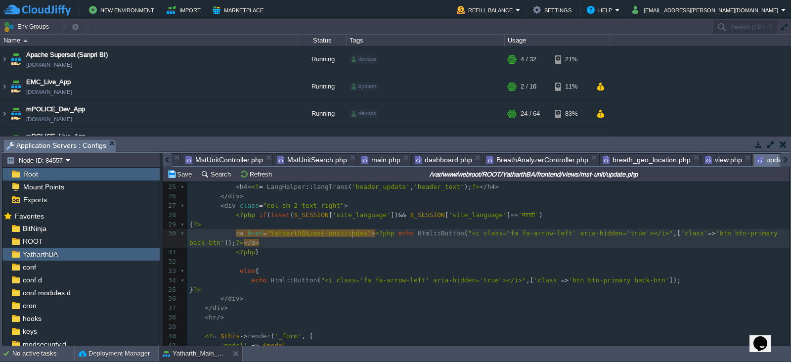
click at [344, 267] on pre "else {" at bounding box center [488, 270] width 602 height 9
type textarea "<a href="YatharthBA/mst-unit/index"><?php echo Html::Button("<i class='fa fa-ar…"
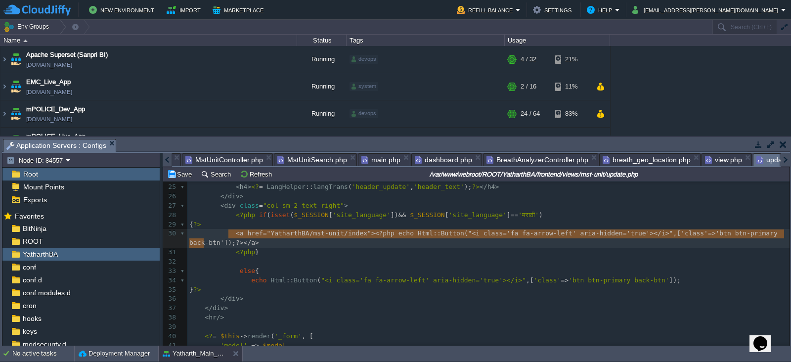
drag, startPoint x: 228, startPoint y: 235, endPoint x: 237, endPoint y: 243, distance: 12.3
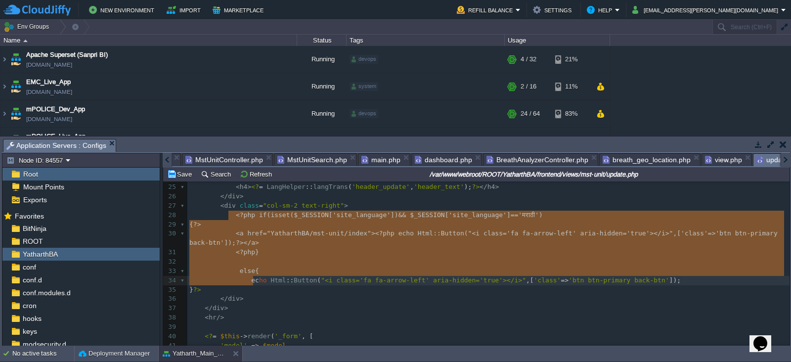
type textarea "<?php if(isset($_SESSION['site_language']) && $_SESSION['site_language']=='मराठ…"
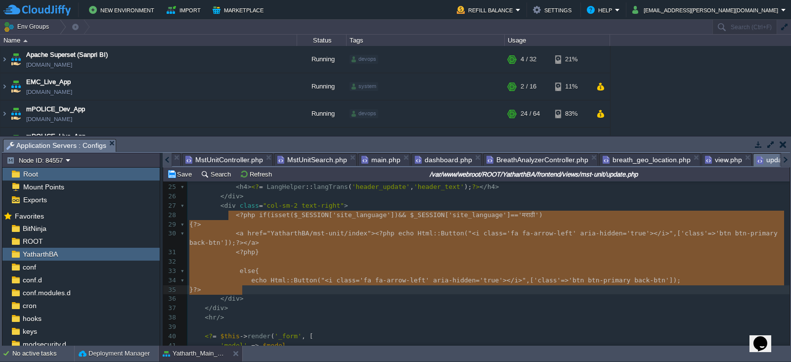
drag, startPoint x: 229, startPoint y: 218, endPoint x: 255, endPoint y: 288, distance: 73.8
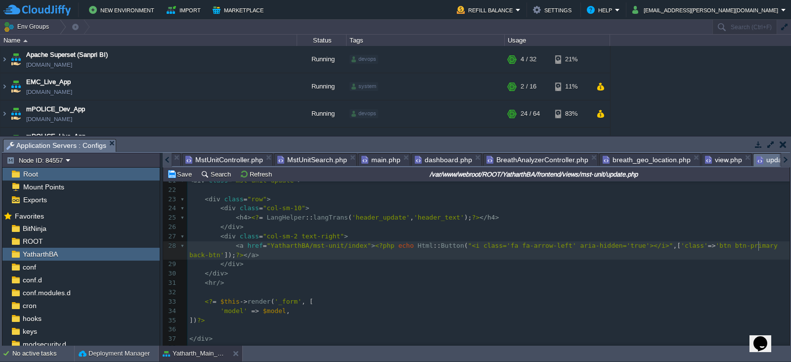
click at [758, 247] on div "x 1 <?php 2 ​ 3 use yii\helpers\Html ; 4 use common\components\LangHelper ; 5 /…" at bounding box center [488, 171] width 602 height 363
click at [183, 178] on button "Save" at bounding box center [181, 173] width 28 height 9
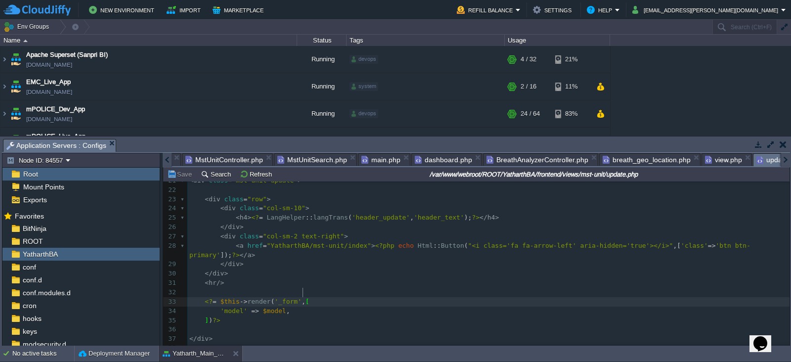
scroll to position [3, 0]
click at [166, 159] on div at bounding box center [167, 160] width 9 height 14
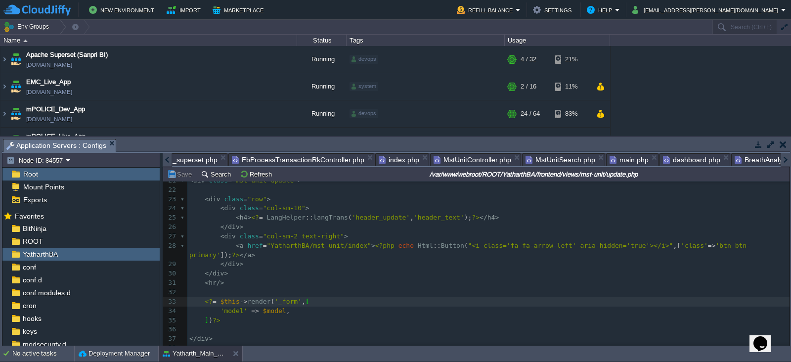
click at [166, 159] on div at bounding box center [167, 160] width 9 height 14
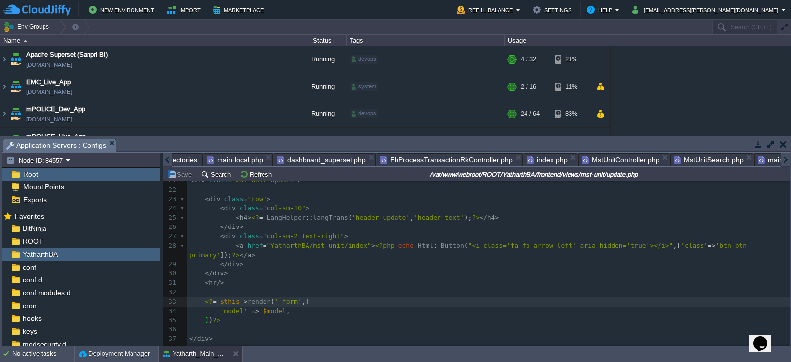
scroll to position [0, 0]
click at [166, 159] on div at bounding box center [167, 160] width 9 height 14
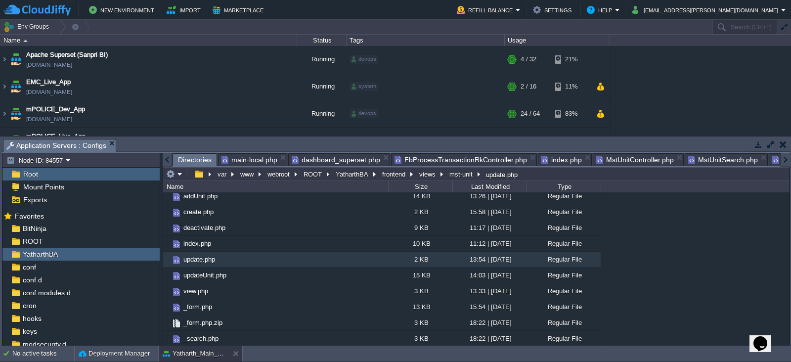
click at [184, 159] on span "Directories" at bounding box center [195, 160] width 34 height 12
click at [198, 275] on span "updateUnit.php" at bounding box center [205, 275] width 46 height 8
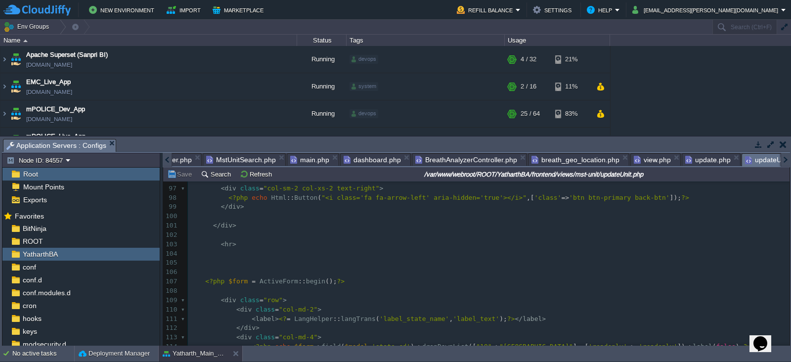
scroll to position [914, 0]
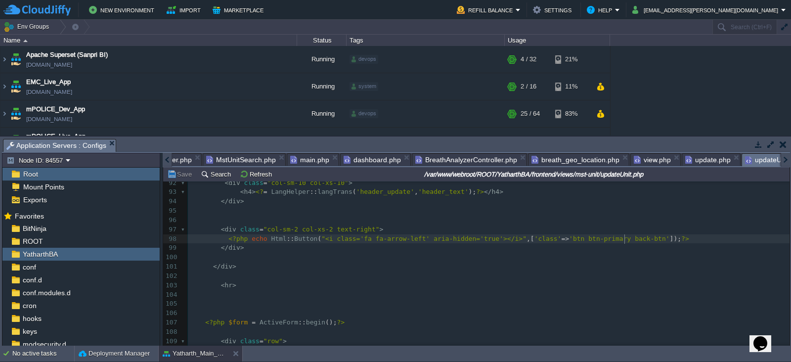
click at [624, 239] on div "358 <?php 71 //echo "<pre>";print_r($model);die; 72 ​ 73 ​ 74 ?> 75 < style > 7…" at bounding box center [488, 239] width 601 height 512
click at [222, 239] on div "xxxxxxxxxx <?php 71 //echo "<pre>";print_r($model);die; 72 ​ 73 ​ 74 ?> 75 < st…" at bounding box center [488, 239] width 601 height 512
type textarea "<a href="">"
click at [669, 238] on pre "< a href = "" > <?php echo Html :: Button ( "<i class='fa fa-arrow-left' aria-h…" at bounding box center [488, 238] width 601 height 9
type textarea "</a>"
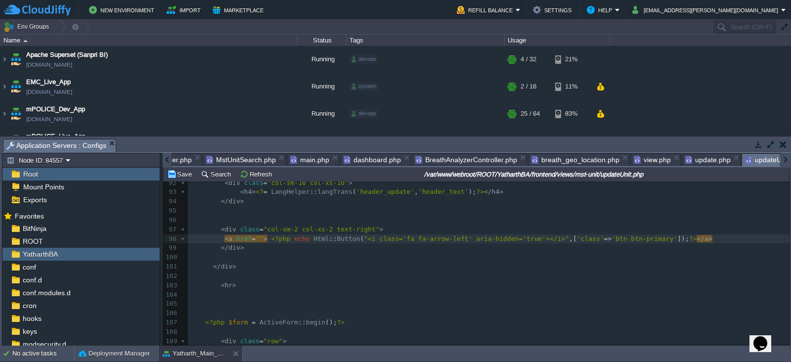
type textarea "/"
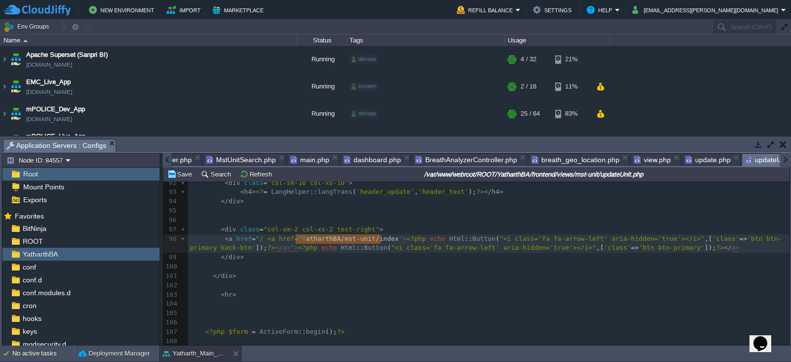
type textarea "YatharthBA/mst-unit/index"
drag, startPoint x: 380, startPoint y: 240, endPoint x: 293, endPoint y: 238, distance: 86.5
click at [344, 295] on pre "< hr >" at bounding box center [488, 294] width 601 height 9
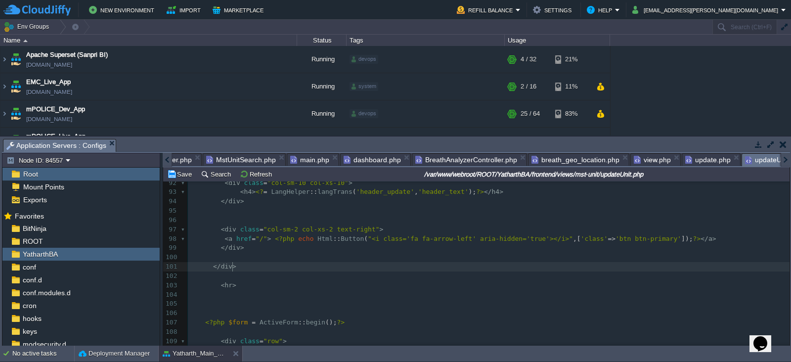
click at [286, 263] on pre "</ div >" at bounding box center [488, 266] width 601 height 9
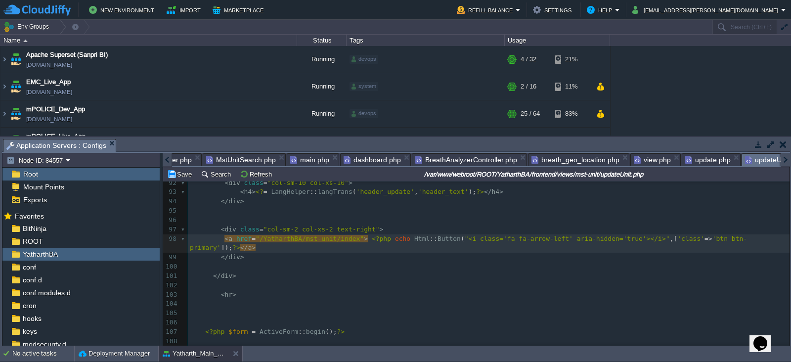
click at [294, 290] on pre "< hr >" at bounding box center [488, 294] width 601 height 9
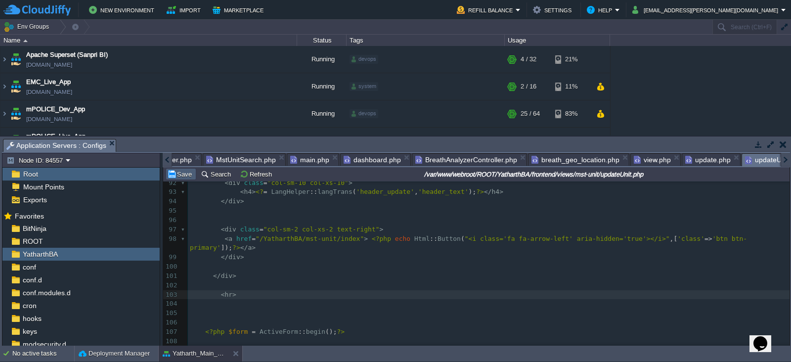
click at [184, 171] on button "Save" at bounding box center [181, 173] width 28 height 9
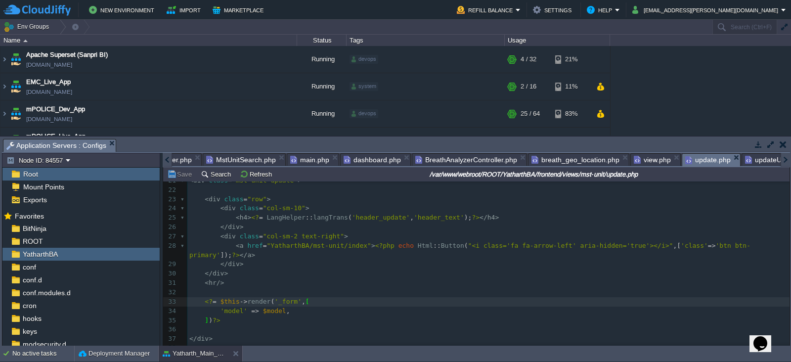
click at [685, 160] on span "update.php" at bounding box center [707, 160] width 45 height 12
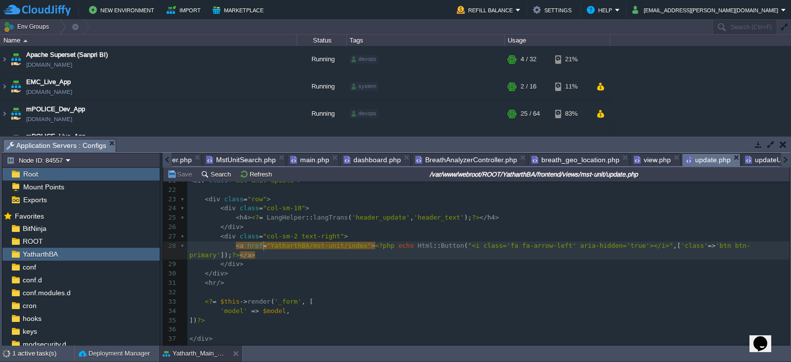
type textarea "/"
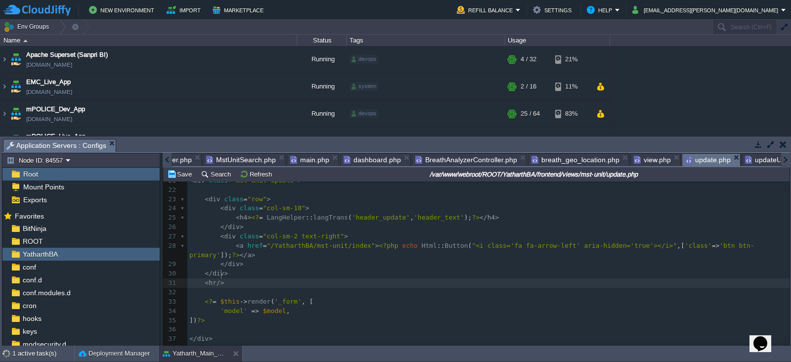
click at [307, 278] on pre "< hr />" at bounding box center [488, 282] width 602 height 9
click at [181, 174] on button "Save" at bounding box center [181, 173] width 28 height 9
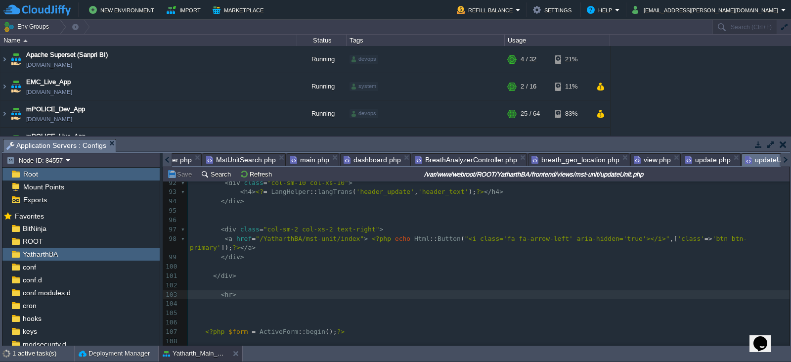
click at [745, 161] on span "updateUnit.php" at bounding box center [774, 160] width 58 height 12
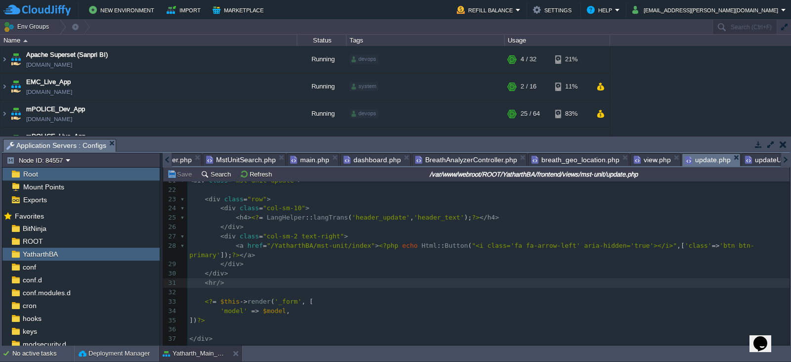
click at [685, 160] on span "update.php" at bounding box center [707, 160] width 45 height 12
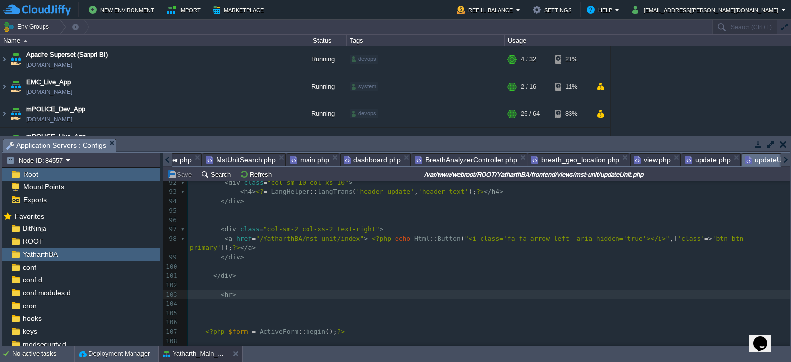
click at [745, 155] on span "updateUnit.php" at bounding box center [774, 160] width 58 height 12
click at [776, 161] on em "updateUnit.php" at bounding box center [778, 160] width 67 height 12
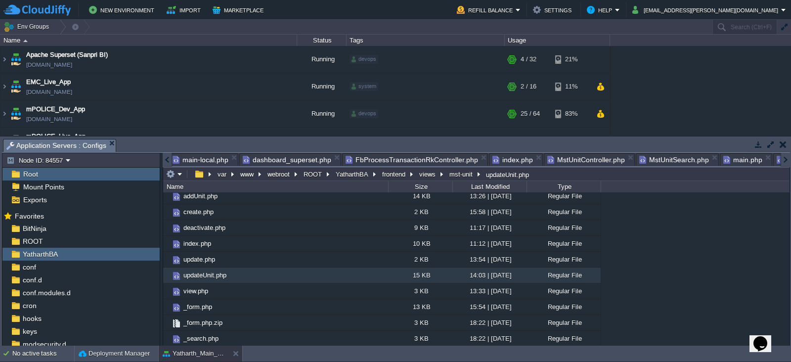
click at [784, 165] on div at bounding box center [784, 160] width 9 height 14
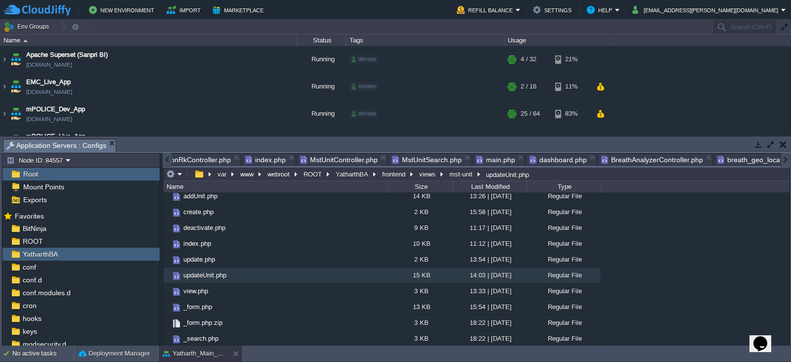
click at [784, 165] on div at bounding box center [784, 160] width 9 height 14
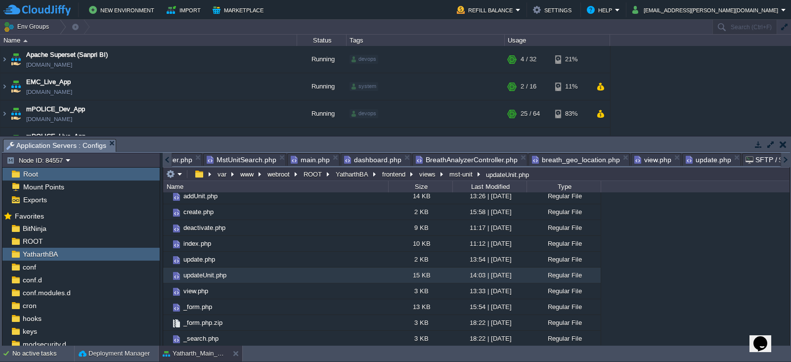
click at [784, 165] on div at bounding box center [784, 160] width 9 height 14
drag, startPoint x: 784, startPoint y: 165, endPoint x: 714, endPoint y: 143, distance: 72.8
click at [714, 143] on div "Tasks Activity Log Archive Git / SVN Application Servers : Configs Upload Delet…" at bounding box center [395, 240] width 791 height 209
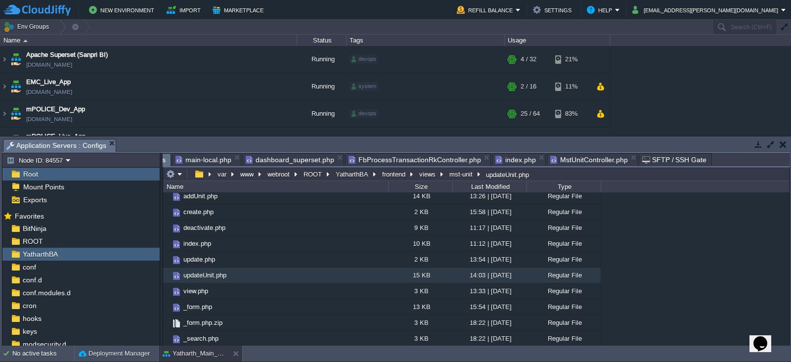
scroll to position [0, 0]
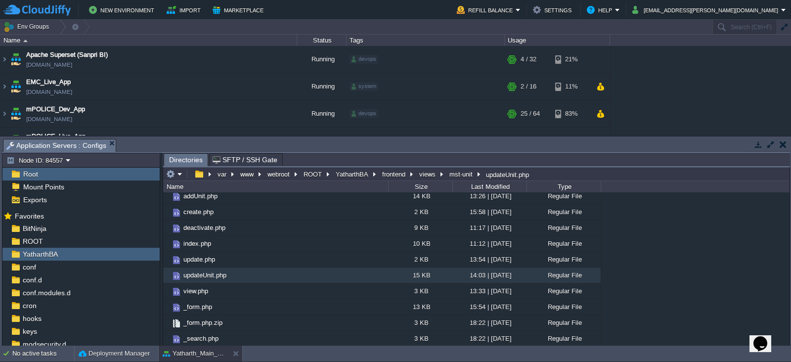
click at [182, 162] on span "Directories" at bounding box center [186, 160] width 34 height 12
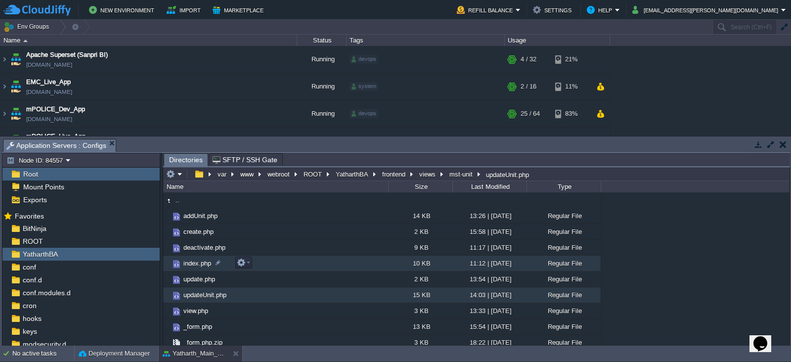
click at [193, 260] on span "index.php" at bounding box center [197, 263] width 31 height 8
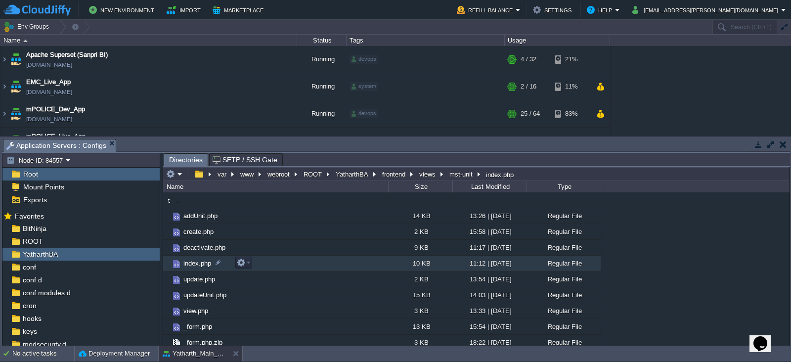
click at [193, 260] on span "index.php" at bounding box center [197, 263] width 31 height 8
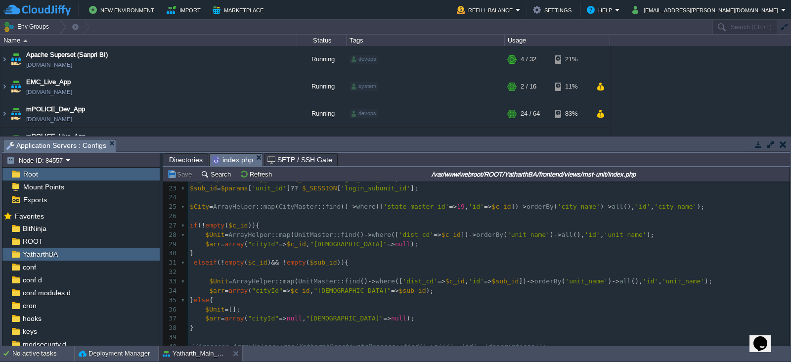
scroll to position [368, 0]
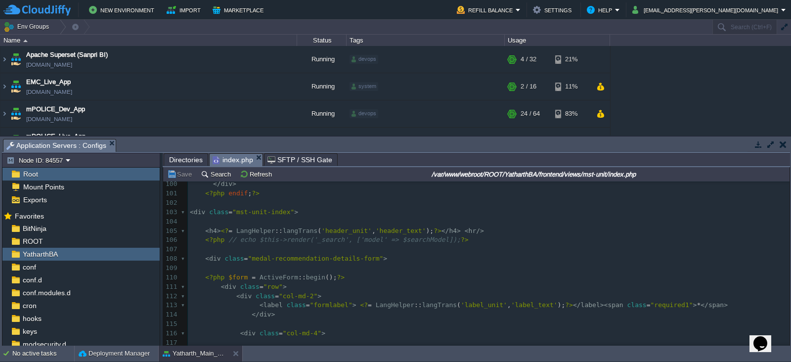
click at [472, 231] on pre "< h4 > <? = LangHelper :: langTrans ( 'header_unit' , 'header_text' ); ?> </ h4…" at bounding box center [488, 230] width 601 height 9
type textarea "sssss"
click at [183, 174] on button "Save" at bounding box center [181, 173] width 28 height 9
click at [494, 229] on pre "< h4 > <? = LangHelper :: langTrans ( 'header_unit' , 'header_text' ); ?> </ h4…" at bounding box center [488, 230] width 601 height 9
type textarea "]]]]"
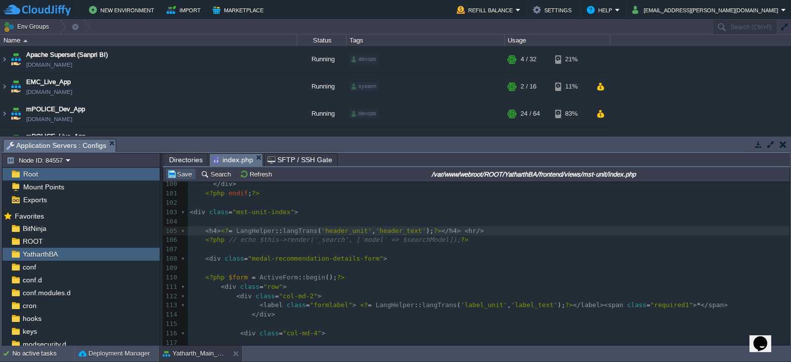
click at [186, 172] on button "Save" at bounding box center [181, 173] width 28 height 9
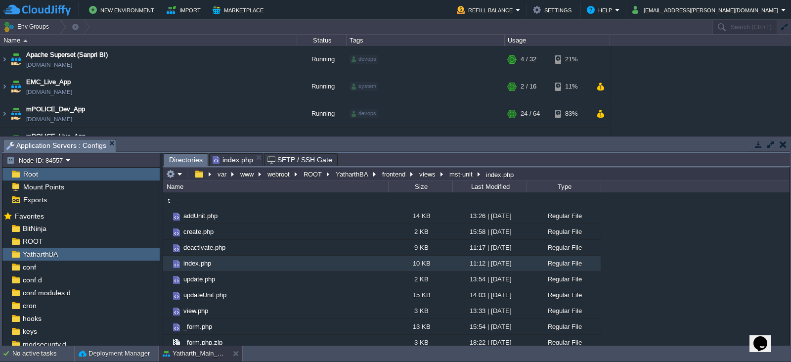
click at [188, 160] on span "Directories" at bounding box center [186, 160] width 34 height 12
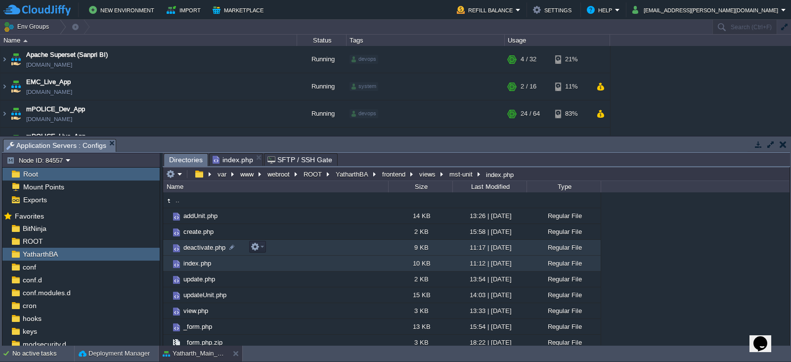
click at [208, 248] on span "deactivate.php" at bounding box center [204, 247] width 45 height 8
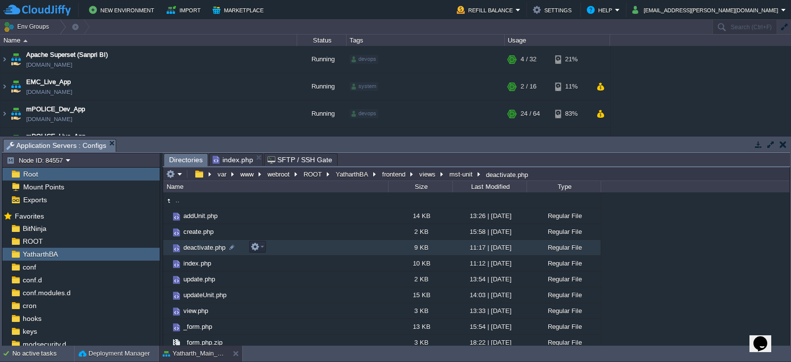
click at [208, 248] on span "deactivate.php" at bounding box center [204, 247] width 45 height 8
click at [180, 160] on span "Directories" at bounding box center [186, 160] width 34 height 12
click at [390, 173] on button "frontend" at bounding box center [393, 173] width 27 height 9
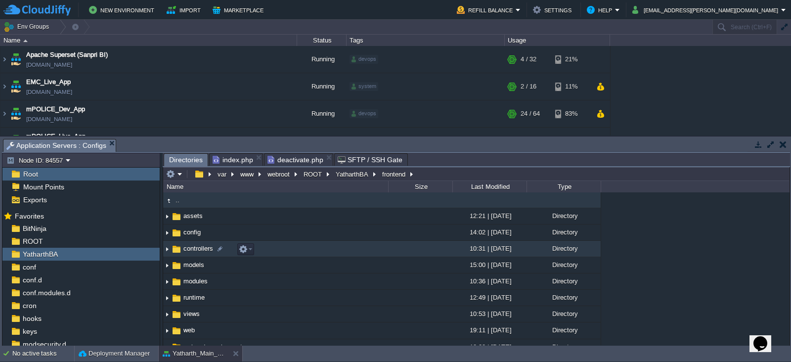
click at [193, 252] on span "controllers" at bounding box center [198, 248] width 33 height 8
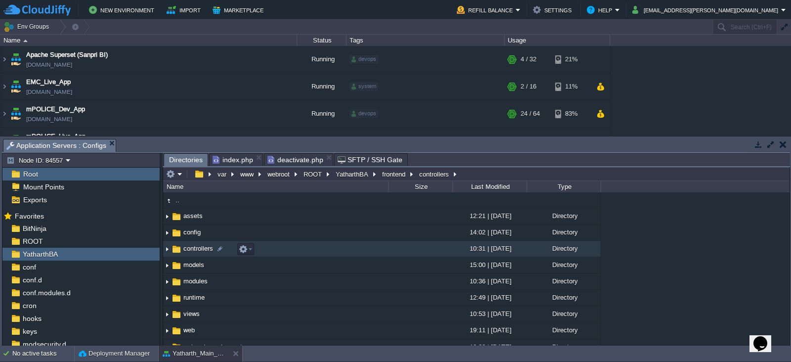
click at [193, 252] on span "controllers" at bounding box center [198, 248] width 33 height 8
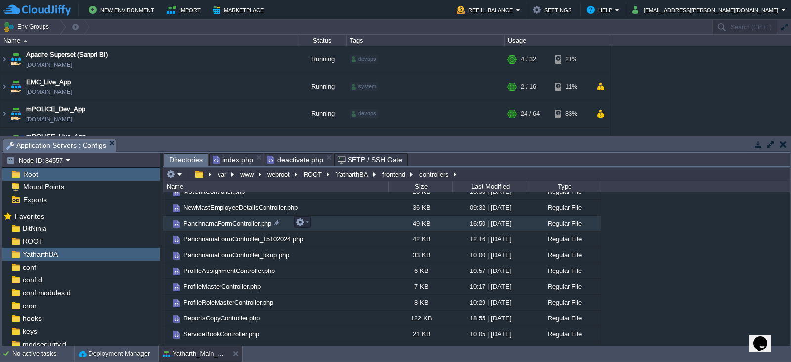
scroll to position [92, 0]
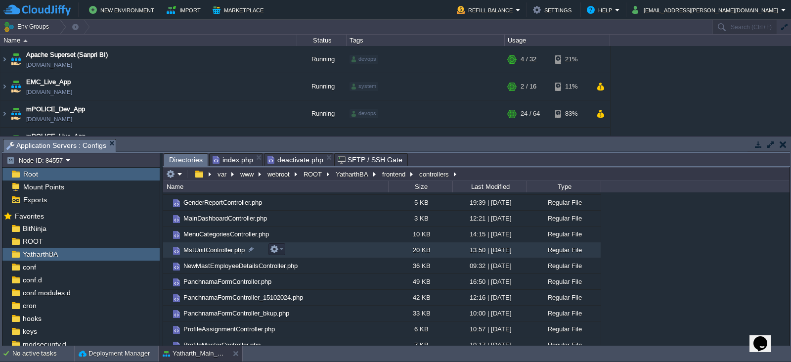
click at [204, 249] on span "MstUnitController.php" at bounding box center [214, 250] width 64 height 8
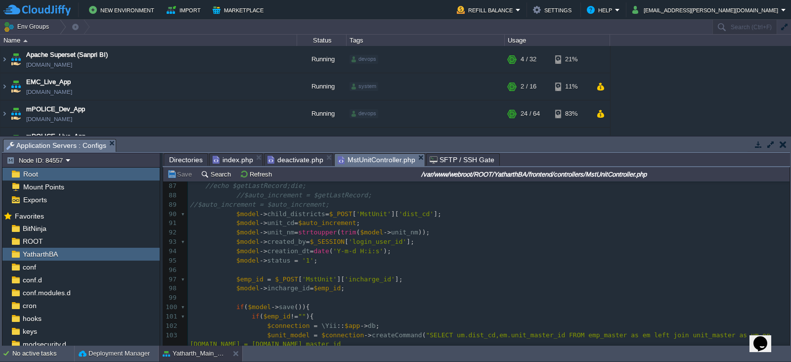
scroll to position [909, 0]
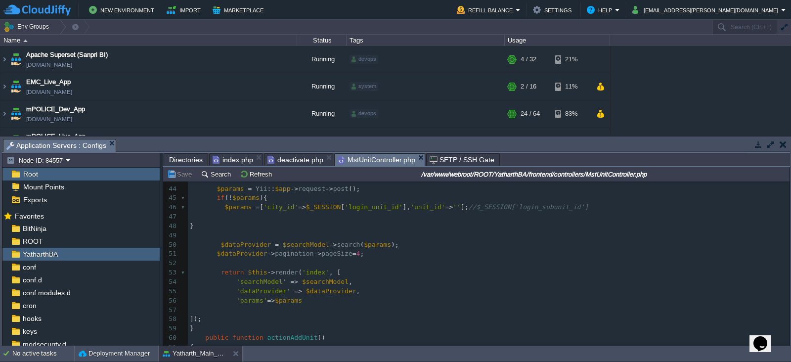
click at [225, 159] on span "index.php" at bounding box center [232, 160] width 41 height 12
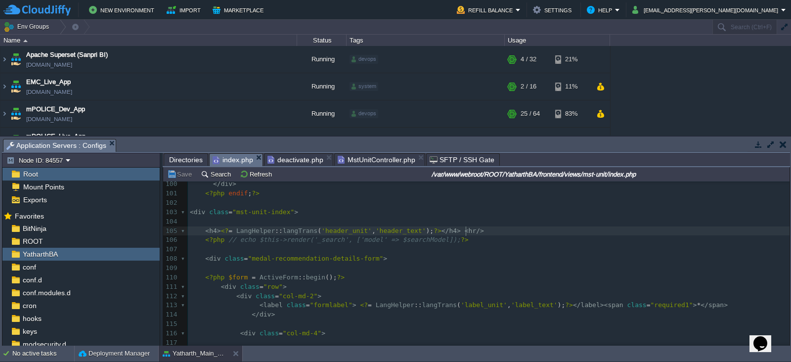
click at [484, 229] on pre "< h4 > <? = LangHelper :: langTrans ( 'header_unit' , 'header_text' ); ?> </ h4…" at bounding box center [488, 230] width 601 height 9
type textarea "sdadd"
click at [182, 173] on button "Save" at bounding box center [181, 173] width 28 height 9
type textarea "sdadd"
click at [179, 175] on button "Save" at bounding box center [181, 173] width 28 height 9
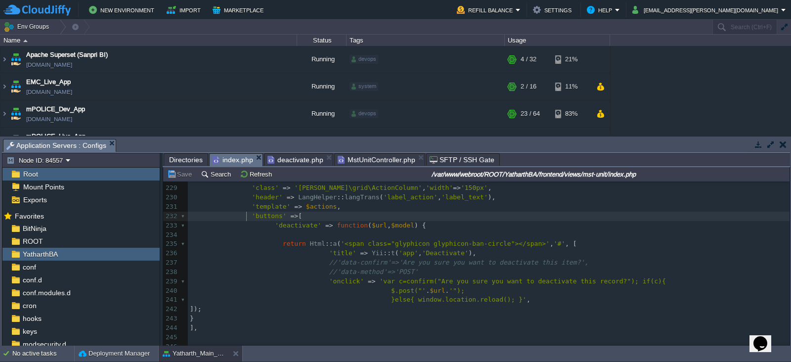
scroll to position [3, 0]
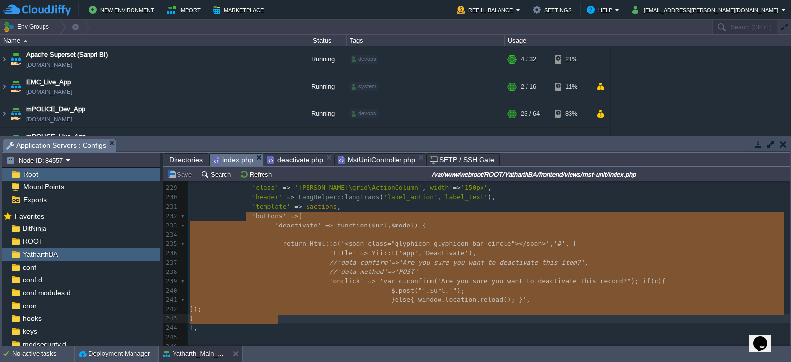
type textarea "'buttons' => [ 'deactivate' => function ($url, $model) { return Html::a('<span …"
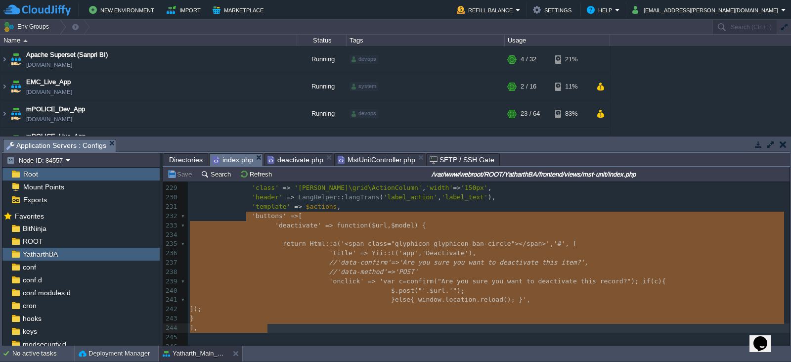
drag, startPoint x: 246, startPoint y: 217, endPoint x: 307, endPoint y: 327, distance: 125.8
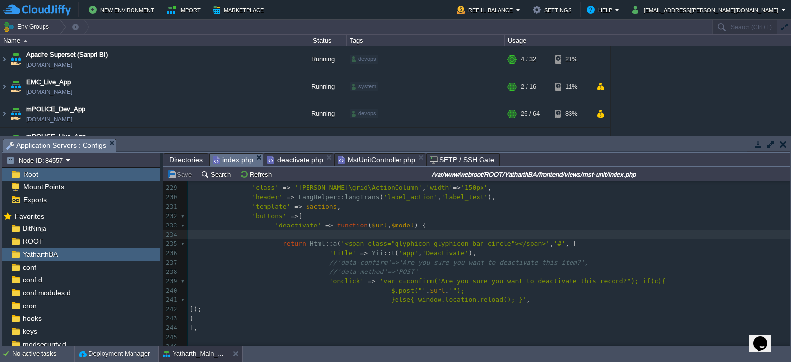
click at [385, 236] on pre at bounding box center [488, 234] width 601 height 9
paste textarea
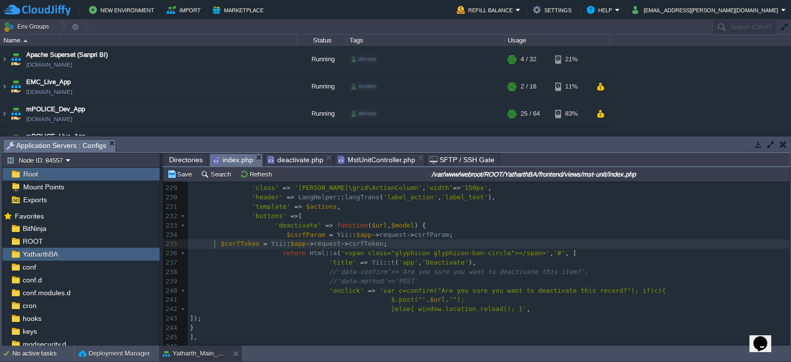
click at [214, 240] on div "x < h4 > <? = LangHelper :: langTrans ( 'header_unit' , 'header_text' ); ?> </ …" at bounding box center [488, 244] width 601 height 400
click at [180, 173] on button "Save" at bounding box center [181, 173] width 28 height 9
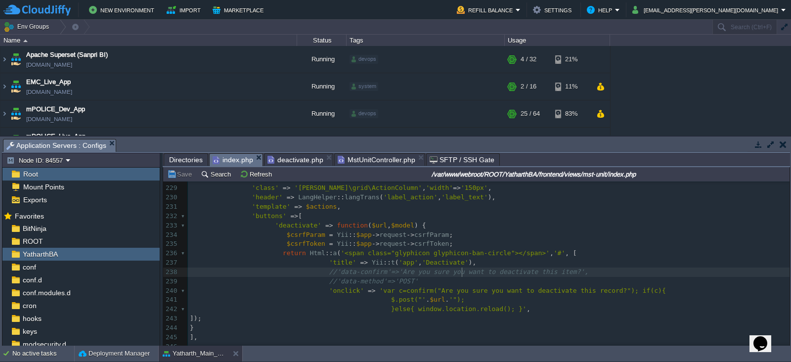
click at [460, 272] on span "//'data-confirm'=>'Are you sure you want to deactivate this item?'," at bounding box center [458, 271] width 259 height 7
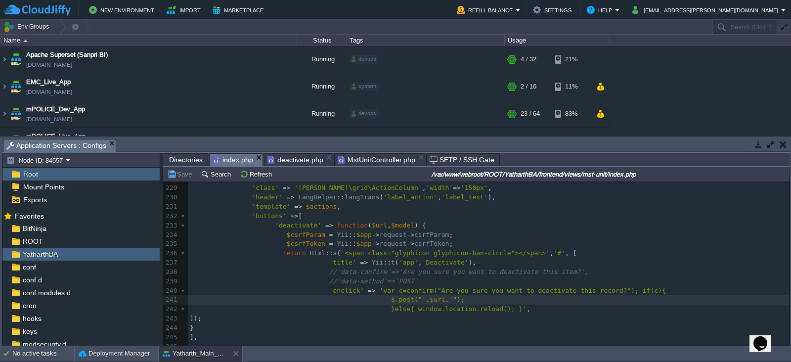
click at [409, 301] on div "x < h4 > <? = LangHelper :: langTrans ( 'header_unit' , 'header_text' ); ?> </ …" at bounding box center [488, 244] width 601 height 400
click at [450, 311] on div "x < h4 > <? = LangHelper :: langTrans ( 'header_unit' , 'header_text' ); ?> </ …" at bounding box center [488, 244] width 601 height 400
click at [457, 297] on span ")" at bounding box center [459, 298] width 4 height 7
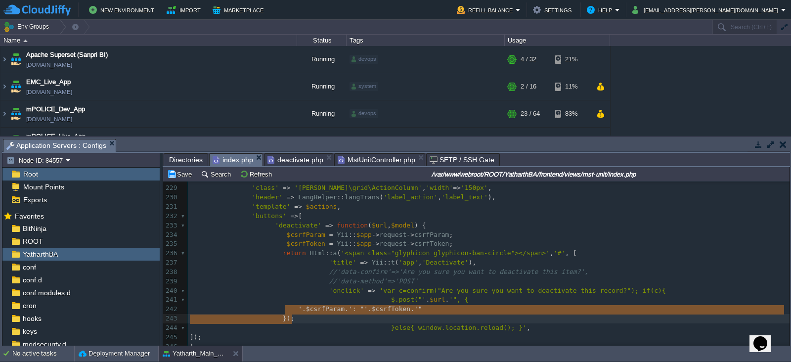
drag, startPoint x: 285, startPoint y: 310, endPoint x: 290, endPoint y: 314, distance: 6.6
type textarea "' . $csrfParam . ': "' . $csrfToken . '" });"
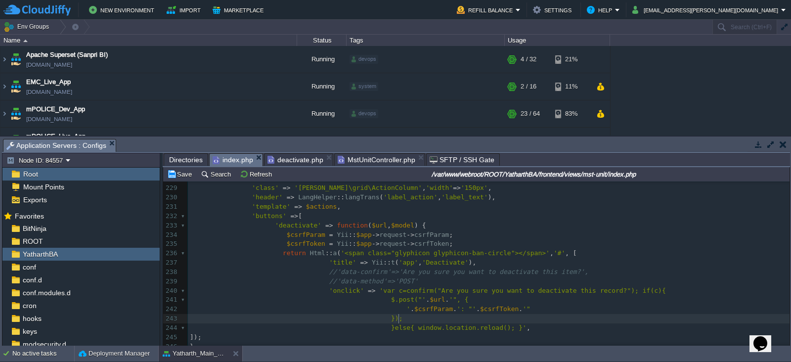
click at [427, 323] on pre "}else{ window.location.reload(); }' ," at bounding box center [488, 327] width 601 height 9
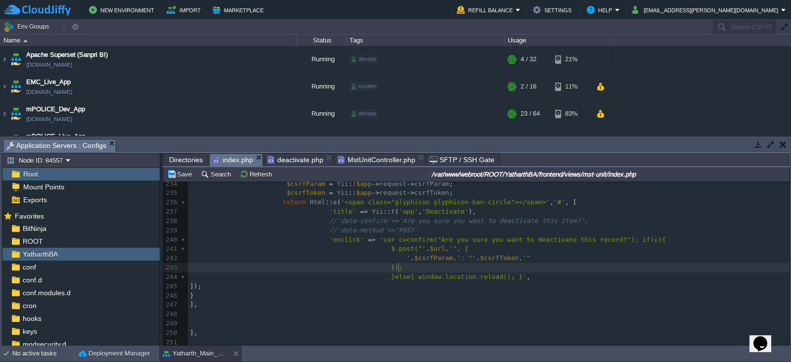
scroll to position [2193, 0]
click at [185, 177] on button "Save" at bounding box center [181, 173] width 28 height 9
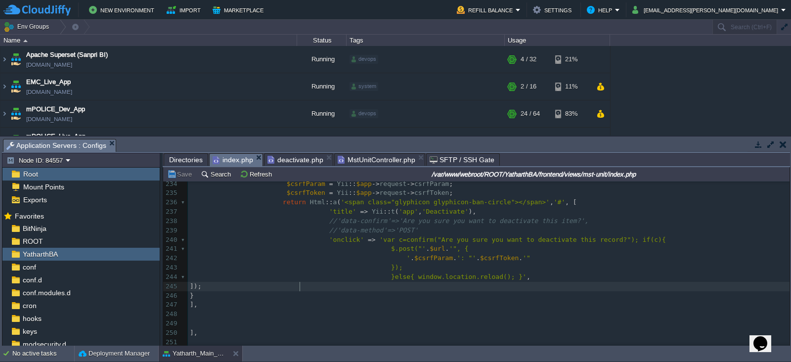
scroll to position [3, 0]
click at [412, 290] on pre "]);" at bounding box center [488, 286] width 601 height 9
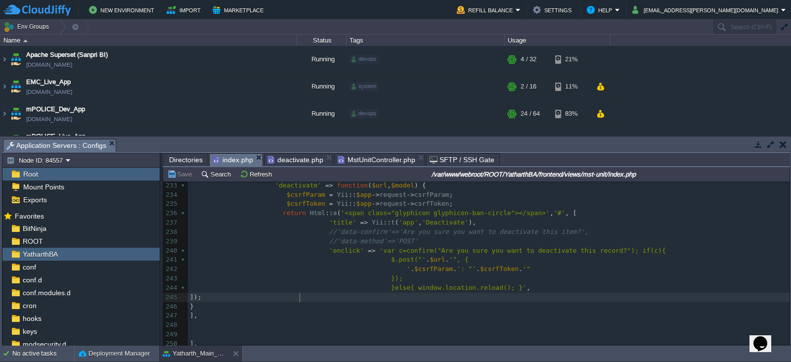
scroll to position [2186, 0]
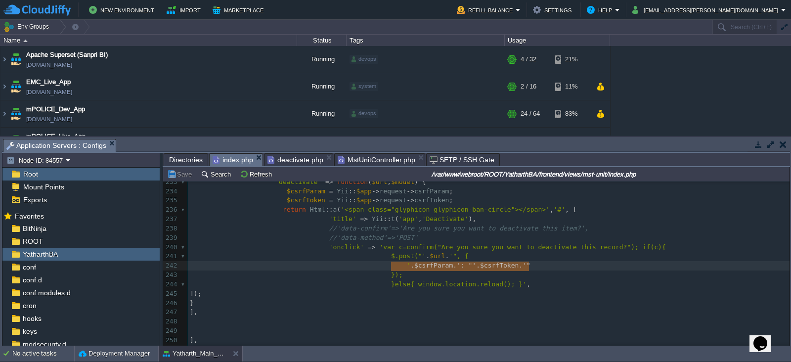
type textarea "' . $csrfParam . ': "' . $csrfToken . '""
drag, startPoint x: 536, startPoint y: 265, endPoint x: 388, endPoint y: 264, distance: 147.2
click at [182, 179] on td "Save" at bounding box center [181, 174] width 31 height 12
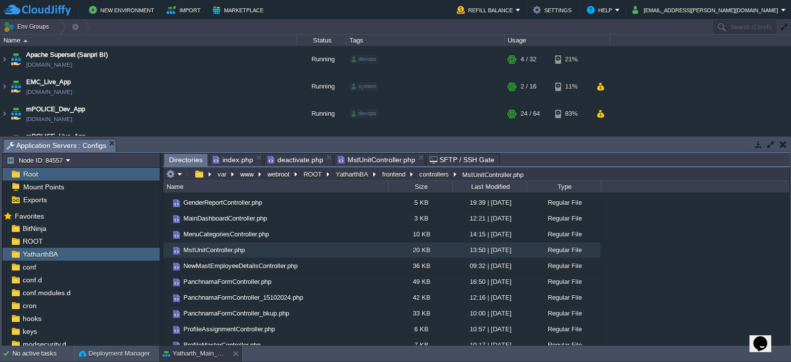
click at [181, 159] on span "Directories" at bounding box center [186, 160] width 34 height 12
click at [41, 250] on span "YatharthBA" at bounding box center [40, 254] width 39 height 9
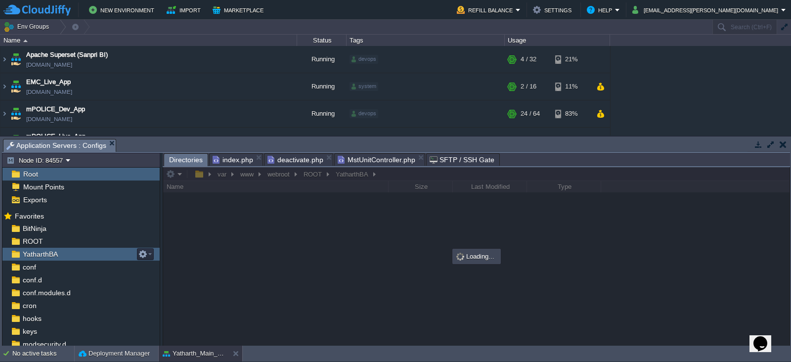
scroll to position [0, 0]
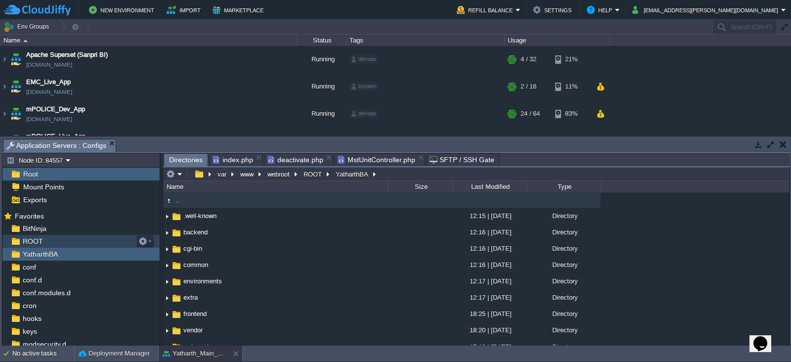
click at [32, 238] on span "ROOT" at bounding box center [33, 241] width 24 height 9
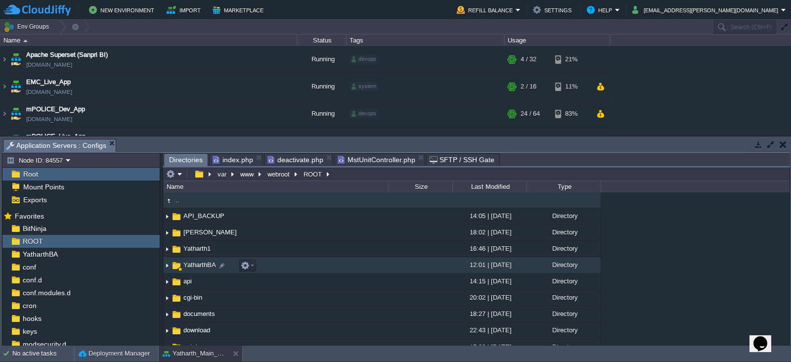
click at [195, 264] on span "YatharthBA" at bounding box center [200, 264] width 36 height 8
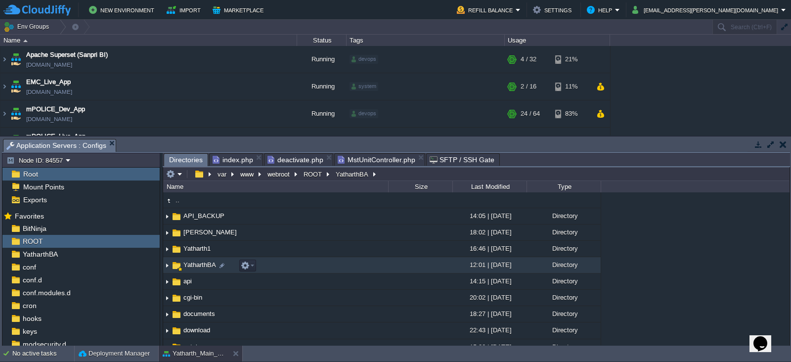
click at [195, 264] on span "YatharthBA" at bounding box center [200, 264] width 36 height 8
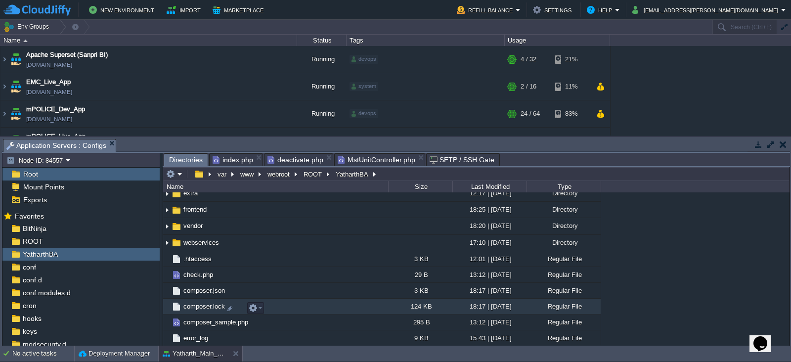
scroll to position [105, 0]
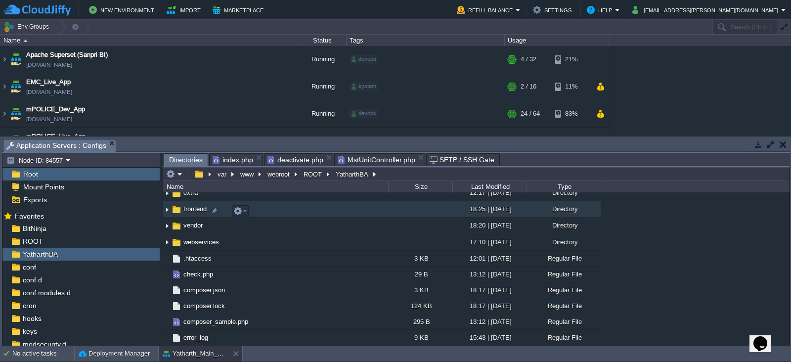
click at [199, 212] on span "frontend" at bounding box center [195, 209] width 26 height 8
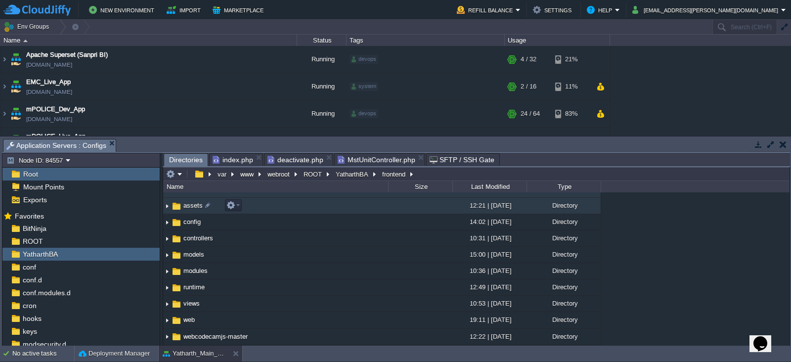
scroll to position [0, 0]
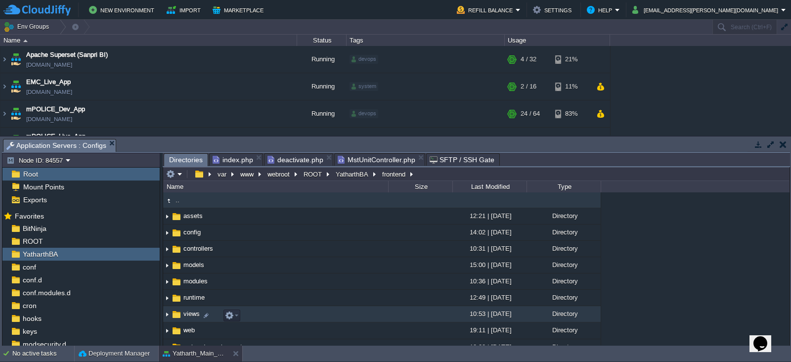
click at [189, 318] on span "views" at bounding box center [191, 313] width 19 height 8
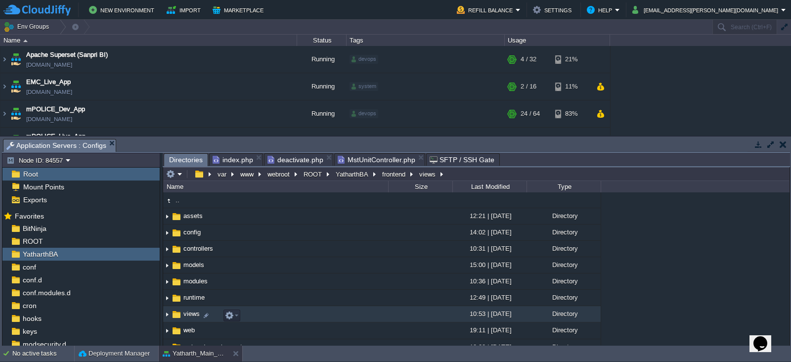
click at [189, 318] on span "views" at bounding box center [191, 313] width 19 height 8
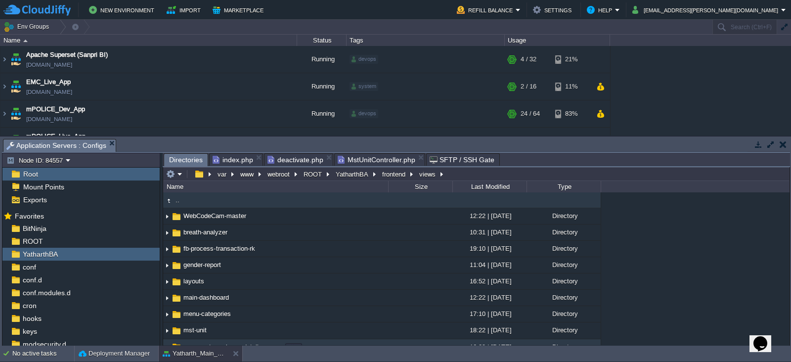
scroll to position [47, 0]
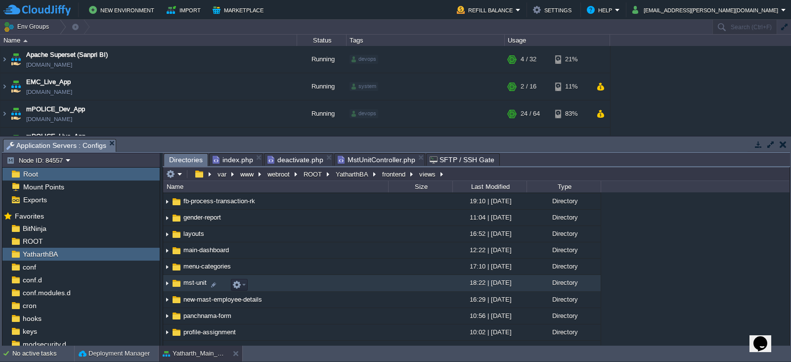
click at [192, 281] on span "mst-unit" at bounding box center [195, 282] width 26 height 8
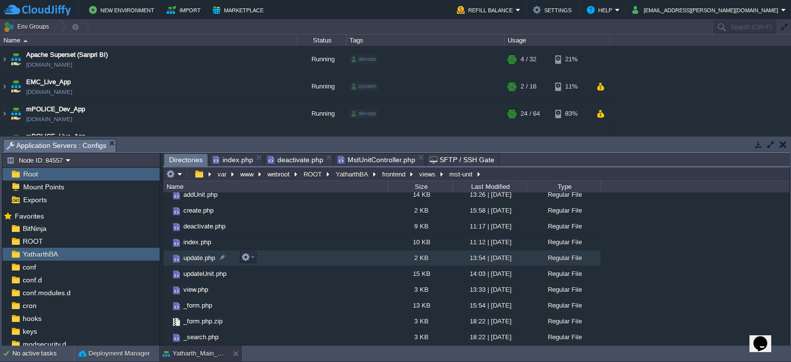
scroll to position [0, 0]
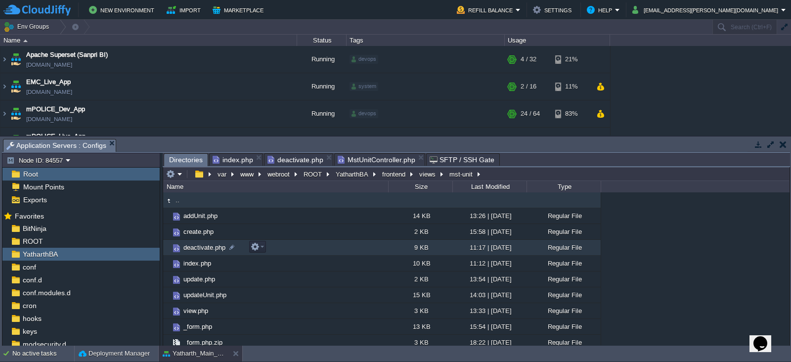
click at [203, 245] on span "deactivate.php" at bounding box center [204, 247] width 45 height 8
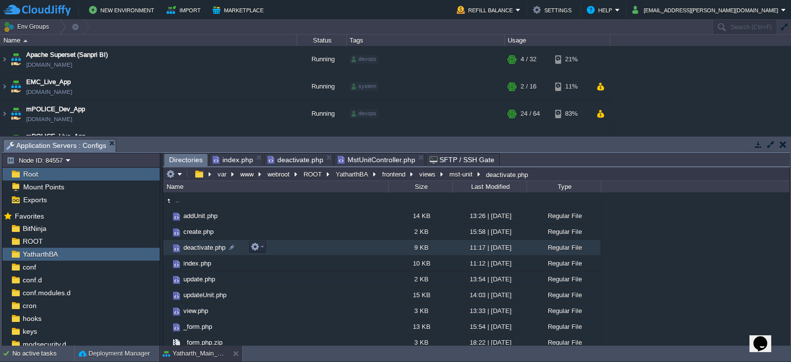
click at [203, 245] on span "deactivate.php" at bounding box center [204, 247] width 45 height 8
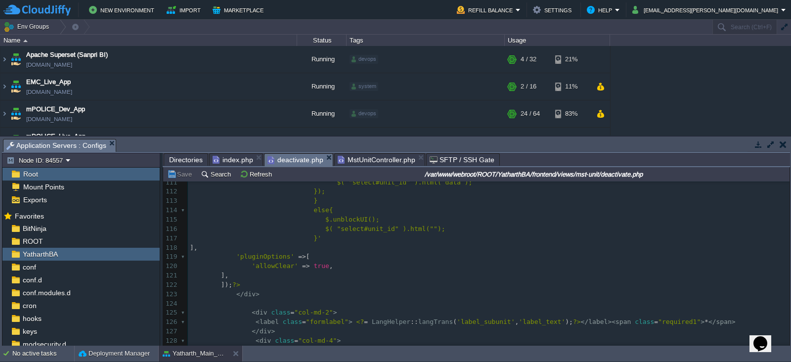
scroll to position [1031, 0]
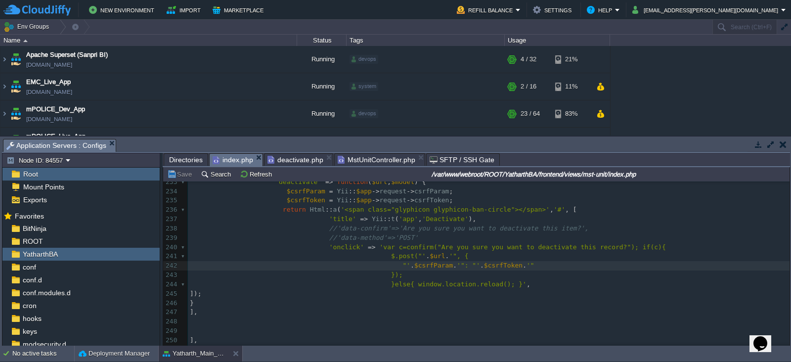
click at [230, 162] on span "index.php" at bounding box center [232, 160] width 41 height 12
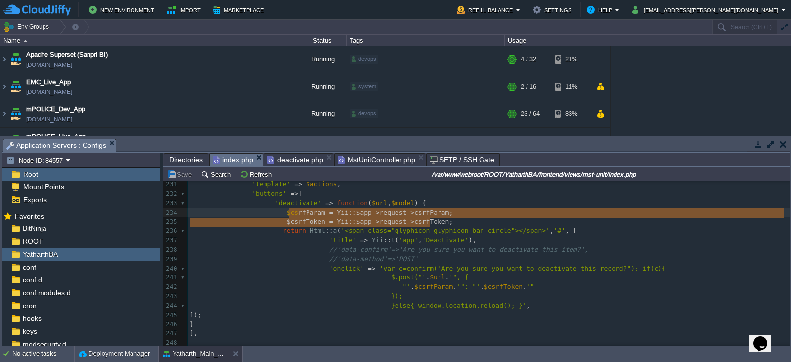
type textarea "$csrfParam = Yii::$app->request->csrfParam; $csrfToken = Yii::$app->request->cs…"
drag, startPoint x: 429, startPoint y: 222, endPoint x: 277, endPoint y: 211, distance: 153.1
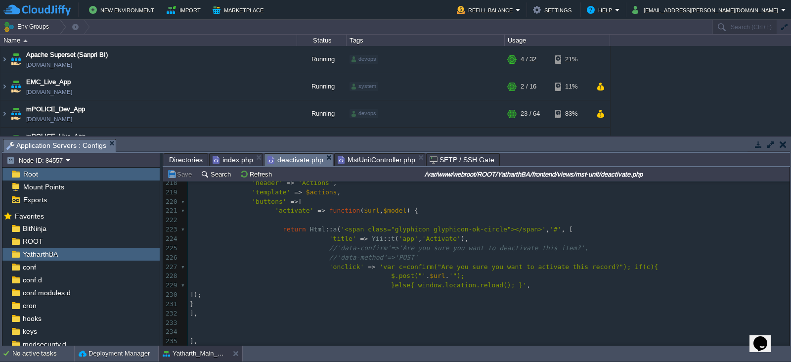
click at [304, 157] on span "deactivate.php" at bounding box center [295, 160] width 56 height 12
click at [402, 220] on pre at bounding box center [488, 219] width 601 height 9
paste textarea
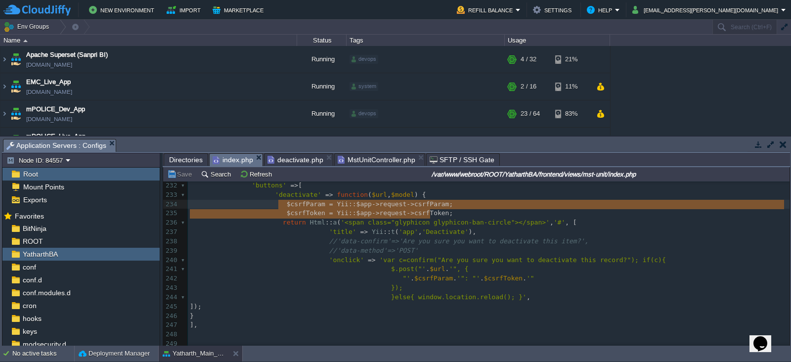
click at [228, 159] on span "index.php" at bounding box center [232, 160] width 41 height 12
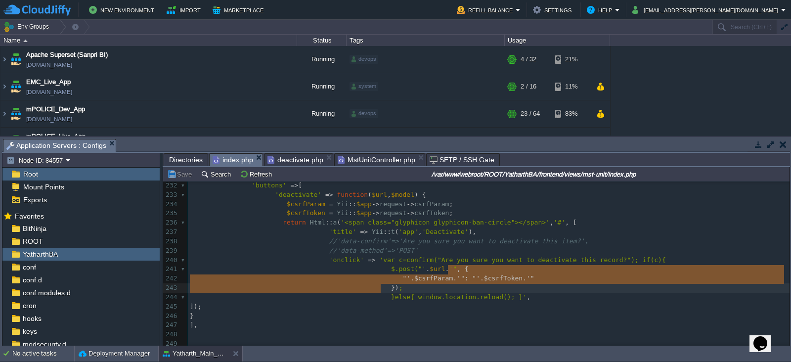
type textarea ", { "' . $csrfParam . '": "' . $csrfToken . '" }"
drag, startPoint x: 447, startPoint y: 269, endPoint x: 378, endPoint y: 288, distance: 71.3
click at [303, 158] on span "deactivate.php" at bounding box center [295, 160] width 56 height 12
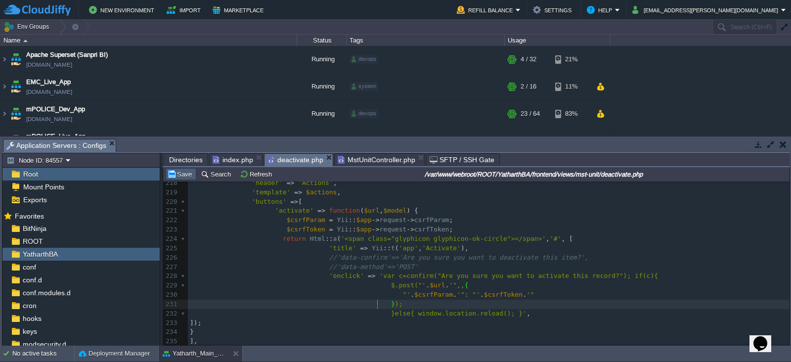
type textarea ","
click at [181, 171] on button "Save" at bounding box center [181, 173] width 28 height 9
click at [179, 178] on button "Save" at bounding box center [181, 173] width 28 height 9
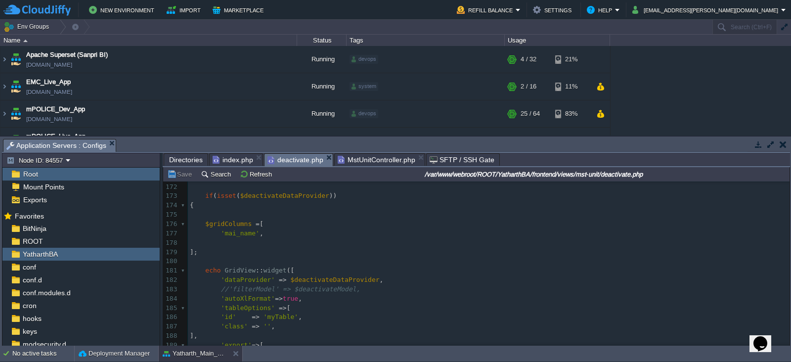
scroll to position [1611, 0]
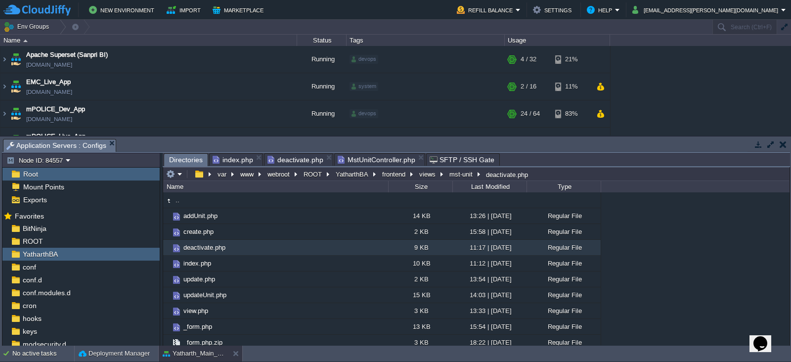
click at [185, 158] on span "Directories" at bounding box center [186, 160] width 34 height 12
click at [38, 240] on span "ROOT" at bounding box center [33, 241] width 24 height 9
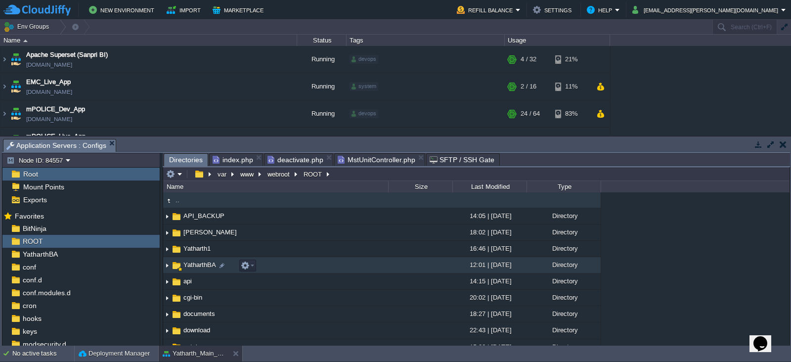
click at [194, 267] on span "YatharthBA" at bounding box center [200, 264] width 36 height 8
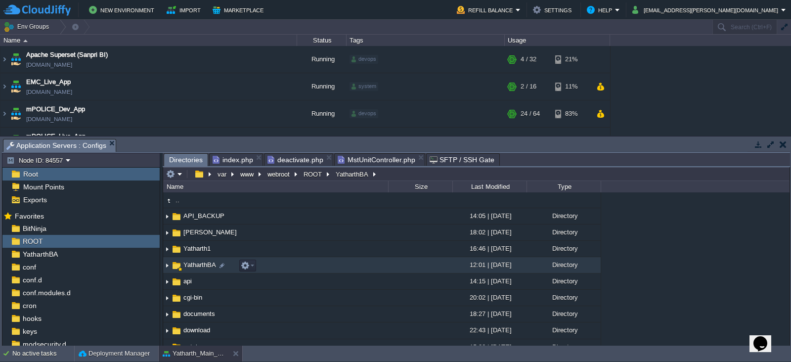
click at [194, 267] on span "YatharthBA" at bounding box center [200, 264] width 36 height 8
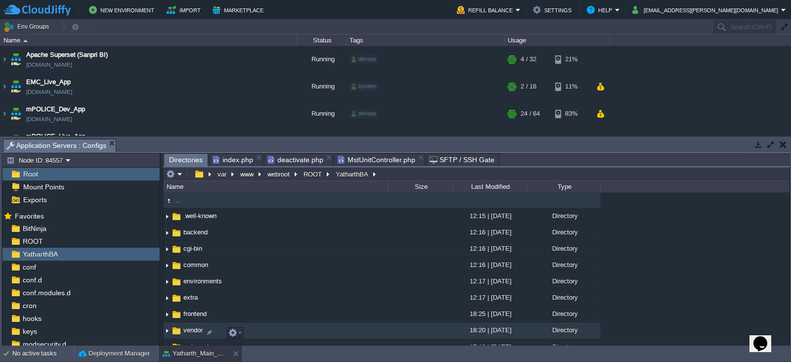
scroll to position [62, 0]
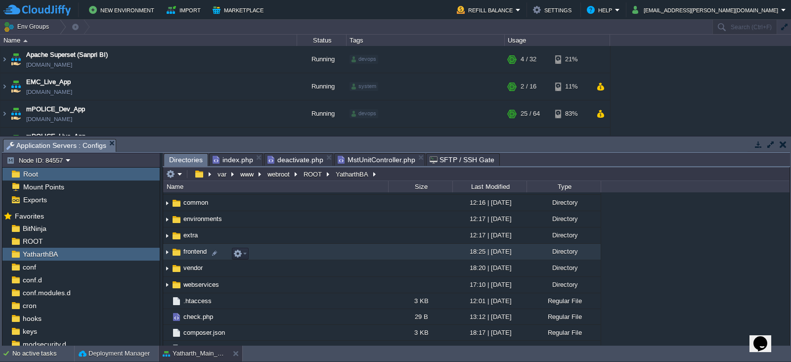
click at [188, 255] on span "frontend" at bounding box center [195, 251] width 26 height 8
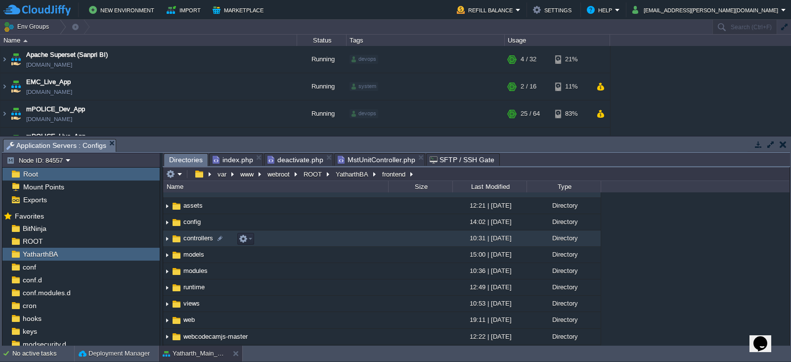
scroll to position [0, 0]
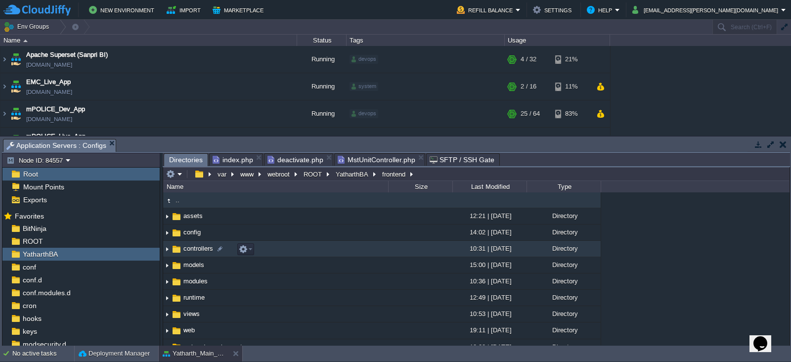
click at [194, 248] on span "controllers" at bounding box center [198, 248] width 33 height 8
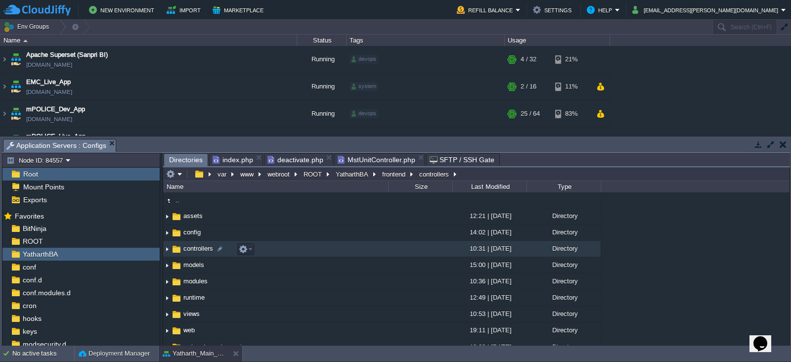
click at [194, 248] on span "controllers" at bounding box center [198, 248] width 33 height 8
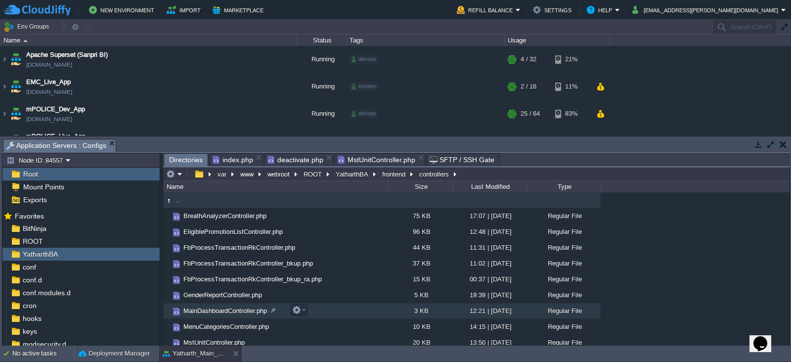
scroll to position [103, 0]
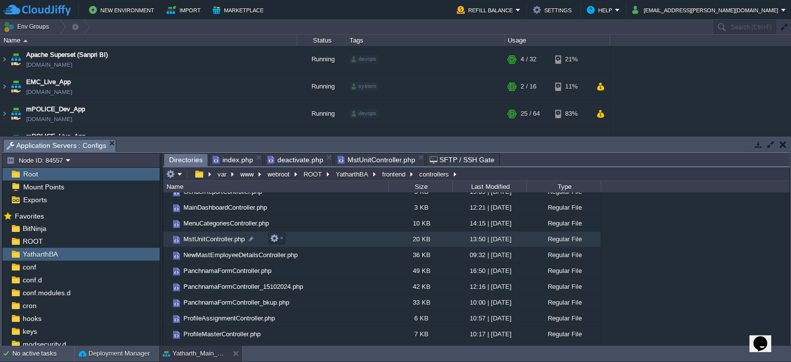
click at [218, 238] on span "MstUnitController.php" at bounding box center [214, 239] width 64 height 8
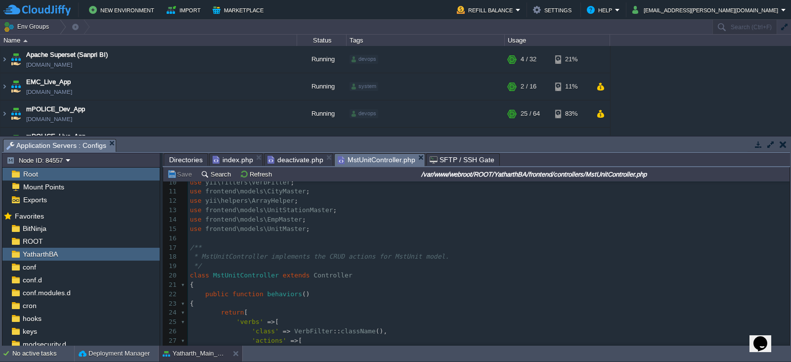
scroll to position [89, 0]
paste input "deactivate"
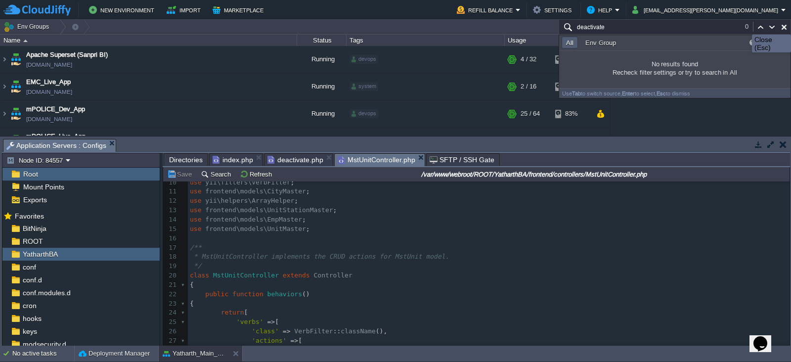
click at [783, 26] on button "button" at bounding box center [783, 27] width 9 height 9
type input "Search (Ctrl+F)"
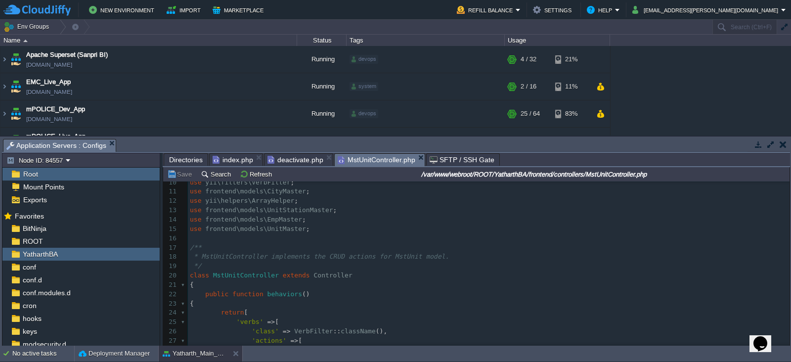
click at [438, 238] on pre "​" at bounding box center [488, 238] width 601 height 9
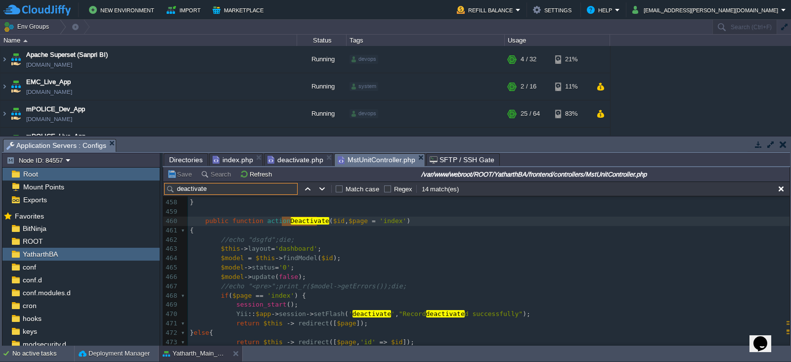
scroll to position [4327, 0]
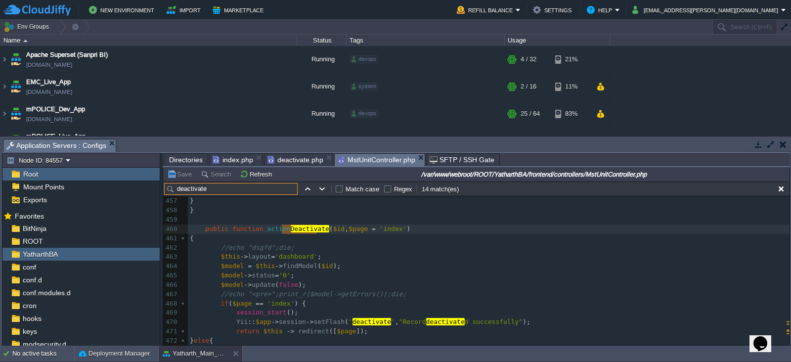
type input "deactivate"
click at [362, 250] on pre "//echo "dsgfd";die;" at bounding box center [488, 247] width 601 height 9
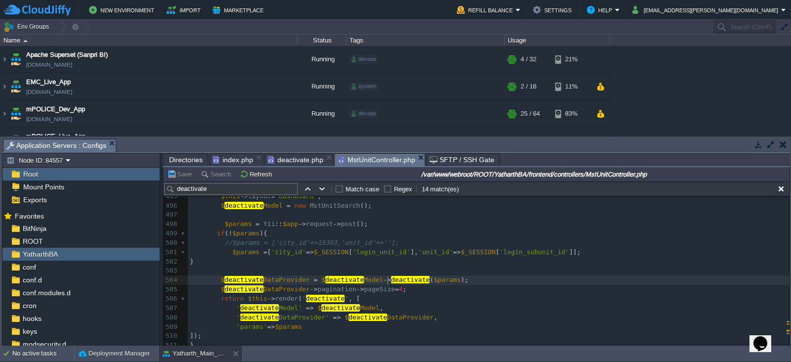
click at [388, 281] on div "x //echo "dsgfd";die; 466 $model -> update ( false ); 467 //echo "<pre>";print_…" at bounding box center [488, 177] width 601 height 512
click at [784, 185] on button "button" at bounding box center [780, 188] width 9 height 9
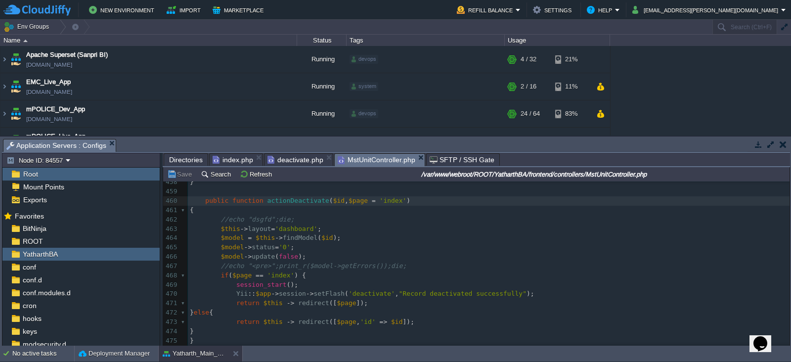
click at [303, 285] on pre "session_start ();" at bounding box center [488, 284] width 601 height 9
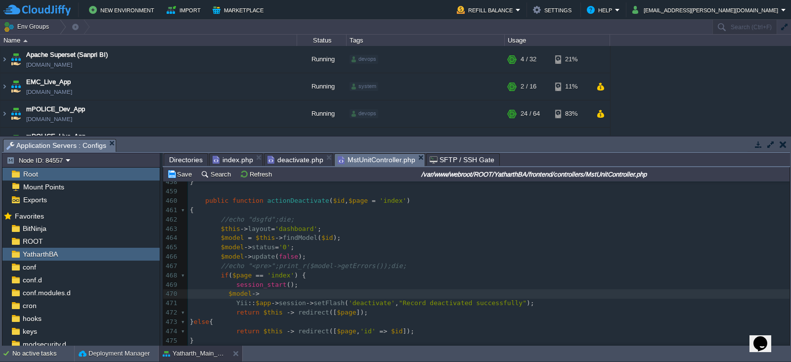
type textarea "$model->d"
type textarea "save();"
click at [225, 293] on div "xxxxxxxxxx 448 * @return MstUnit the loaded model 449 * @throws NotFoundHttpExc…" at bounding box center [488, 270] width 601 height 373
drag, startPoint x: 287, startPoint y: 294, endPoint x: 231, endPoint y: 294, distance: 55.8
type textarea "$model->save();"
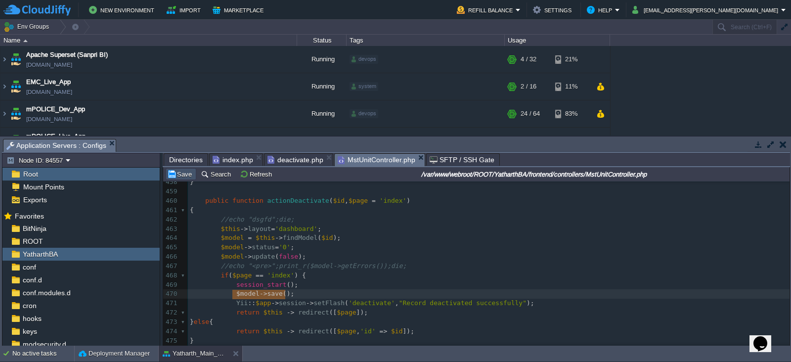
click at [186, 176] on button "Save" at bounding box center [181, 173] width 28 height 9
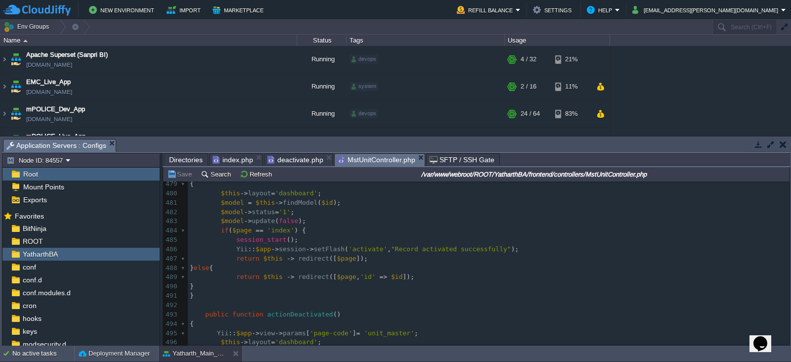
scroll to position [4497, 0]
click at [292, 239] on pre "session_start ();" at bounding box center [488, 237] width 601 height 9
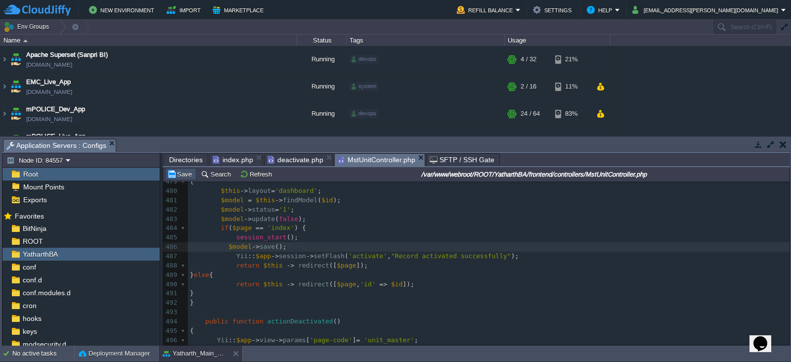
click at [182, 177] on button "Save" at bounding box center [181, 173] width 28 height 9
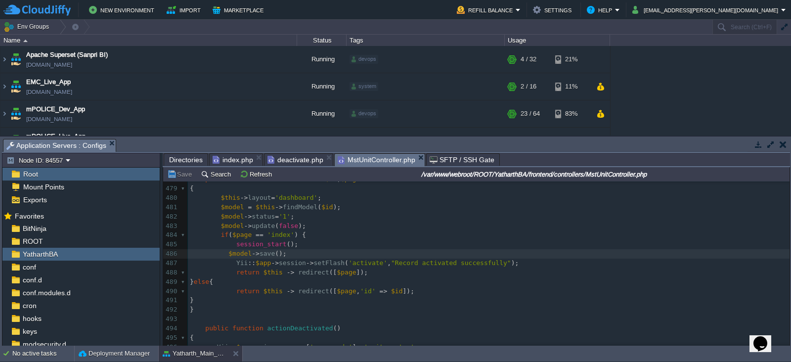
scroll to position [4491, 0]
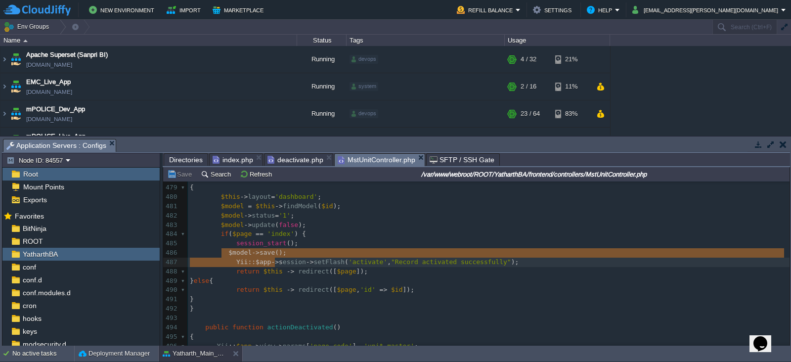
type textarea "$model->save();"
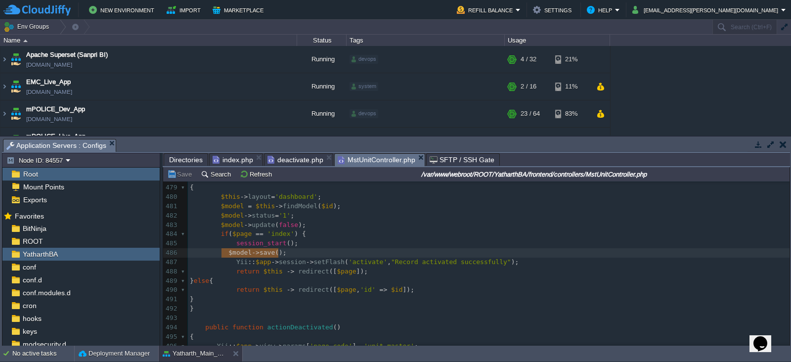
drag, startPoint x: 223, startPoint y: 252, endPoint x: 287, endPoint y: 251, distance: 63.7
click at [279, 224] on div "xxxxxxxxxx 468 if ( $page == 'index' ) { 469 session_start (); 470 $model -> sa…" at bounding box center [488, 318] width 601 height 475
type textarea "false"
click at [213, 223] on div "xxxxxxxxxx 468 if ( $page == 'index' ) { 469 session_start (); 470 $model -> sa…" at bounding box center [488, 318] width 601 height 475
type textarea "//"
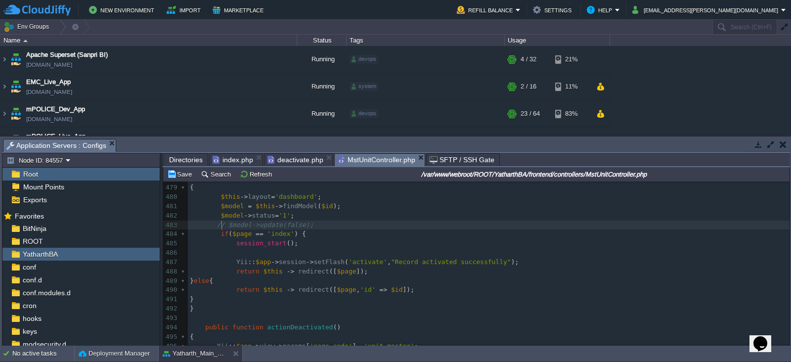
click at [320, 226] on pre "// $model->update(false);" at bounding box center [488, 224] width 601 height 9
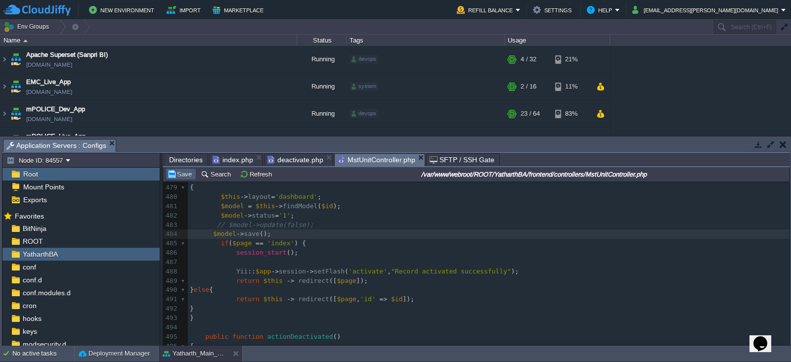
type textarea "$model->save();"
click at [185, 176] on button "Save" at bounding box center [181, 173] width 28 height 9
click at [180, 175] on button "Save" at bounding box center [181, 173] width 28 height 9
click at [230, 156] on span "index.php" at bounding box center [232, 160] width 41 height 12
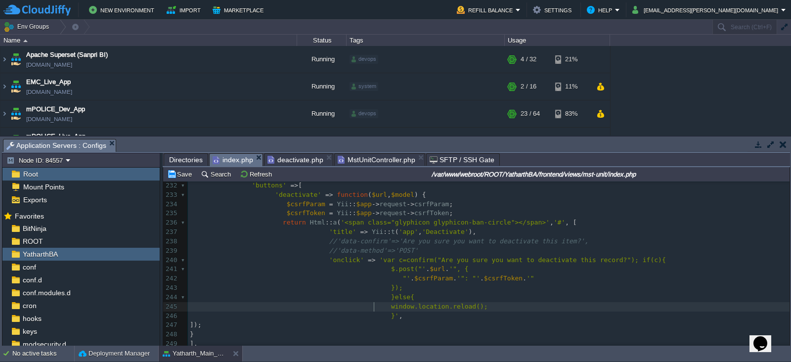
click at [372, 304] on span at bounding box center [290, 305] width 201 height 7
type textarea "//"
click at [433, 294] on pre "}else{" at bounding box center [488, 296] width 601 height 9
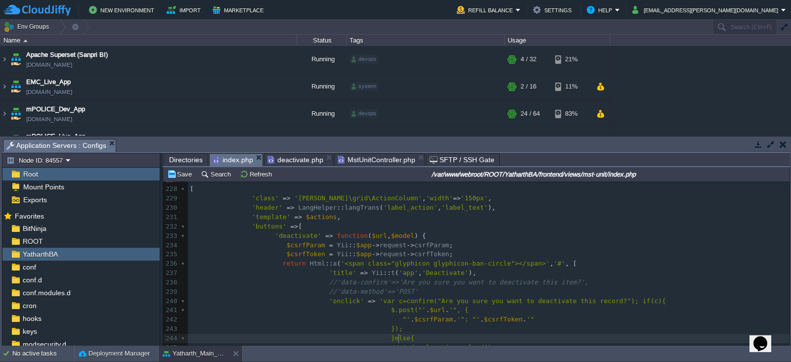
scroll to position [2130, 0]
click at [184, 175] on button "Save" at bounding box center [181, 173] width 28 height 9
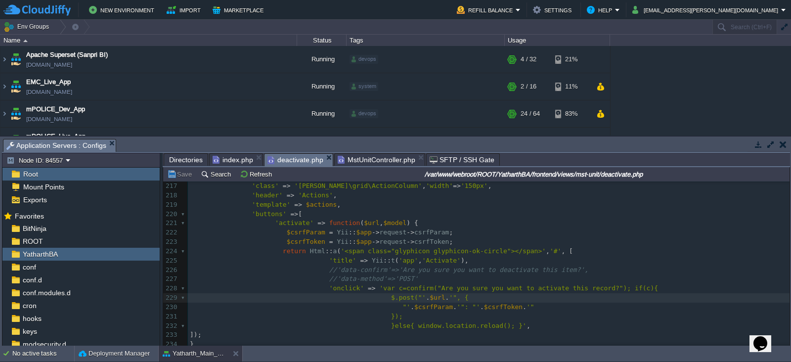
click at [290, 161] on span "deactivate.php" at bounding box center [295, 160] width 56 height 12
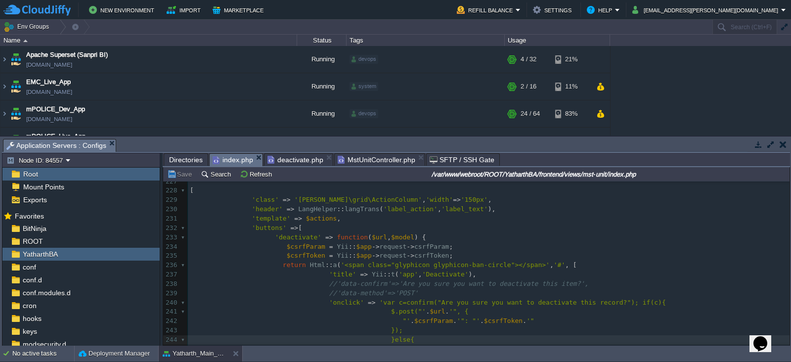
click at [234, 162] on span "index.php" at bounding box center [232, 160] width 41 height 12
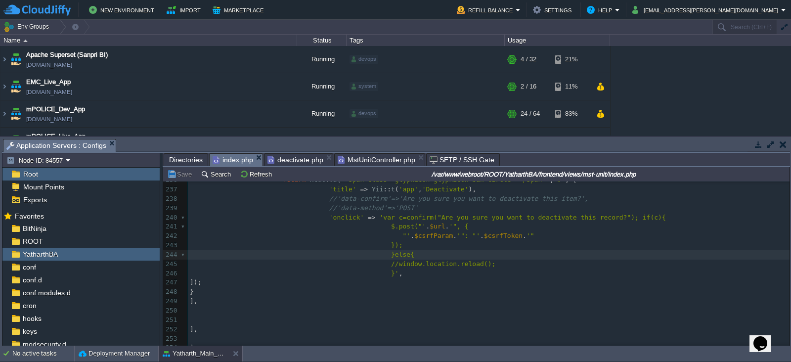
scroll to position [2216, 0]
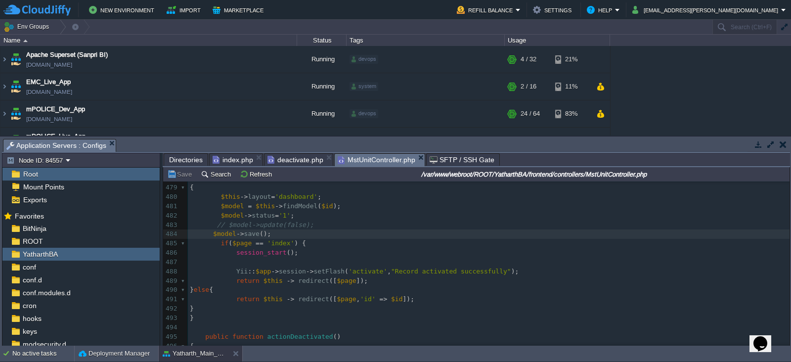
click at [378, 159] on span "MstUnitController.php" at bounding box center [376, 160] width 78 height 12
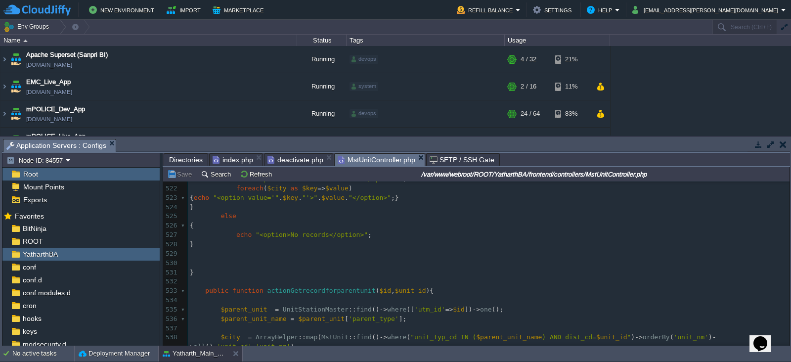
scroll to position [4998, 0]
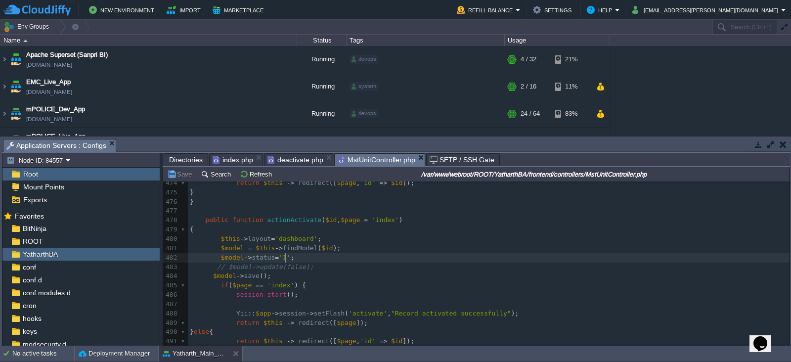
click at [296, 258] on pre "$model -> status = '1' ;" at bounding box center [488, 257] width 601 height 9
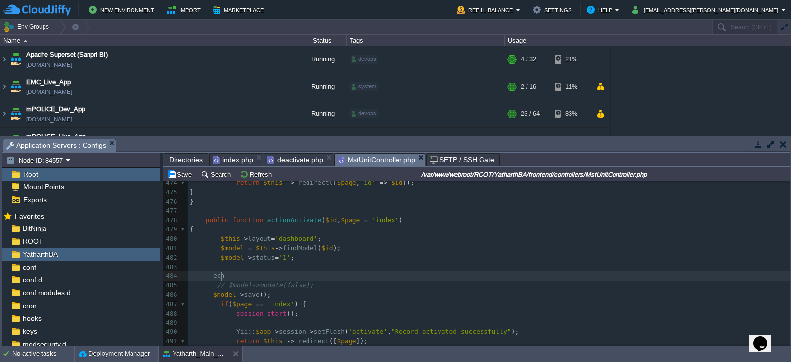
type textarea "echo"
type textarea "exit;"
click at [243, 267] on pre at bounding box center [488, 266] width 601 height 9
type textarea "ech"
type textarea "echo """
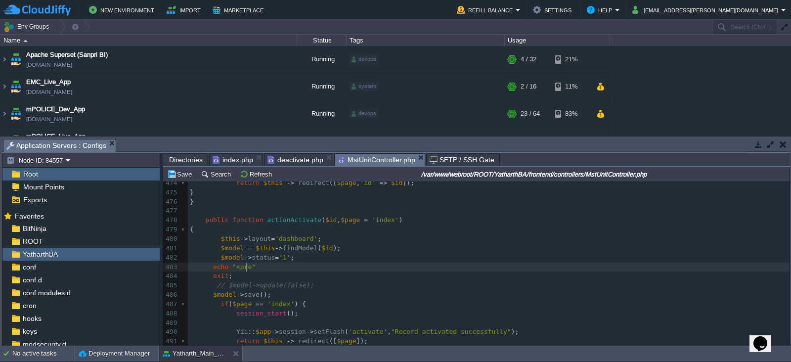
type textarea "<pre>"
type textarea ";"
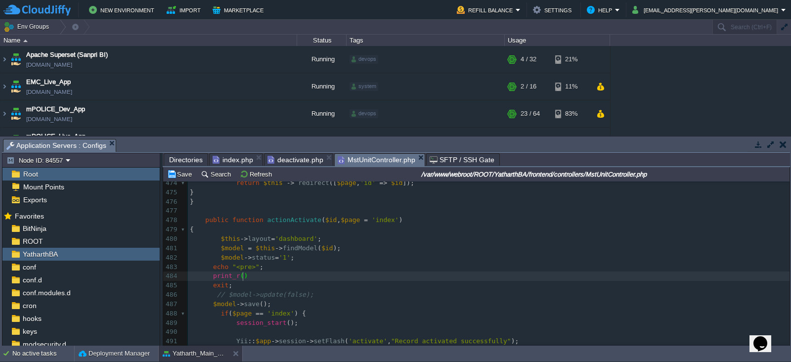
type textarea "print_r();"
type textarea "echo """
type textarea "</pre>"
type textarea ";"
type textarea "$model"
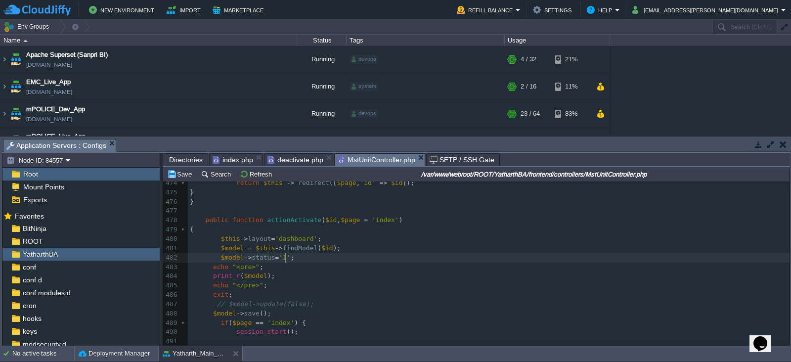
click at [305, 258] on pre "$model -> status = '1' ;" at bounding box center [488, 257] width 601 height 9
click at [182, 174] on button "Save" at bounding box center [181, 173] width 28 height 9
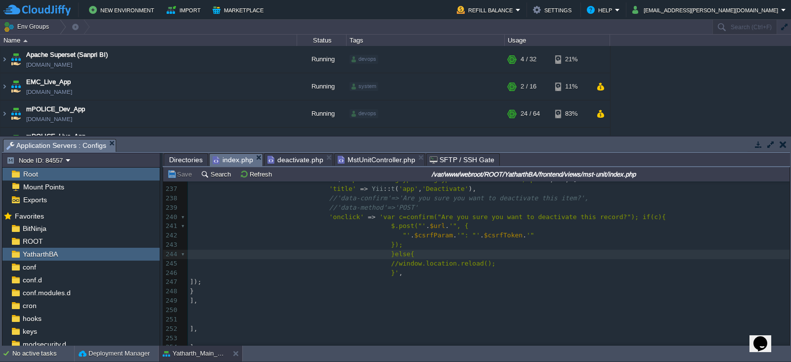
click at [227, 158] on span "index.php" at bounding box center [232, 160] width 41 height 12
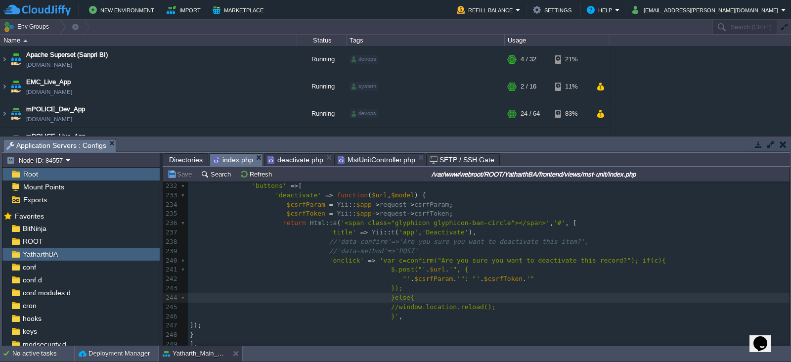
scroll to position [3, 0]
click at [585, 258] on div "x < h4 > <? = LangHelper :: langTrans ( 'header_unit' , 'header_text' ); ?> </ …" at bounding box center [488, 242] width 601 height 456
type textarea "11"
click at [181, 176] on button "Save" at bounding box center [181, 173] width 28 height 9
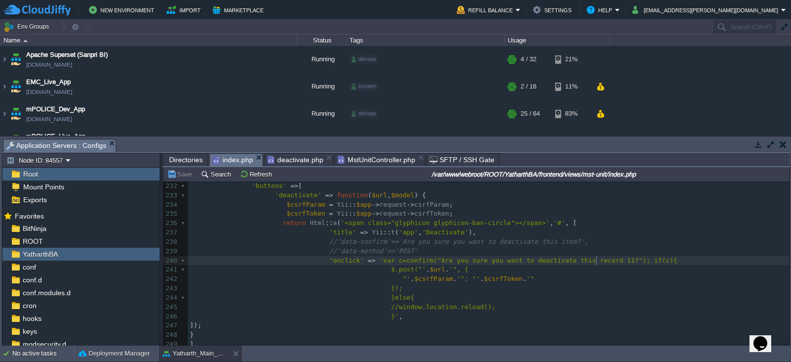
click at [595, 262] on span "'var c=confirm("Are you sure you want to deactivate this record 11?"); if(c){" at bounding box center [528, 259] width 298 height 7
click at [182, 178] on button "Save" at bounding box center [181, 173] width 28 height 9
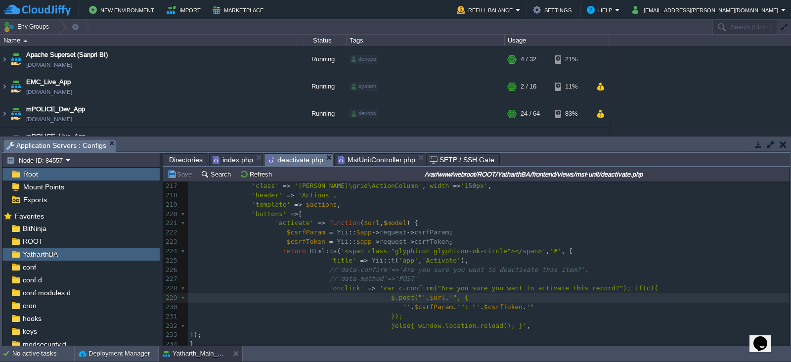
click at [312, 161] on span "deactivate.php" at bounding box center [295, 160] width 56 height 12
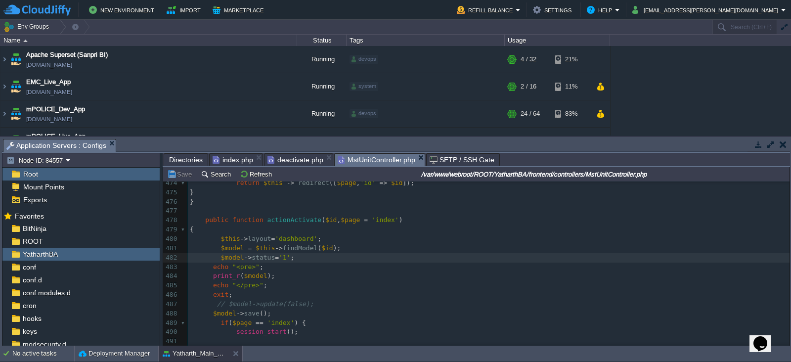
click at [366, 159] on span "MstUnitController.php" at bounding box center [376, 160] width 78 height 12
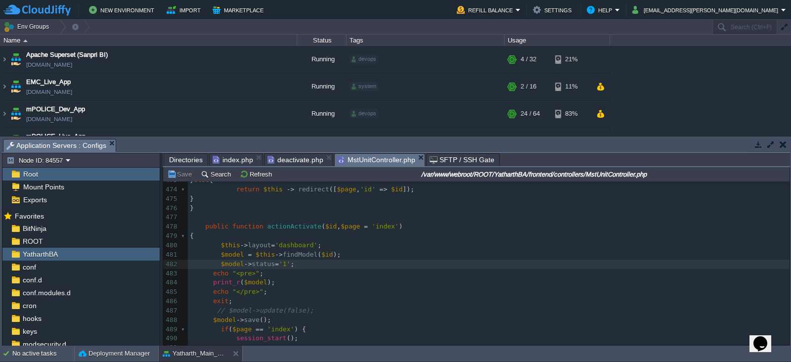
scroll to position [3, 0]
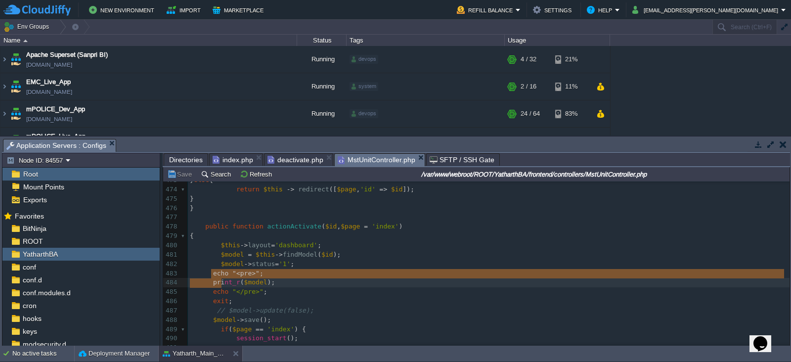
type textarea "echo "<pre>"; print_r($model); echo "</pre>"; exit;"
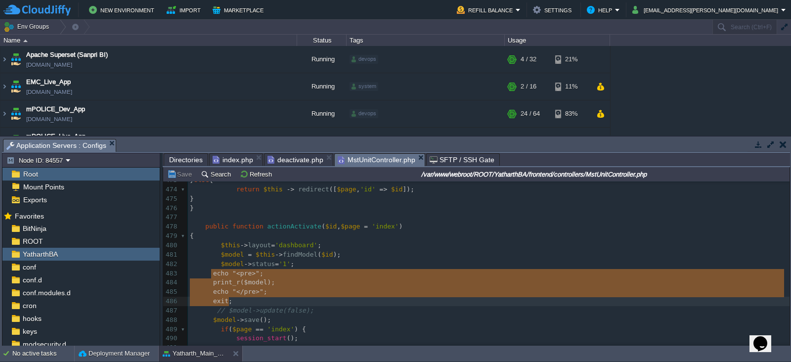
drag, startPoint x: 208, startPoint y: 272, endPoint x: 242, endPoint y: 301, distance: 44.5
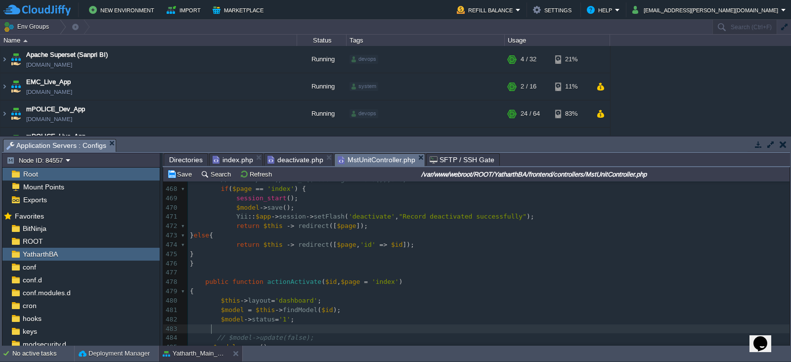
scroll to position [4370, 0]
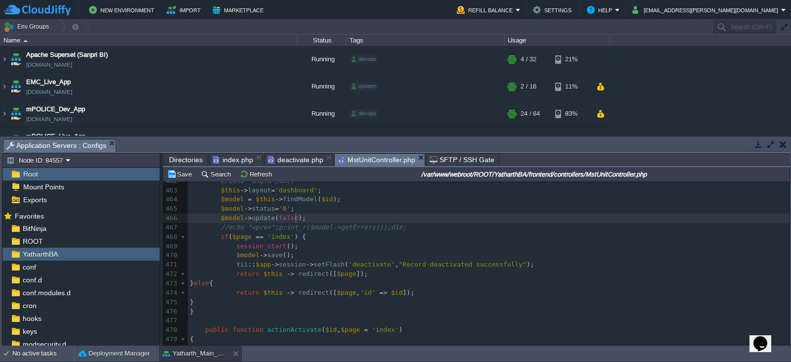
click at [306, 216] on pre "$model -> update ( false );" at bounding box center [488, 217] width 601 height 9
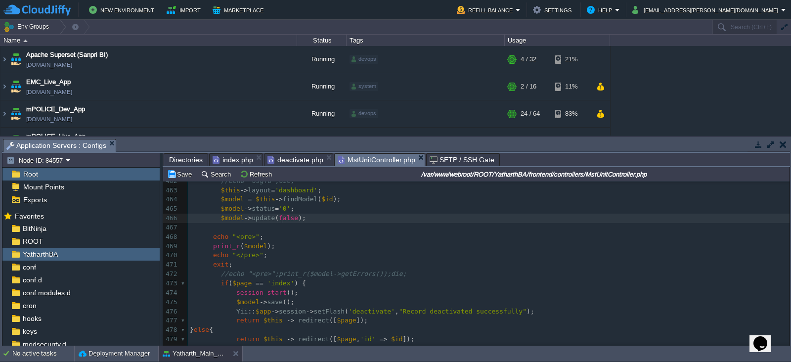
click at [281, 219] on div "xxxxxxxxxx 452 { 453 if (( $model = MstUnit :: findOne ( $id )) !== null ) { 45…" at bounding box center [488, 260] width 601 height 354
type textarea "false"
click at [183, 174] on button "Save" at bounding box center [181, 173] width 28 height 9
click at [287, 231] on pre at bounding box center [488, 227] width 601 height 9
click at [281, 219] on div "xxxxxxxxxx 452 { 453 if (( $model = MstUnit :: findOne ( $id )) !== null ) { 45…" at bounding box center [488, 260] width 601 height 354
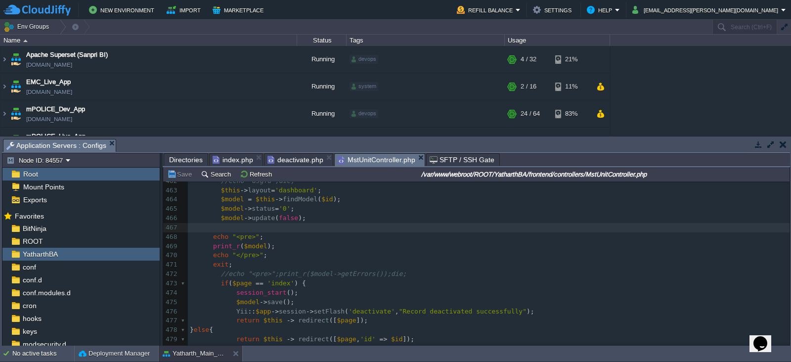
type textarea "false"
click at [210, 238] on div "xxxxxxxxxx 452 { 453 if (( $model = MstUnit :: findOne ( $id )) !== null ) { 45…" at bounding box center [488, 260] width 601 height 354
type textarea "/*"
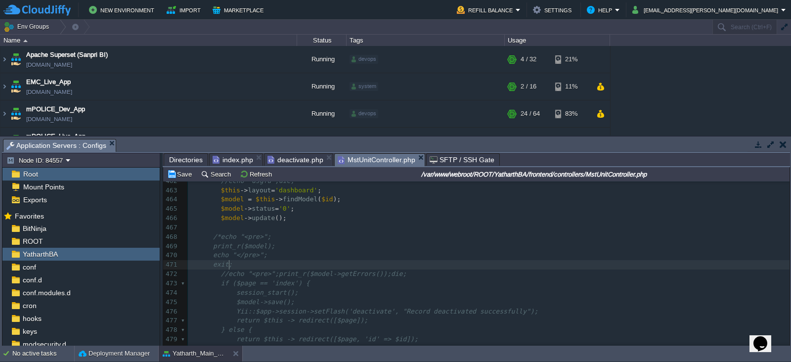
click at [232, 261] on pre "exit;" at bounding box center [488, 264] width 601 height 9
type textarea "*/"
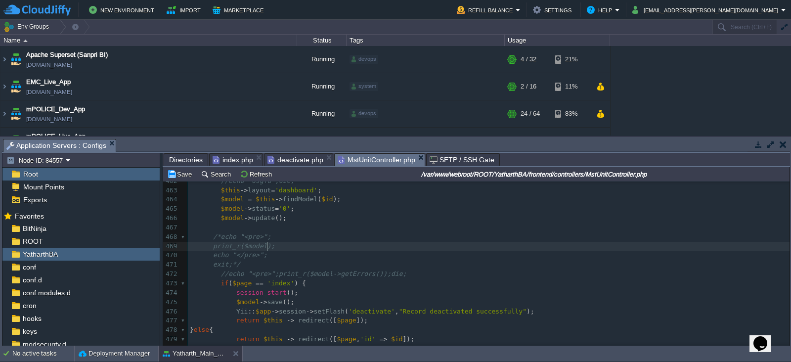
click at [358, 245] on pre "print_r($model);" at bounding box center [488, 246] width 601 height 9
click at [183, 174] on button "Save" at bounding box center [181, 173] width 28 height 9
type textarea "$model->save();"
drag, startPoint x: 285, startPoint y: 302, endPoint x: 229, endPoint y: 300, distance: 55.9
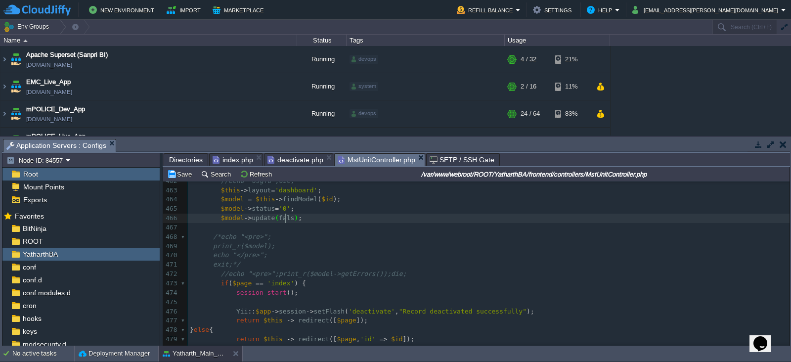
type textarea "false"
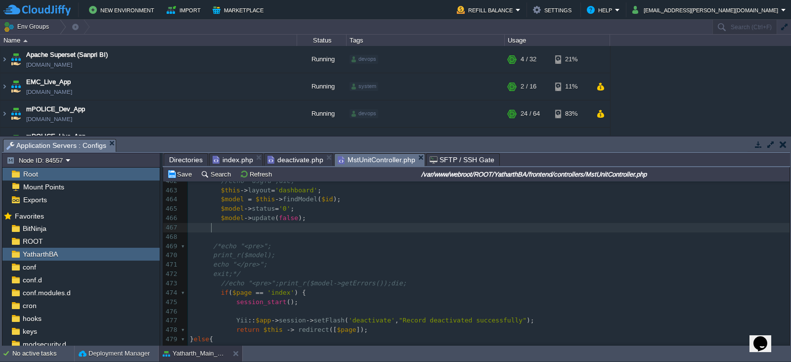
paste textarea "/"
click at [217, 221] on div "xxxxxxxxxx 452 { 453 if (( $model = MstUnit :: findOne ( $id )) !== null ) { 45…" at bounding box center [488, 264] width 601 height 363
type textarea "//"
click at [183, 178] on button "Save" at bounding box center [181, 173] width 28 height 9
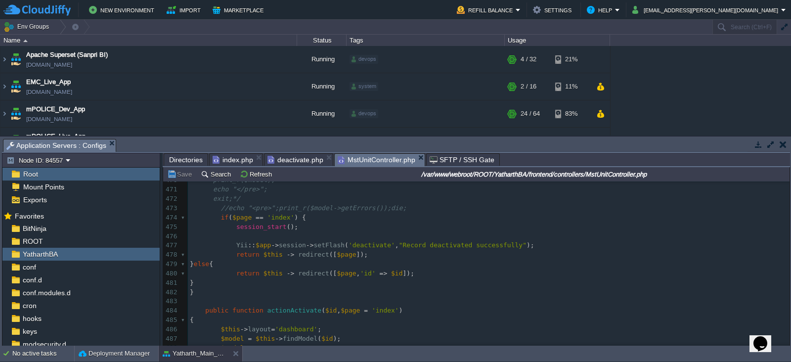
scroll to position [4327, 0]
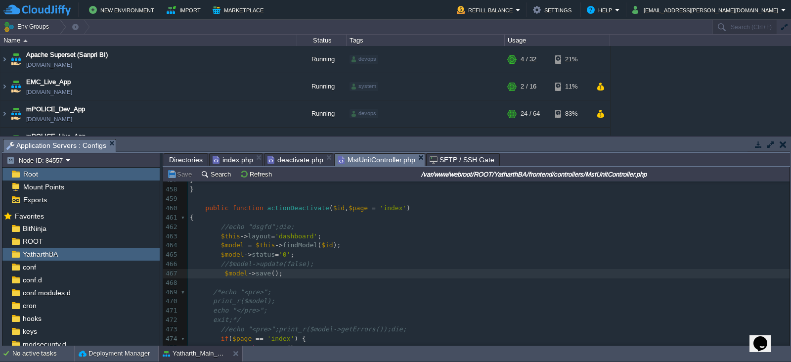
type textarea "findModel"
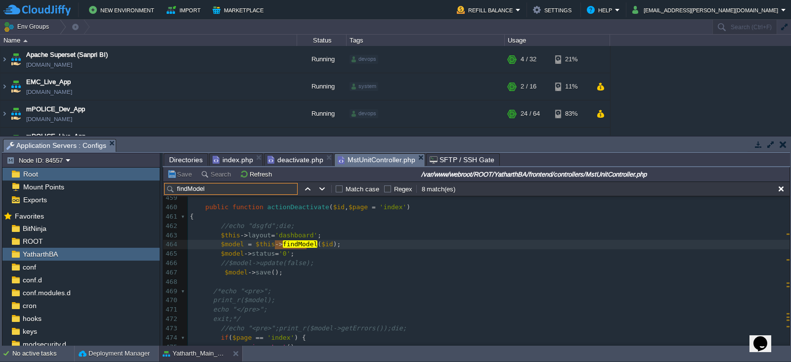
paste input "findModel"
click at [211, 187] on input "findModelfindModel" at bounding box center [230, 189] width 133 height 12
paste input "text"
type input "findModel"
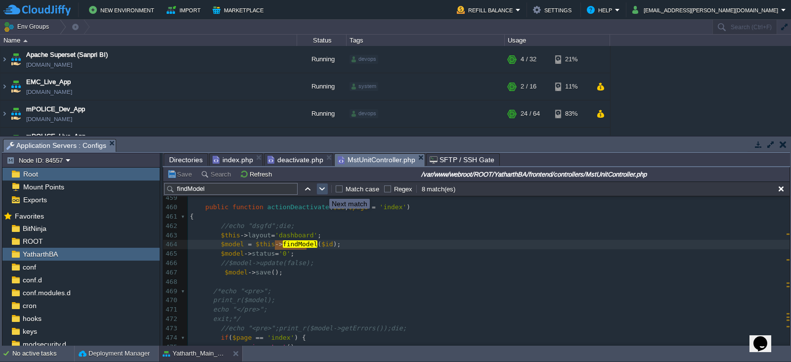
click at [322, 190] on button "button" at bounding box center [322, 188] width 9 height 9
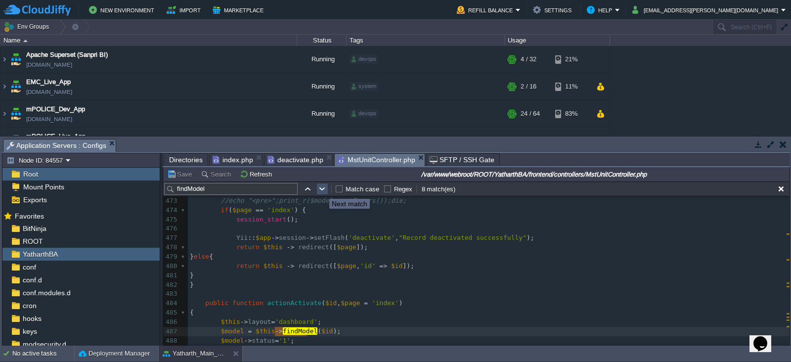
click at [322, 190] on button "button" at bounding box center [322, 188] width 9 height 9
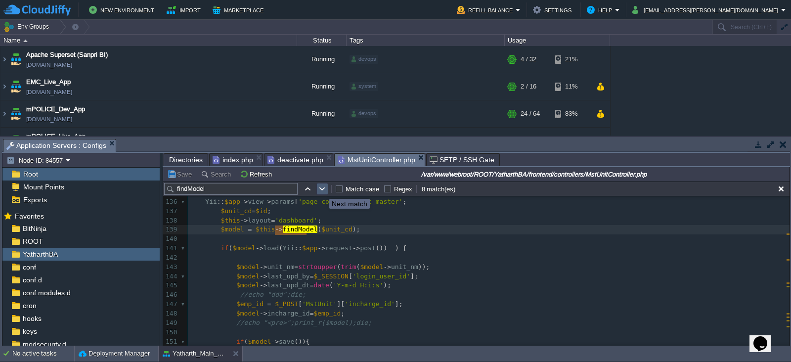
click at [322, 189] on button "button" at bounding box center [322, 188] width 9 height 9
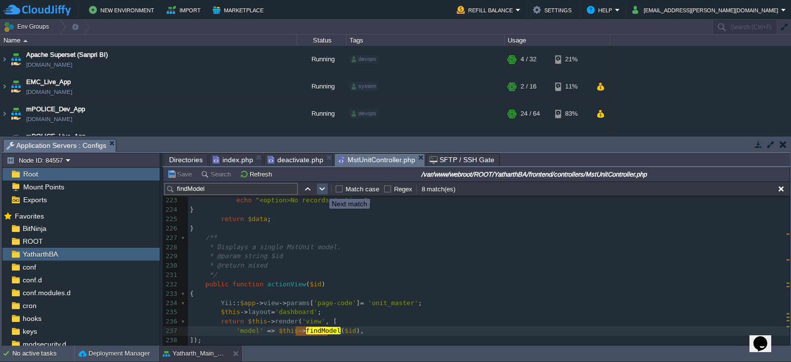
click at [322, 189] on button "button" at bounding box center [322, 188] width 9 height 9
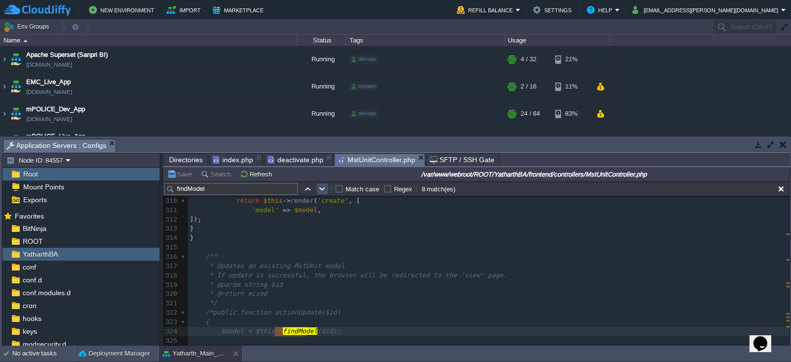
click at [322, 189] on button "button" at bounding box center [322, 188] width 9 height 9
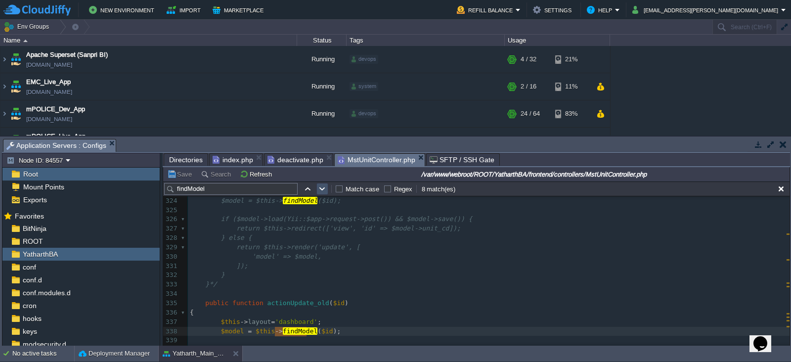
click at [322, 189] on button "button" at bounding box center [322, 188] width 9 height 9
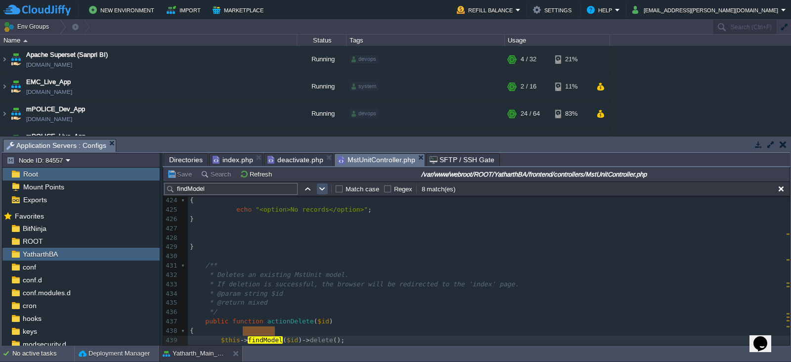
click at [322, 189] on button "button" at bounding box center [322, 188] width 9 height 9
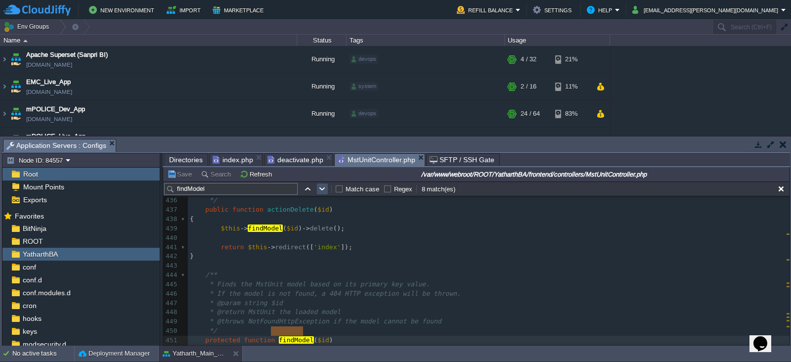
click at [322, 189] on button "button" at bounding box center [322, 188] width 9 height 9
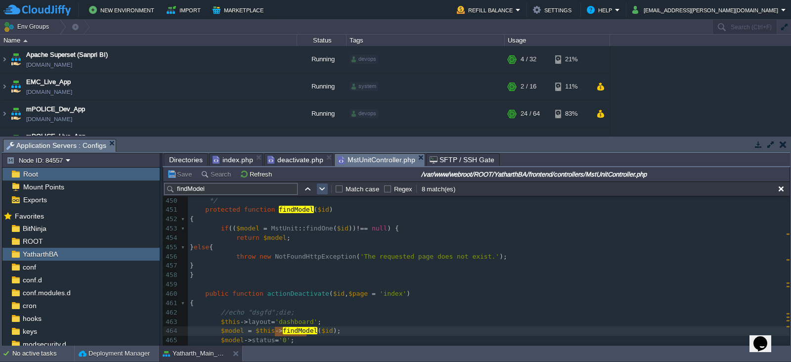
click at [322, 189] on button "button" at bounding box center [322, 188] width 9 height 9
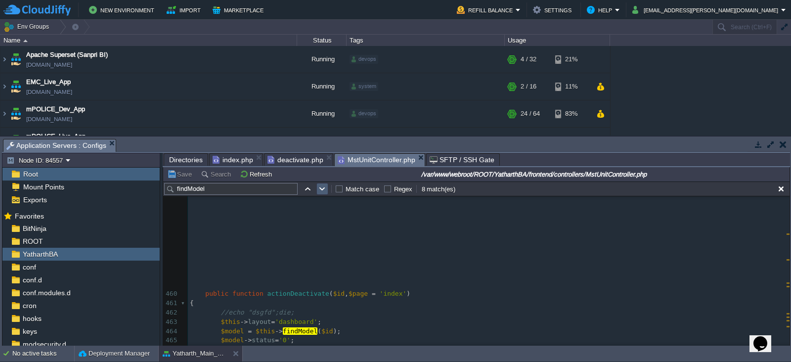
scroll to position [4446, 0]
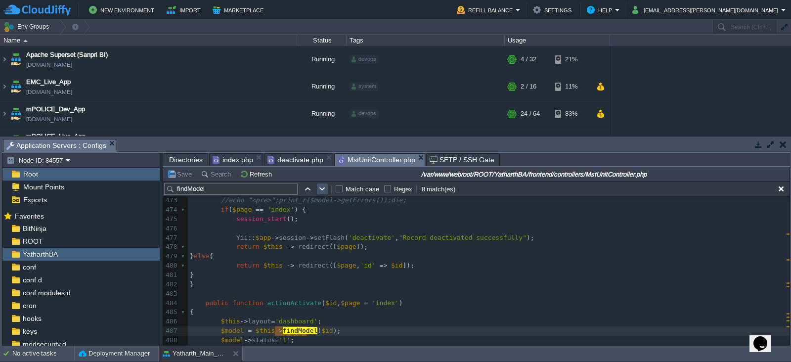
click at [322, 189] on button "button" at bounding box center [322, 188] width 9 height 9
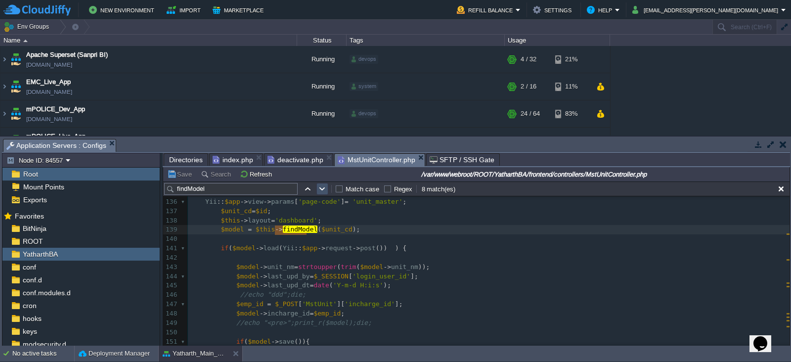
click at [322, 189] on button "button" at bounding box center [322, 188] width 9 height 9
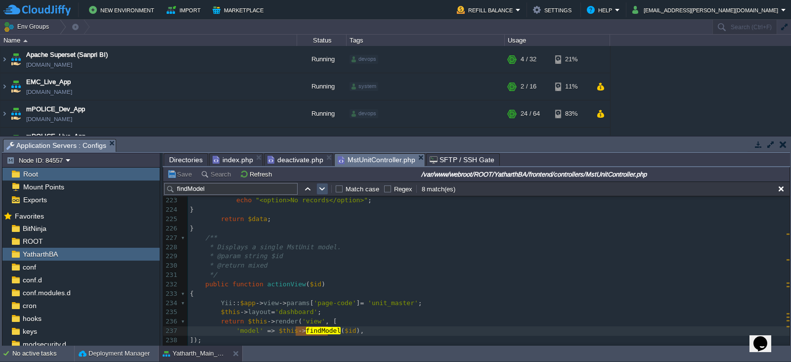
click at [322, 189] on button "button" at bounding box center [322, 188] width 9 height 9
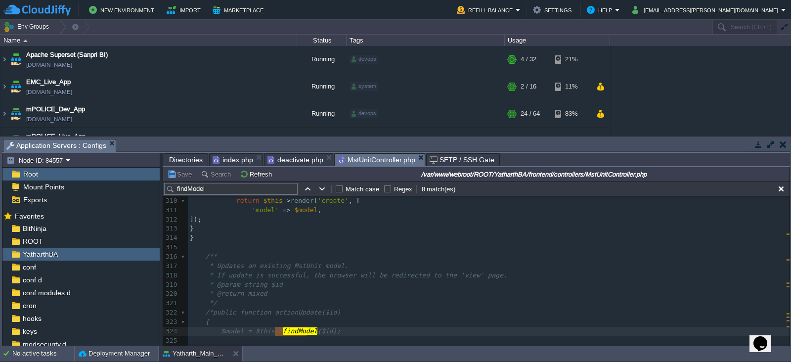
scroll to position [2981, 0]
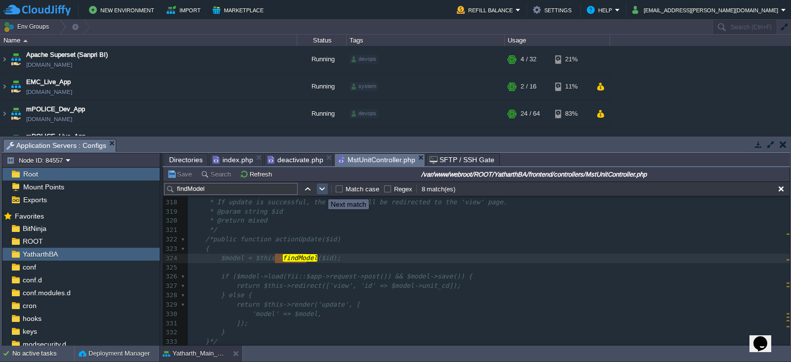
click at [321, 190] on button "button" at bounding box center [322, 188] width 9 height 9
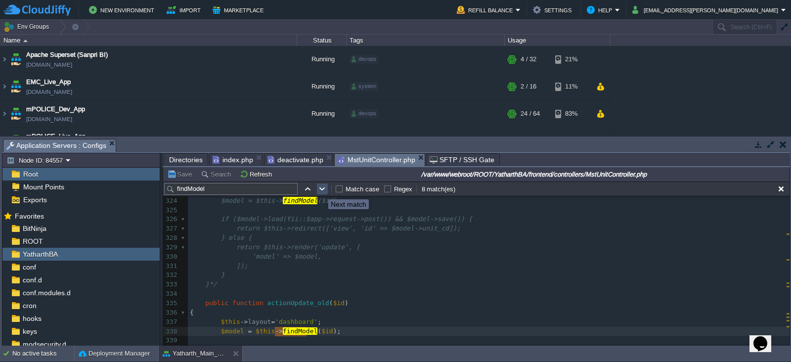
click at [321, 190] on button "button" at bounding box center [322, 188] width 9 height 9
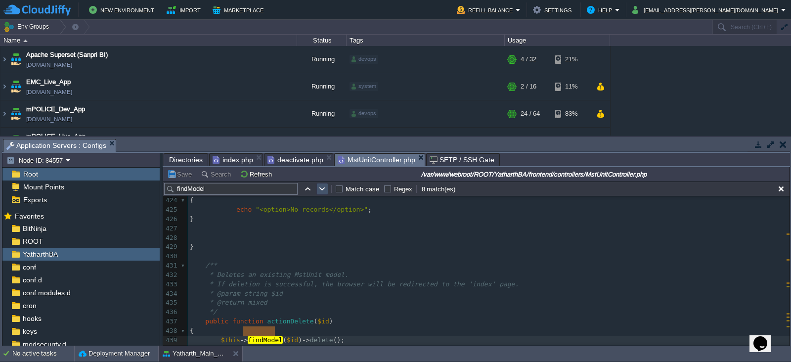
click at [321, 190] on button "button" at bounding box center [322, 188] width 9 height 9
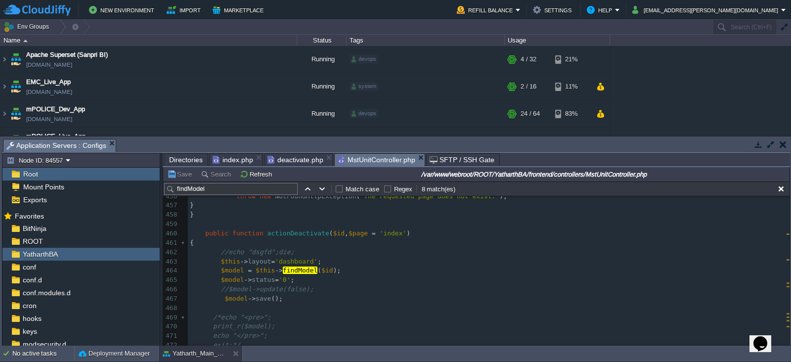
scroll to position [4296, 0]
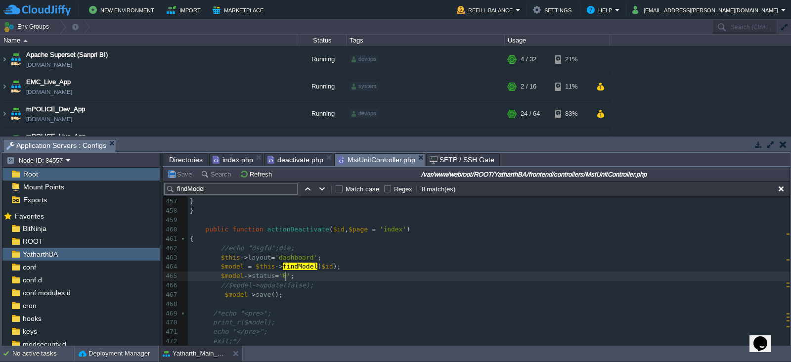
click at [329, 278] on pre "$model -> status = '0' ;" at bounding box center [488, 275] width 601 height 9
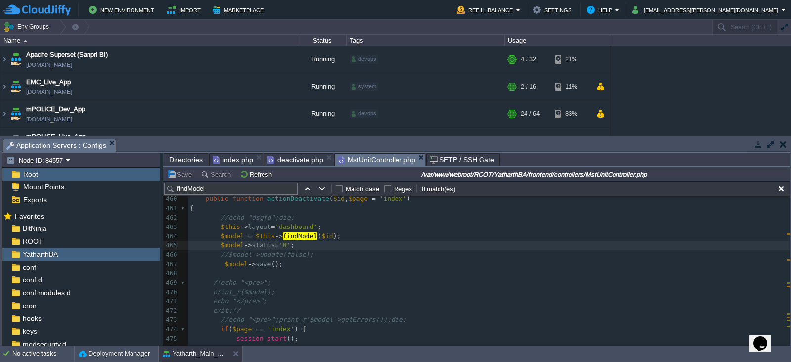
click at [283, 159] on span "deactivate.php" at bounding box center [295, 160] width 56 height 12
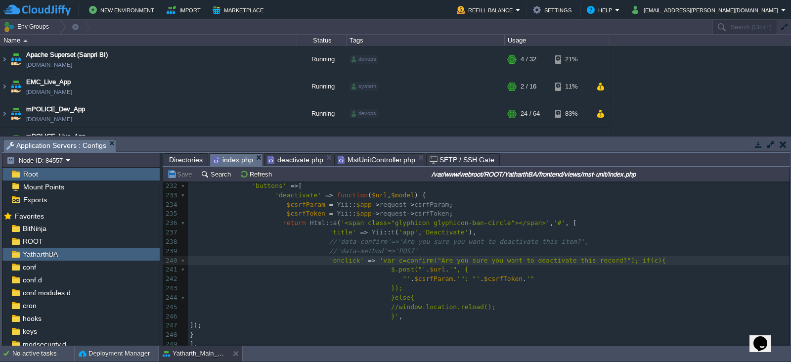
click at [232, 161] on span "index.php" at bounding box center [232, 160] width 41 height 12
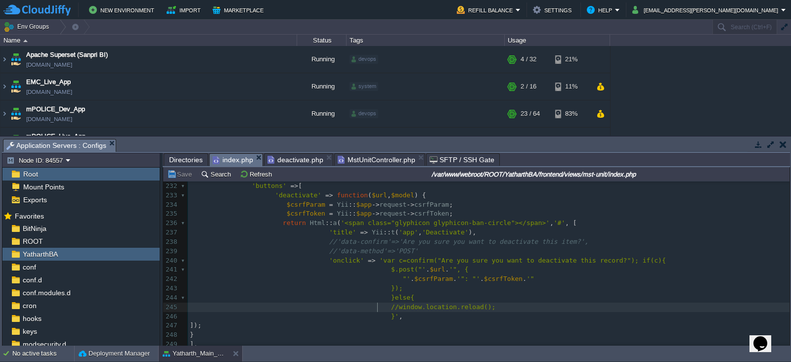
click at [378, 310] on div "x < h4 > <? = LangHelper :: langTrans ( 'header_unit' , 'header_text' ); ?> </ …" at bounding box center [488, 242] width 601 height 456
click at [183, 176] on button "Save" at bounding box center [181, 173] width 28 height 9
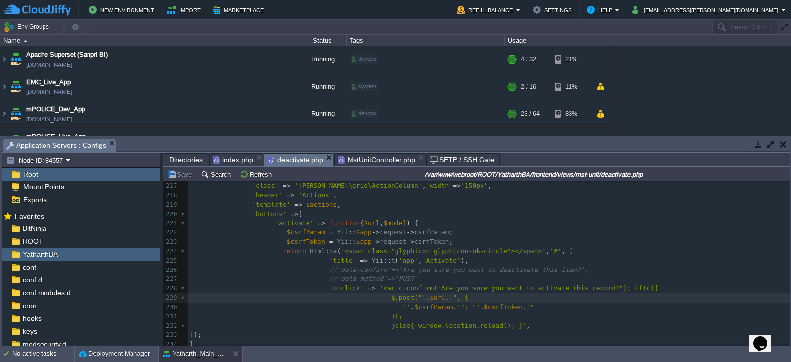
click at [295, 163] on span "deactivate.php" at bounding box center [295, 160] width 56 height 12
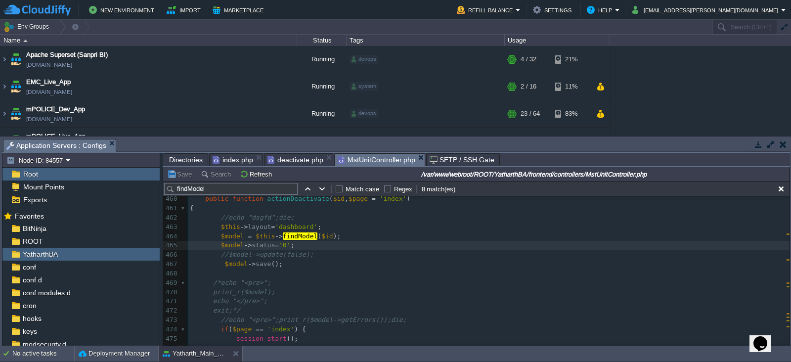
click at [382, 161] on span "MstUnitController.php" at bounding box center [376, 160] width 78 height 12
click at [178, 174] on button "Save" at bounding box center [181, 173] width 28 height 9
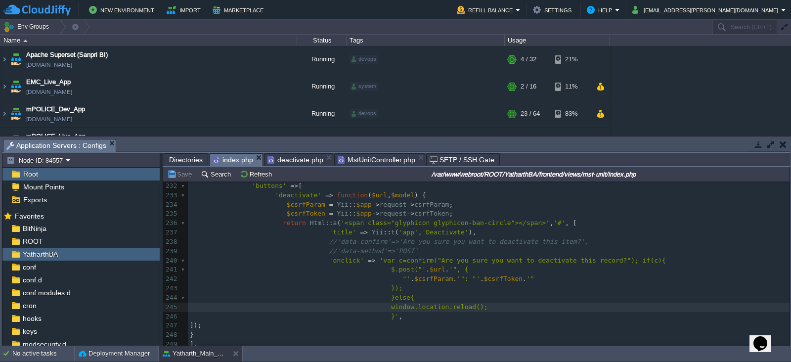
click at [225, 160] on span "index.php" at bounding box center [232, 160] width 41 height 12
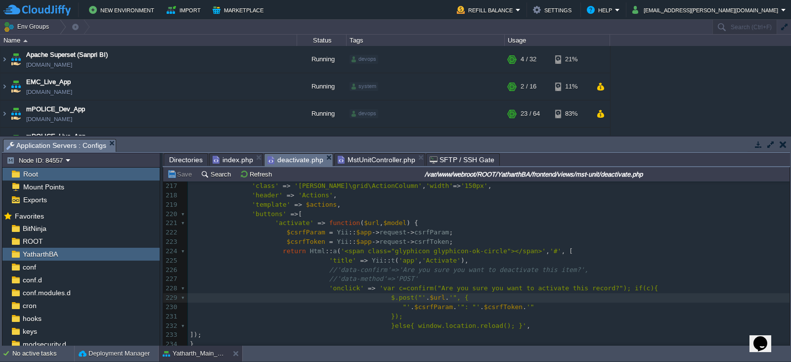
click at [286, 159] on span "deactivate.php" at bounding box center [295, 160] width 56 height 12
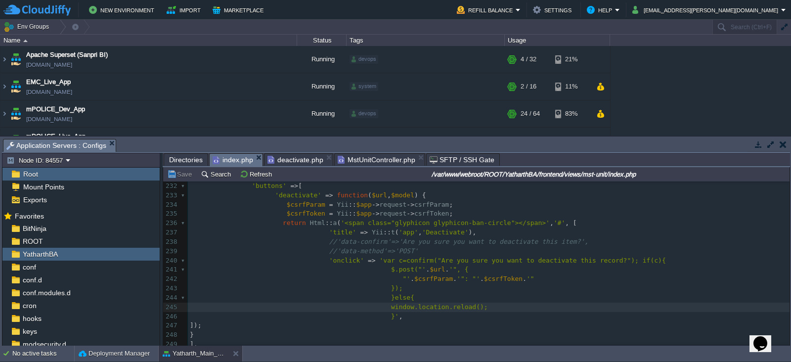
click at [232, 157] on span "index.php" at bounding box center [232, 160] width 41 height 12
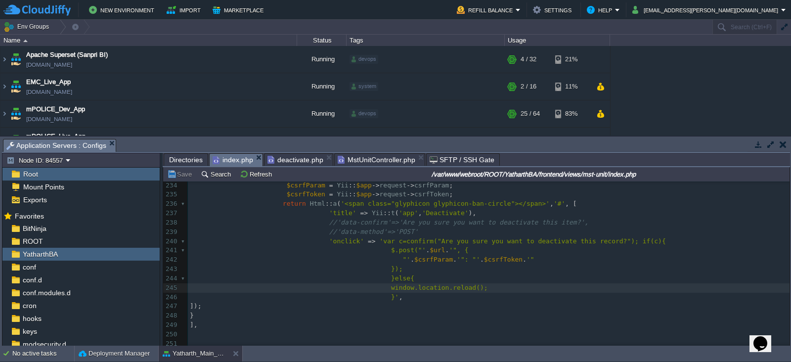
click at [233, 157] on span "index.php" at bounding box center [232, 160] width 41 height 12
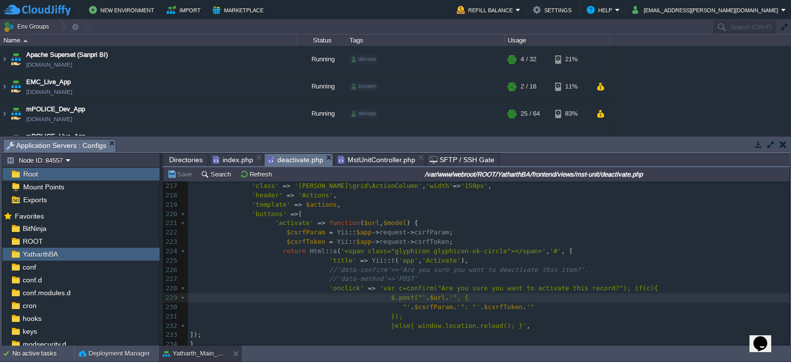
click at [289, 159] on span "deactivate.php" at bounding box center [295, 160] width 56 height 12
click at [229, 159] on span "index.php" at bounding box center [232, 160] width 41 height 12
click at [288, 162] on span "deactivate.php" at bounding box center [295, 160] width 56 height 12
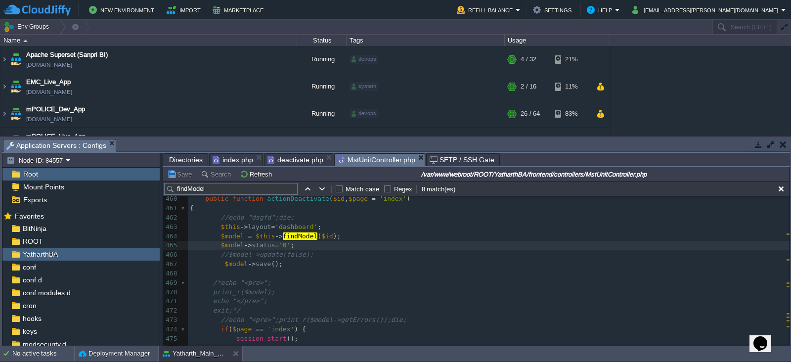
click at [372, 158] on span "MstUnitController.php" at bounding box center [376, 160] width 78 height 12
click at [368, 243] on pre "$model -> status = '0' ;" at bounding box center [488, 245] width 601 height 9
click at [373, 256] on pre "//$model->update(false);" at bounding box center [488, 254] width 601 height 9
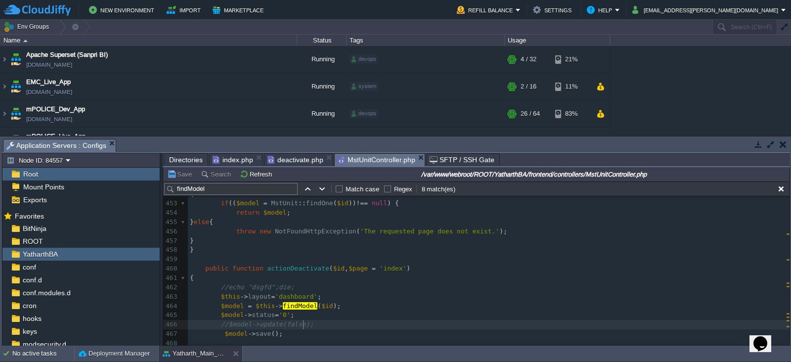
scroll to position [4232, 0]
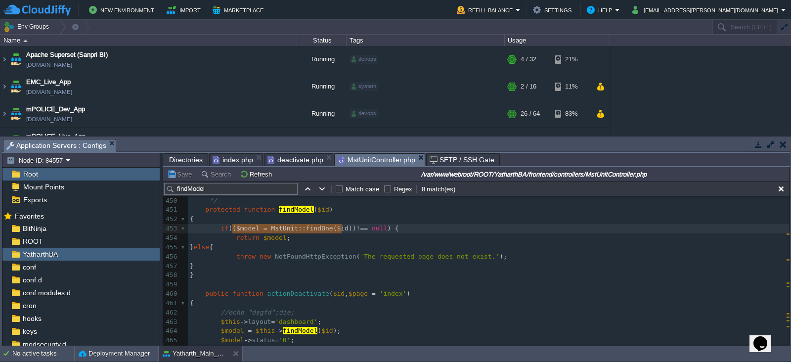
type textarea "$model = MstUnit::findOne($id)"
drag, startPoint x: 342, startPoint y: 229, endPoint x: 234, endPoint y: 229, distance: 108.2
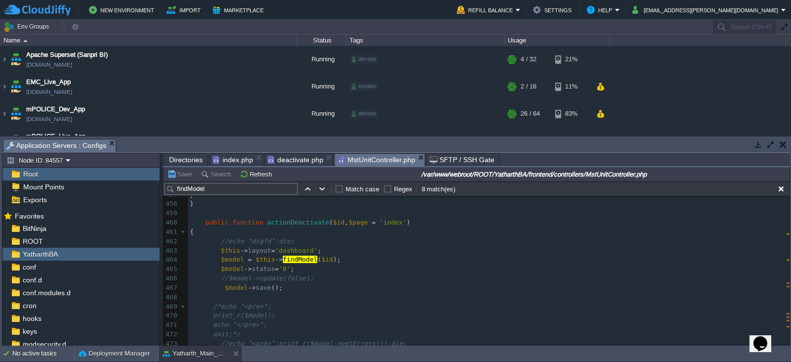
scroll to position [4303, 0]
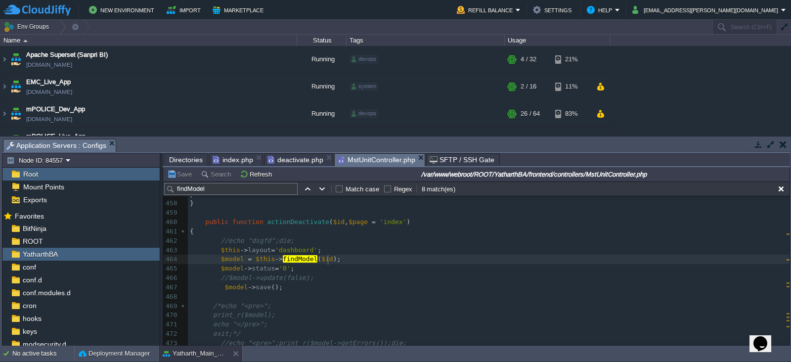
click at [353, 260] on pre "$model = $this -> findModel ( $id );" at bounding box center [488, 258] width 601 height 9
paste textarea
click at [213, 259] on span at bounding box center [205, 258] width 31 height 7
type textarea "//"
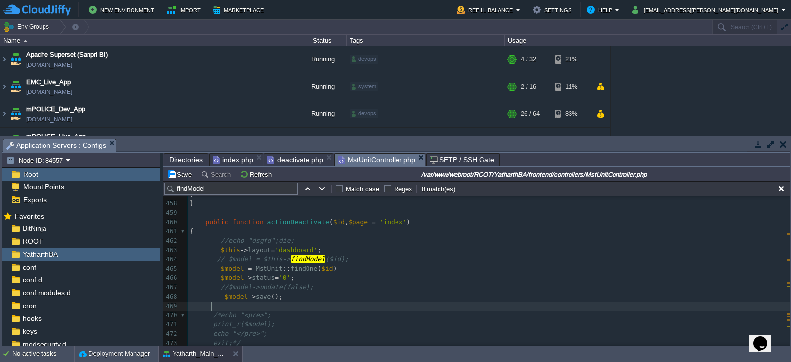
click at [319, 305] on pre at bounding box center [488, 305] width 601 height 9
type textarea ";"
click at [348, 294] on pre "$model -> save ();" at bounding box center [488, 296] width 601 height 9
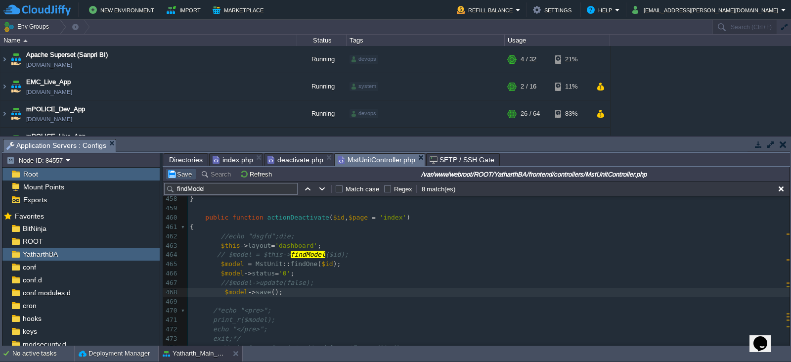
click at [184, 174] on button "Save" at bounding box center [181, 173] width 28 height 9
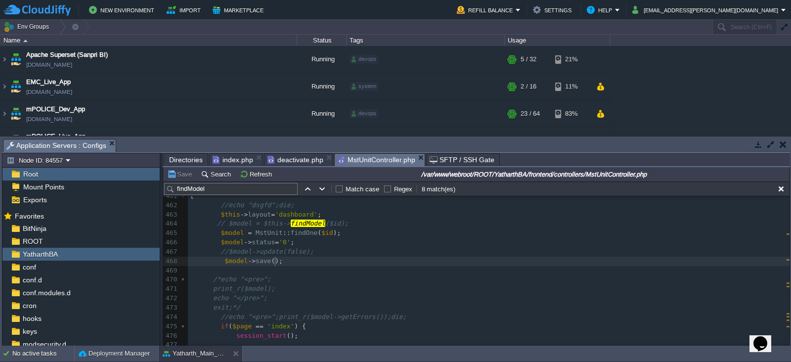
scroll to position [3, 0]
type textarea "$model->save();"
drag, startPoint x: 280, startPoint y: 260, endPoint x: 210, endPoint y: 262, distance: 69.2
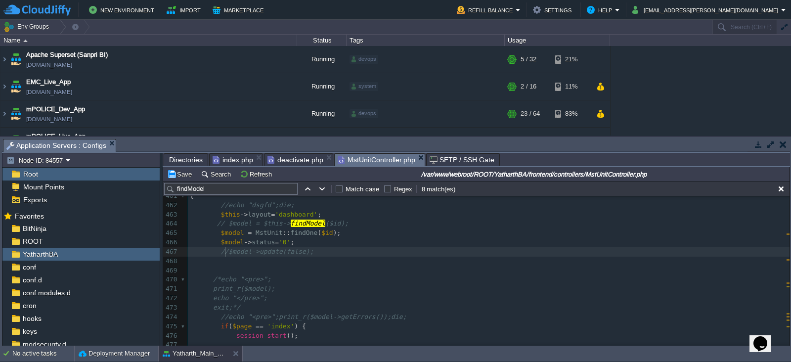
click at [224, 251] on div "xxxxxxxxxx 439 $this -> findModel ( $id ) -> delete (); 440 ​ 441 return $this …" at bounding box center [488, 209] width 601 height 447
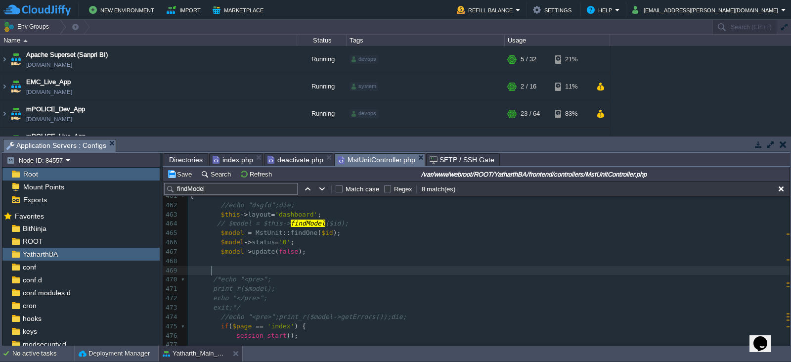
click at [291, 272] on pre at bounding box center [488, 270] width 601 height 9
click at [215, 232] on div "xxxxxxxxxx 439 $this -> findModel ( $id ) -> delete (); 440 ​ 441 return $this …" at bounding box center [488, 209] width 601 height 447
type textarea "//"
click at [223, 223] on div "xxxxxxxxxx 439 $this -> findModel ( $id ) -> delete (); 440 ​ 441 return $this …" at bounding box center [488, 209] width 601 height 447
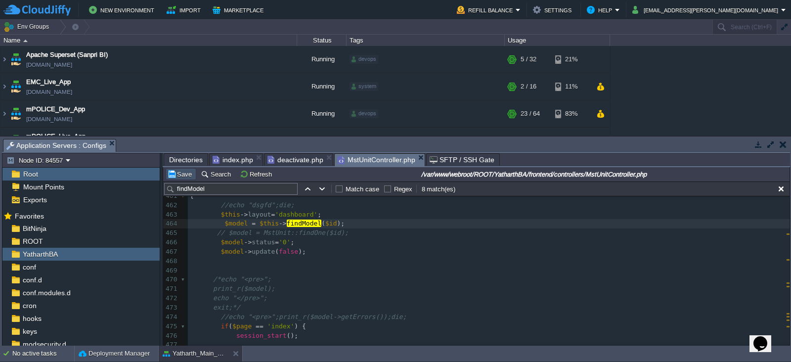
click at [184, 176] on button "Save" at bounding box center [181, 173] width 28 height 9
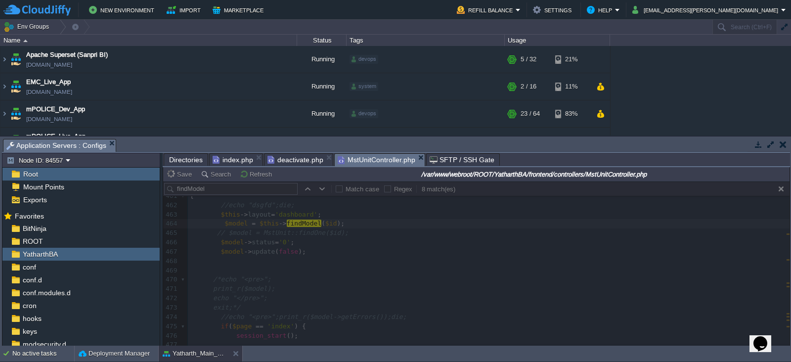
click at [357, 268] on div at bounding box center [476, 263] width 626 height 164
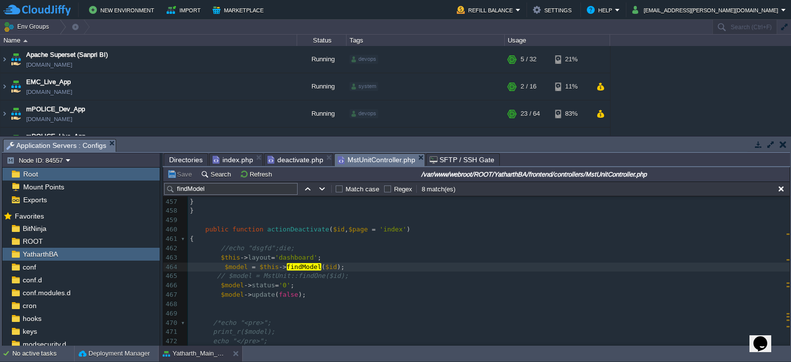
scroll to position [4296, 0]
click at [388, 267] on pre "$model = $this -> findModel ( $id );" at bounding box center [488, 266] width 601 height 9
click at [781, 188] on button "button" at bounding box center [780, 188] width 9 height 9
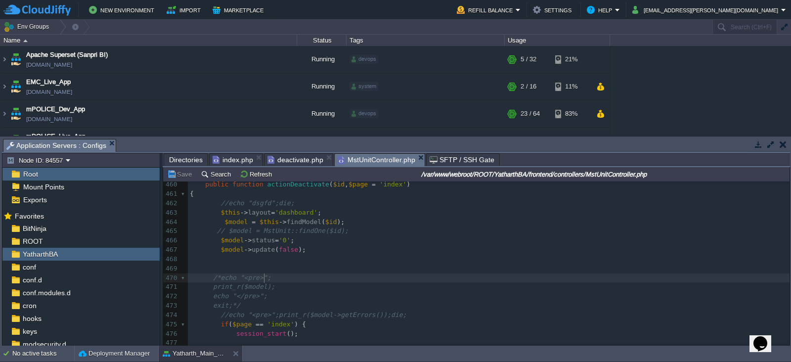
click at [333, 275] on pre "/*echo "<pre>";" at bounding box center [488, 277] width 601 height 9
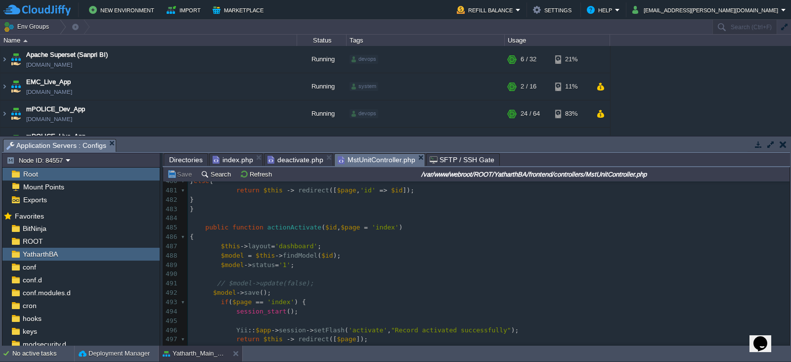
scroll to position [4517, 0]
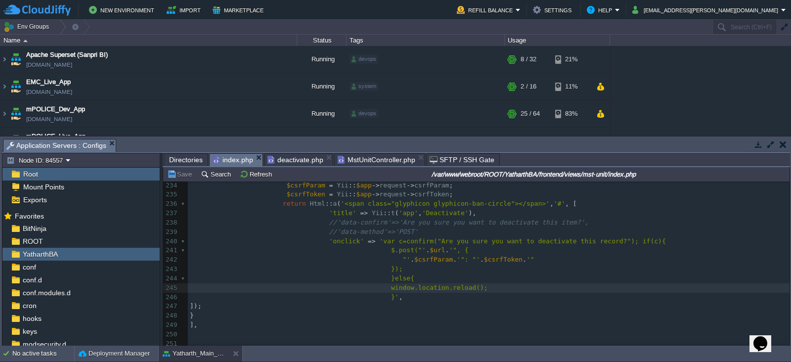
click at [240, 160] on span "index.php" at bounding box center [232, 160] width 41 height 12
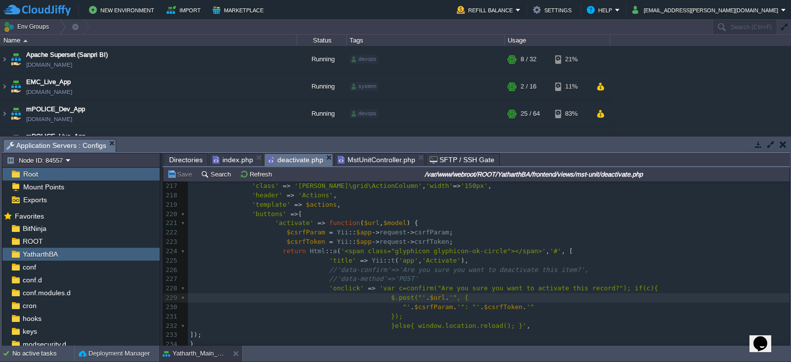
click at [287, 160] on span "deactivate.php" at bounding box center [295, 160] width 56 height 12
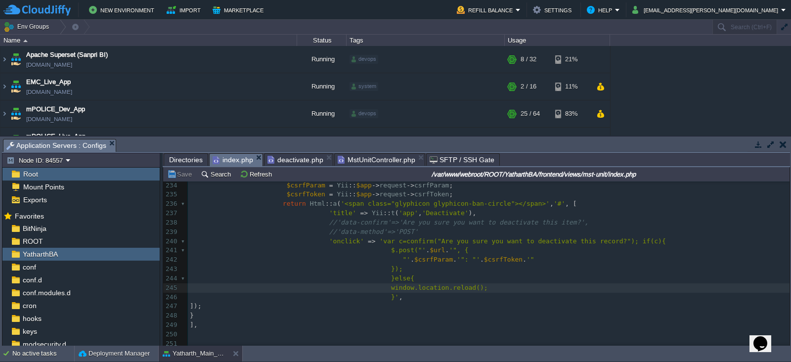
click at [232, 163] on span "index.php" at bounding box center [232, 160] width 41 height 12
